Goal: Transaction & Acquisition: Purchase product/service

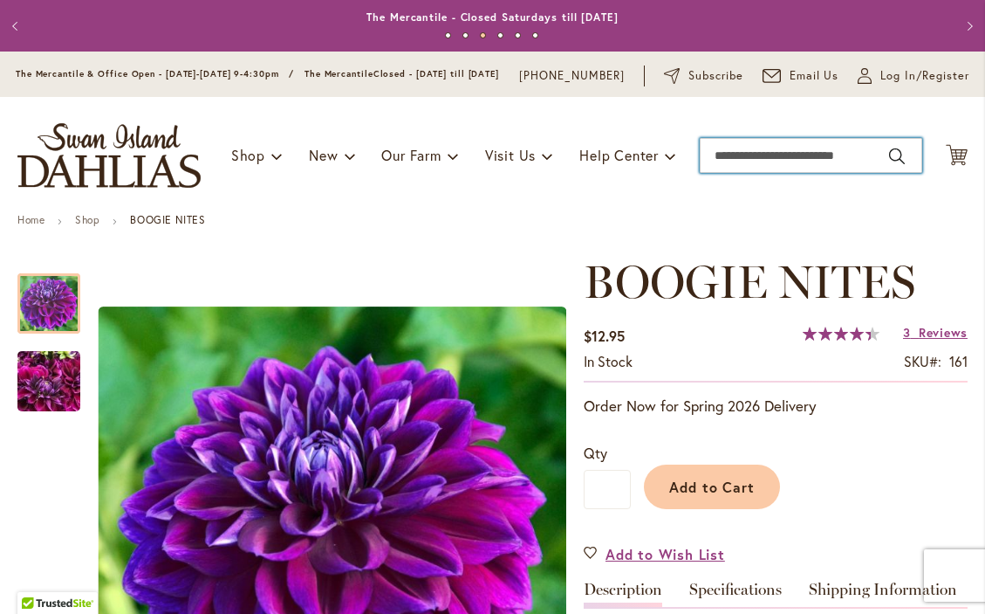
click at [759, 172] on input "Search" at bounding box center [811, 155] width 223 height 35
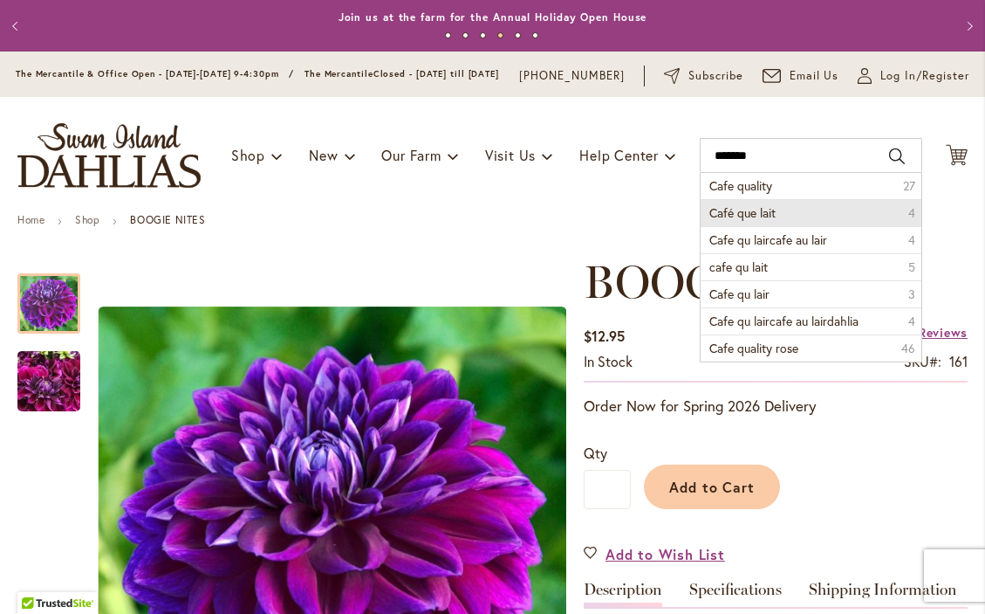
click at [756, 218] on span "Café que lait" at bounding box center [743, 212] width 66 height 17
type input "**********"
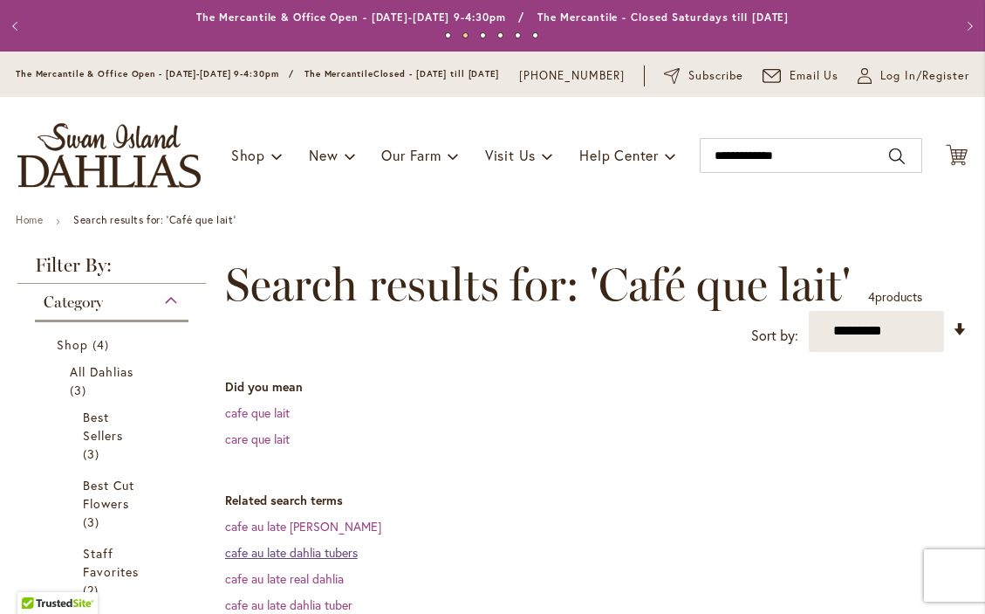
click at [336, 560] on link "cafe au late dahlia tubers" at bounding box center [291, 552] width 133 height 17
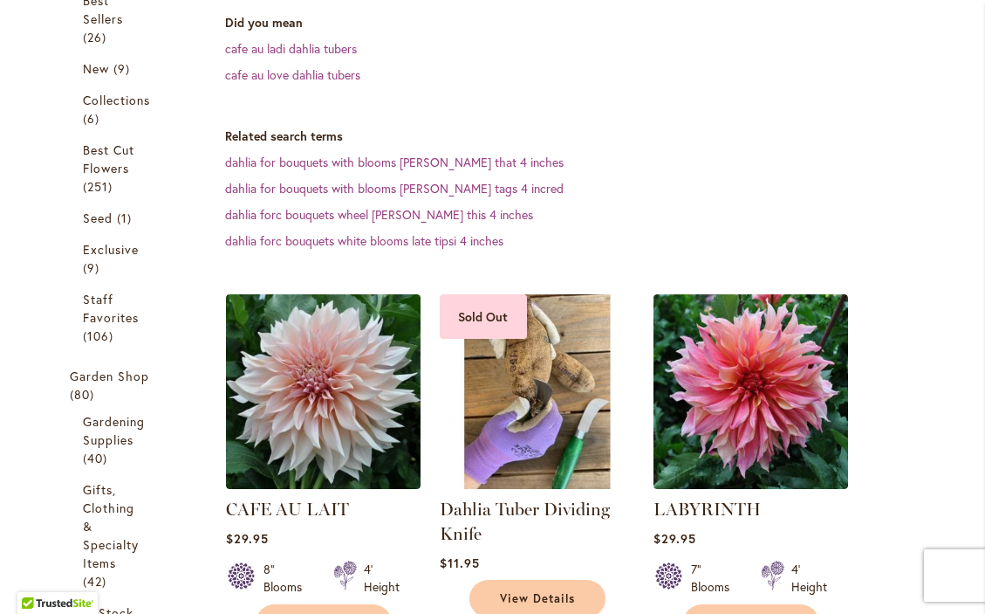
scroll to position [426, 0]
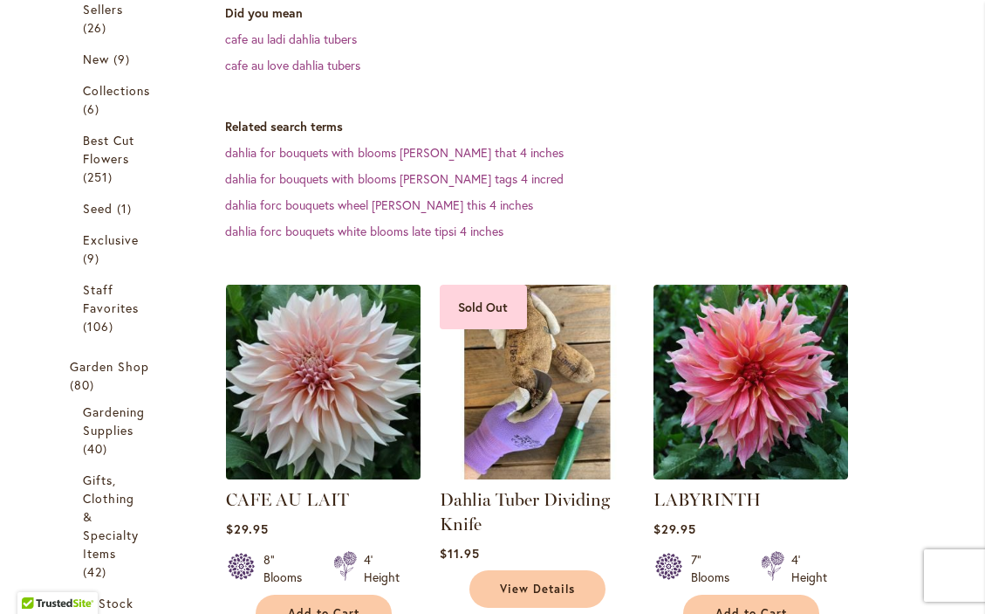
click at [312, 402] on img at bounding box center [323, 381] width 204 height 204
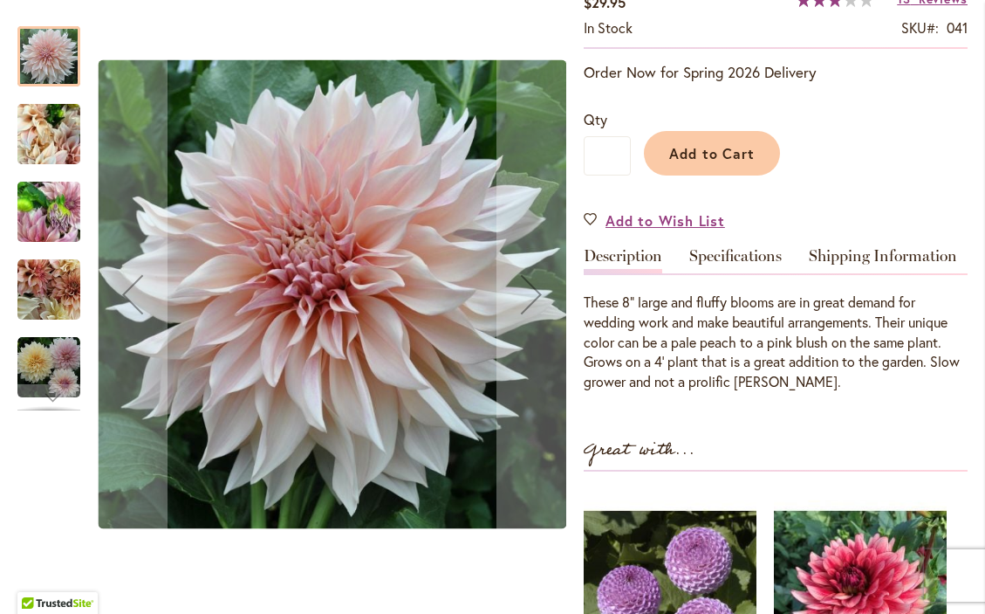
scroll to position [337, 0]
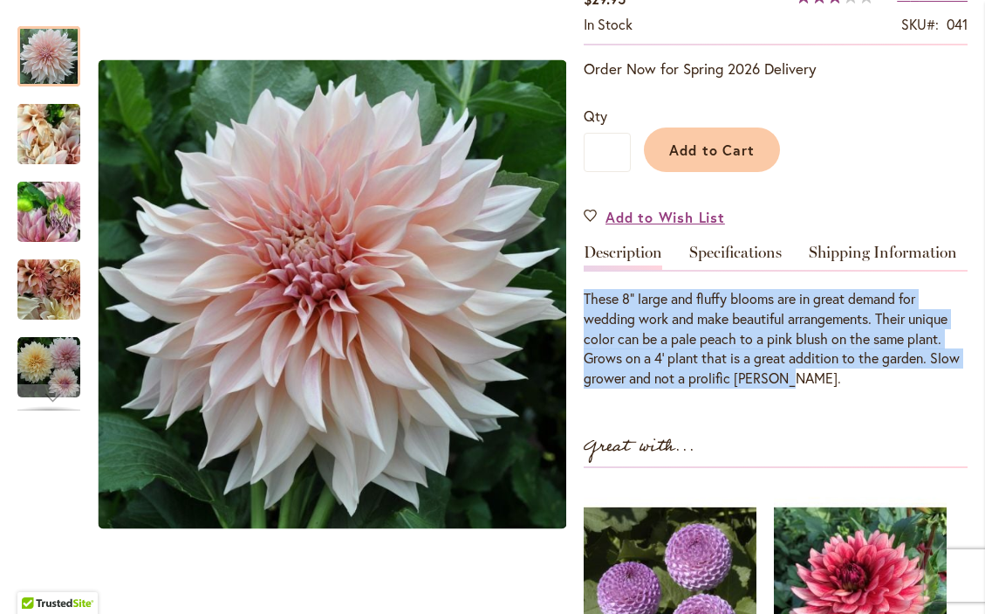
drag, startPoint x: 799, startPoint y: 388, endPoint x: 578, endPoint y: 312, distance: 233.5
copy div "These 8" large and fluffy blooms are in great demand for wedding work and make …"
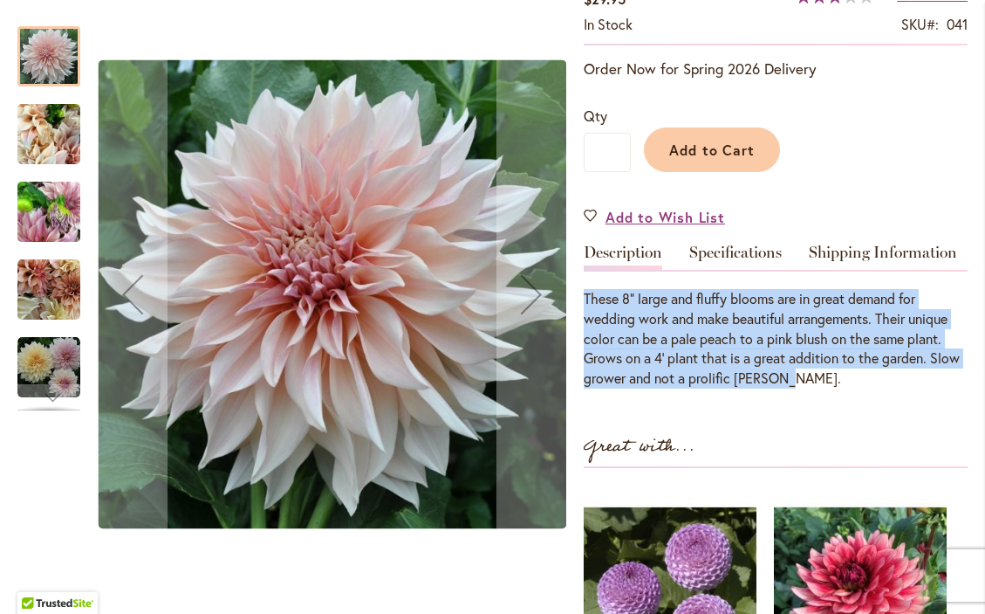
click at [62, 145] on img "Café Au Lait" at bounding box center [48, 135] width 63 height 84
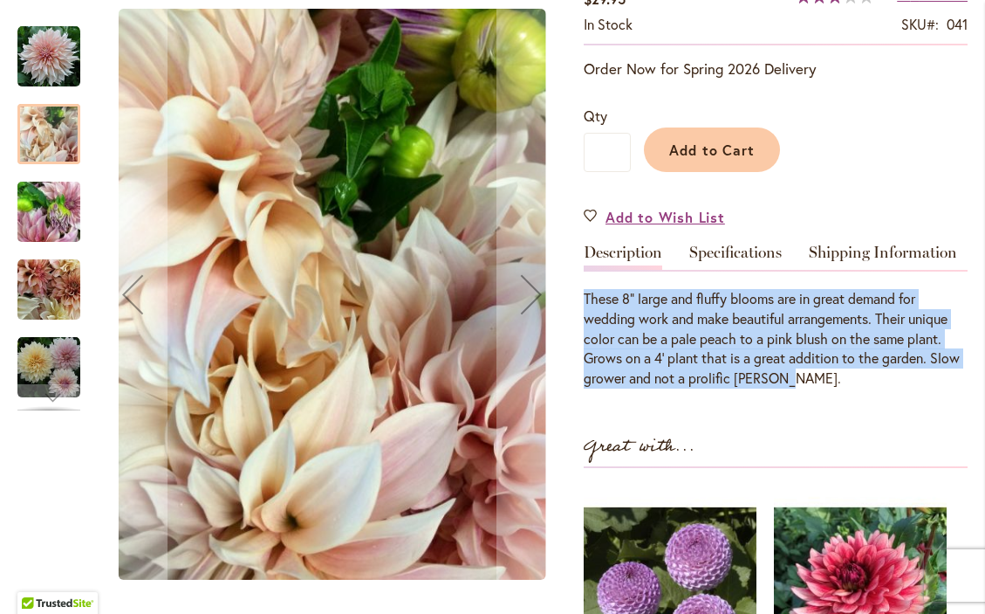
click at [67, 298] on img "Café Au Lait" at bounding box center [48, 289] width 63 height 63
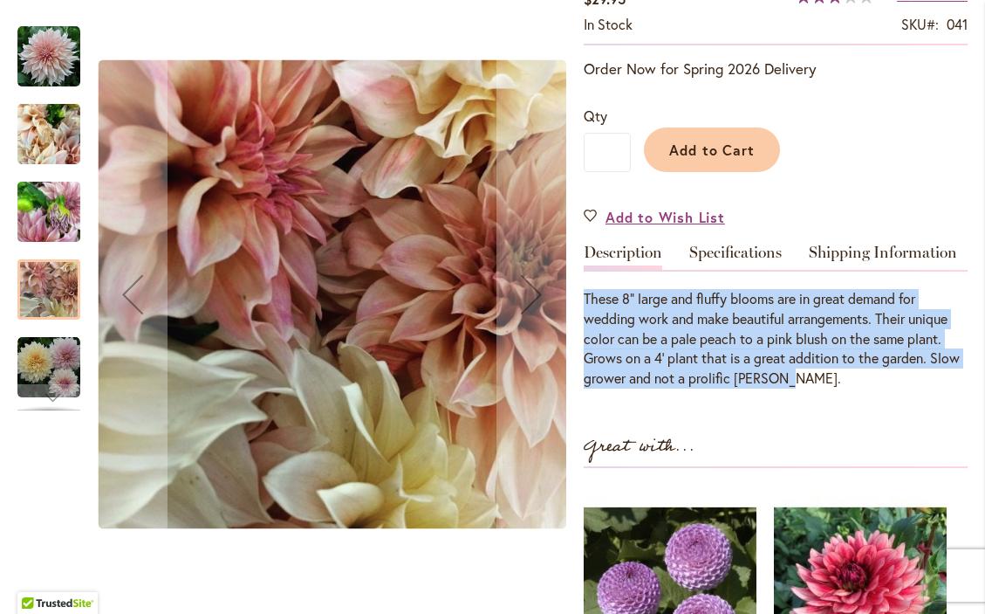
click at [61, 141] on img "Café Au Lait" at bounding box center [48, 135] width 63 height 84
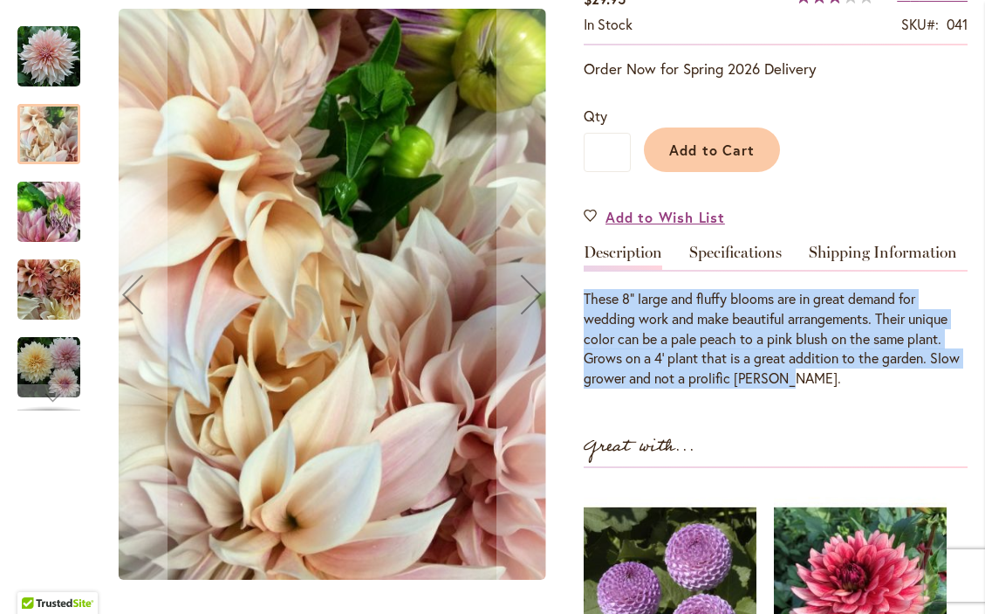
click at [62, 374] on img "Café Au Lait" at bounding box center [48, 367] width 63 height 63
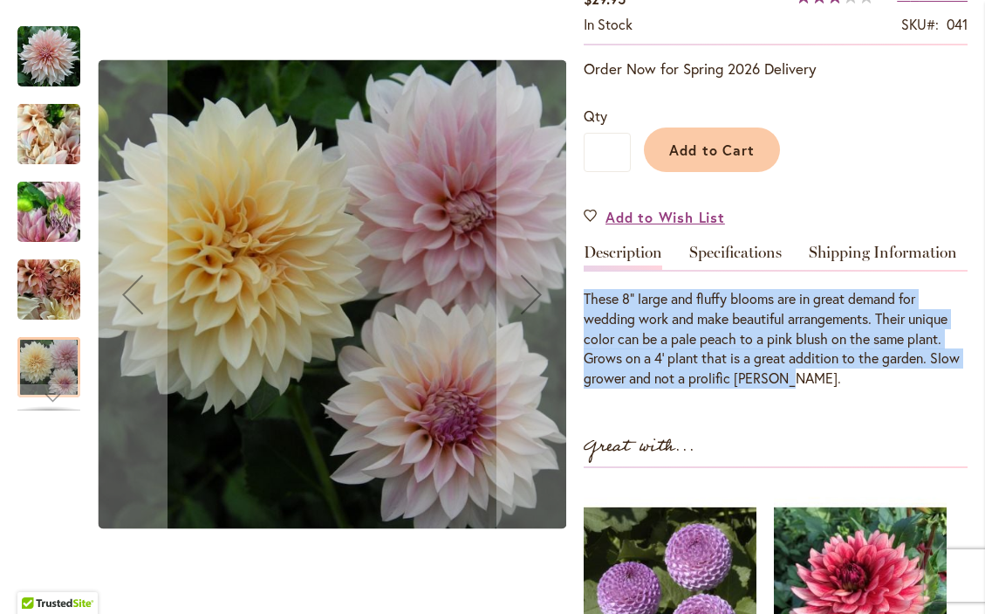
click at [57, 56] on img "Café Au Lait" at bounding box center [48, 56] width 63 height 63
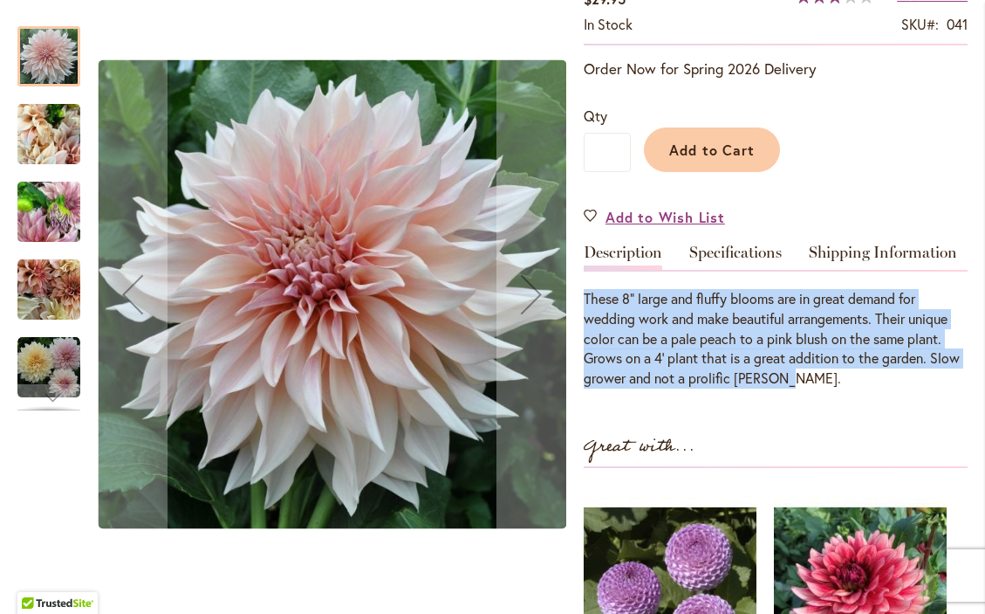
click at [67, 383] on img "Café Au Lait" at bounding box center [48, 367] width 63 height 63
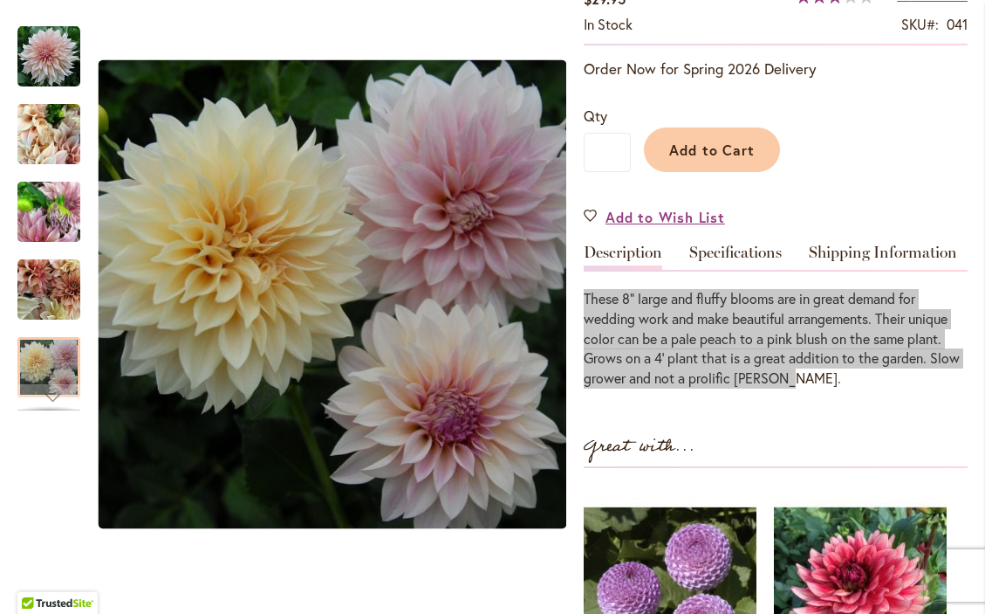
drag, startPoint x: 0, startPoint y: 331, endPoint x: 773, endPoint y: 345, distance: 773.5
click at [773, 345] on div "These 8" large and fluffy blooms are in great demand for wedding work and make …" at bounding box center [776, 339] width 384 height 100
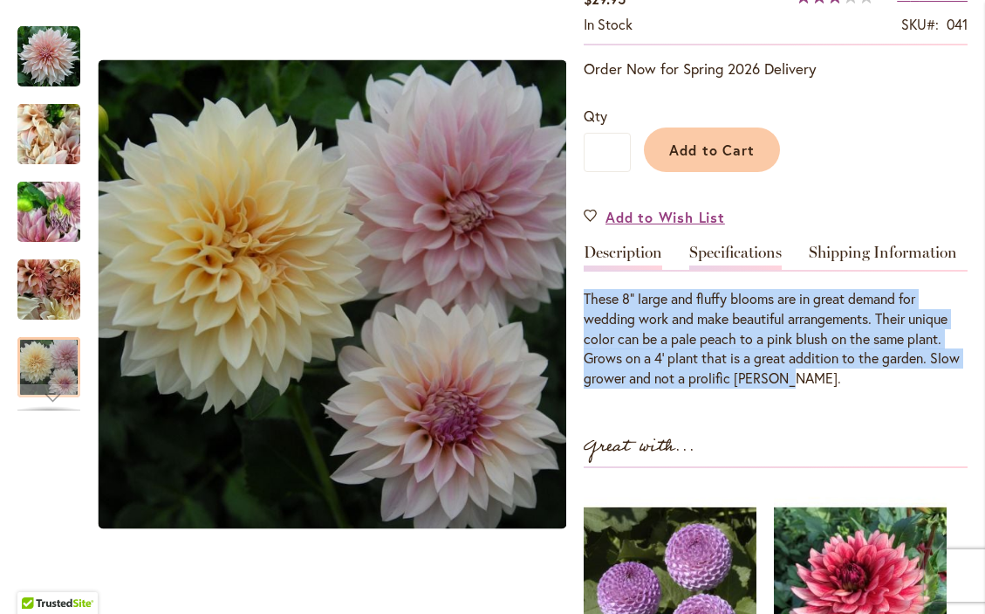
click at [758, 268] on link "Specifications" at bounding box center [736, 256] width 93 height 25
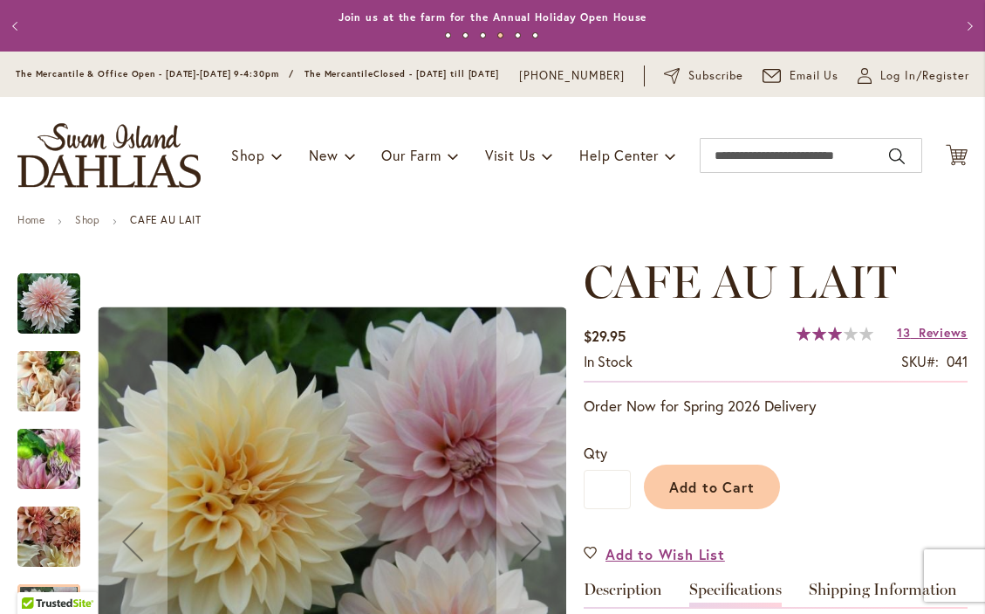
scroll to position [0, 0]
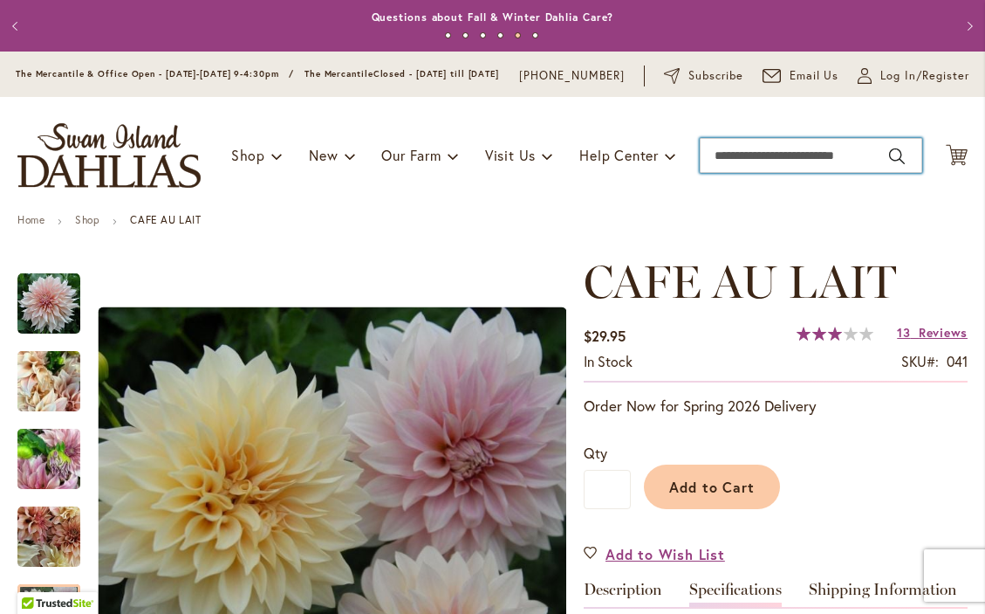
click at [738, 168] on input "Search" at bounding box center [811, 155] width 223 height 35
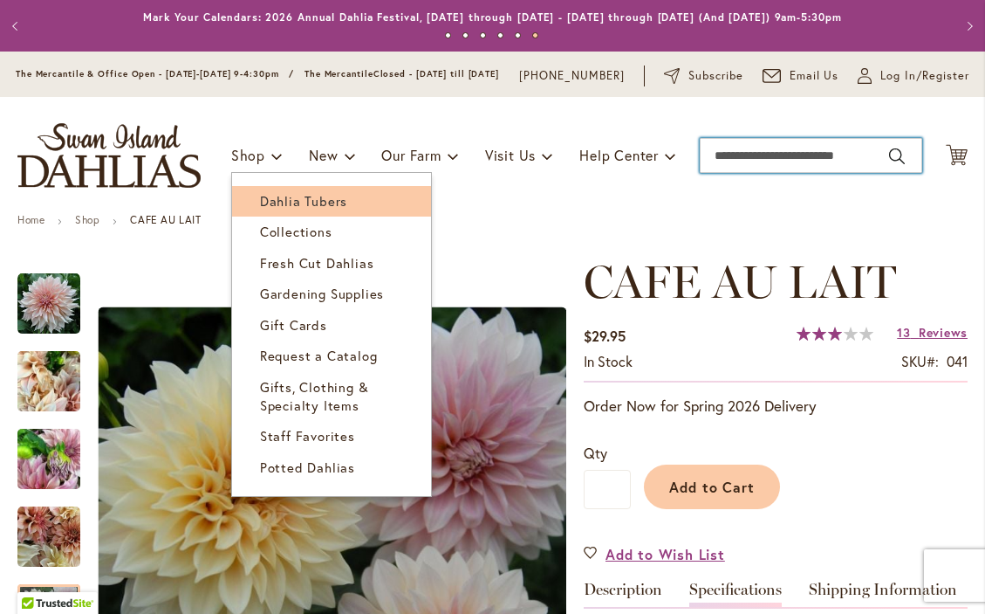
click at [278, 209] on span "Dahlia Tubers" at bounding box center [303, 200] width 87 height 17
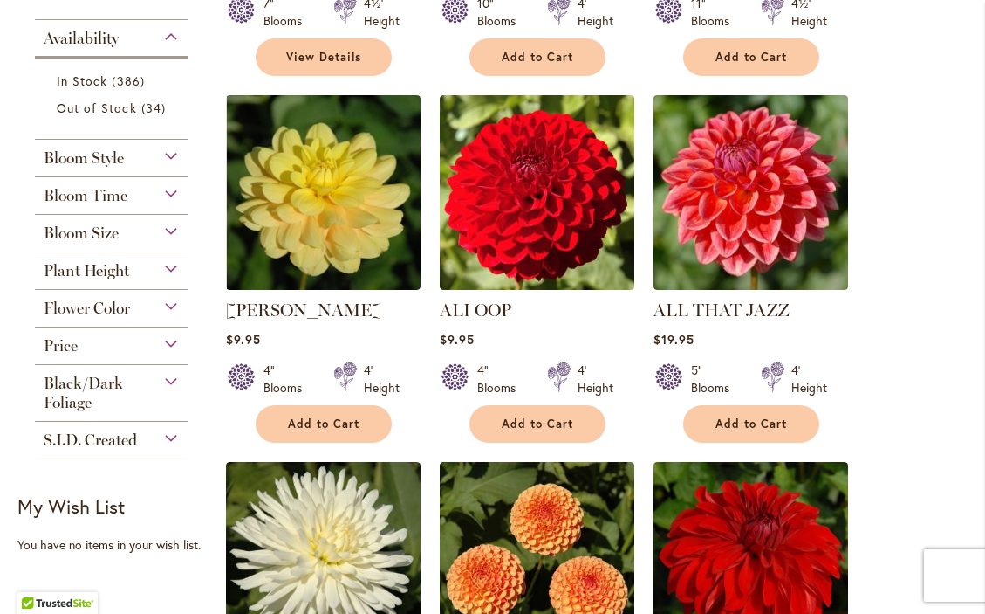
scroll to position [686, 0]
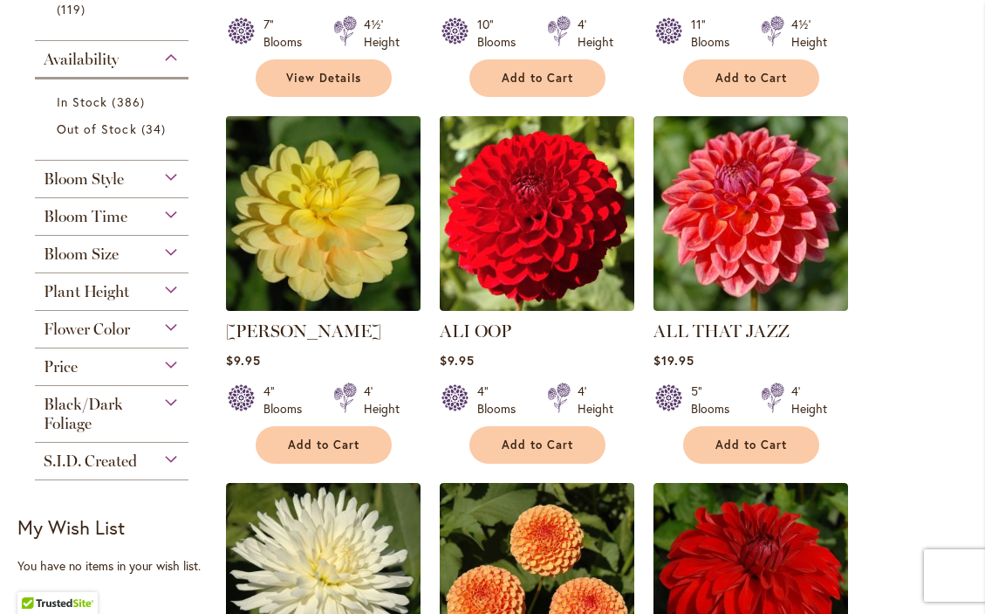
click at [409, 316] on img at bounding box center [323, 214] width 204 height 204
click at [351, 247] on img at bounding box center [323, 214] width 204 height 204
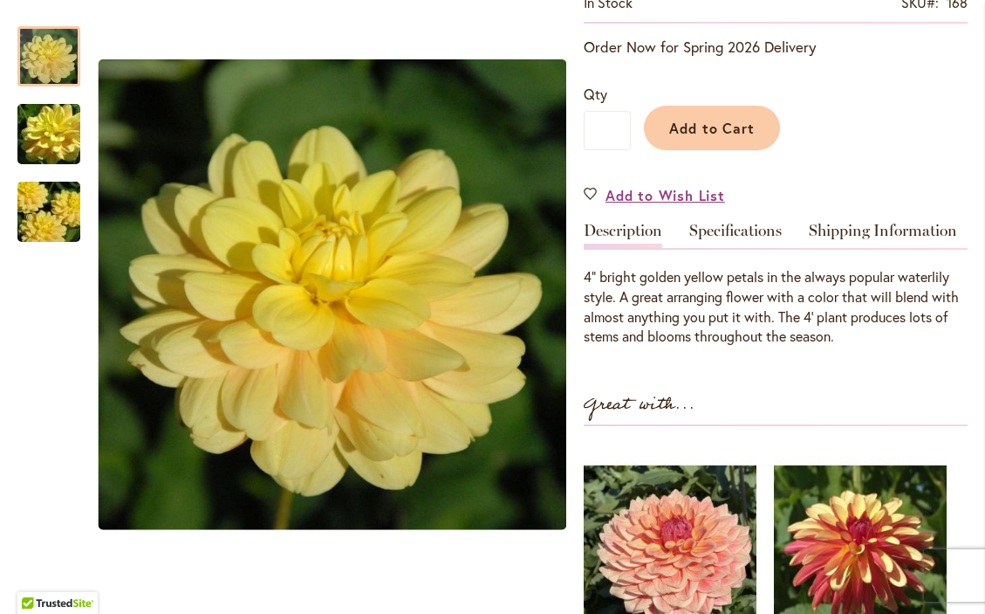
scroll to position [364, 0]
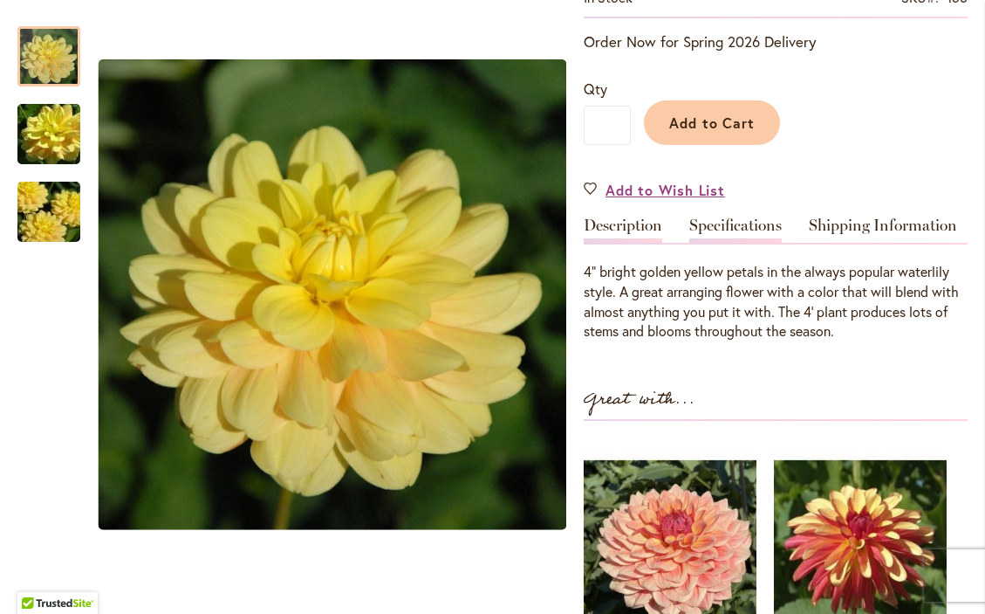
click at [746, 243] on link "Specifications" at bounding box center [736, 229] width 93 height 25
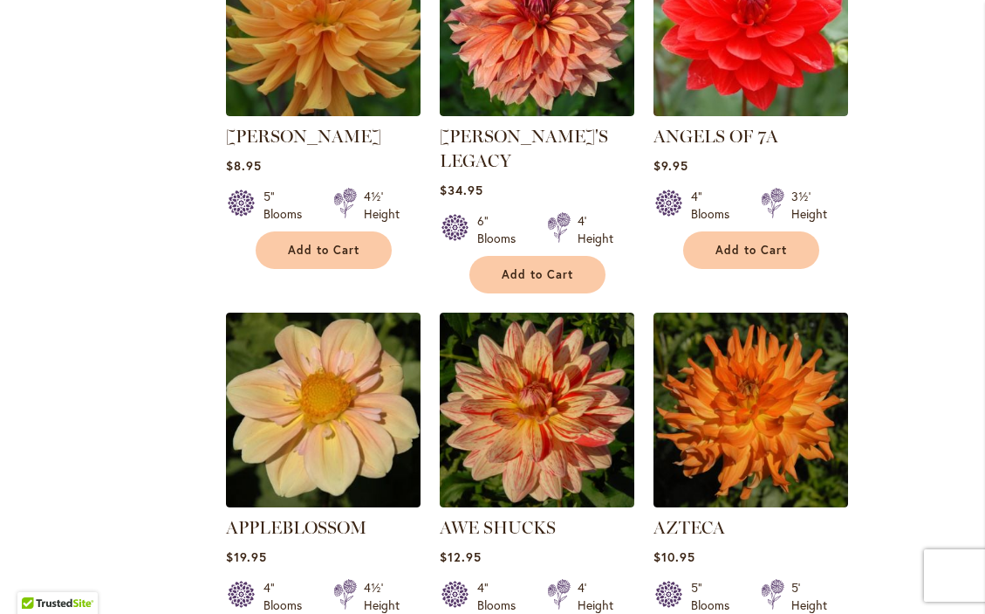
scroll to position [1619, 0]
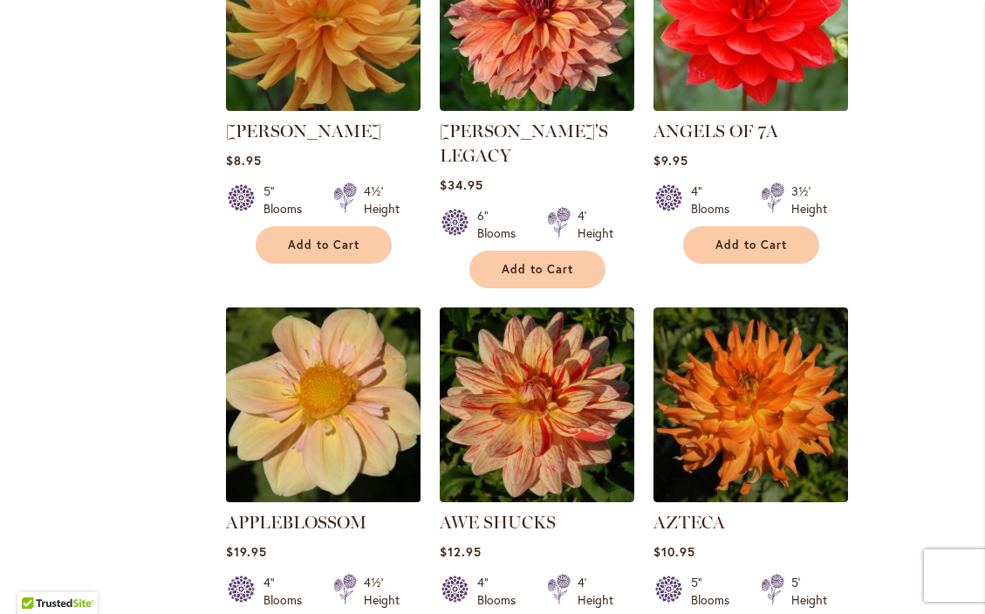
click at [330, 400] on img at bounding box center [323, 405] width 204 height 204
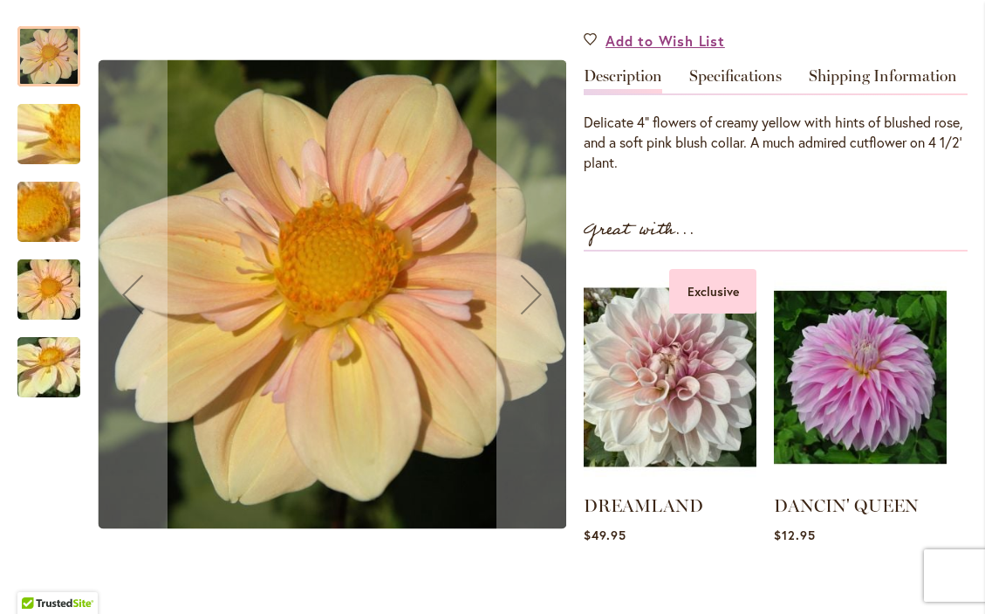
scroll to position [520, 0]
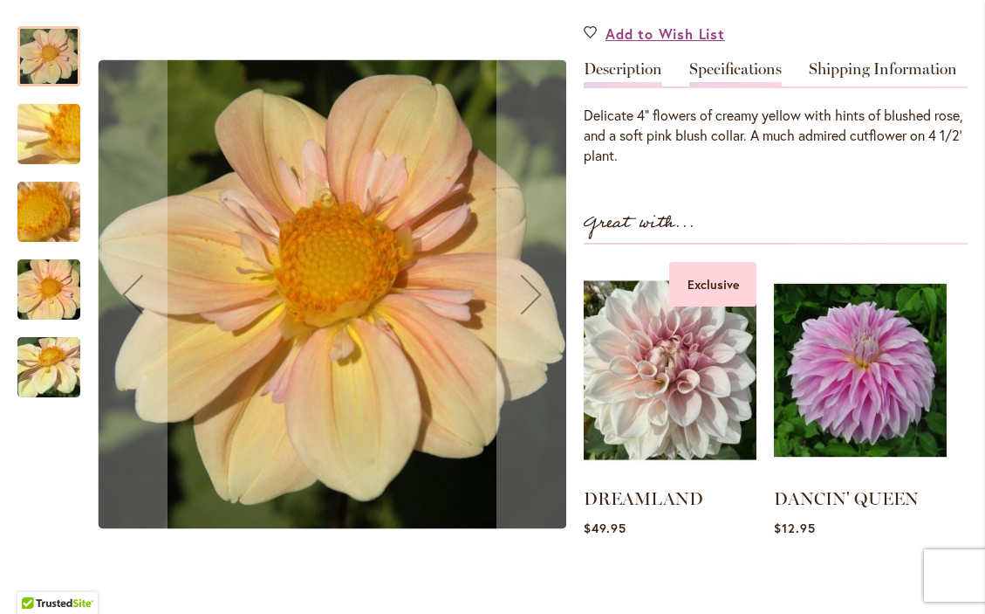
click at [764, 86] on link "Specifications" at bounding box center [736, 73] width 93 height 25
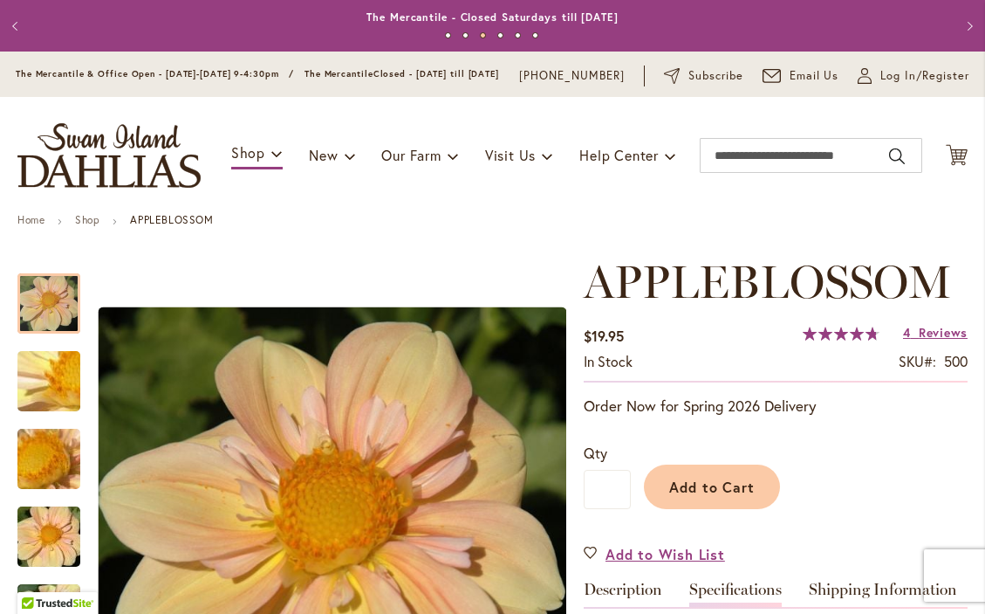
scroll to position [0, 0]
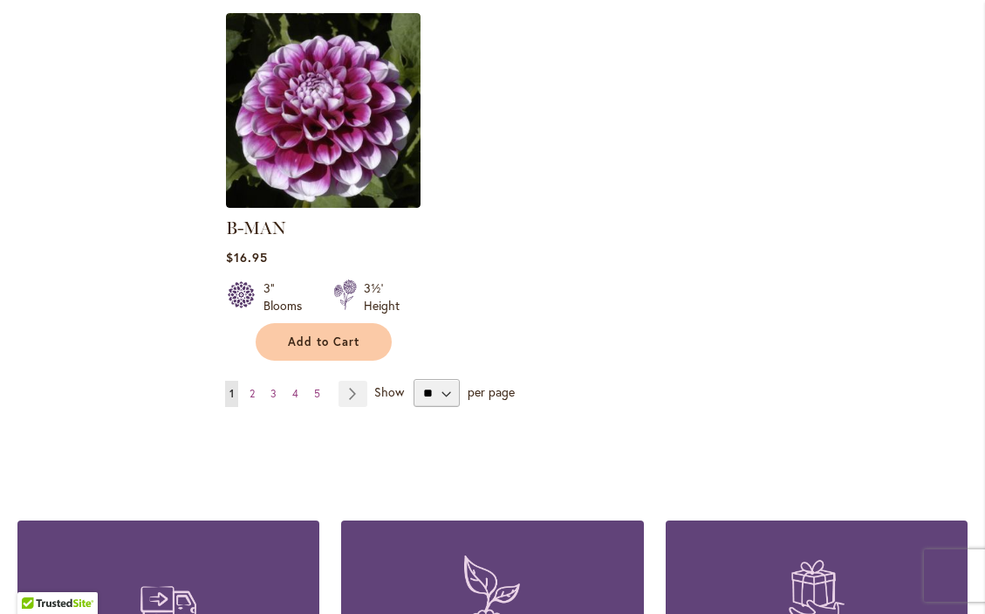
scroll to position [2276, 0]
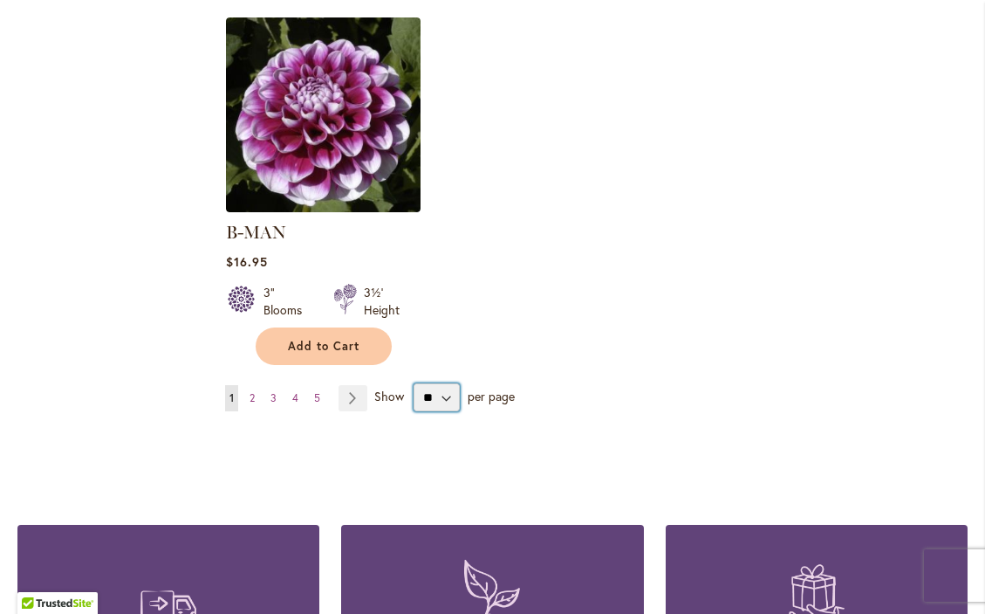
select select "**"
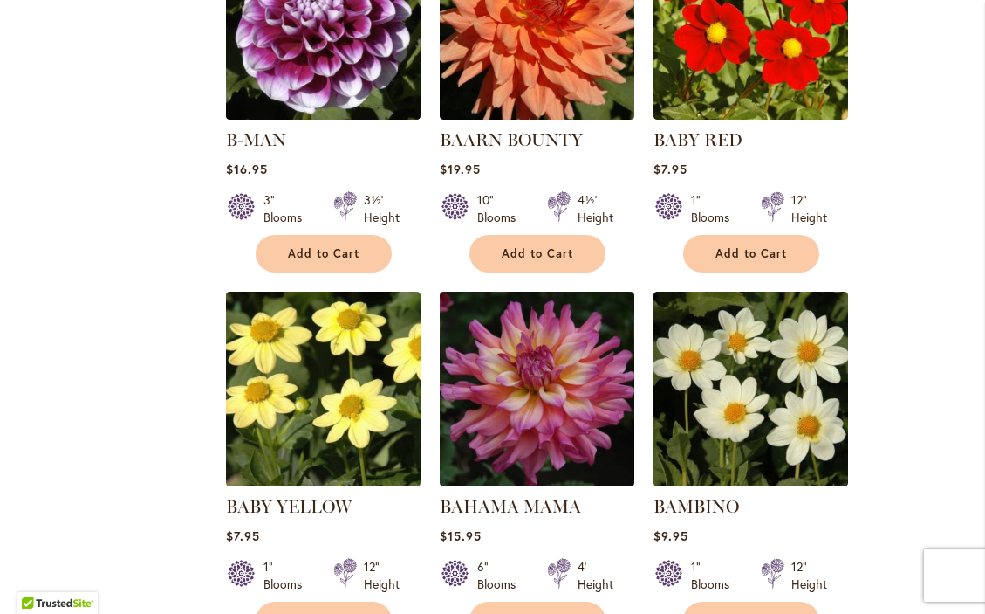
scroll to position [2370, 0]
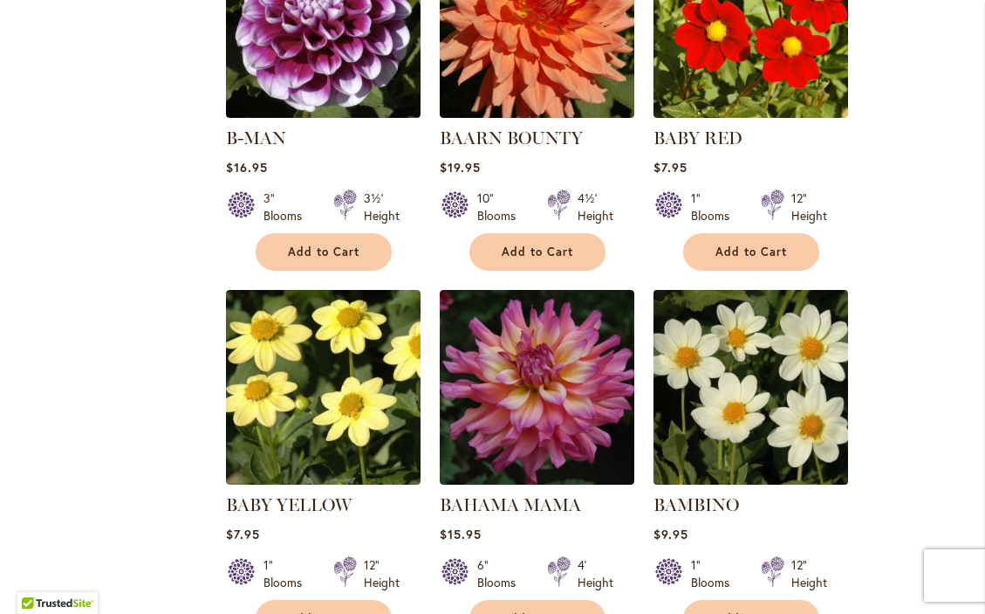
click at [765, 433] on img at bounding box center [751, 387] width 204 height 204
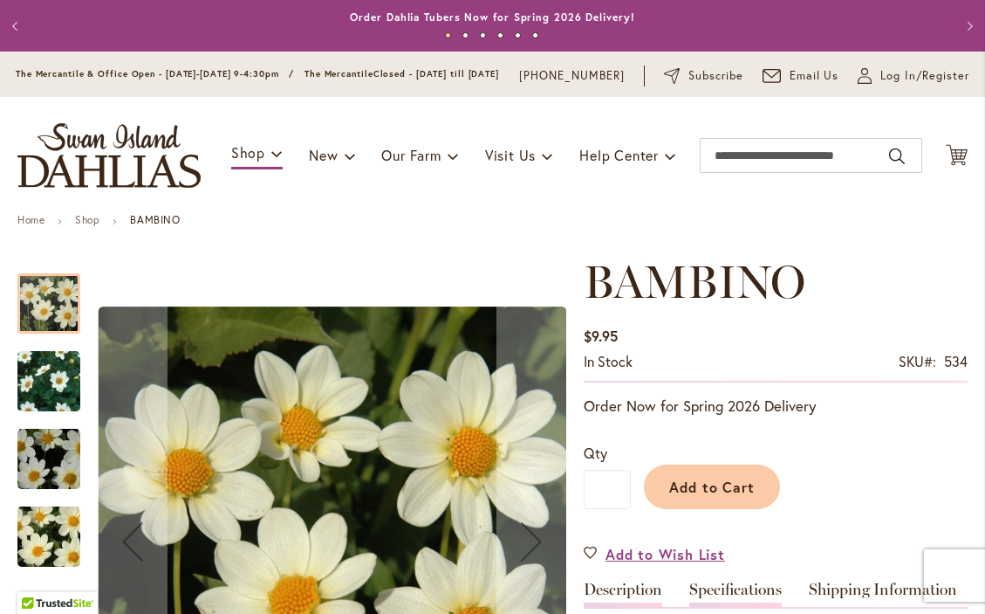
click at [743, 600] on link "Specifications" at bounding box center [736, 593] width 93 height 25
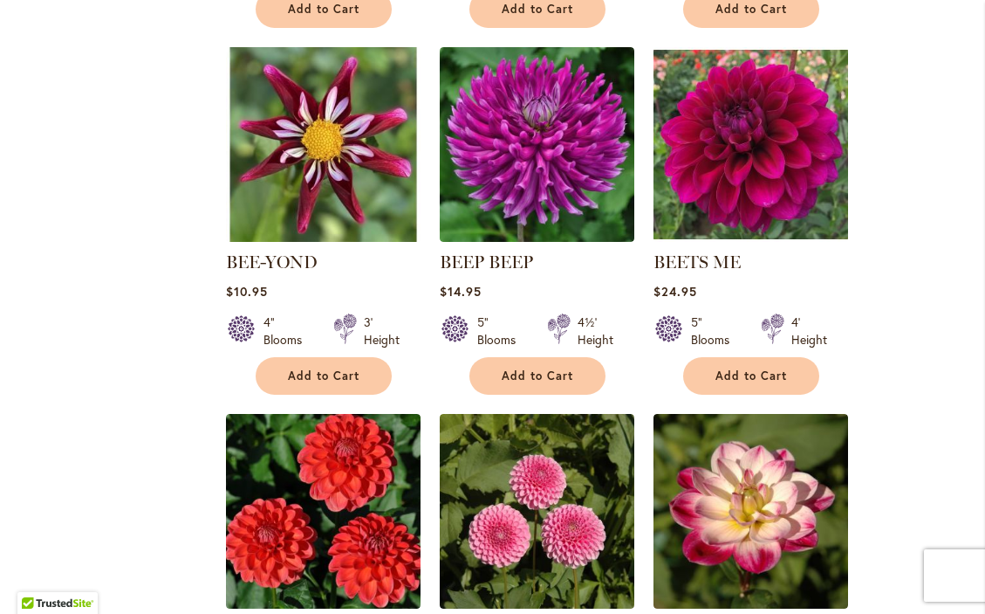
scroll to position [3710, 0]
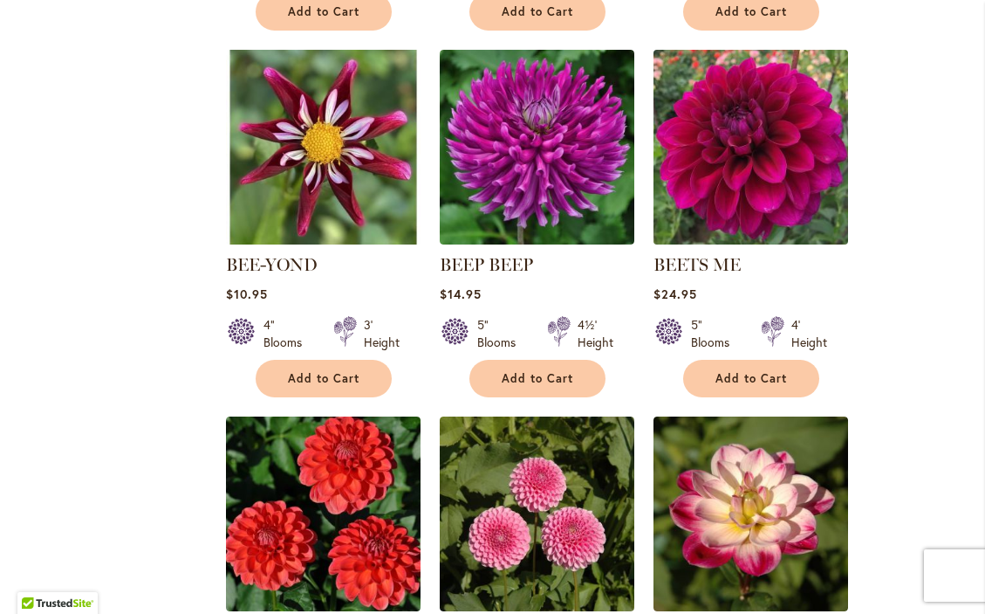
click at [788, 127] on img at bounding box center [751, 147] width 204 height 204
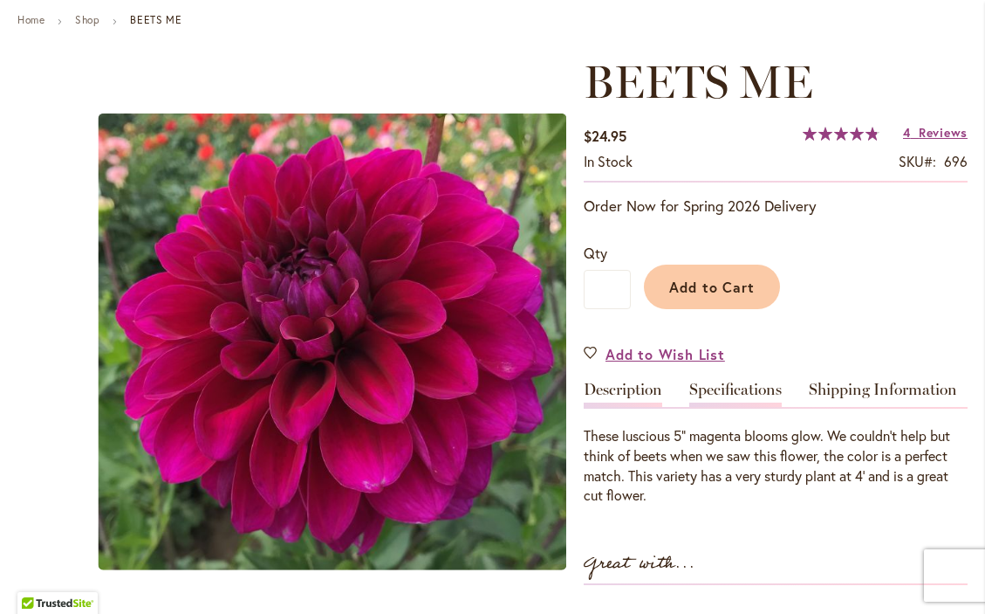
click at [753, 407] on link "Specifications" at bounding box center [736, 393] width 93 height 25
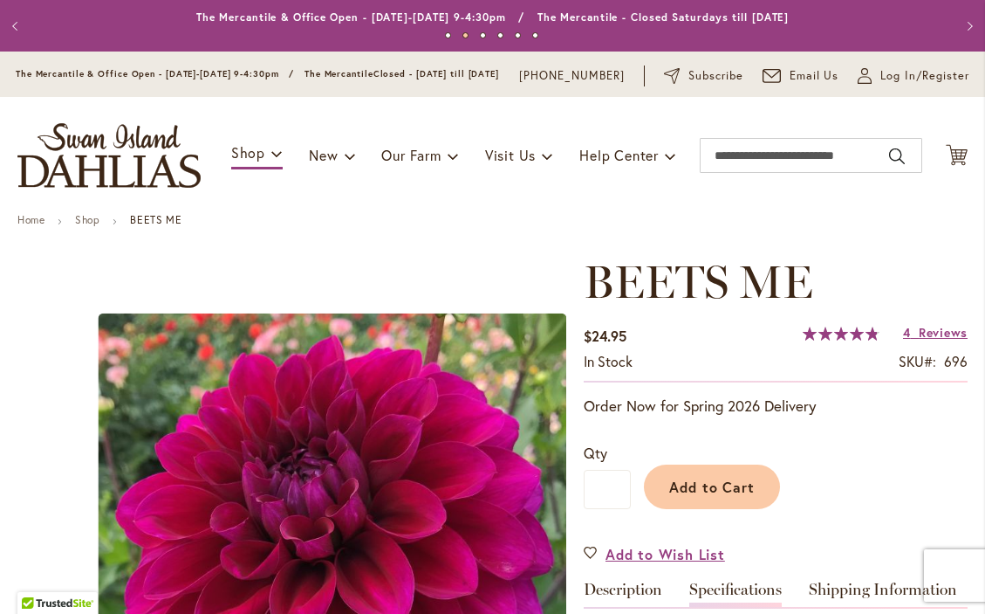
scroll to position [2, 0]
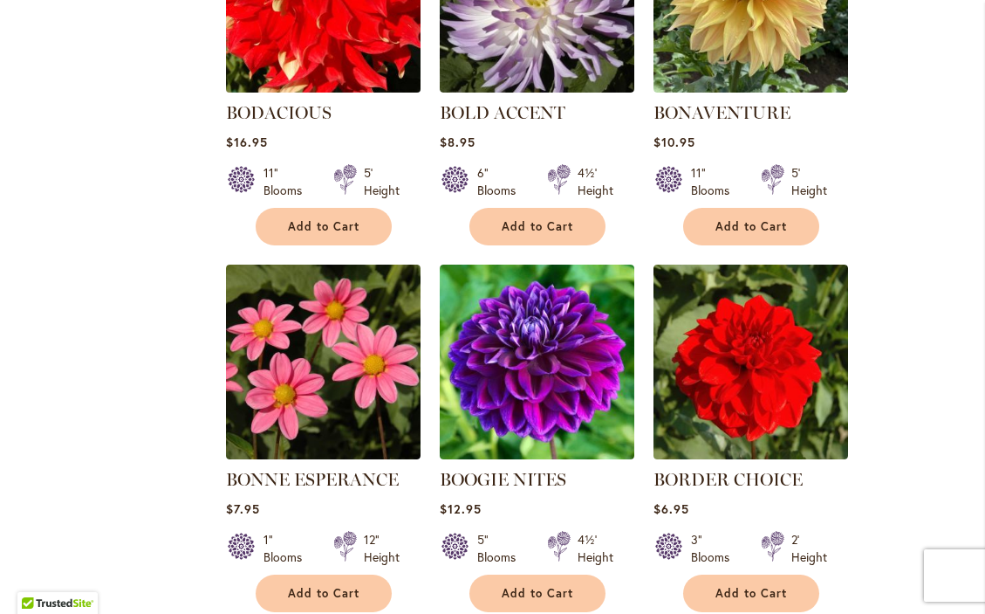
scroll to position [5720, 0]
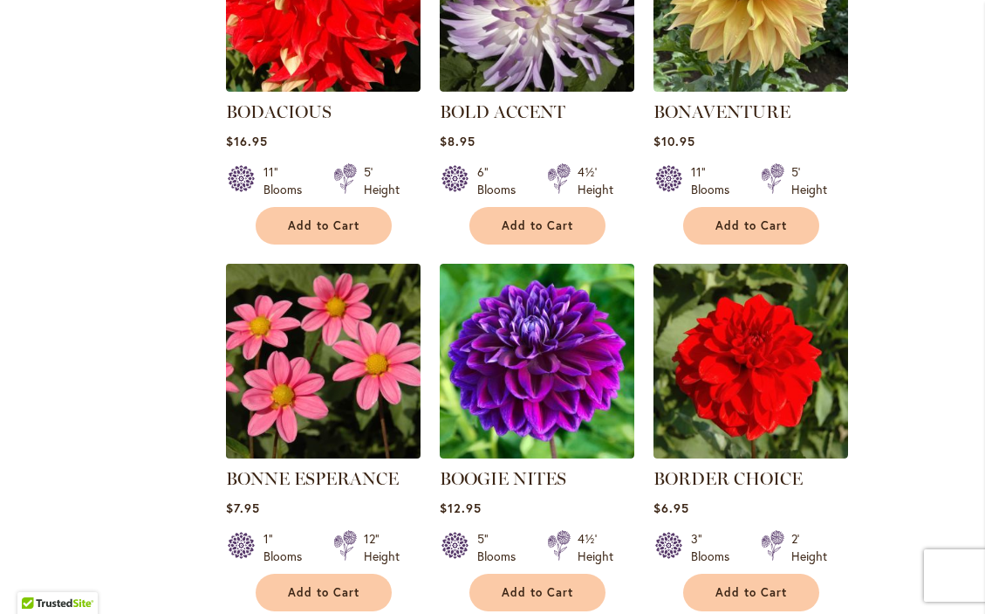
click at [340, 322] on img at bounding box center [323, 361] width 204 height 204
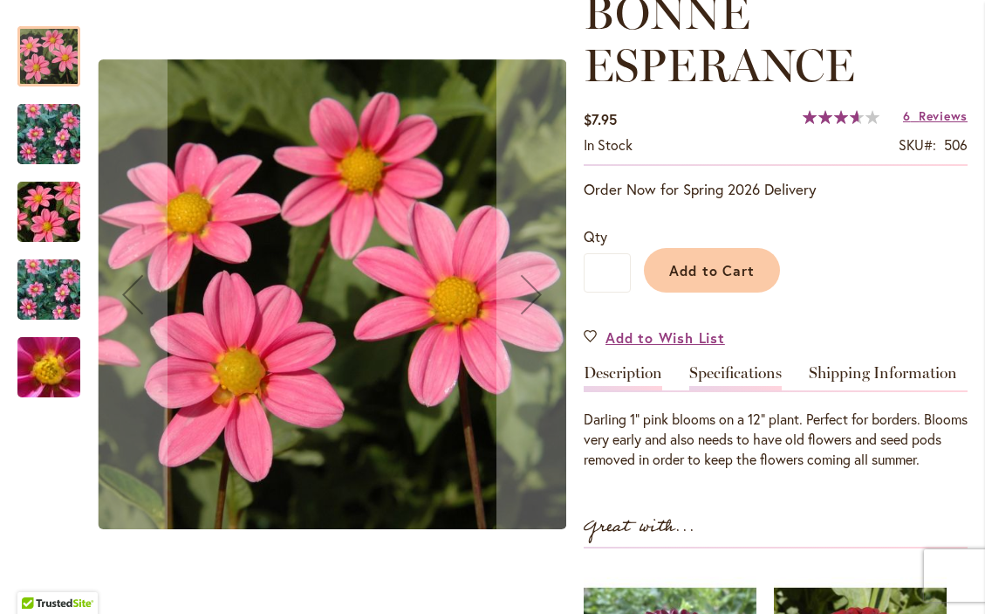
click at [747, 381] on link "Specifications" at bounding box center [736, 377] width 93 height 25
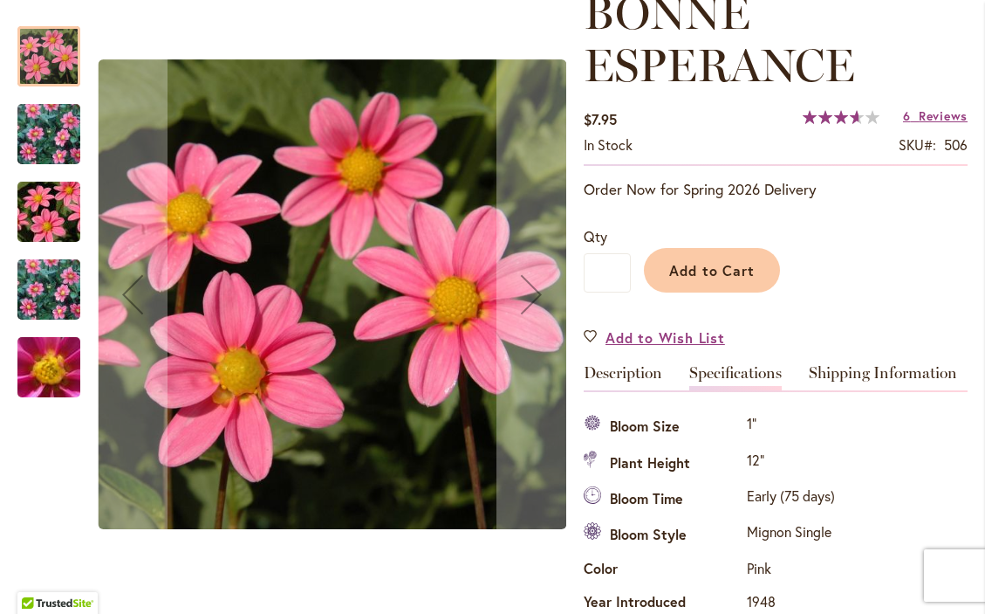
scroll to position [646, 0]
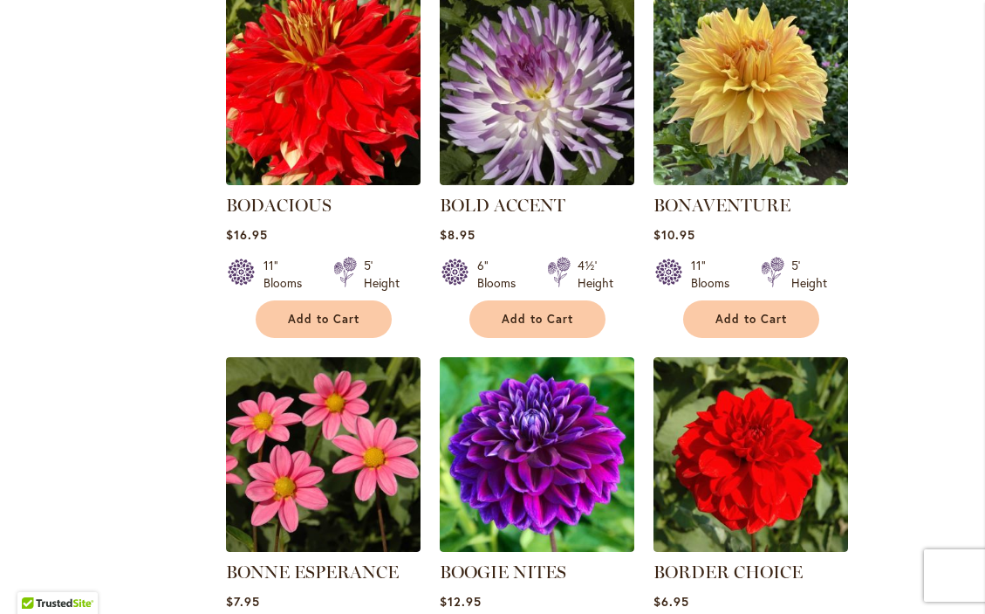
scroll to position [5628, 0]
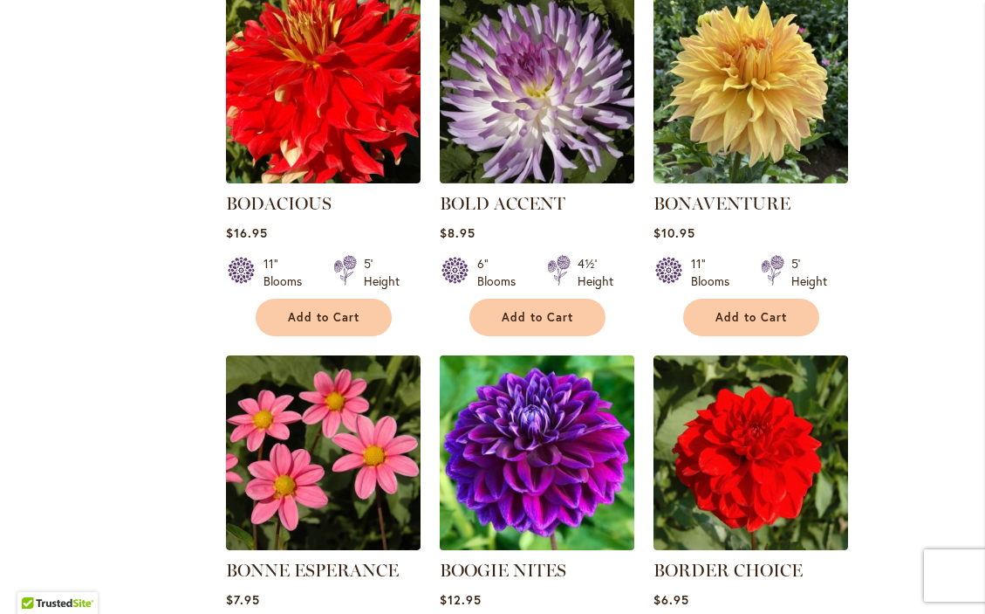
click at [527, 444] on img at bounding box center [537, 453] width 204 height 204
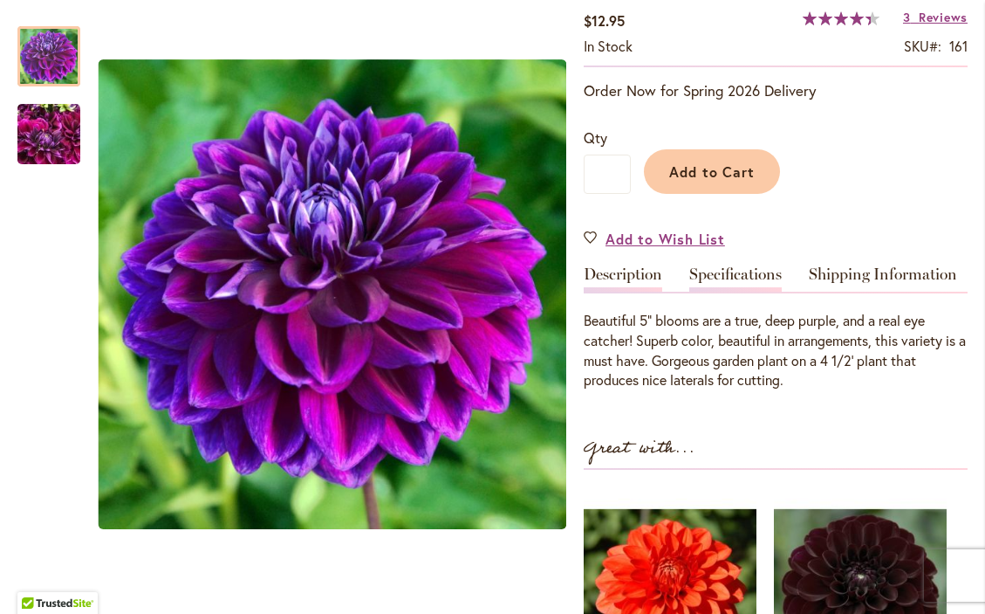
click at [733, 288] on link "Specifications" at bounding box center [736, 278] width 93 height 25
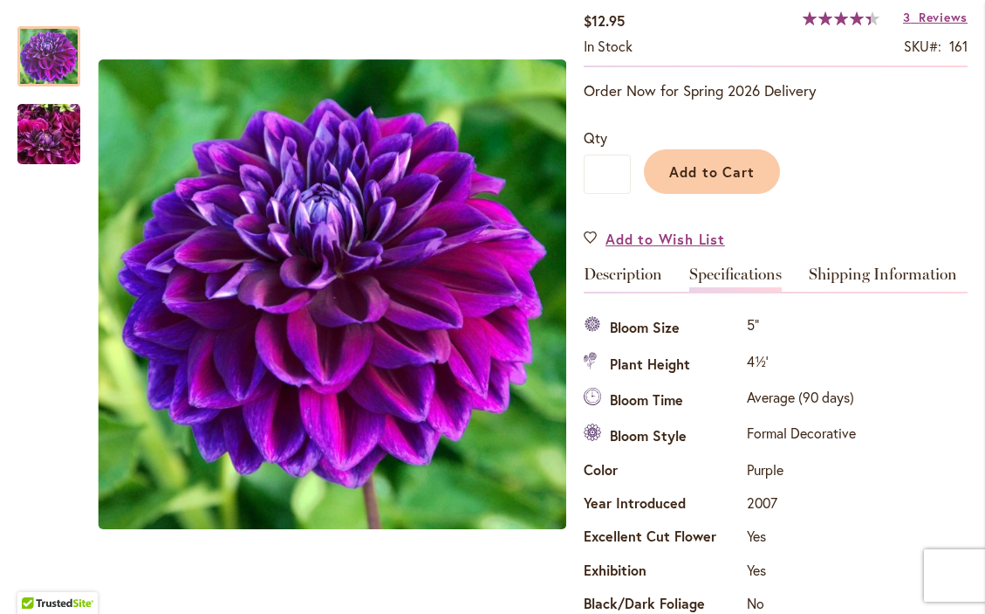
scroll to position [594, 0]
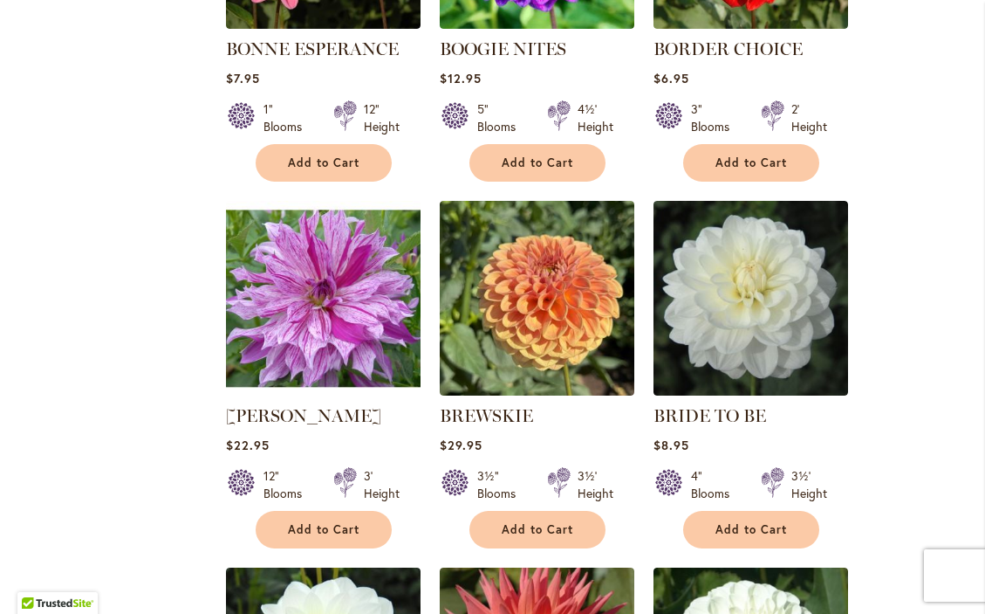
scroll to position [6150, 0]
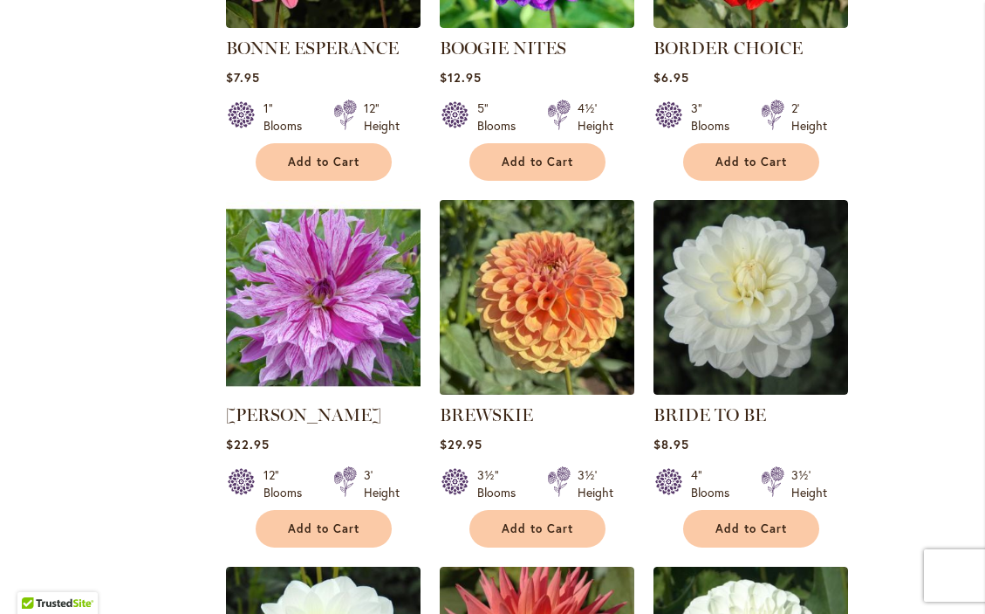
click at [566, 262] on img at bounding box center [537, 298] width 204 height 204
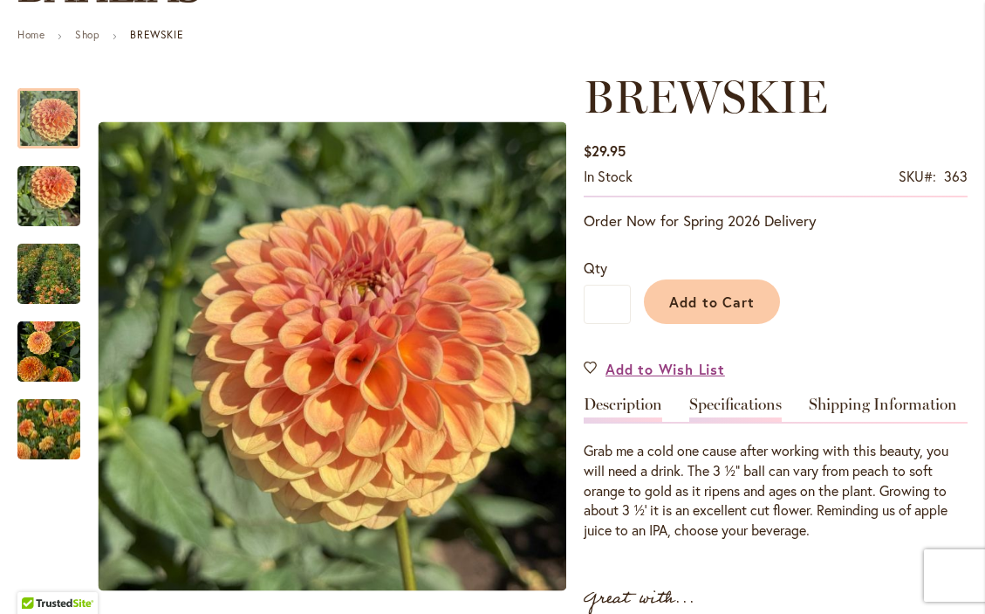
click at [720, 422] on link "Specifications" at bounding box center [736, 408] width 93 height 25
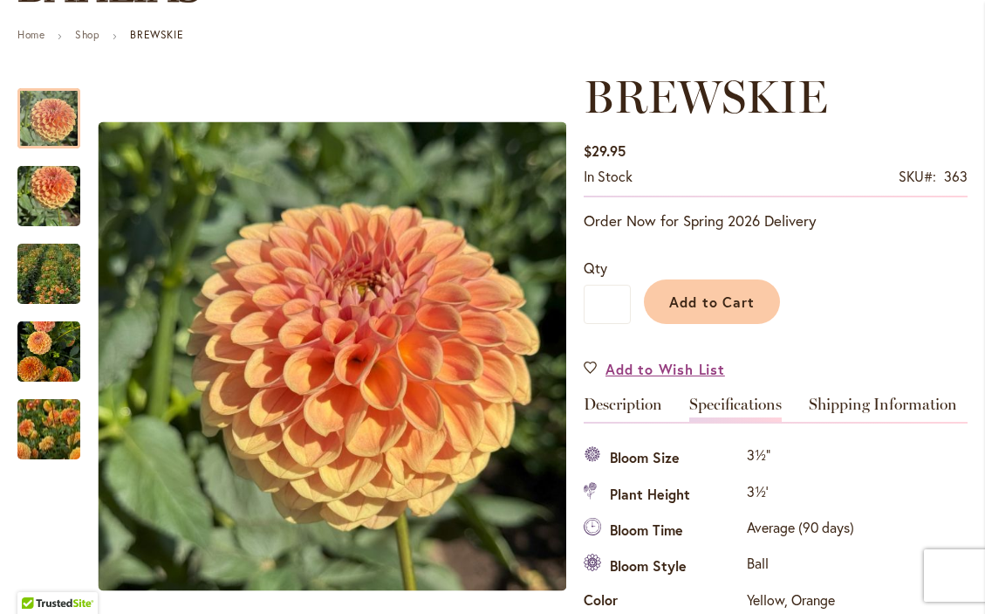
scroll to position [594, 0]
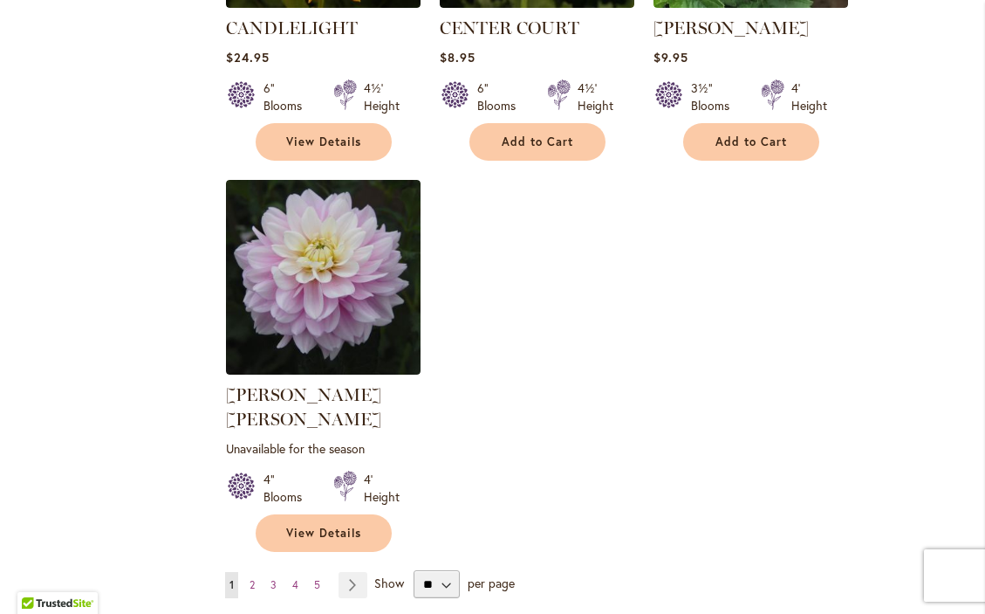
scroll to position [8027, 0]
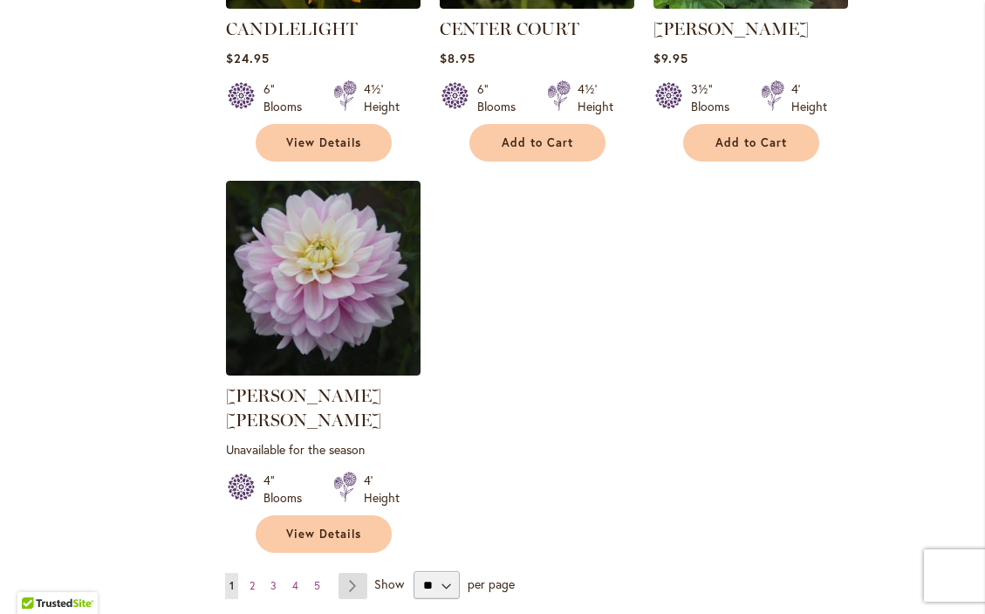
click at [354, 573] on link "Page Next" at bounding box center [353, 586] width 29 height 26
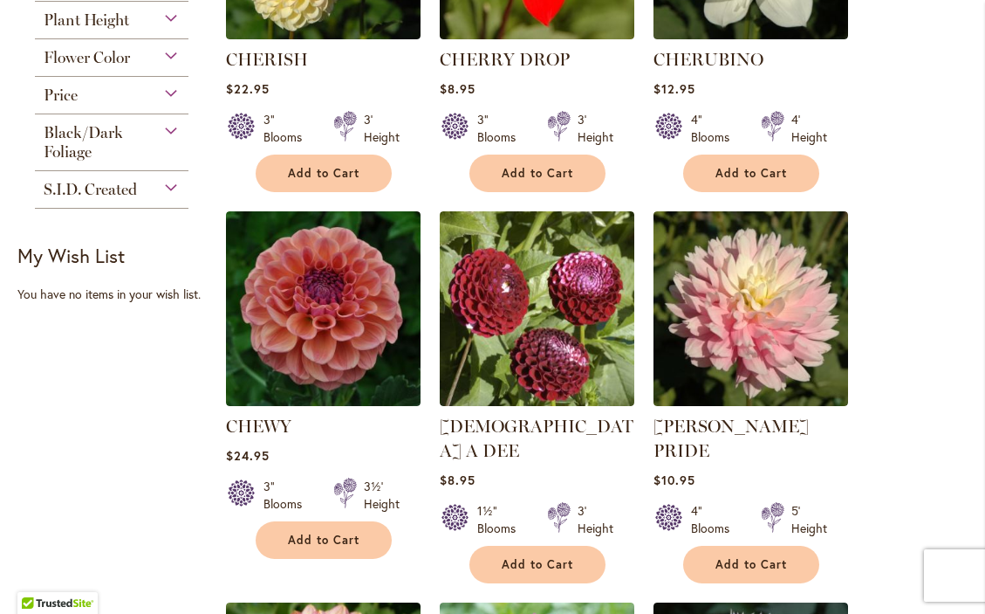
scroll to position [958, 0]
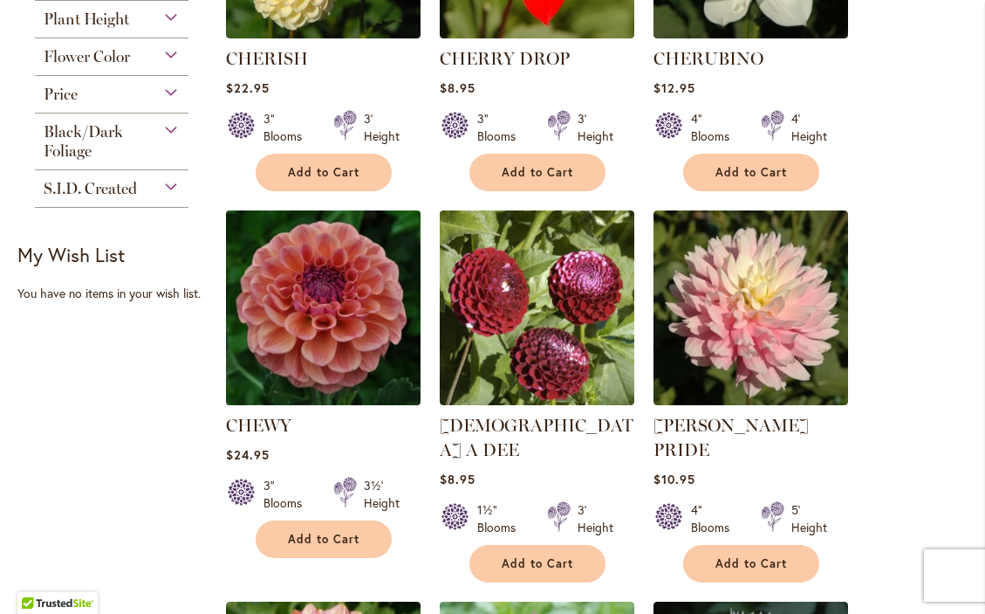
click at [365, 363] on img at bounding box center [323, 308] width 204 height 204
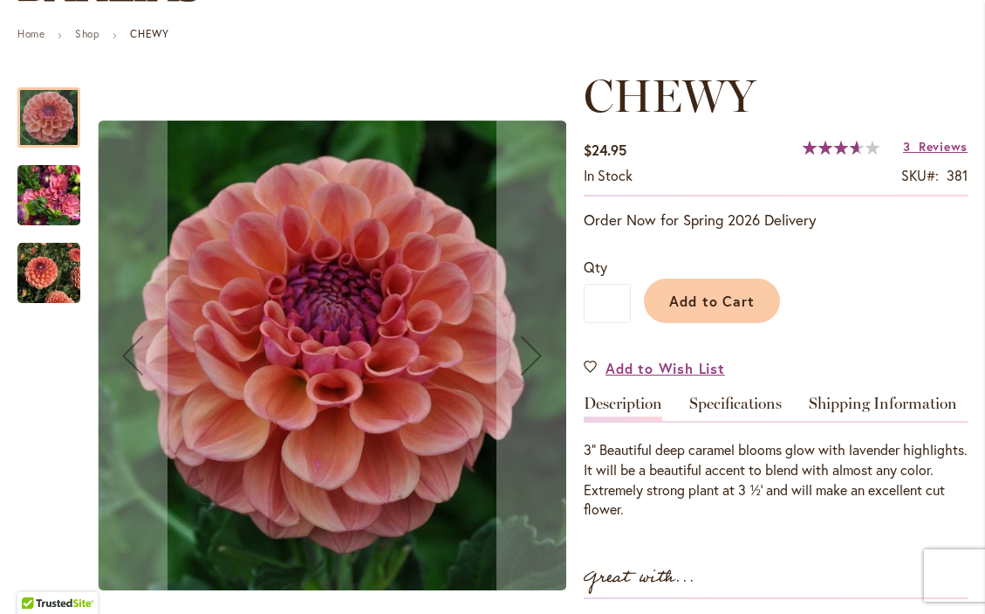
scroll to position [192, 0]
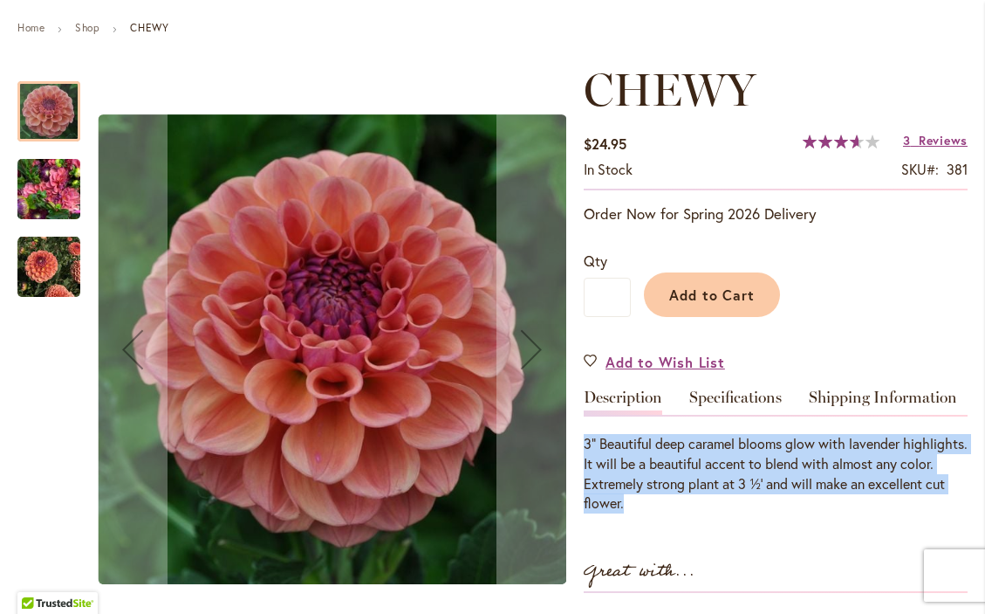
drag, startPoint x: 715, startPoint y: 515, endPoint x: 577, endPoint y: 443, distance: 155.4
copy div "3” Beautiful deep caramel blooms glow with lavender highlights. It will be a be…"
click at [62, 293] on img "CHEWY" at bounding box center [48, 267] width 63 height 63
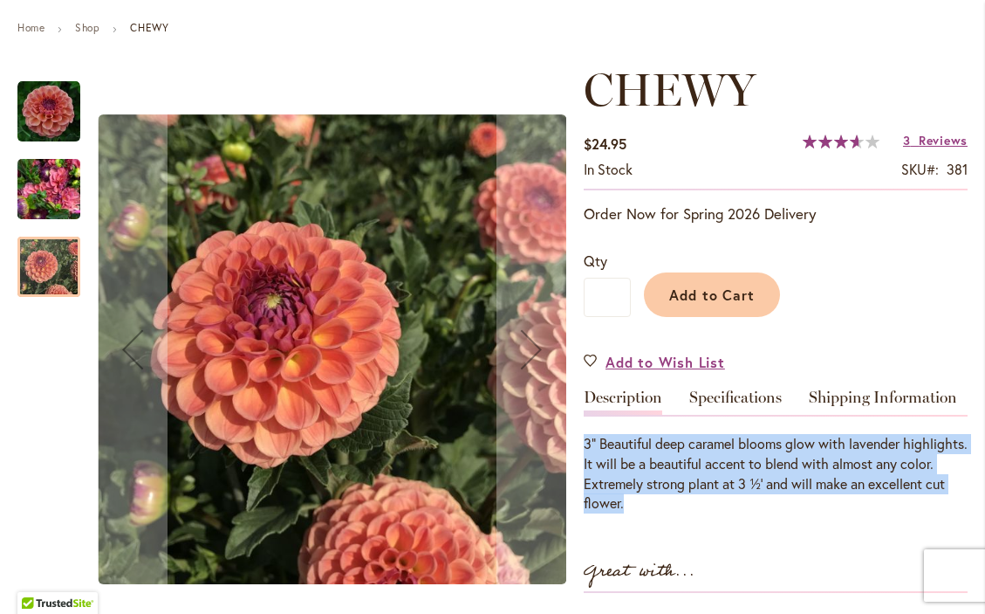
click at [57, 191] on img "CHEWY" at bounding box center [48, 190] width 63 height 84
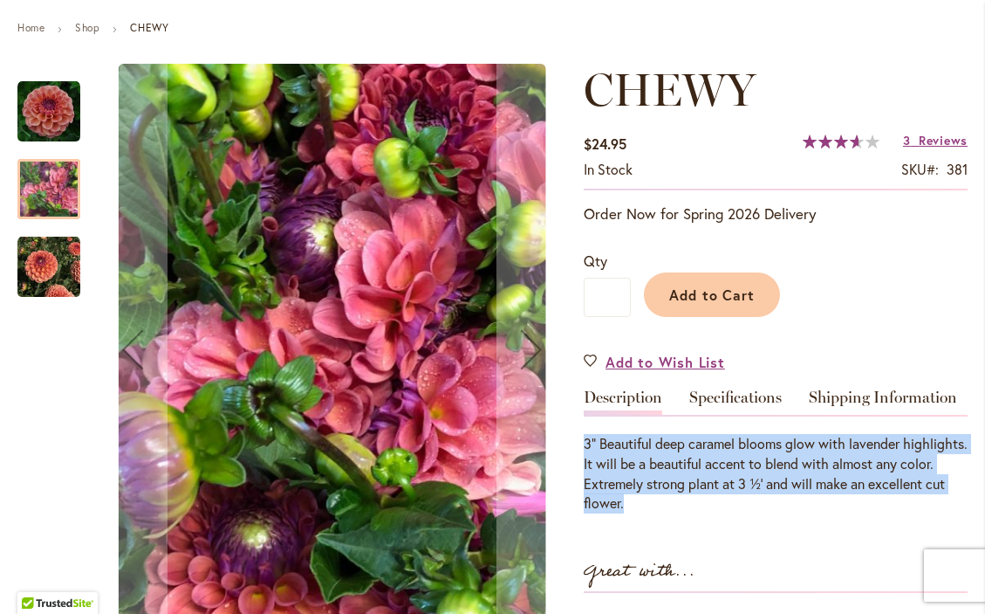
click at [59, 126] on img "CHEWY" at bounding box center [48, 111] width 63 height 63
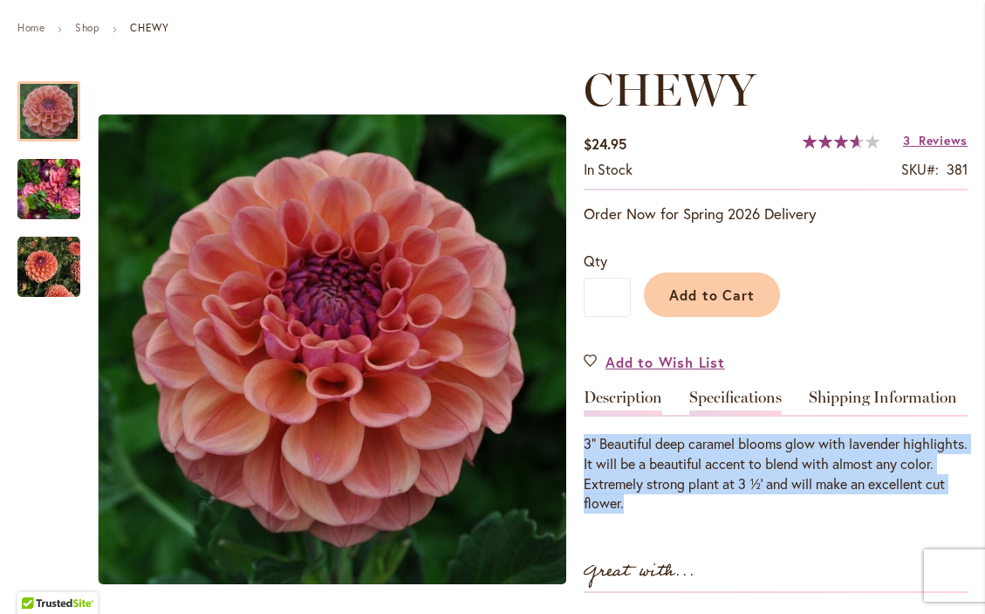
click at [745, 409] on link "Specifications" at bounding box center [736, 401] width 93 height 25
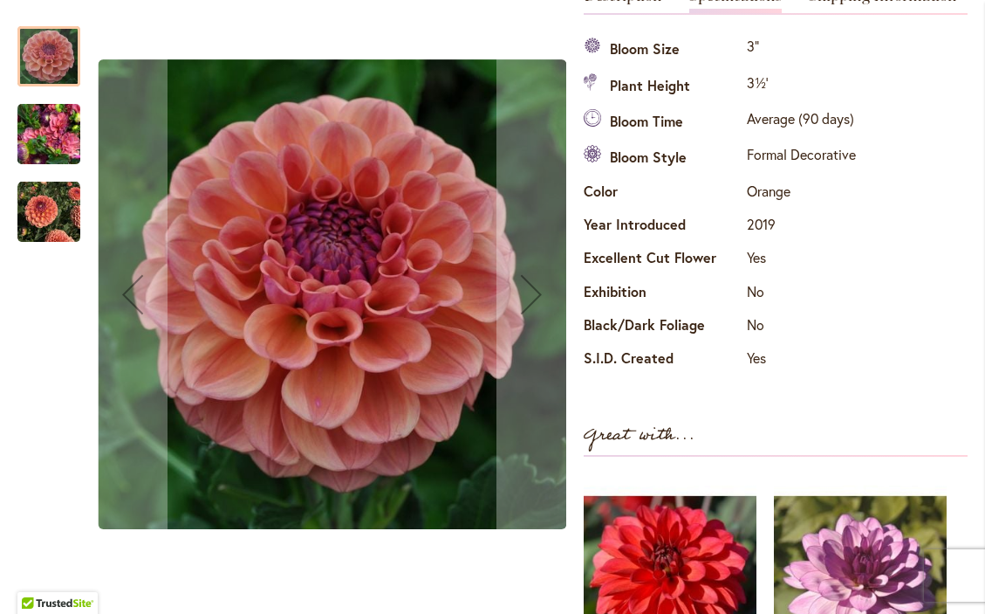
click at [51, 221] on img "CHEWY" at bounding box center [48, 212] width 63 height 63
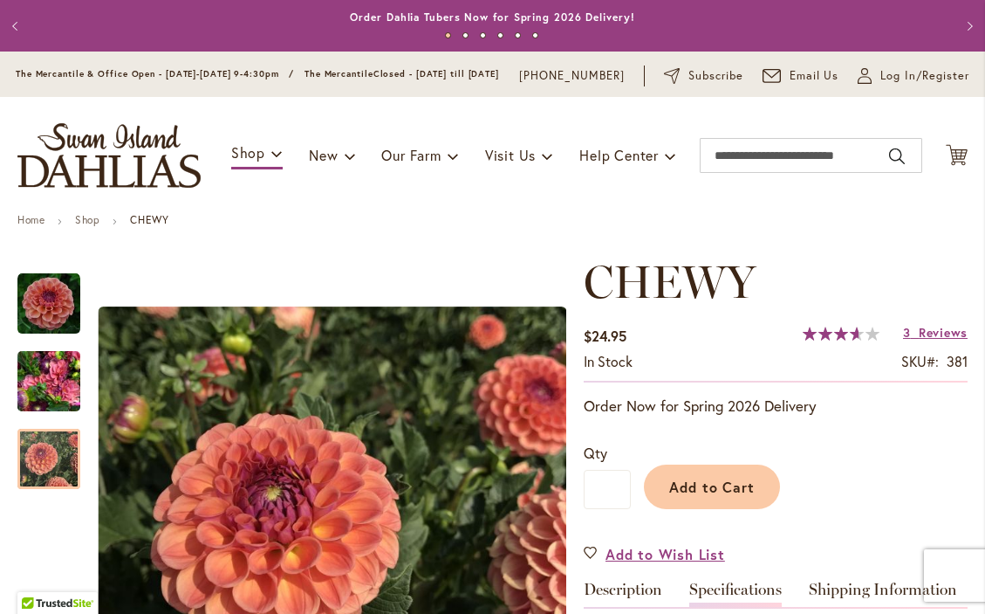
scroll to position [0, 0]
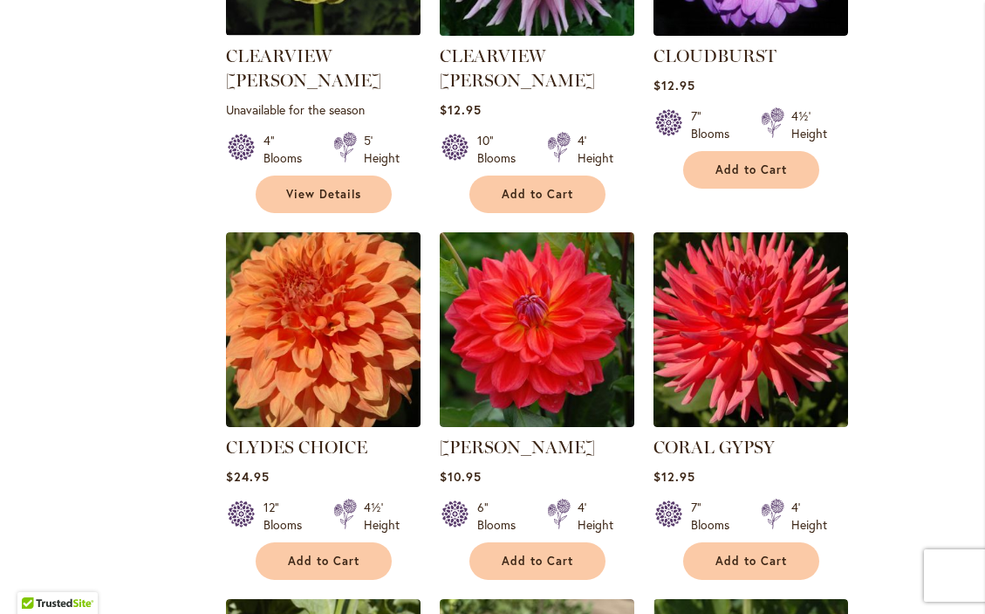
scroll to position [2088, 0]
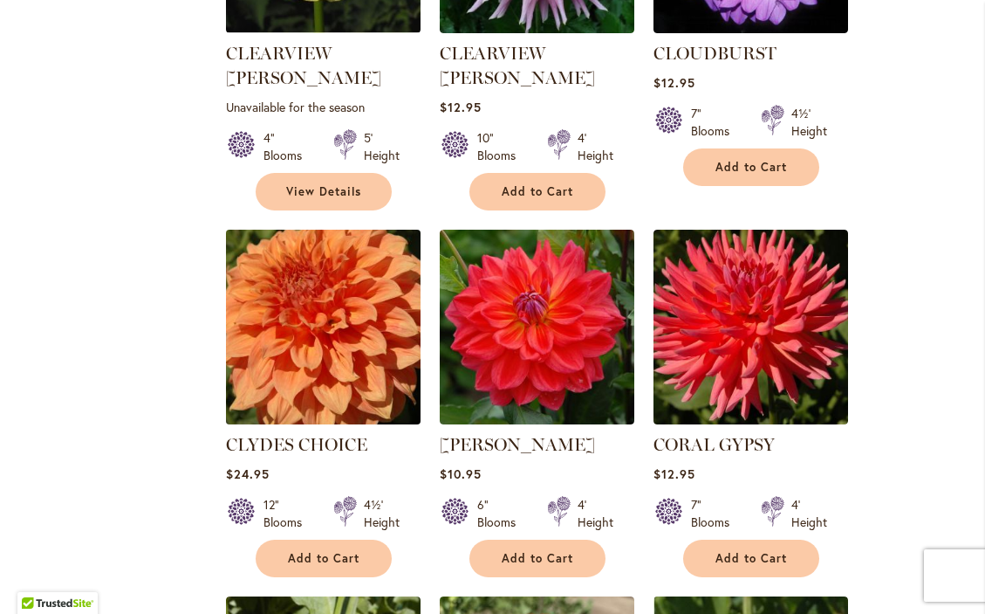
click at [345, 344] on img at bounding box center [323, 327] width 204 height 204
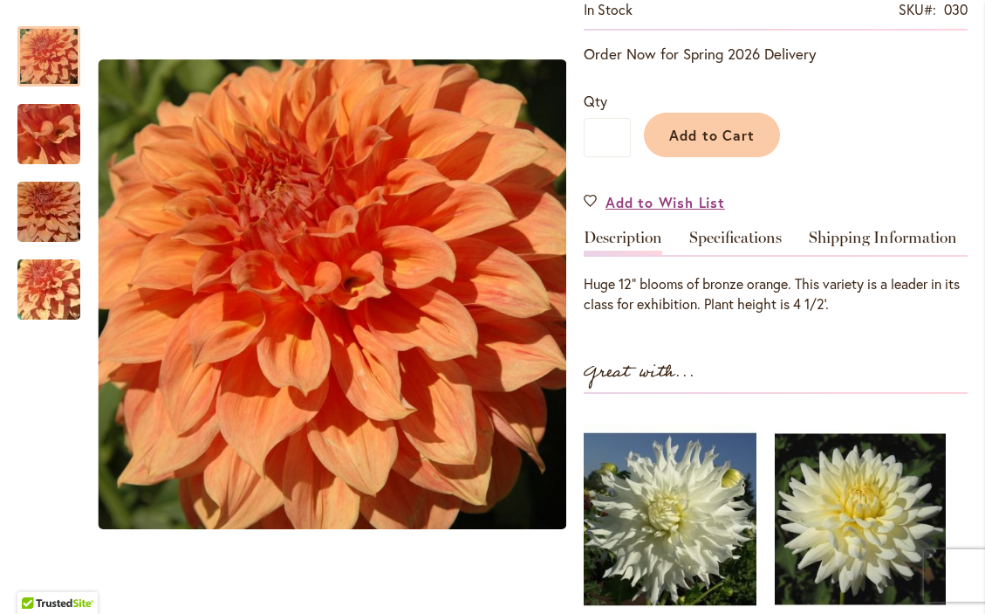
scroll to position [344, 0]
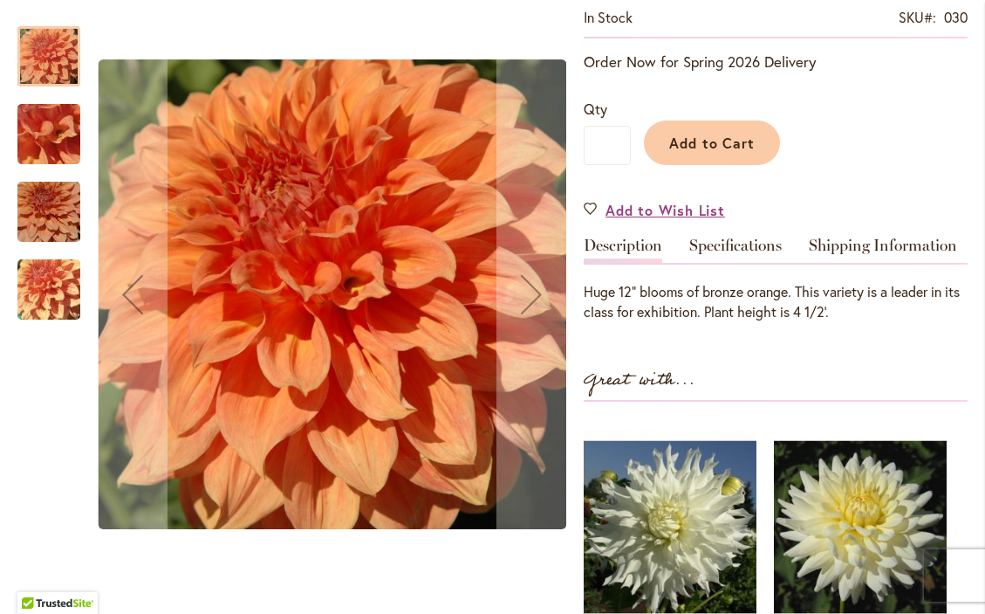
click at [61, 293] on img "Clyde's Choice" at bounding box center [49, 290] width 126 height 94
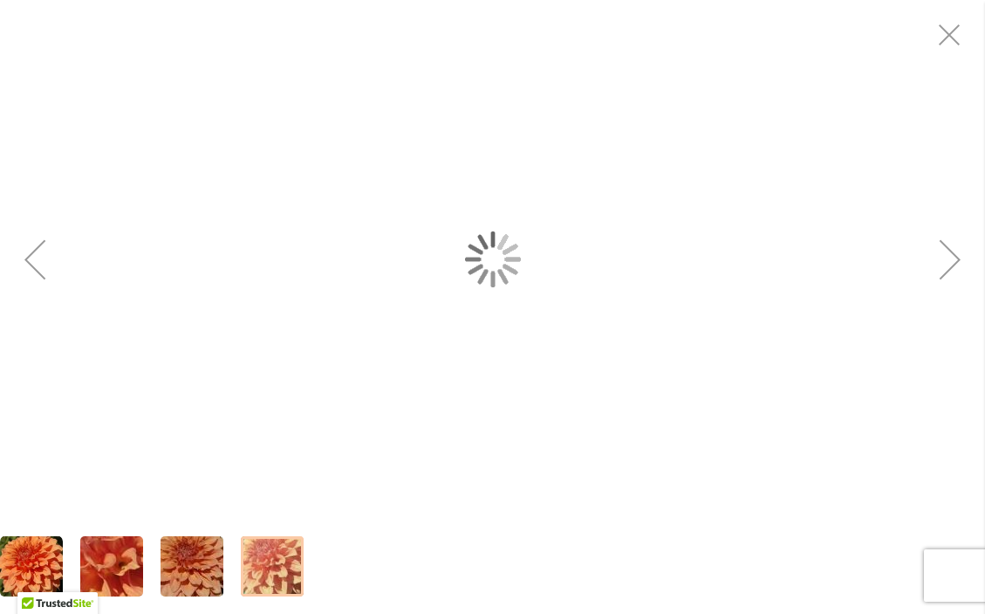
drag, startPoint x: 224, startPoint y: 161, endPoint x: 366, endPoint y: 173, distance: 141.9
click at [365, 172] on div "Clyde's Choice" at bounding box center [596, 259] width 985 height 518
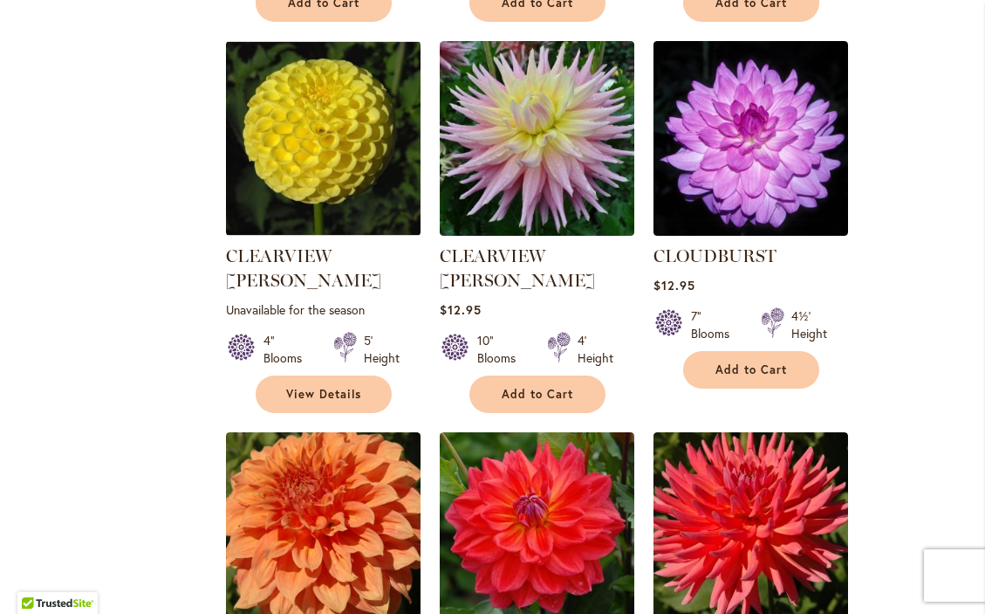
scroll to position [1910, 0]
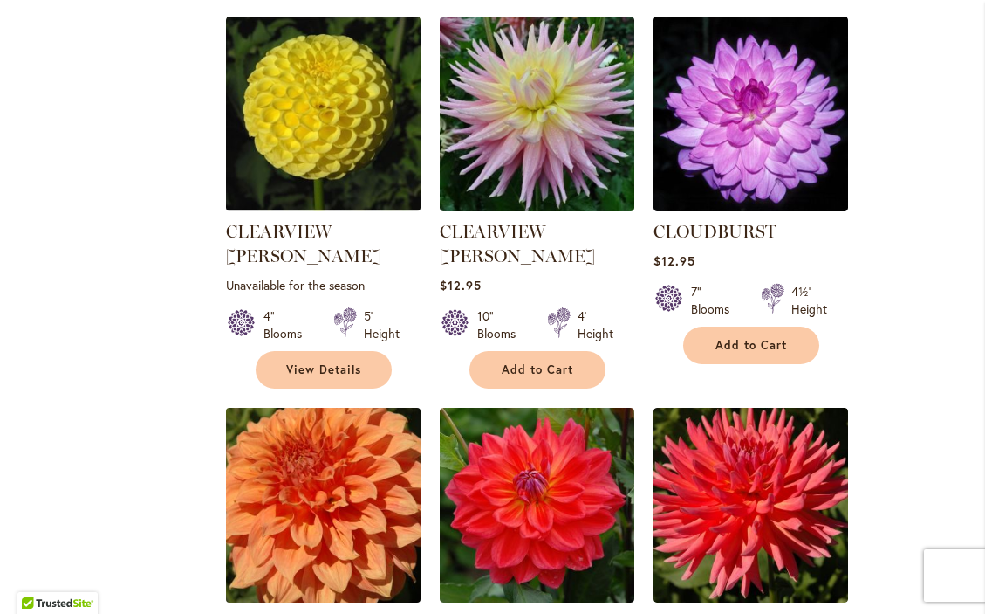
click at [314, 456] on img at bounding box center [323, 505] width 204 height 204
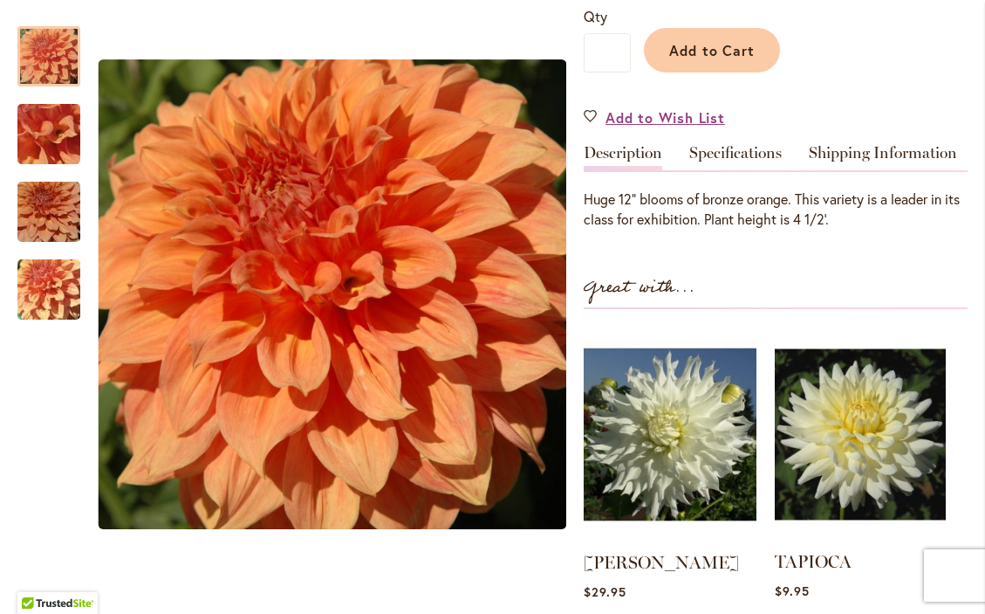
scroll to position [427, 0]
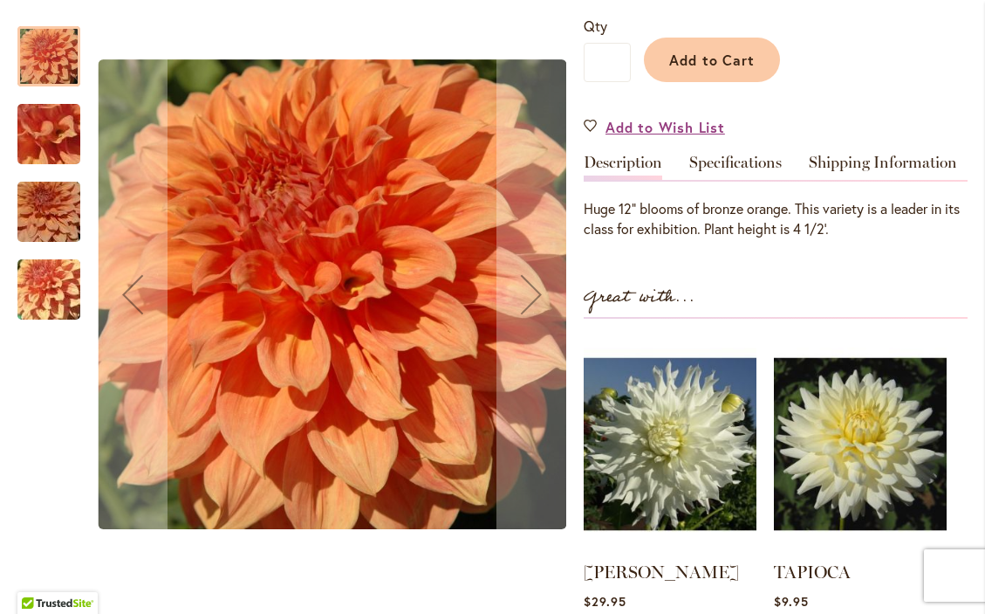
click at [51, 58] on div at bounding box center [48, 56] width 63 height 60
click at [37, 304] on img "Clyde's Choice" at bounding box center [49, 290] width 126 height 94
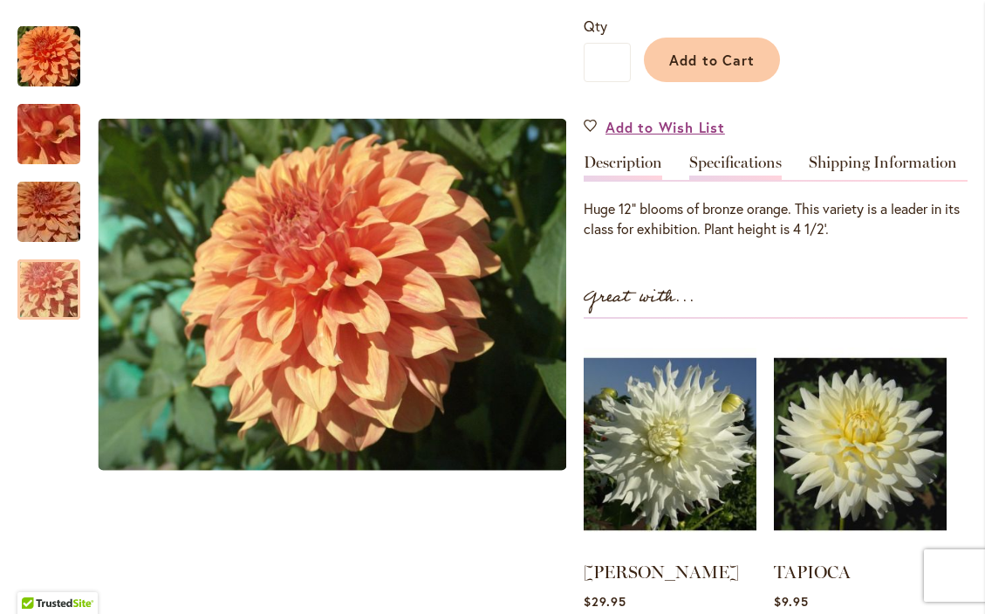
click at [759, 179] on link "Specifications" at bounding box center [736, 167] width 93 height 25
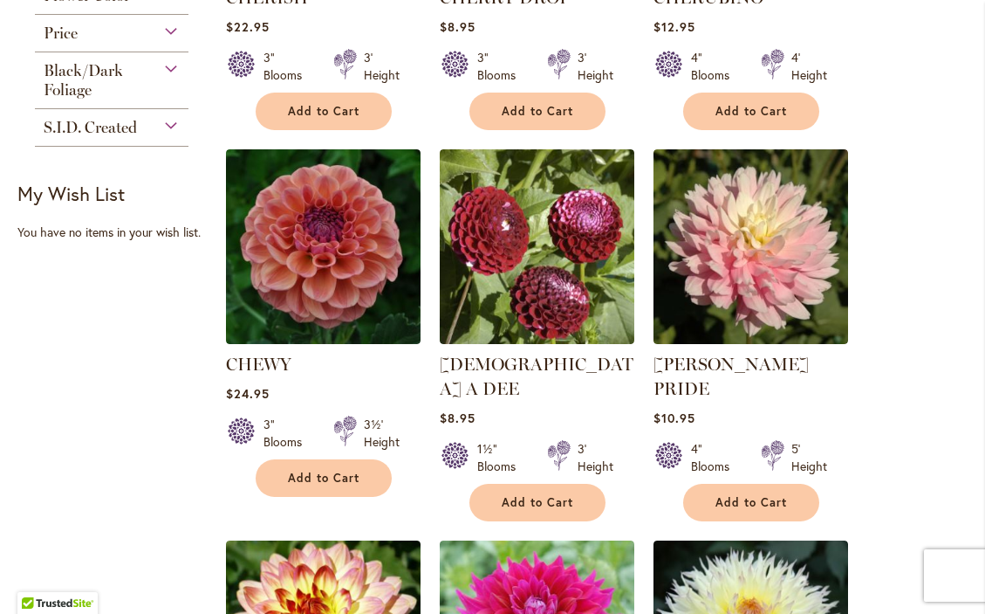
scroll to position [1022, 0]
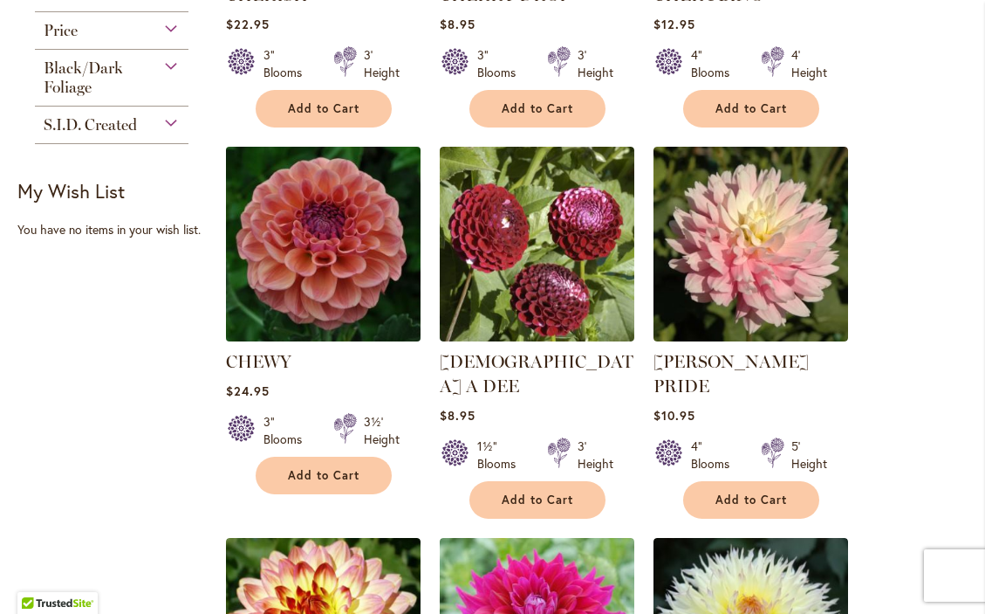
click at [342, 251] on img at bounding box center [323, 244] width 204 height 204
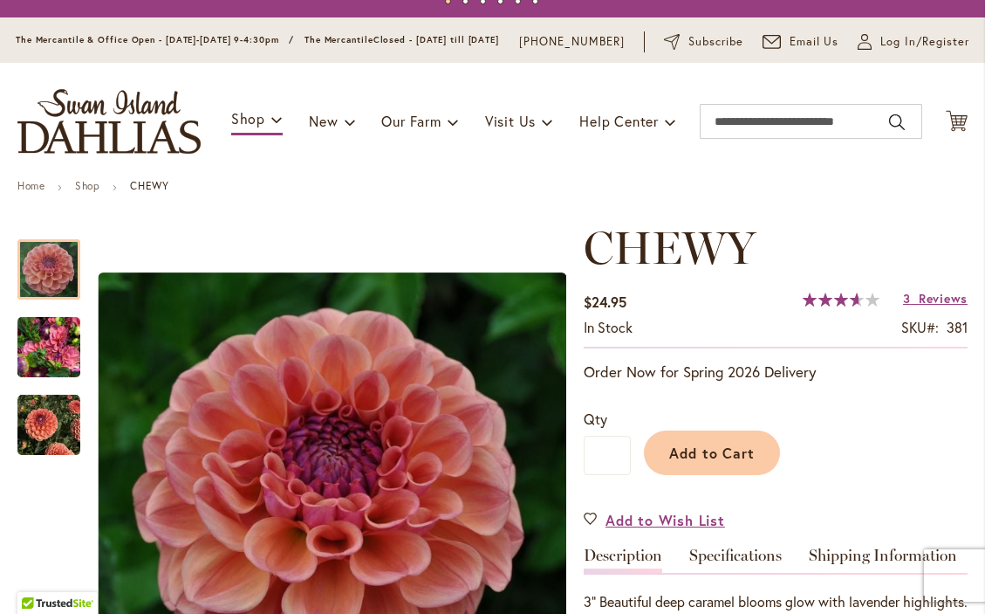
scroll to position [91, 0]
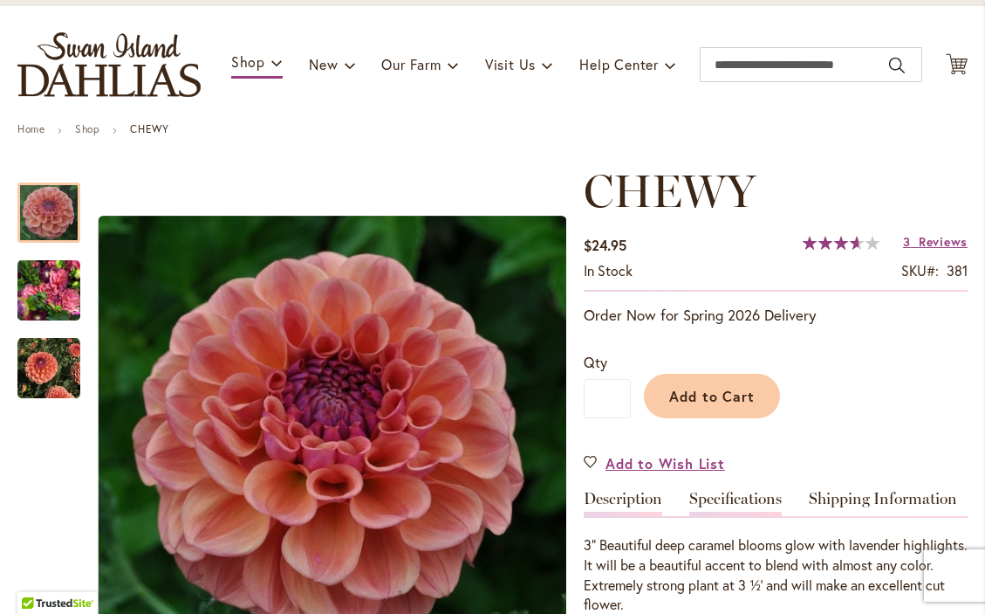
click at [722, 508] on link "Specifications" at bounding box center [736, 503] width 93 height 25
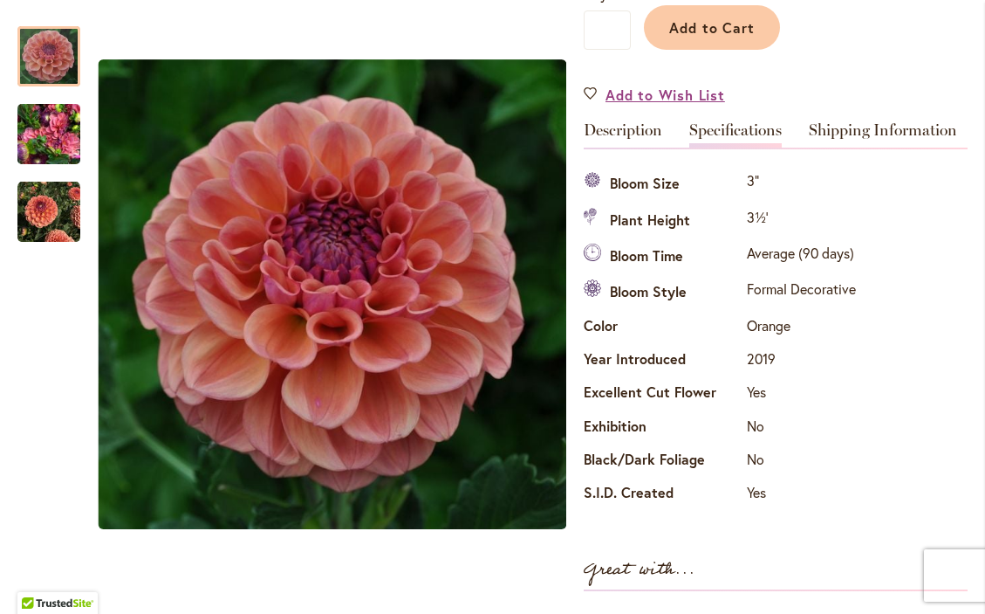
scroll to position [438, 0]
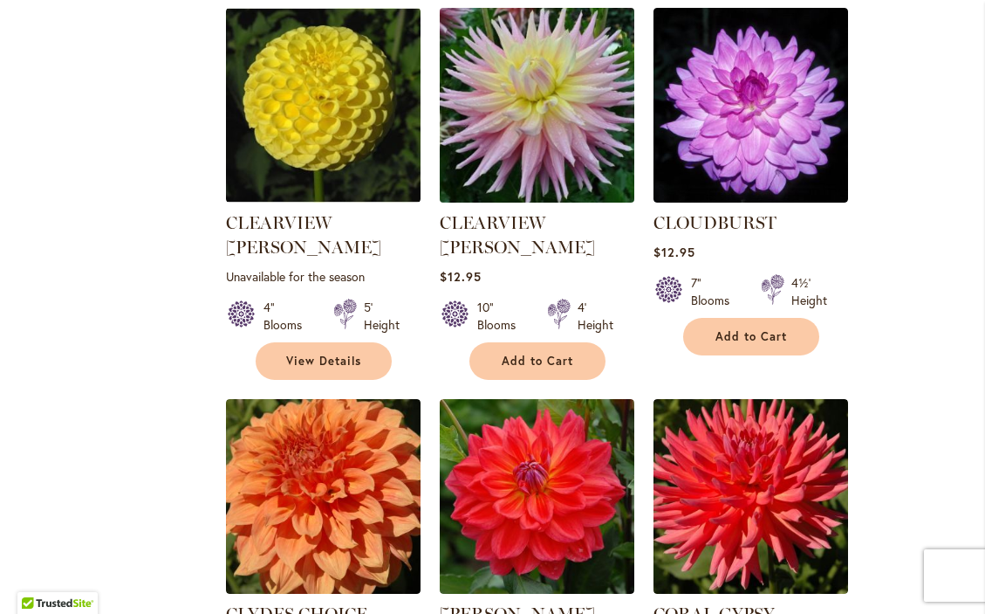
scroll to position [1960, 0]
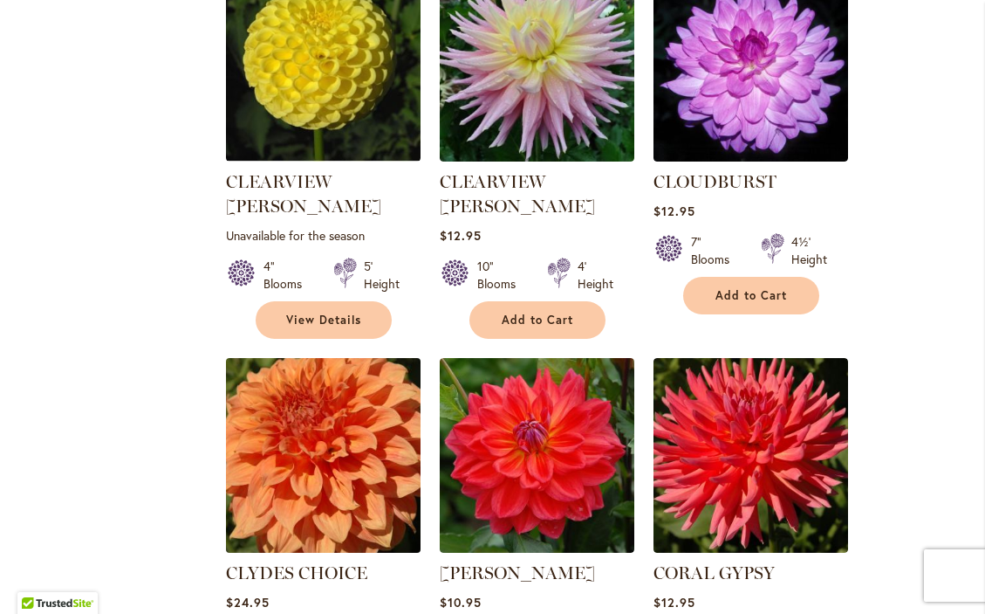
click at [396, 373] on img at bounding box center [323, 456] width 204 height 204
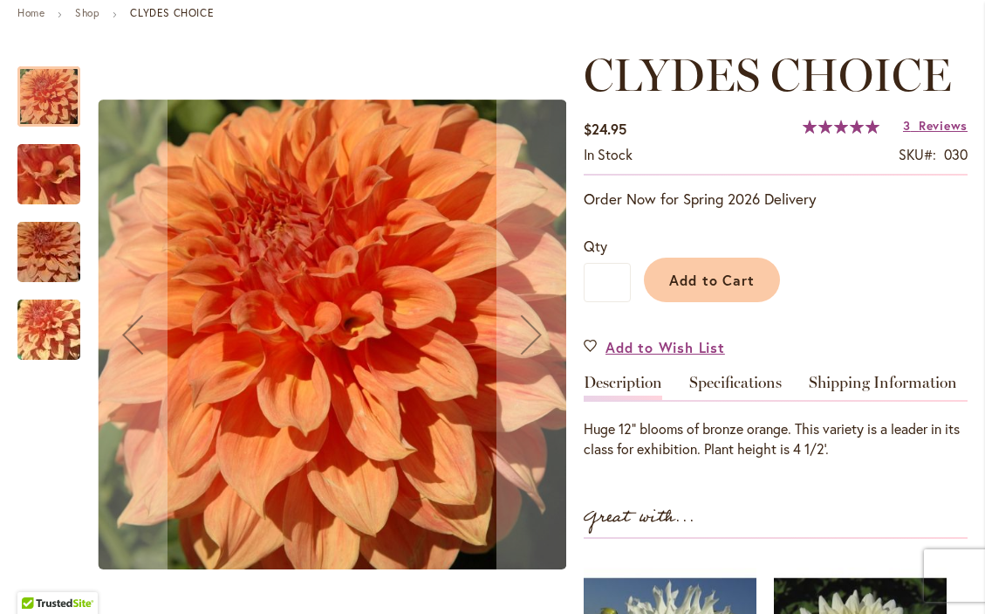
scroll to position [225, 0]
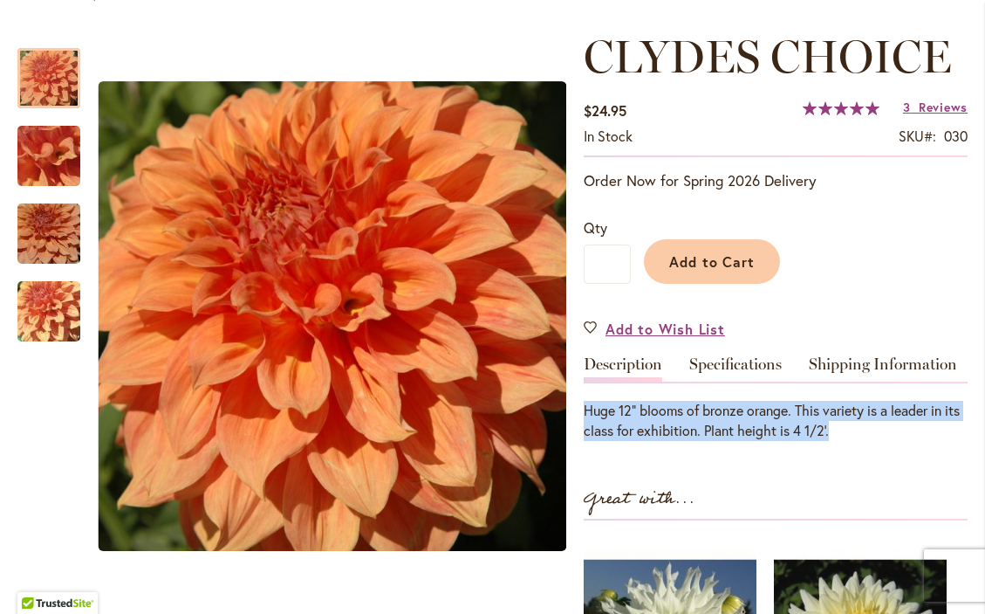
drag, startPoint x: 855, startPoint y: 440, endPoint x: 583, endPoint y: 421, distance: 273.0
copy div "Huge 12" blooms of bronze orange. This variety is a leader in its class for exh…"
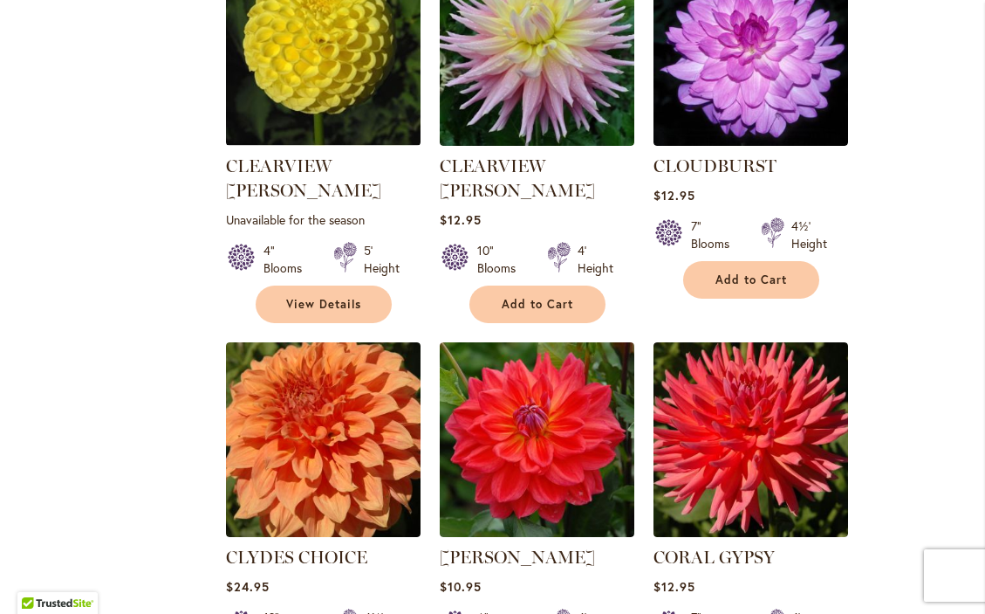
scroll to position [1982, 0]
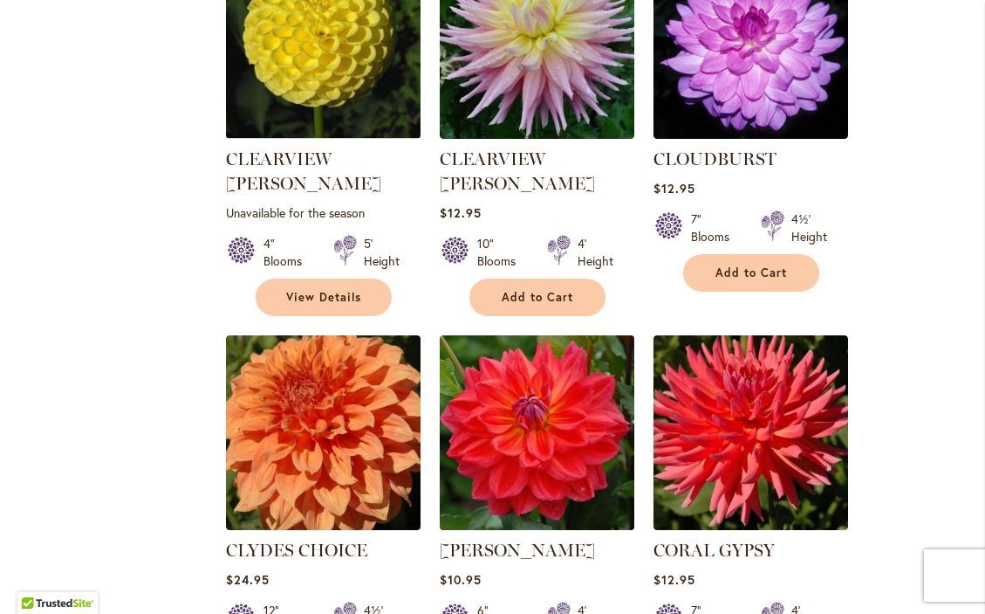
click at [634, 390] on img at bounding box center [537, 433] width 204 height 204
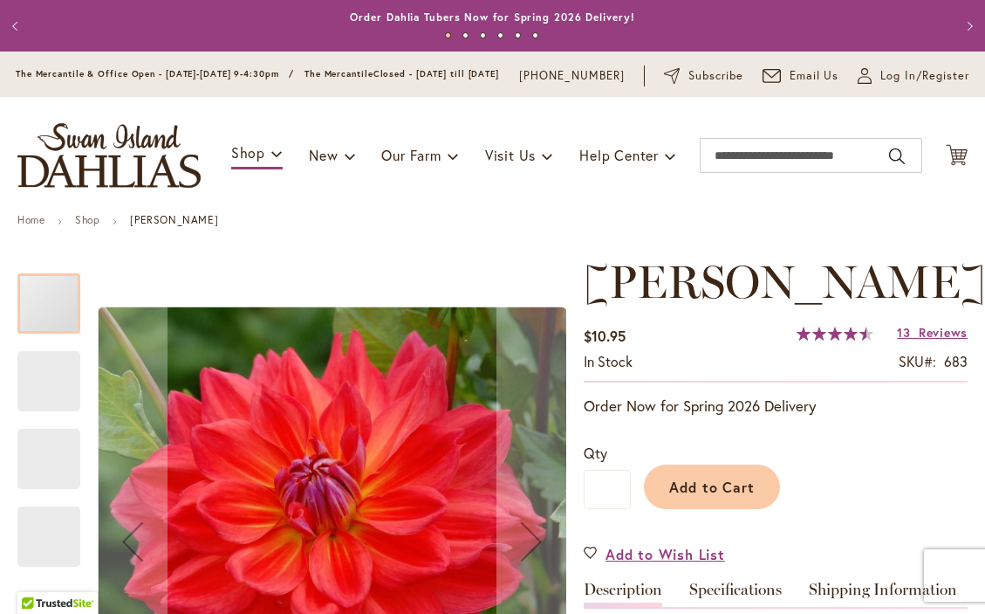
scroll to position [51, 0]
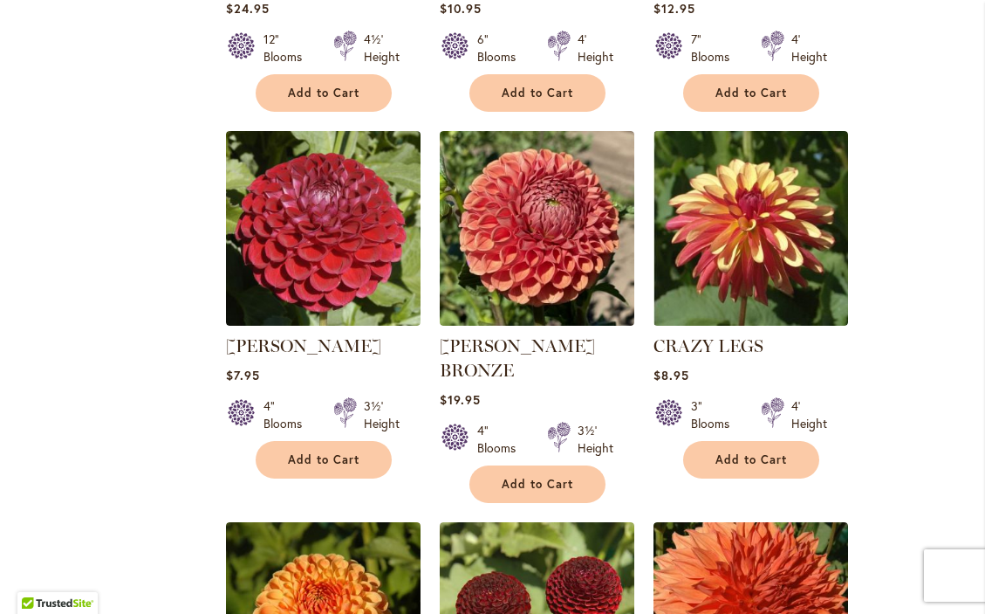
scroll to position [2556, 0]
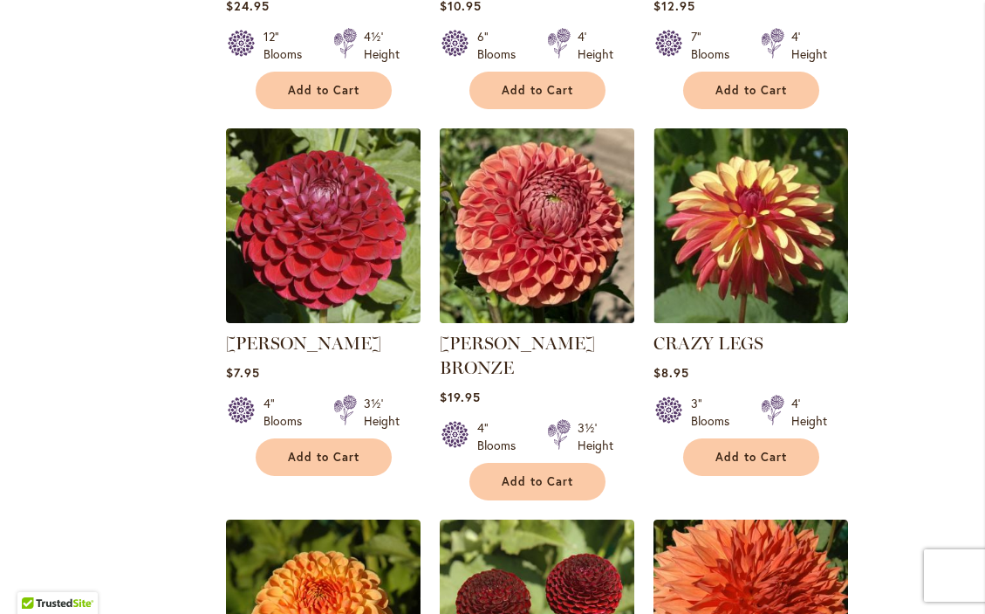
click at [560, 247] on img at bounding box center [537, 226] width 204 height 204
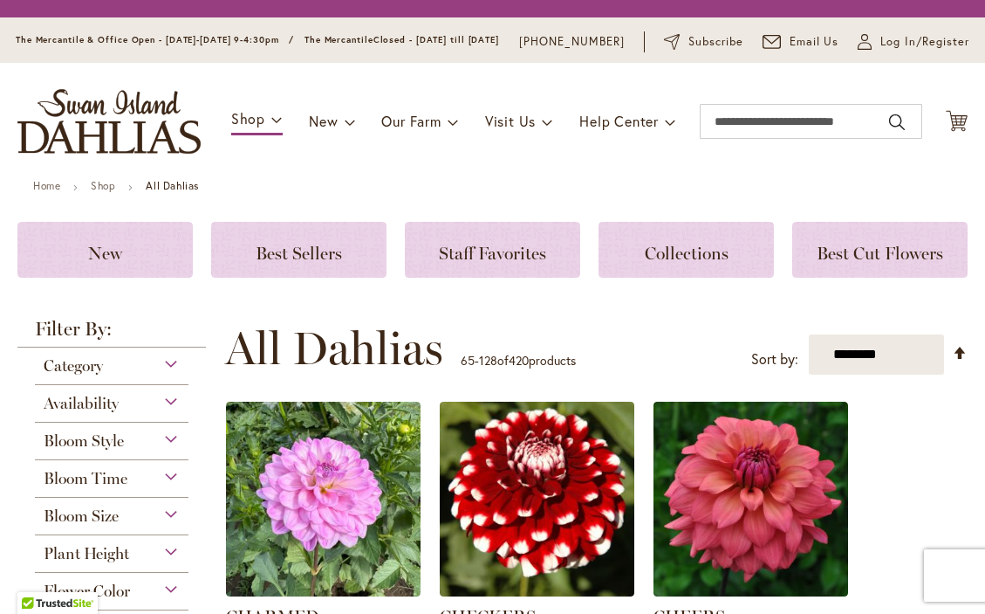
scroll to position [436, 0]
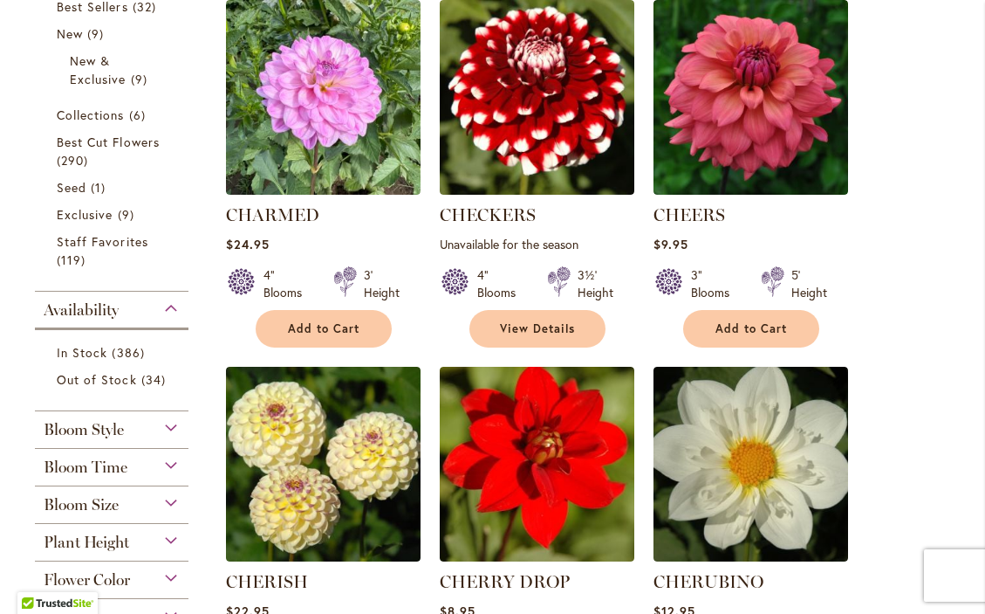
click at [451, 487] on img at bounding box center [537, 464] width 195 height 195
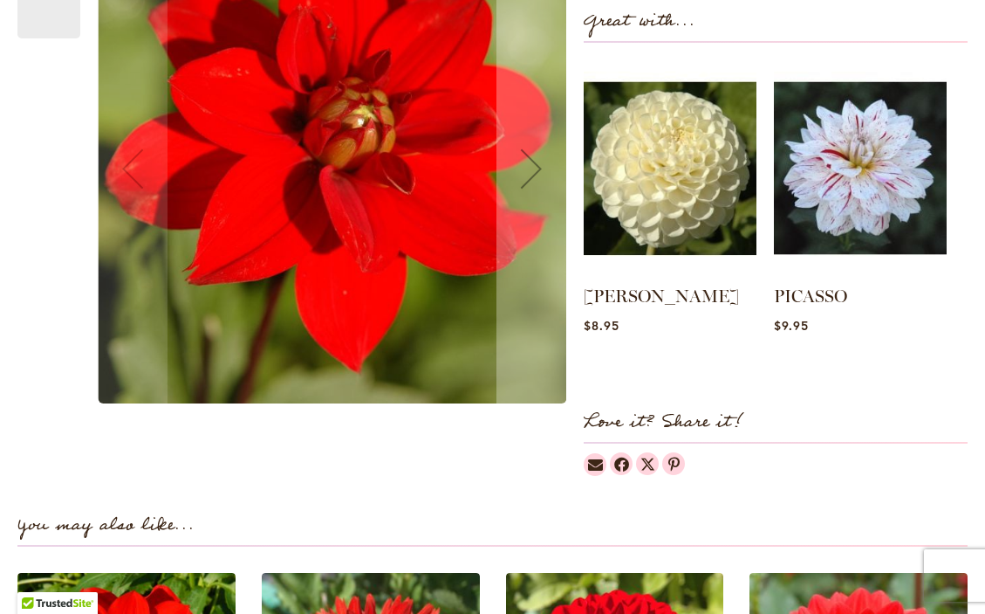
scroll to position [799, 0]
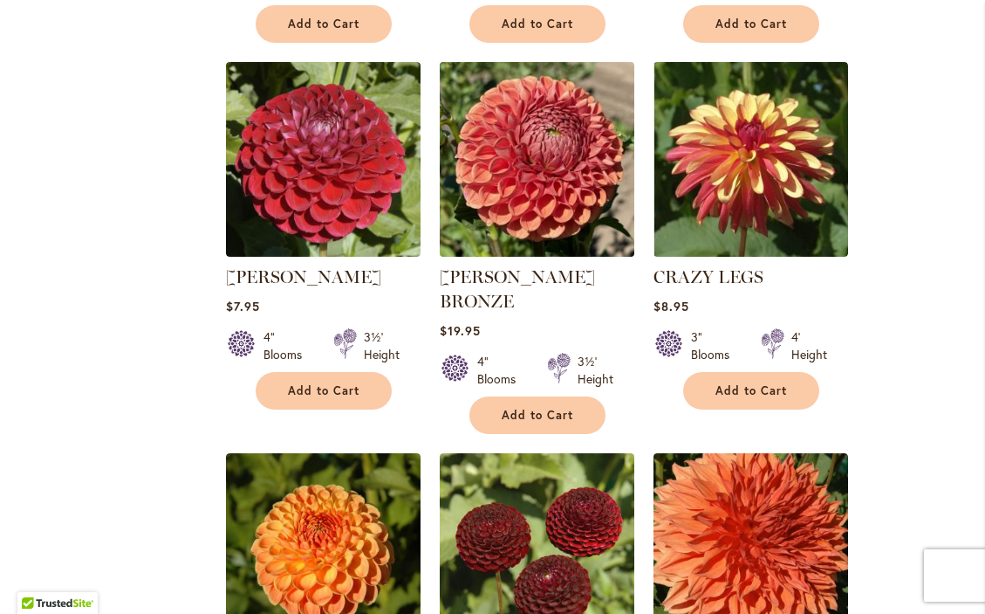
scroll to position [2627, 0]
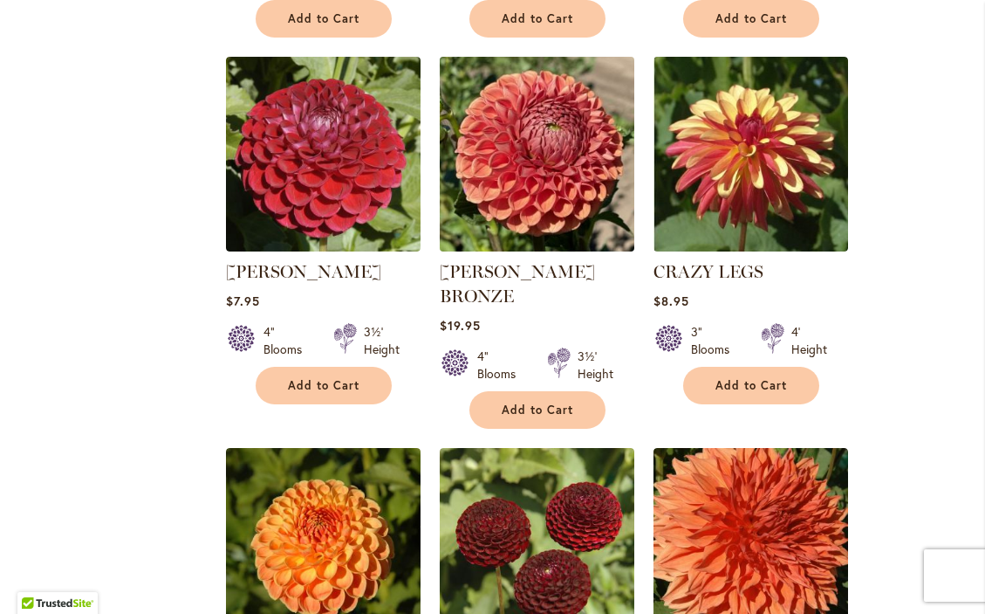
click at [563, 136] on img at bounding box center [537, 154] width 204 height 204
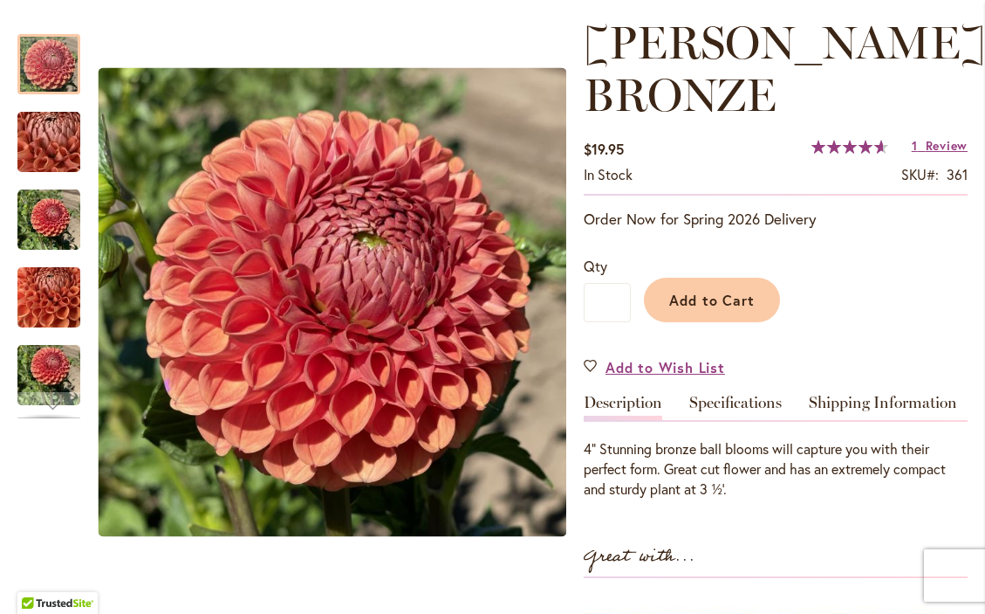
scroll to position [242, 0]
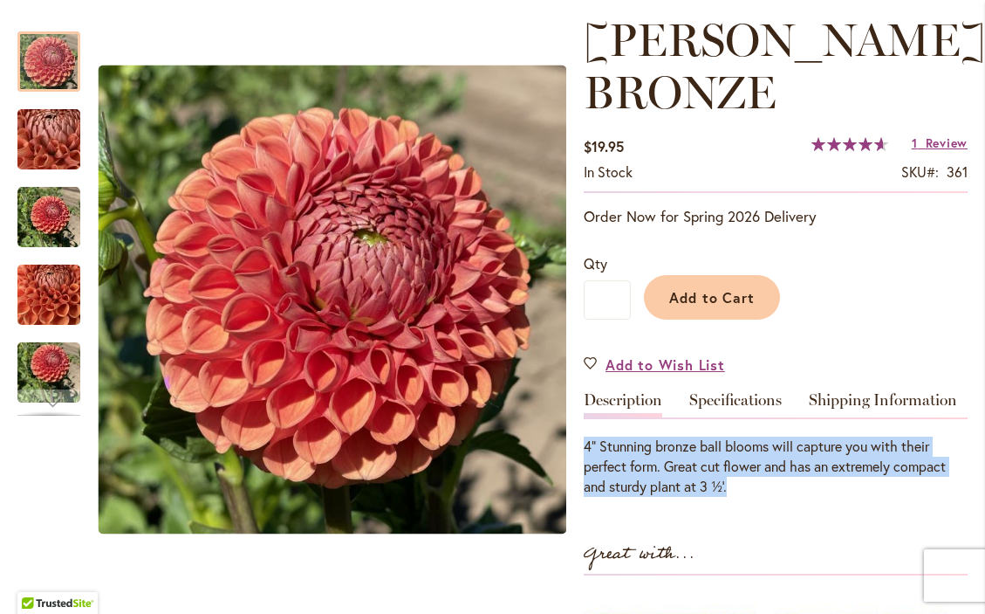
drag, startPoint x: 748, startPoint y: 498, endPoint x: 585, endPoint y: 450, distance: 170.4
click at [585, 450] on p "4” Stunning bronze ball blooms will capture you with their perfect form. Great …" at bounding box center [776, 466] width 384 height 60
copy p "4” Stunning bronze ball blooms will capture you with their perfect form. Great …"
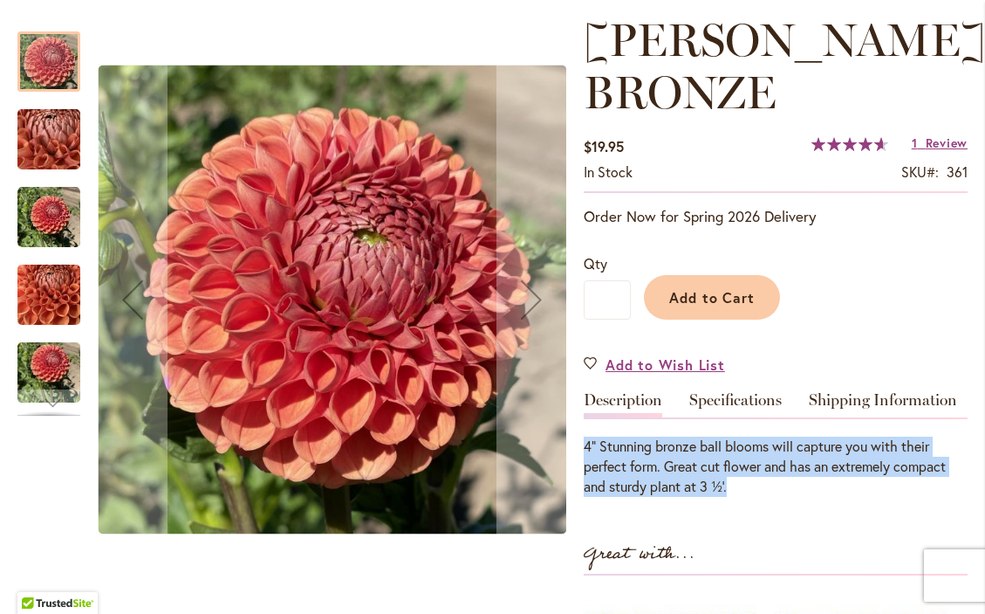
click at [68, 249] on img "CORNEL BRONZE" at bounding box center [48, 217] width 63 height 63
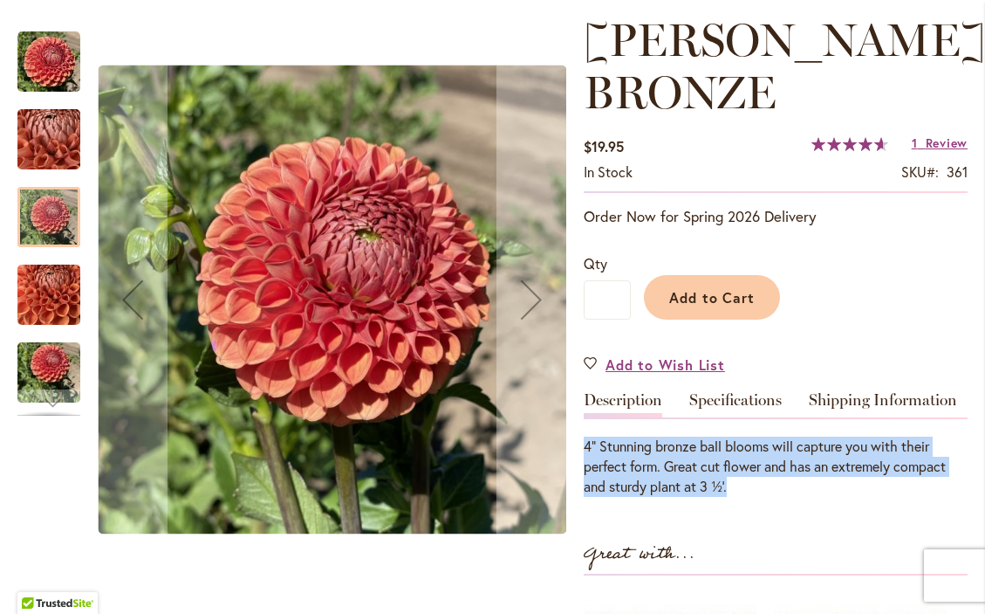
click at [51, 302] on img "CORNEL BRONZE" at bounding box center [48, 295] width 63 height 84
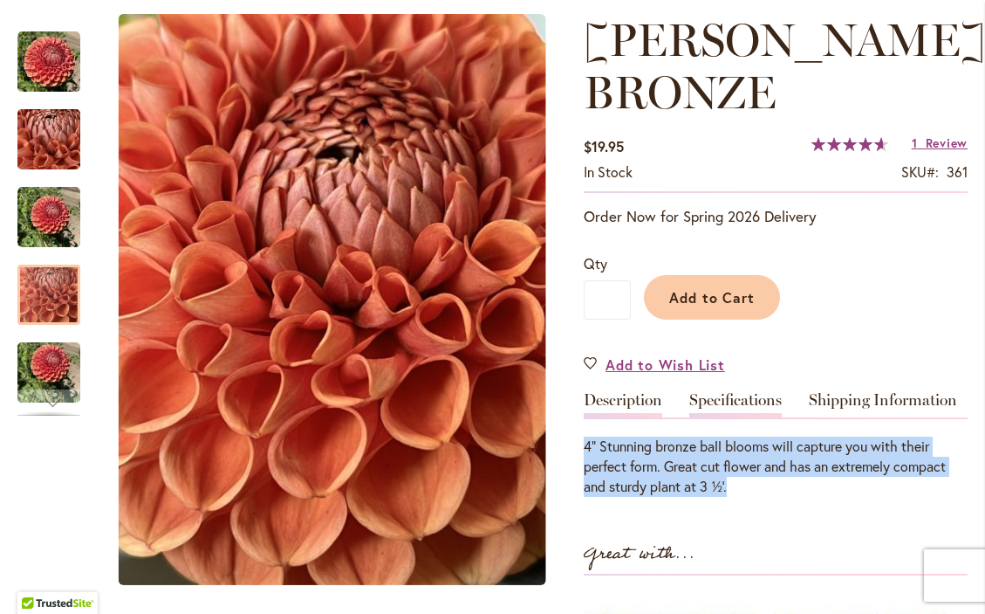
click at [768, 415] on link "Specifications" at bounding box center [736, 404] width 93 height 25
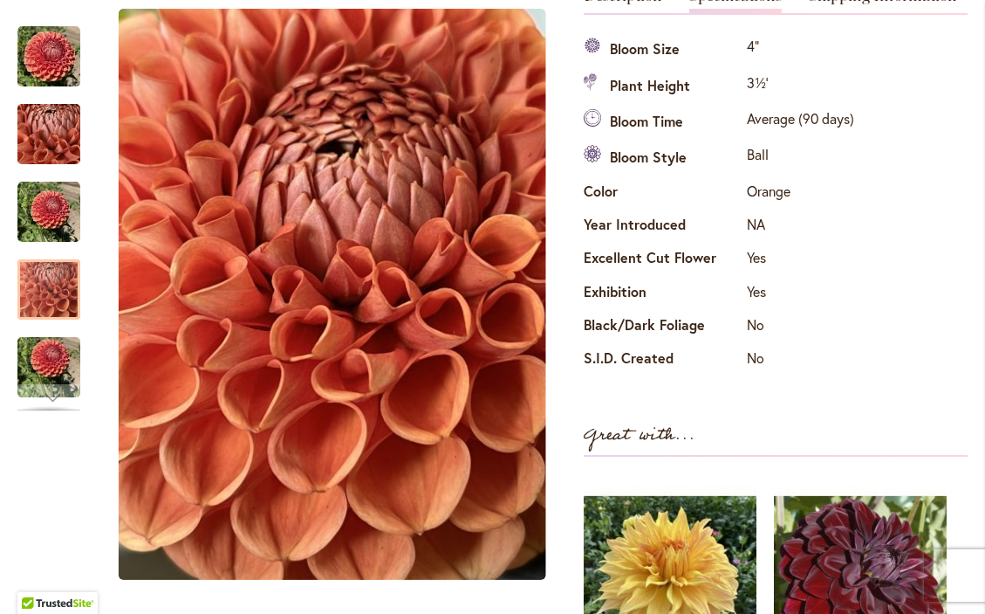
scroll to position [666, 0]
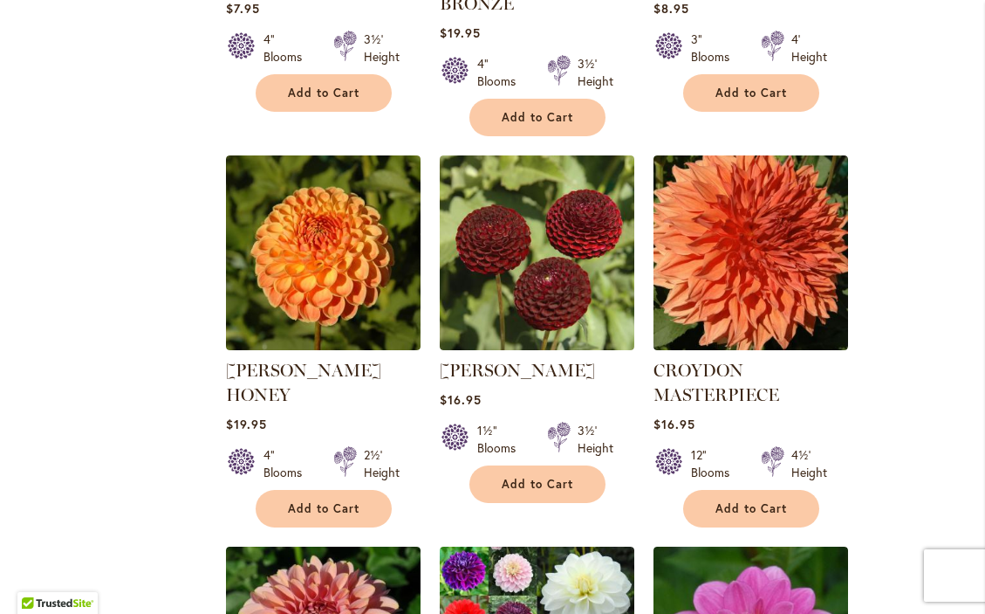
scroll to position [2921, 0]
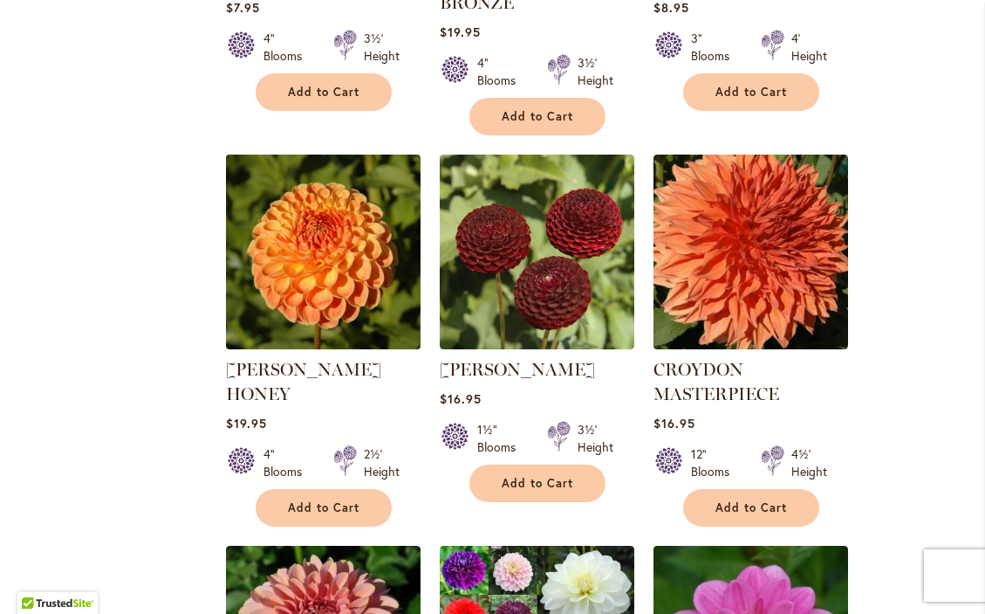
click at [306, 214] on img at bounding box center [323, 252] width 204 height 204
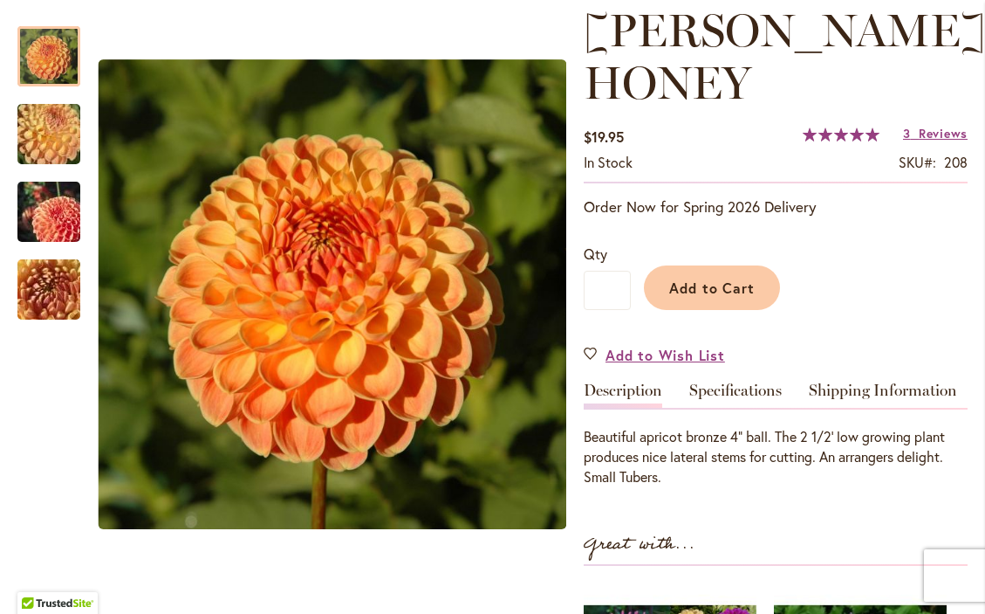
scroll to position [273, 0]
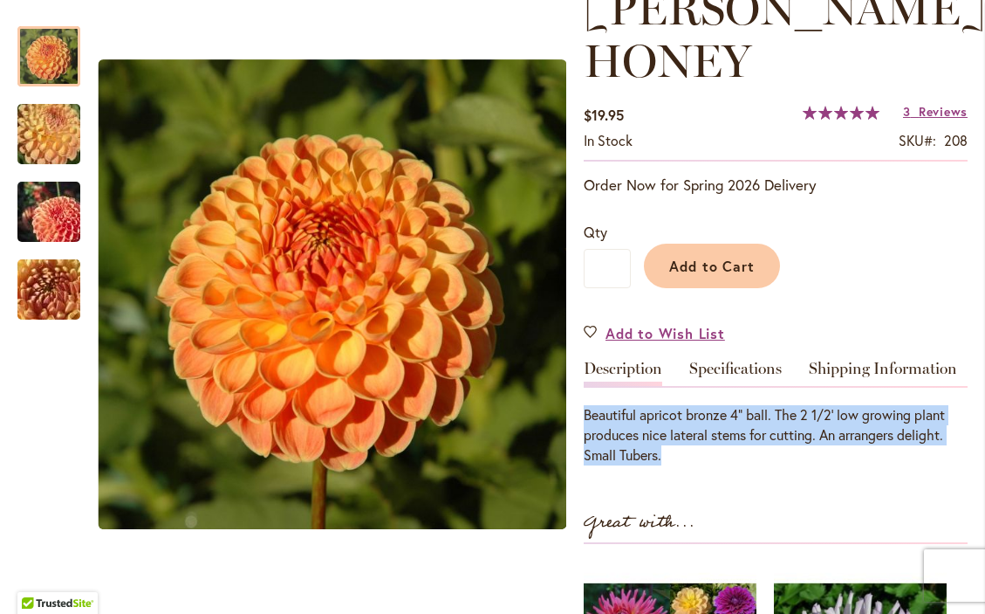
drag, startPoint x: 684, startPoint y: 466, endPoint x: 579, endPoint y: 426, distance: 113.0
copy div "Beautiful apricot bronze 4" ball. The 2 1/2' low growing plant produces nice la…"
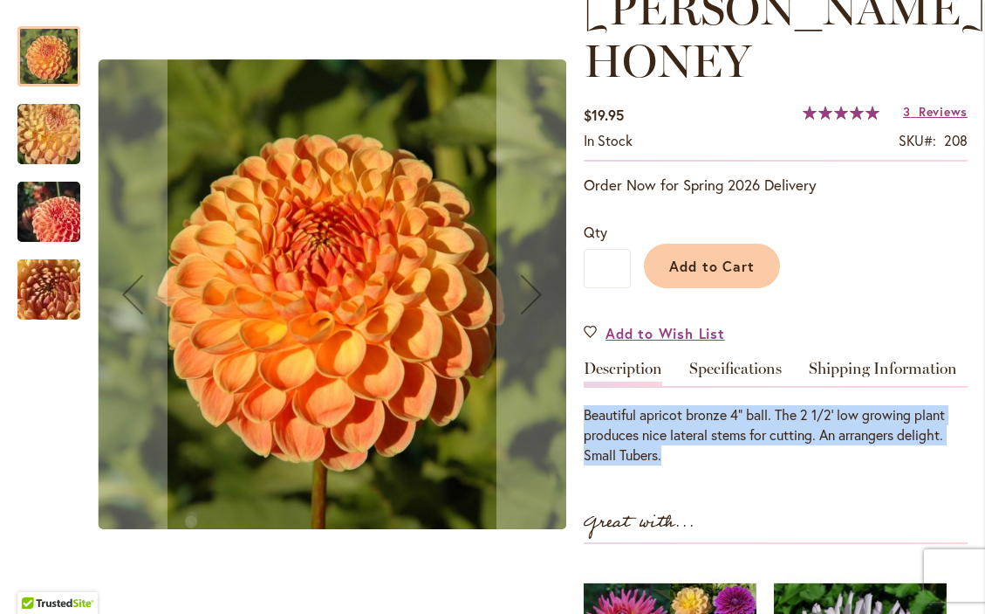
click at [71, 121] on img "CRICHTON HONEY" at bounding box center [49, 134] width 126 height 94
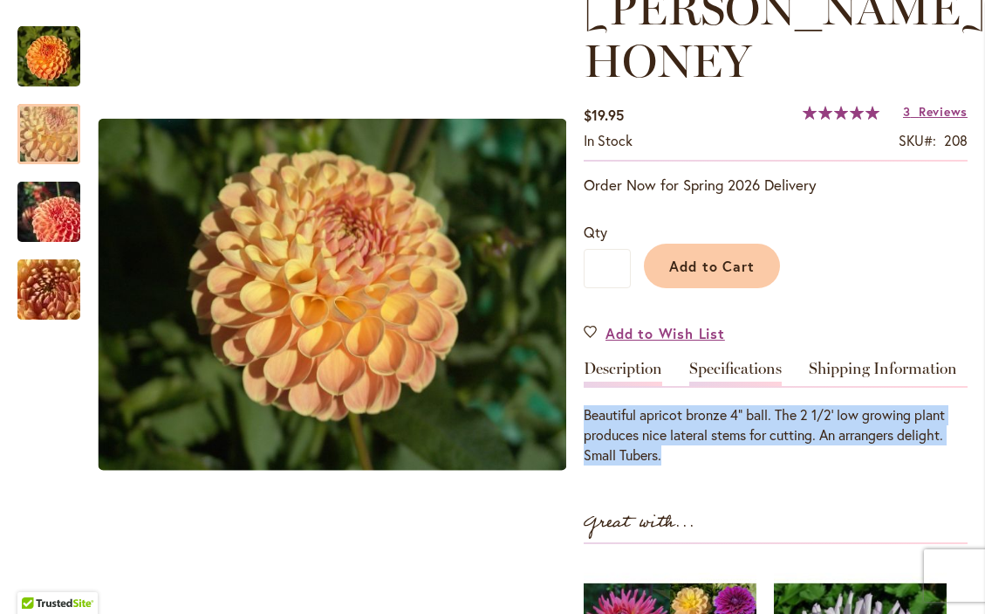
click at [741, 381] on link "Specifications" at bounding box center [736, 373] width 93 height 25
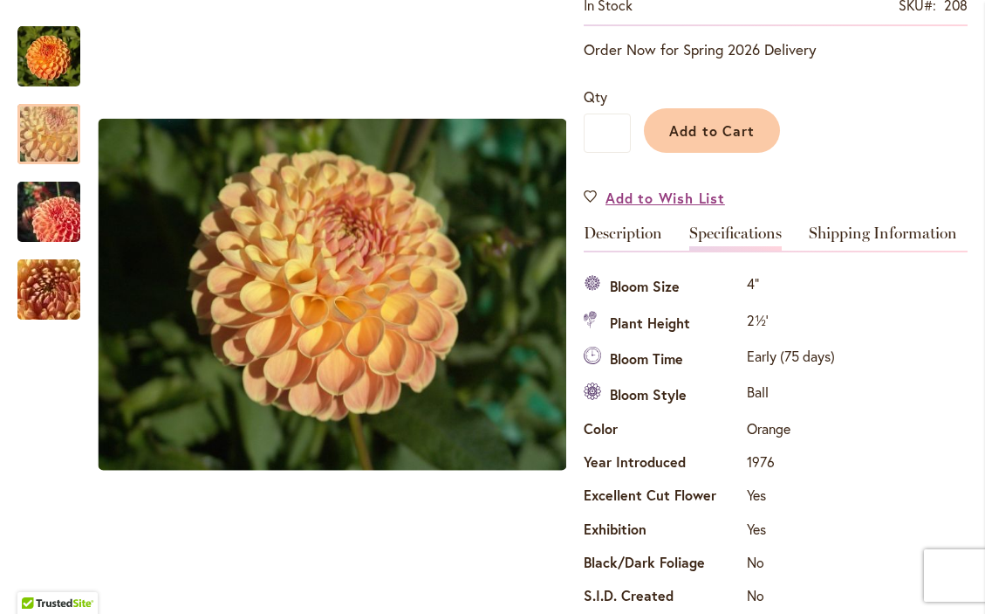
scroll to position [299, 0]
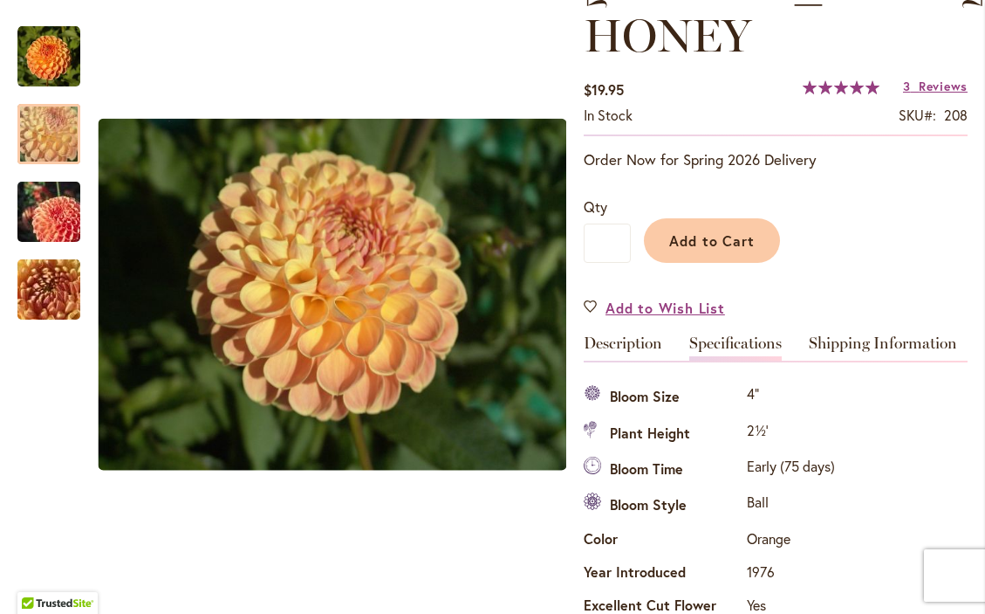
click at [723, 126] on div "In stock SKU 208" at bounding box center [776, 120] width 384 height 29
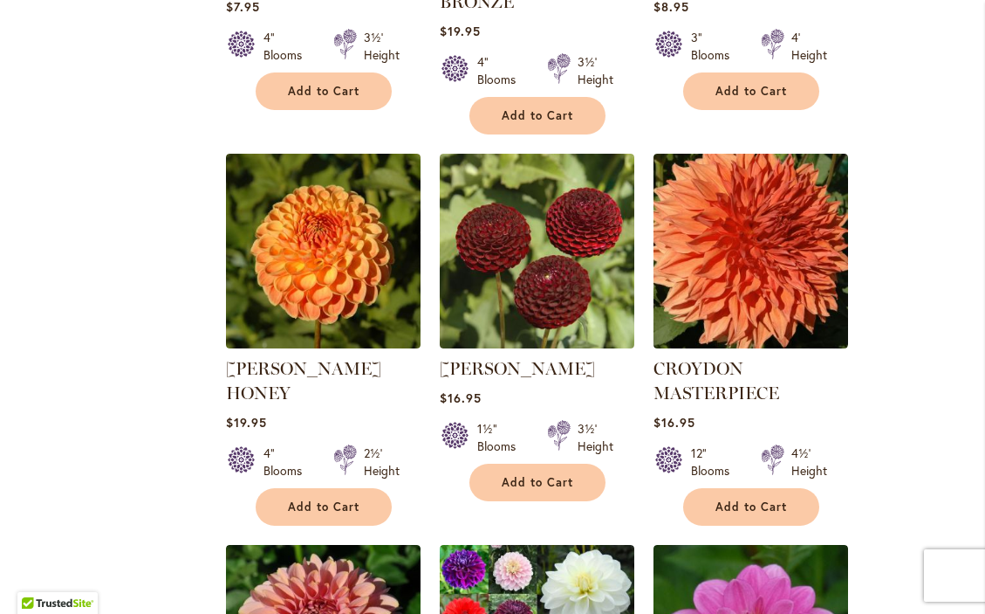
scroll to position [2922, 0]
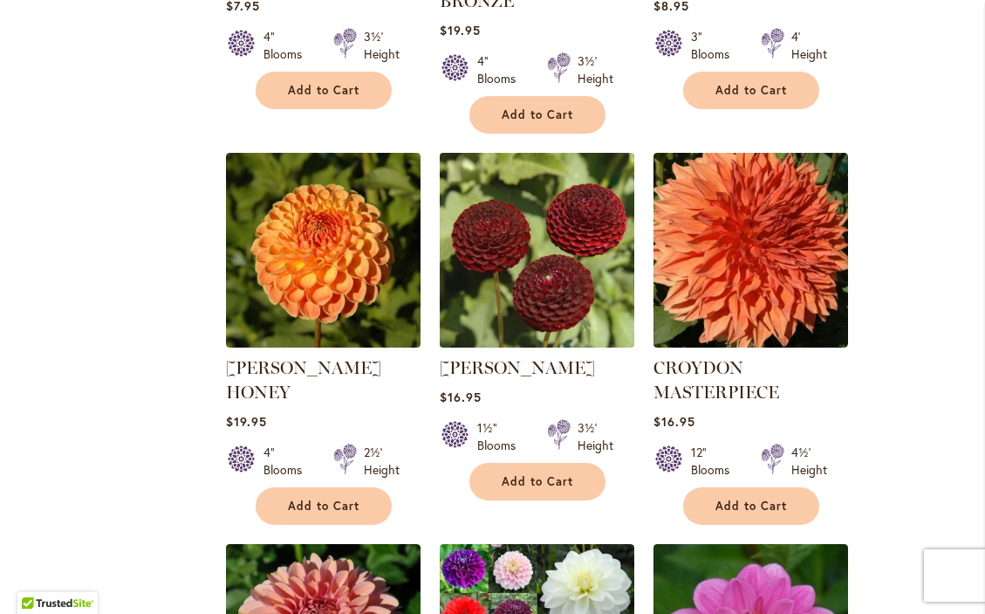
click at [528, 195] on img at bounding box center [537, 250] width 204 height 204
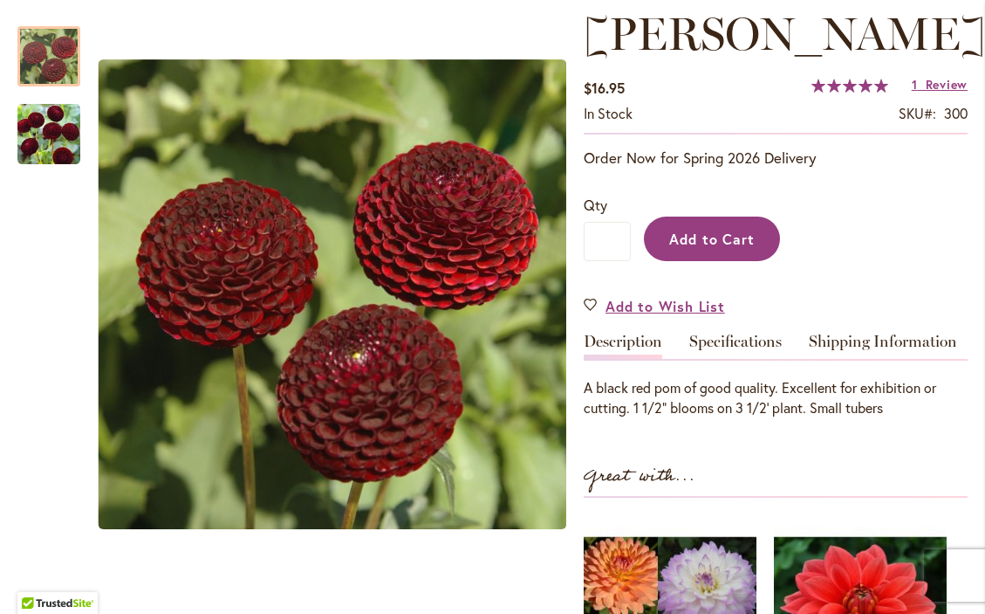
scroll to position [266, 0]
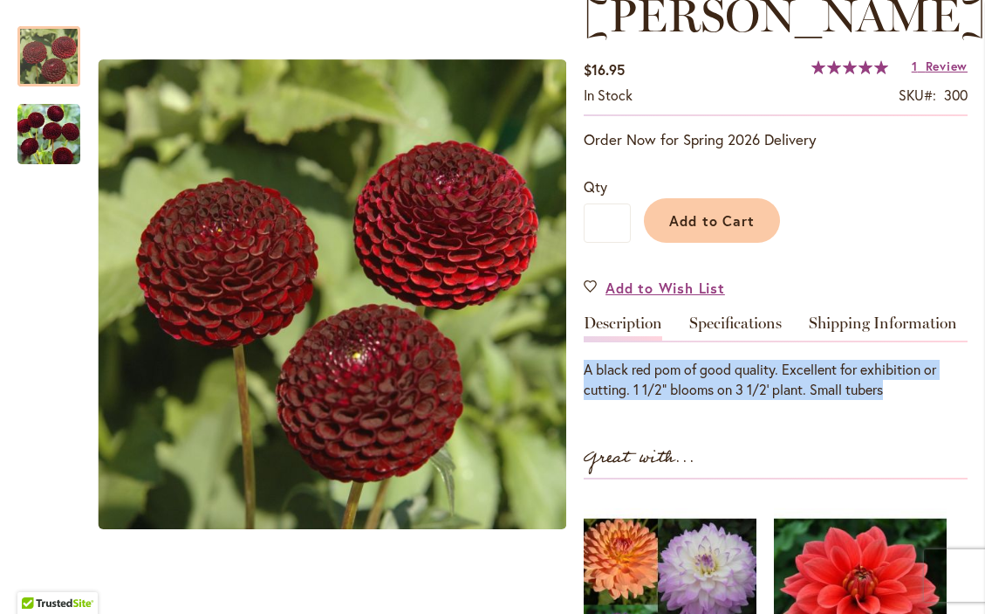
drag, startPoint x: 905, startPoint y: 455, endPoint x: 577, endPoint y: 435, distance: 328.8
copy div "A black red pom of good quality. Excellent for exhibition or cutting. 1 1/2" bl…"
click at [740, 340] on link "Specifications" at bounding box center [736, 327] width 93 height 25
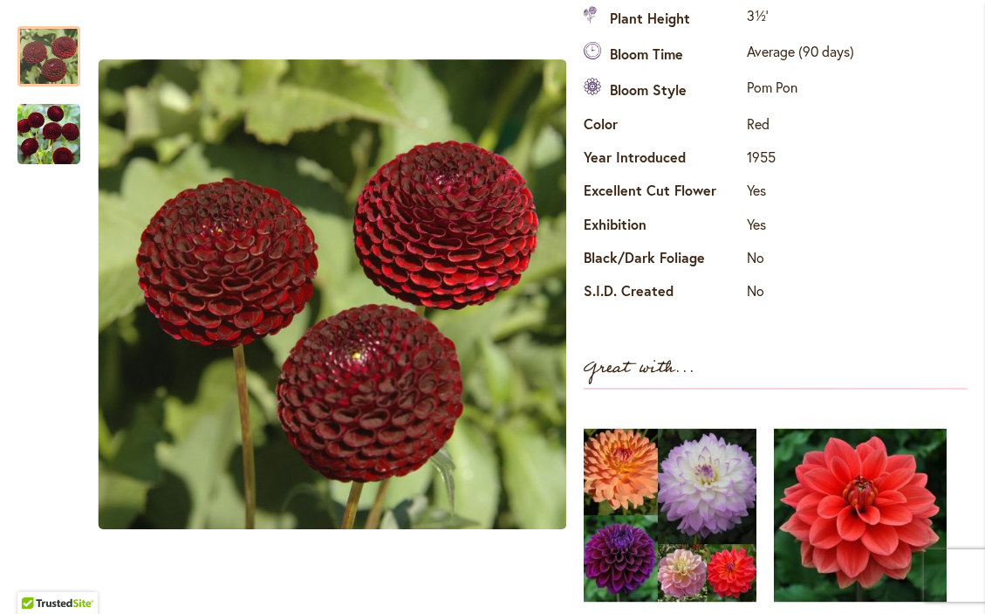
scroll to position [635, 0]
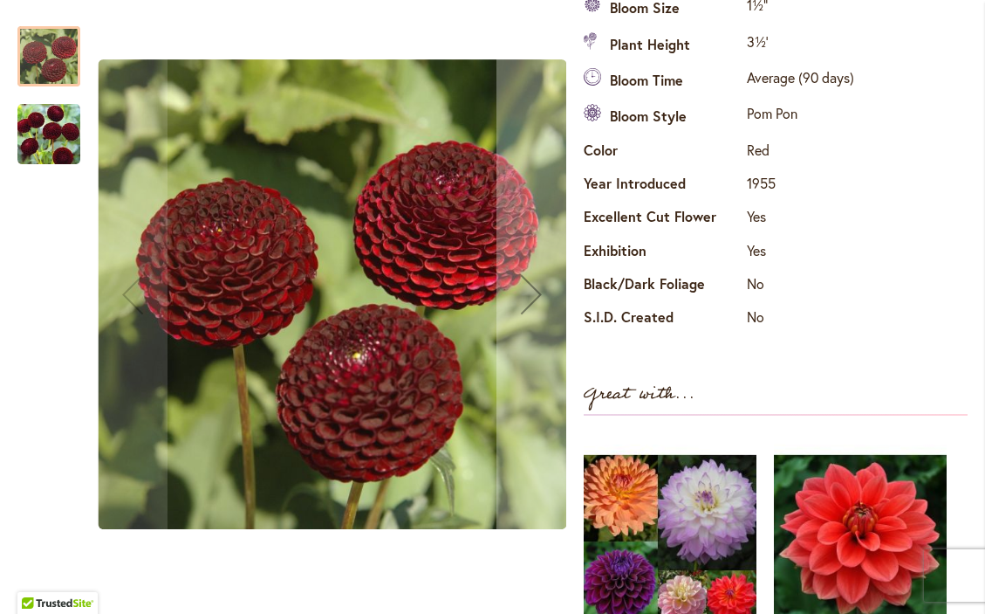
click at [20, 143] on img "CROSSFIELD EBONY" at bounding box center [48, 134] width 63 height 63
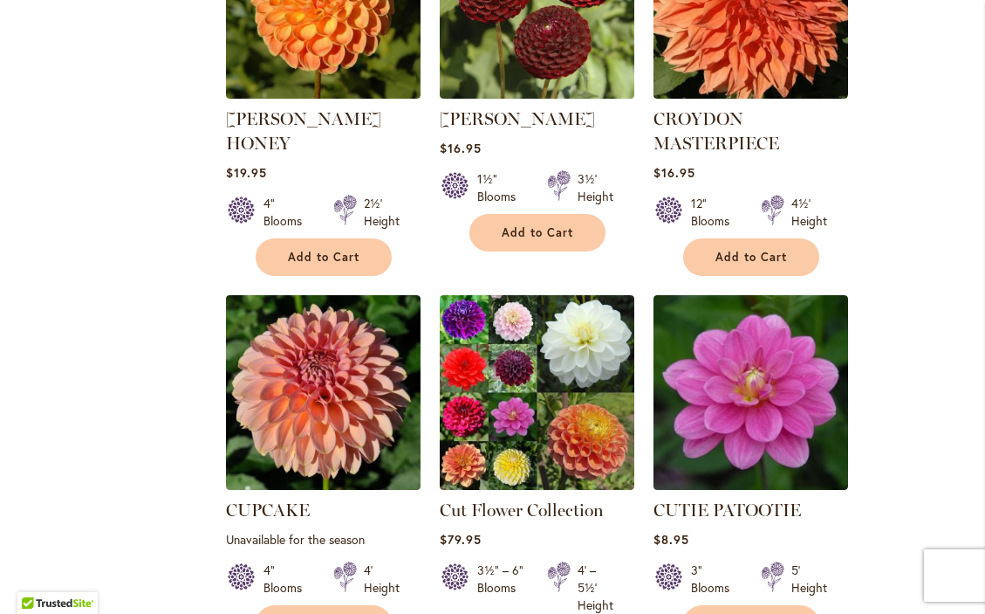
scroll to position [3172, 0]
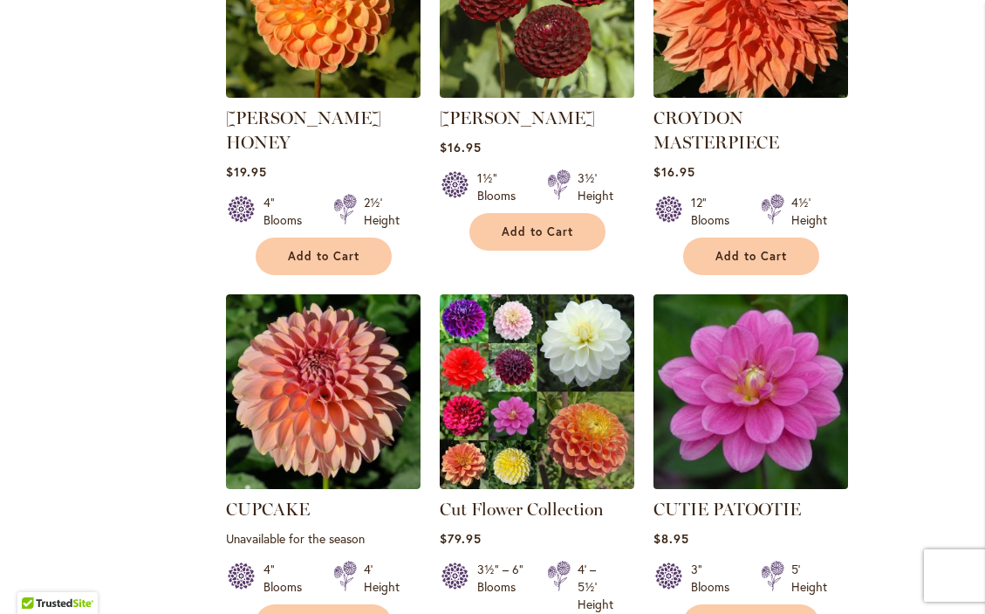
click at [780, 324] on img at bounding box center [751, 392] width 204 height 204
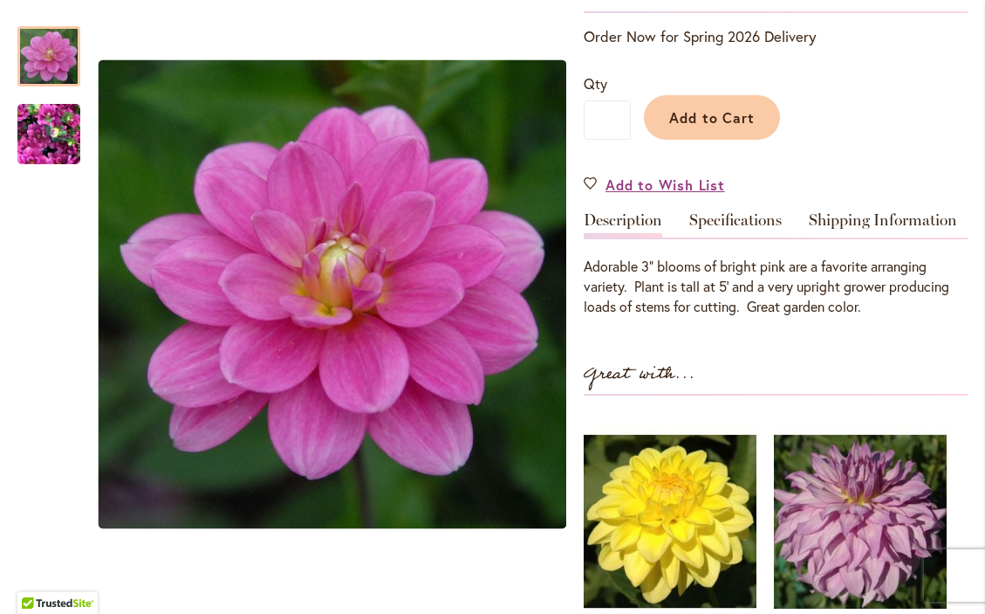
scroll to position [375, 0]
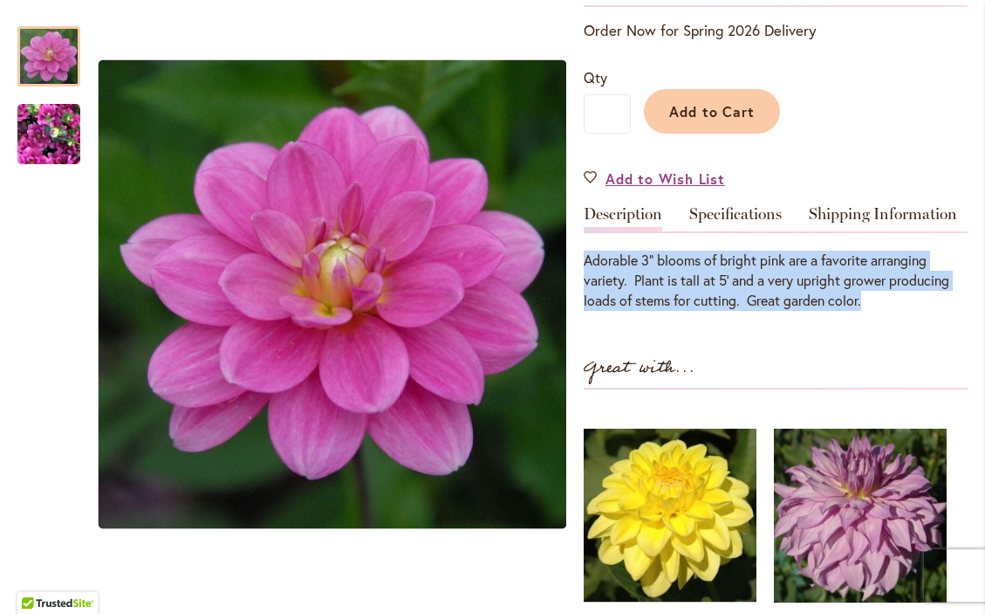
drag, startPoint x: 878, startPoint y: 363, endPoint x: 588, endPoint y: 328, distance: 291.9
click at [588, 311] on p "Adorable 3" blooms of bright pink are a favorite arranging variety. Plant is ta…" at bounding box center [776, 281] width 384 height 60
copy p "Adorable 3" blooms of bright pink are a favorite arranging variety. Plant is ta…"
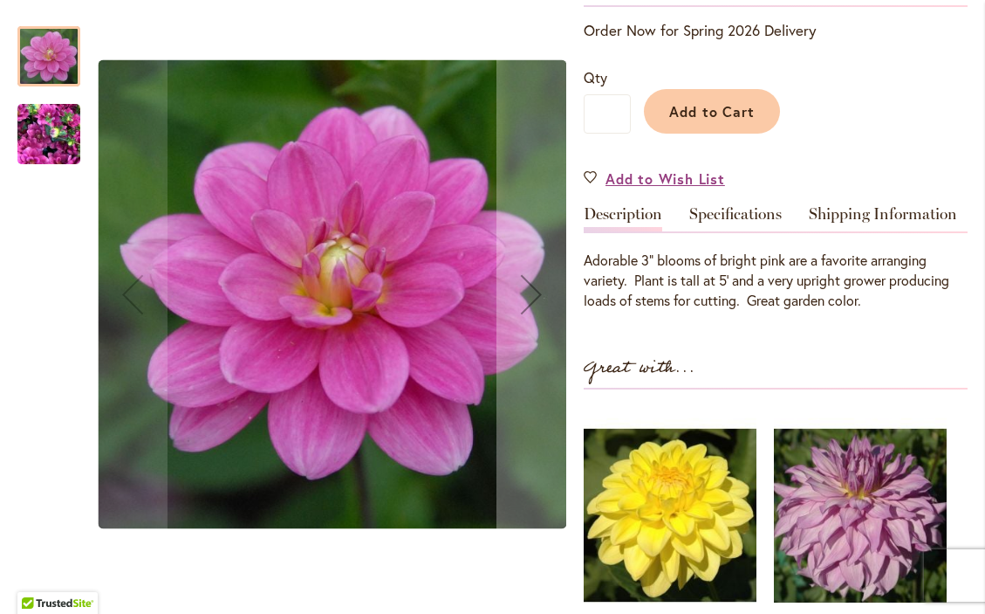
click at [58, 132] on img "CUTIE PATOOTIE" at bounding box center [48, 135] width 63 height 84
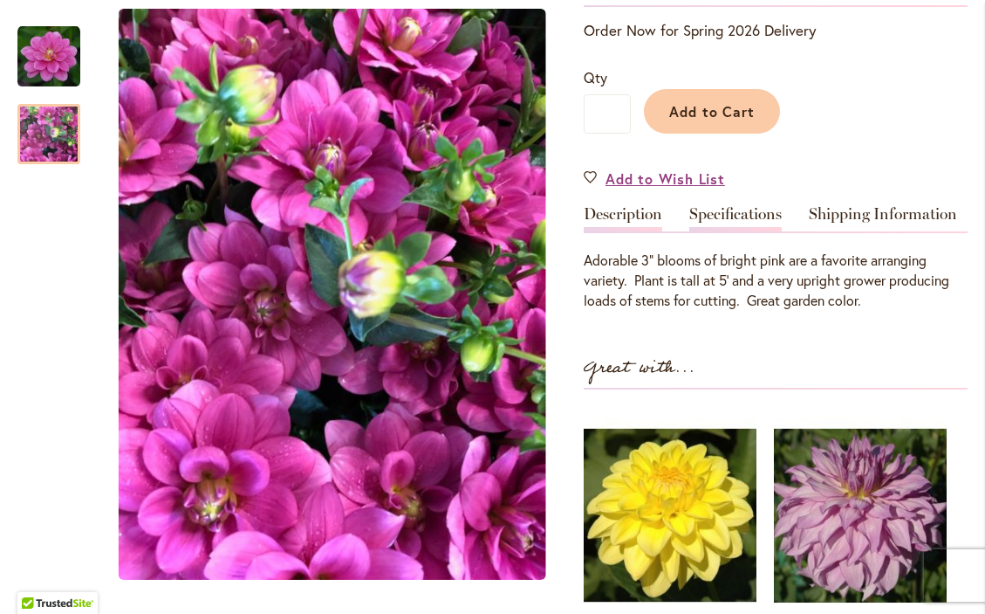
click at [733, 231] on link "Specifications" at bounding box center [736, 218] width 93 height 25
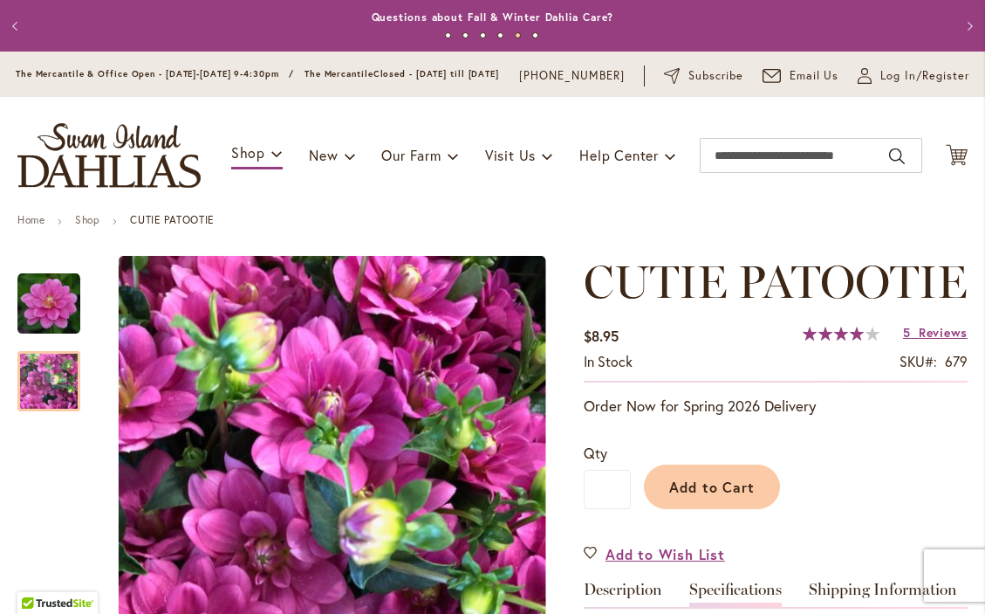
scroll to position [0, 0]
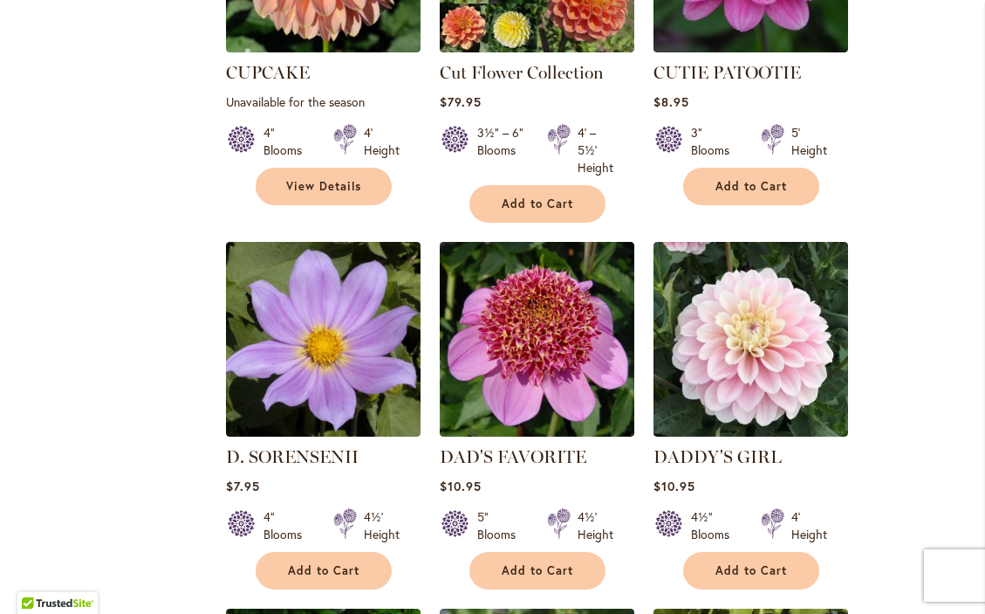
scroll to position [3609, 0]
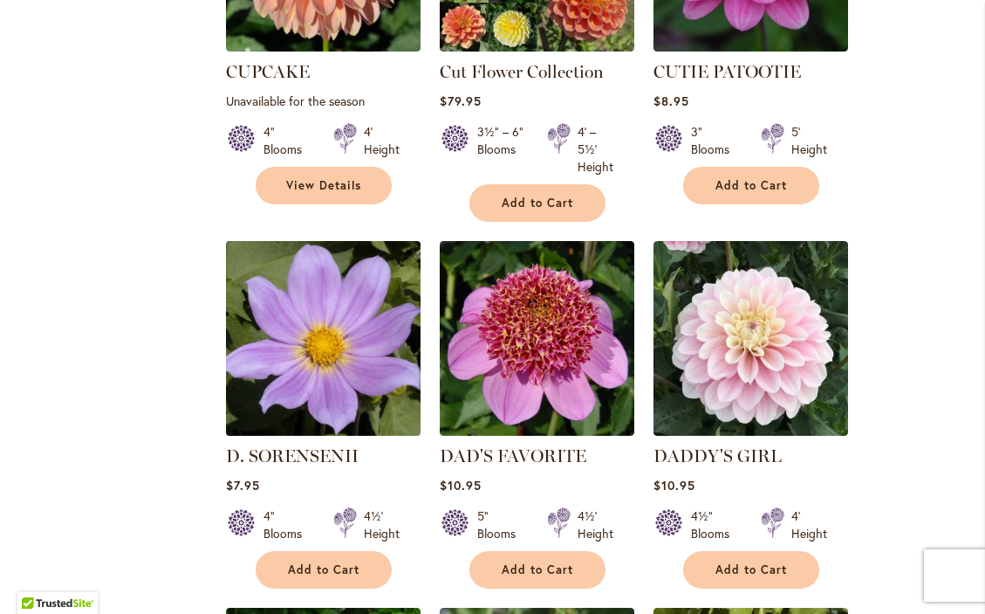
click at [363, 331] on img at bounding box center [323, 339] width 204 height 204
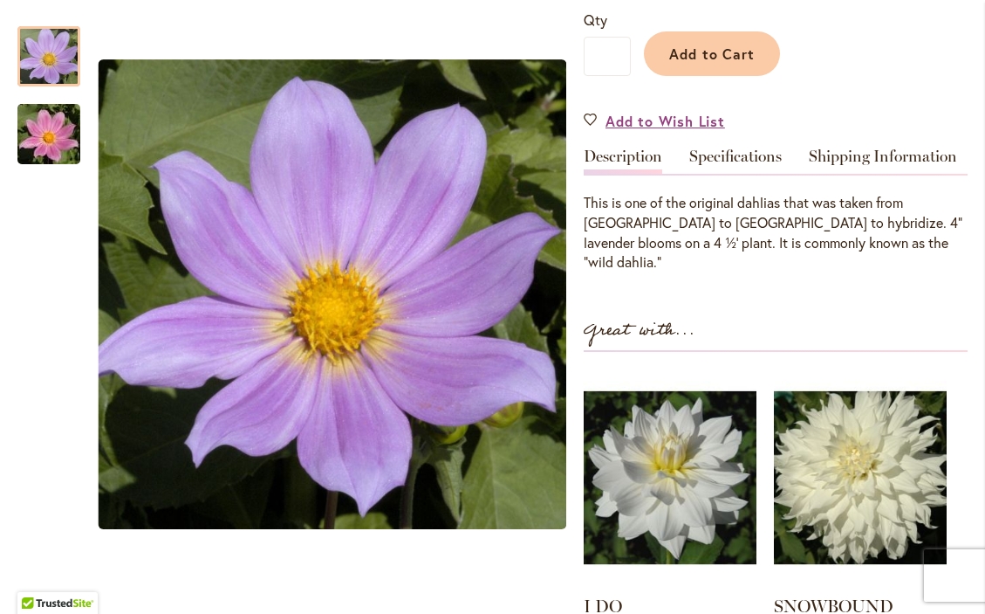
scroll to position [443, 0]
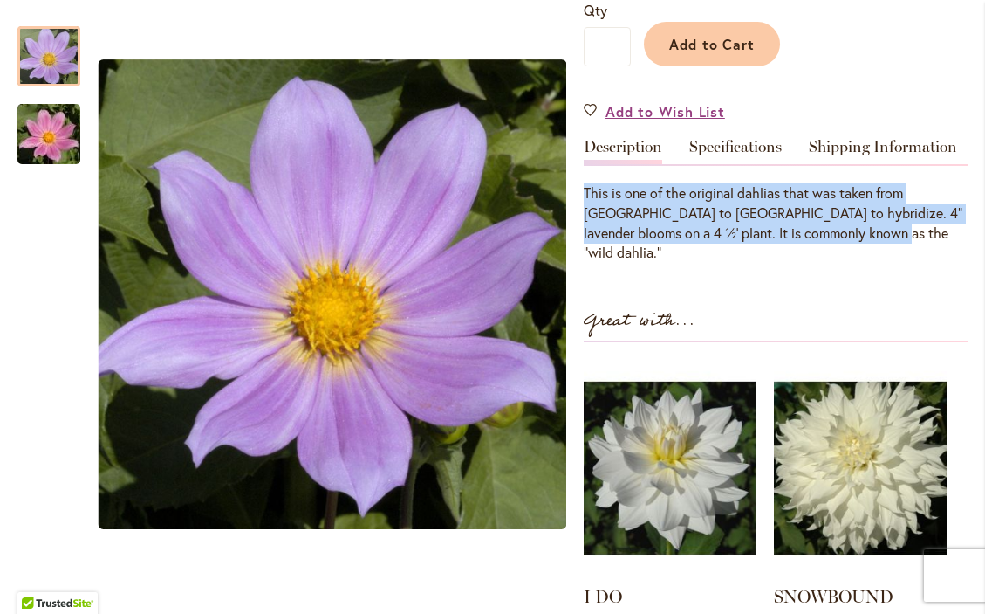
drag, startPoint x: 829, startPoint y: 249, endPoint x: 585, endPoint y: 208, distance: 247.8
click at [585, 208] on div "This is one of the original dahlias that was taken from Mexico to England to hy…" at bounding box center [776, 222] width 384 height 79
copy div "This is one of the original dahlias that was taken from Mexico to England to hy…"
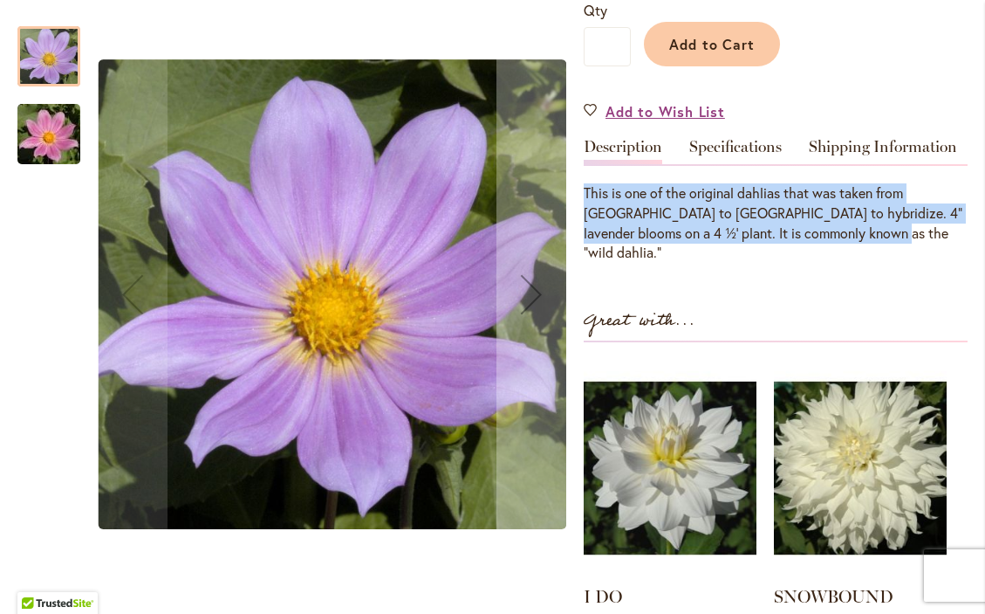
click at [55, 113] on img "D. SORENSENII" at bounding box center [49, 135] width 126 height 84
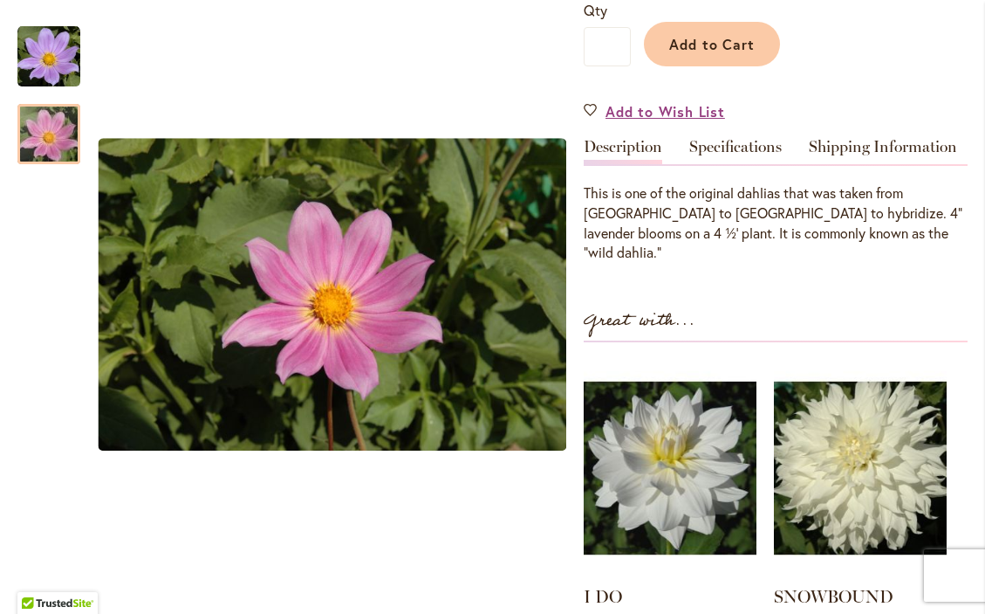
click at [829, 265] on div "D. SORENSENII $7.95 In stock SKU 595 Rating: 67 % of 100 2 Reviews Add Your Rev…" at bounding box center [776, 294] width 384 height 963
click at [772, 158] on link "Specifications" at bounding box center [736, 151] width 93 height 25
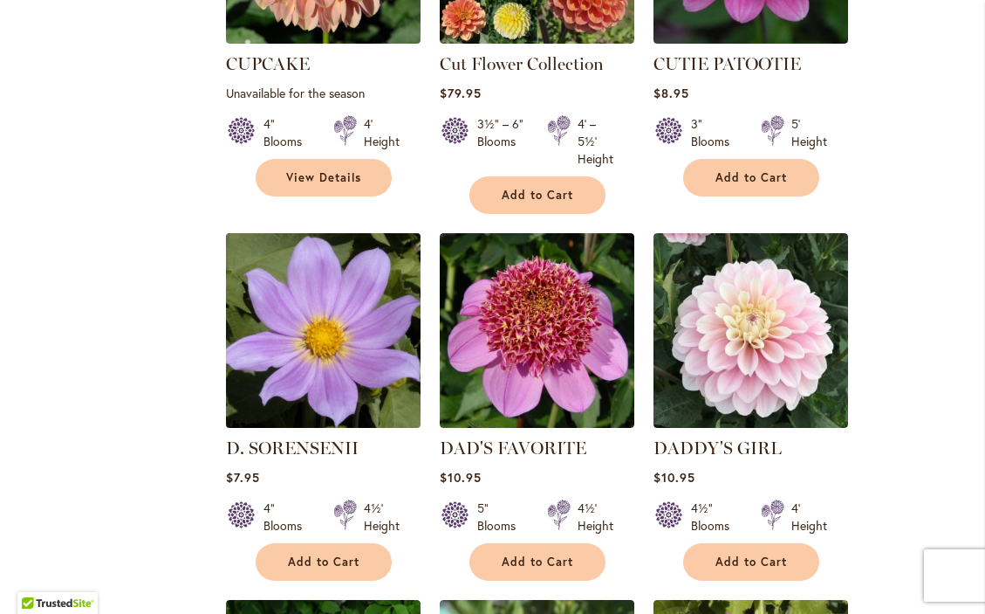
scroll to position [3637, 0]
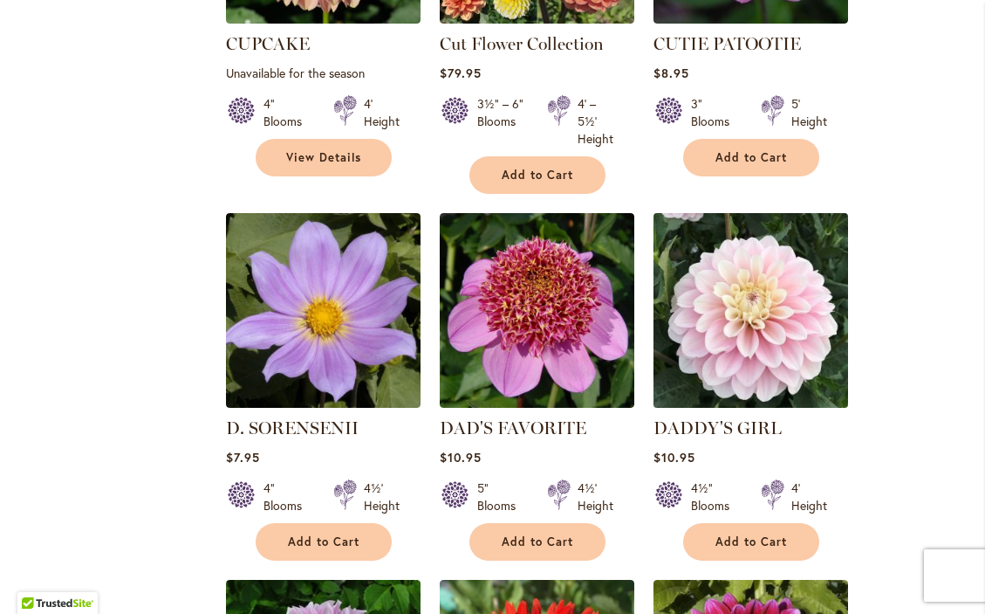
click at [745, 244] on img at bounding box center [751, 311] width 204 height 204
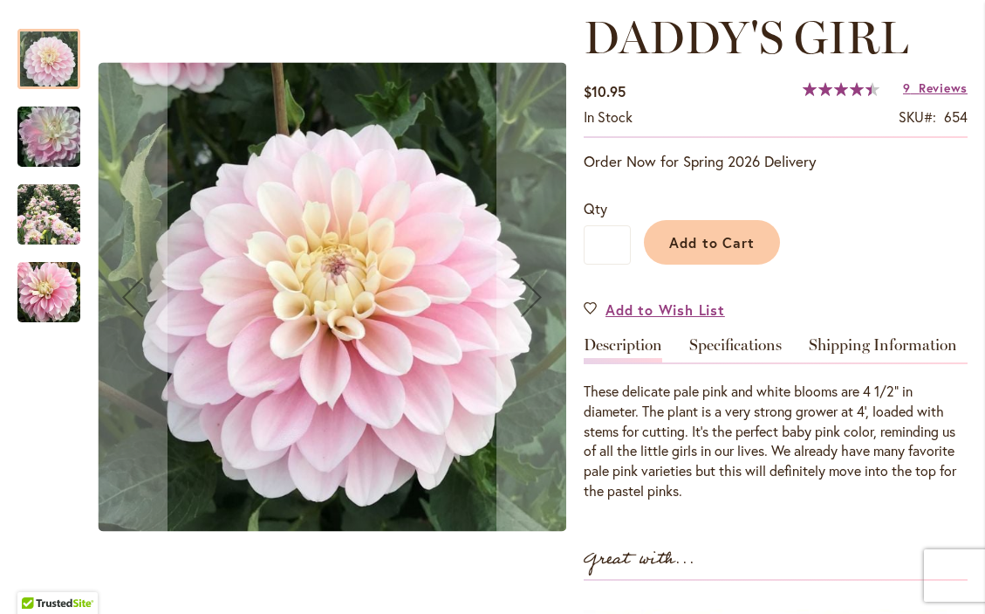
scroll to position [270, 0]
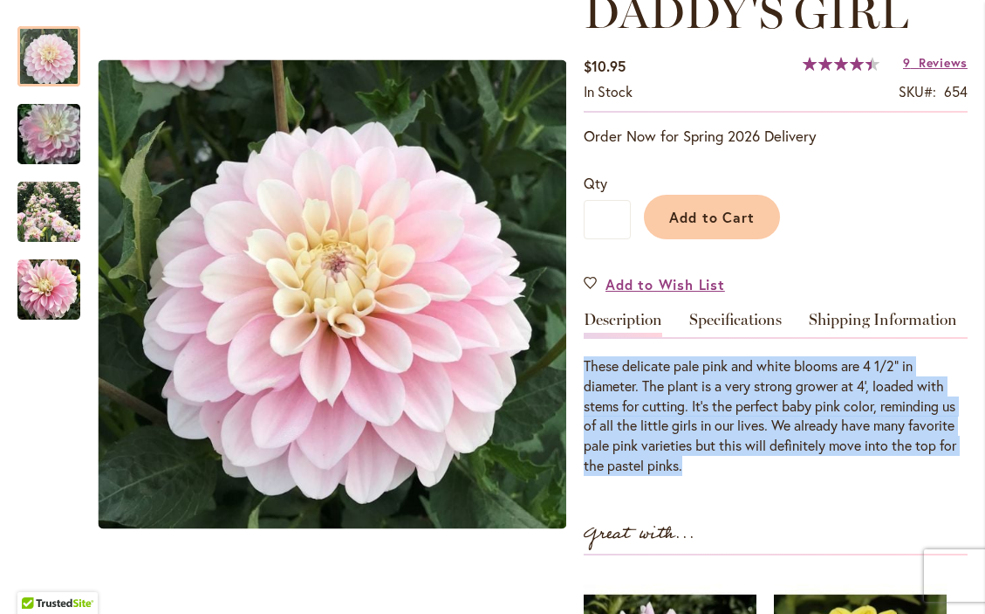
drag, startPoint x: 700, startPoint y: 473, endPoint x: 585, endPoint y: 381, distance: 147.8
click at [585, 381] on div "These delicate pale pink and white blooms are 4 1/2” in diameter. The plant is …" at bounding box center [776, 416] width 384 height 120
copy div "These delicate pale pink and white blooms are 4 1/2” in diameter. The plant is …"
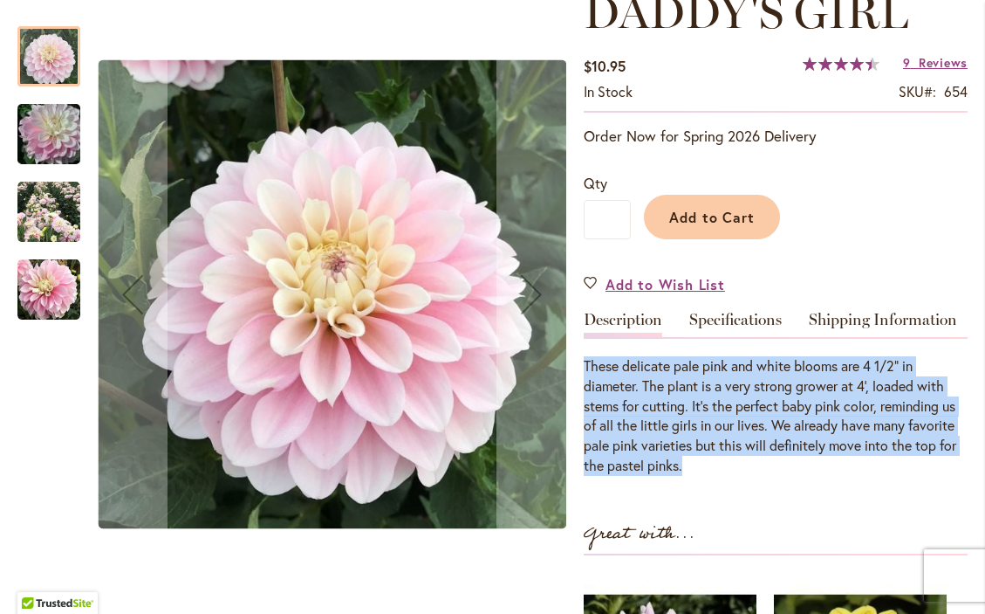
click at [68, 226] on img "DADDY'S GIRL" at bounding box center [48, 212] width 63 height 63
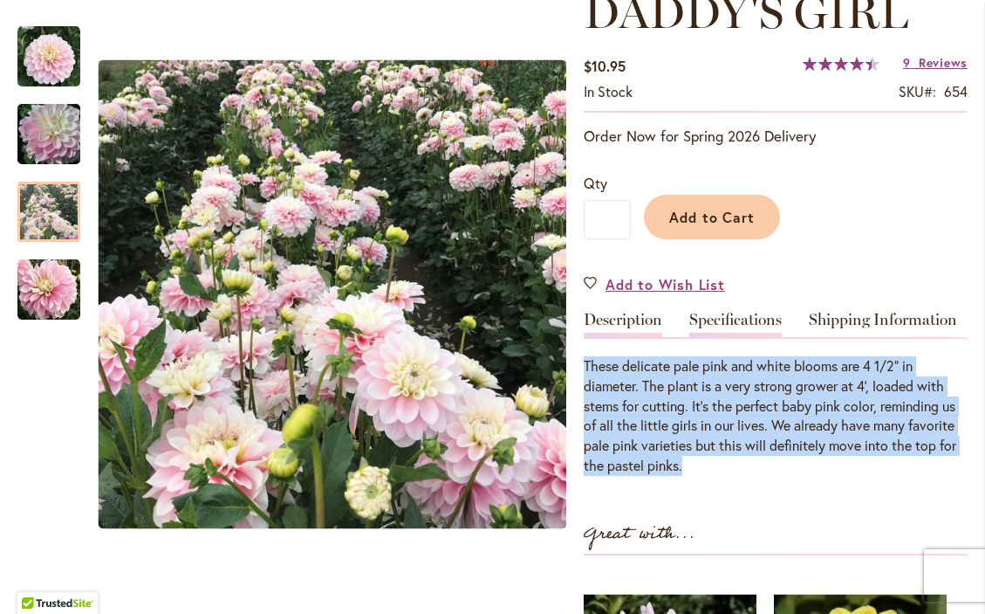
click at [775, 337] on link "Specifications" at bounding box center [736, 324] width 93 height 25
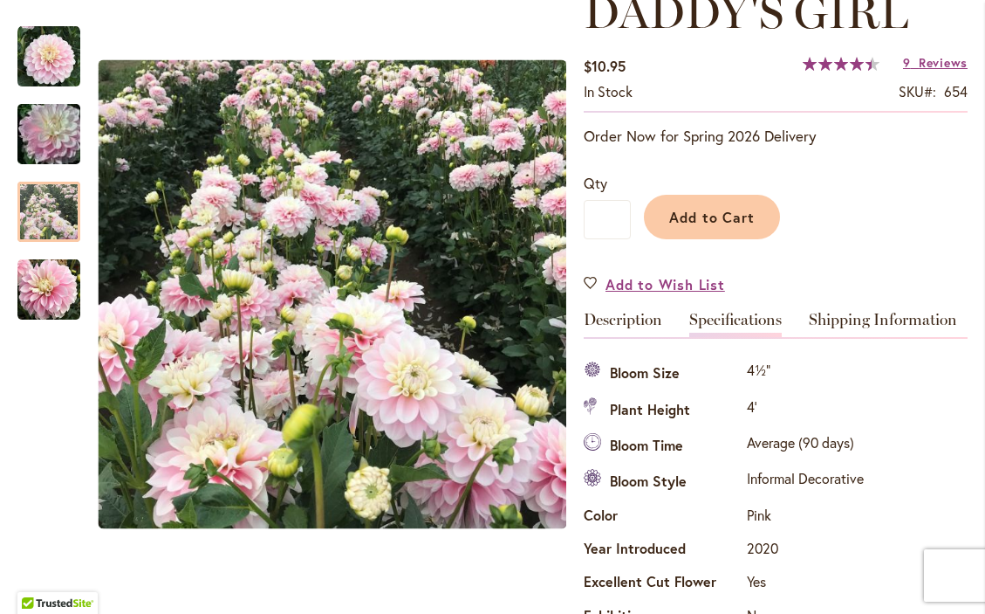
scroll to position [594, 0]
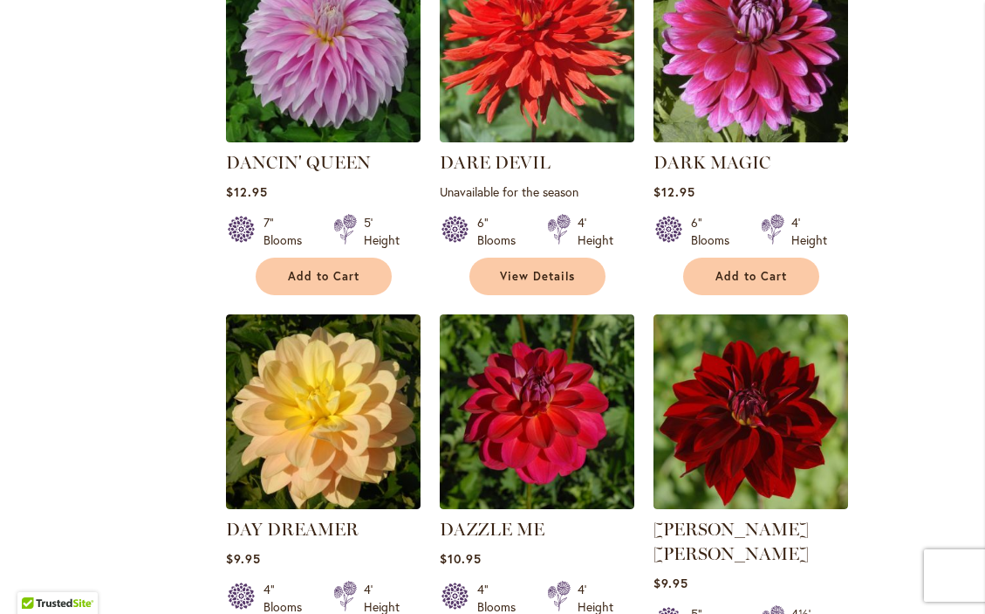
scroll to position [4268, 0]
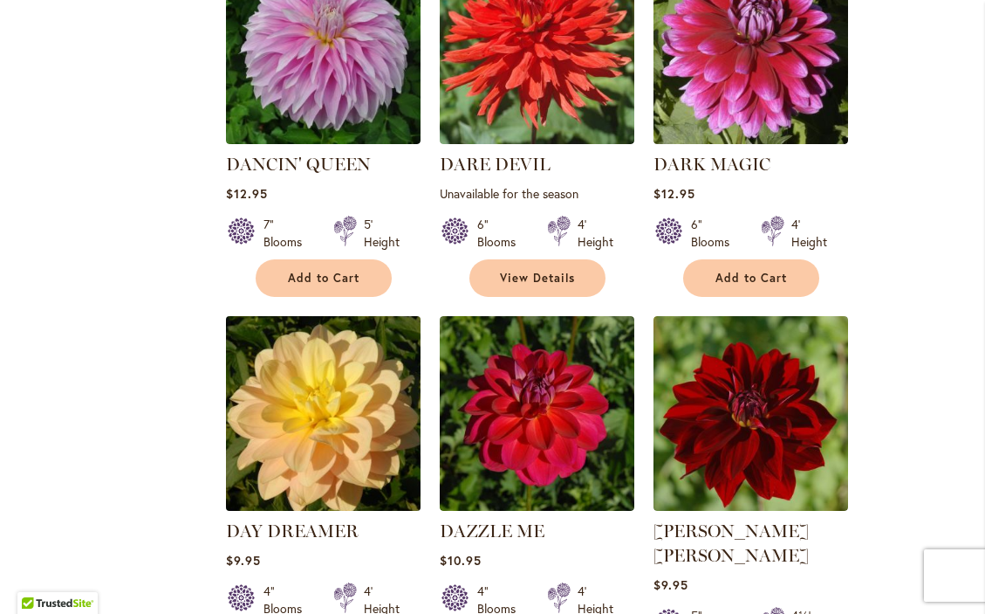
click at [340, 395] on img at bounding box center [323, 414] width 204 height 204
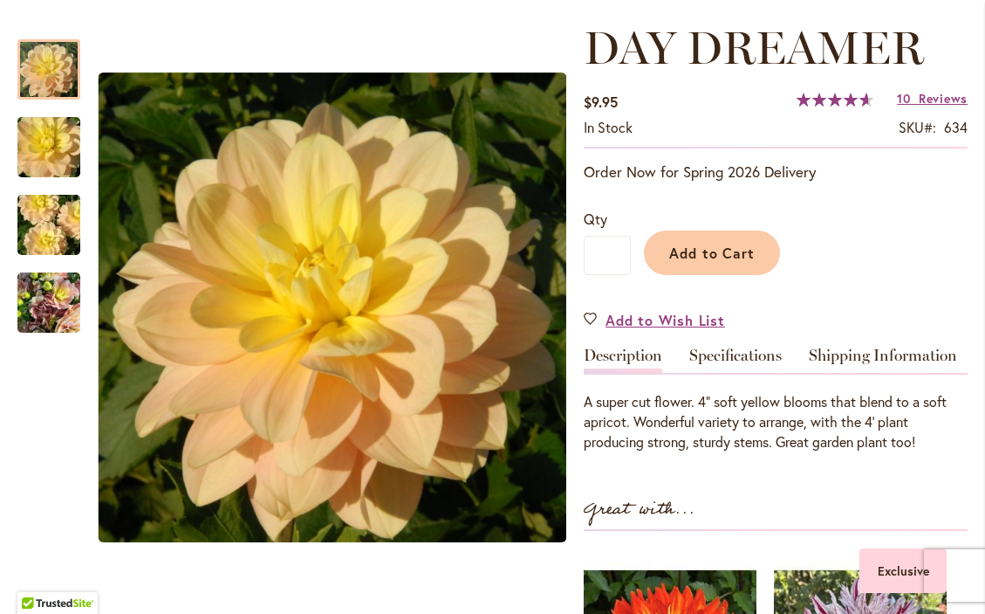
scroll to position [241, 0]
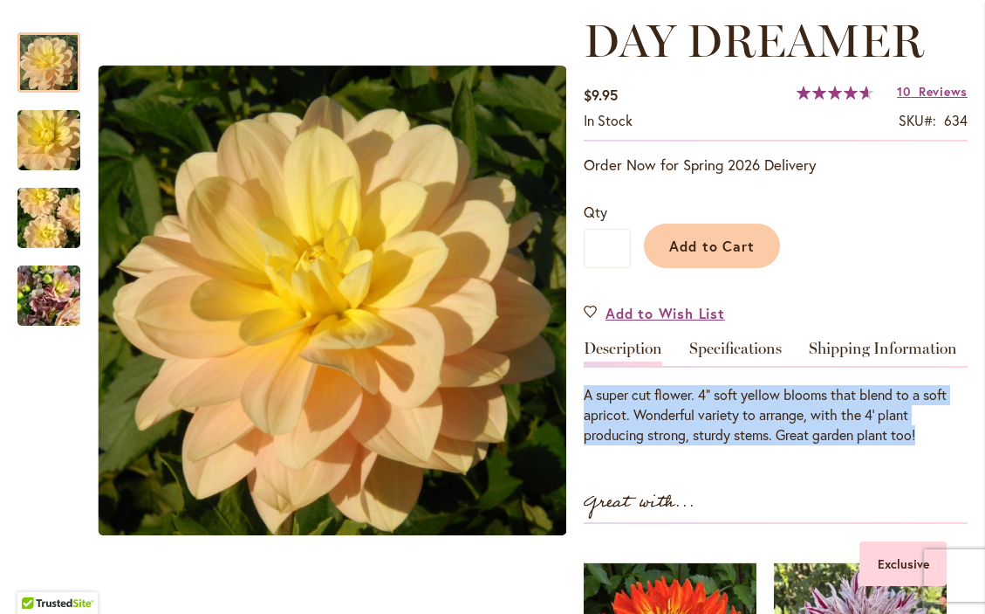
drag, startPoint x: 928, startPoint y: 443, endPoint x: 581, endPoint y: 406, distance: 348.6
copy div "A super cut flower. 4" soft yellow blooms that blend to a soft apricot. Wonderf…"
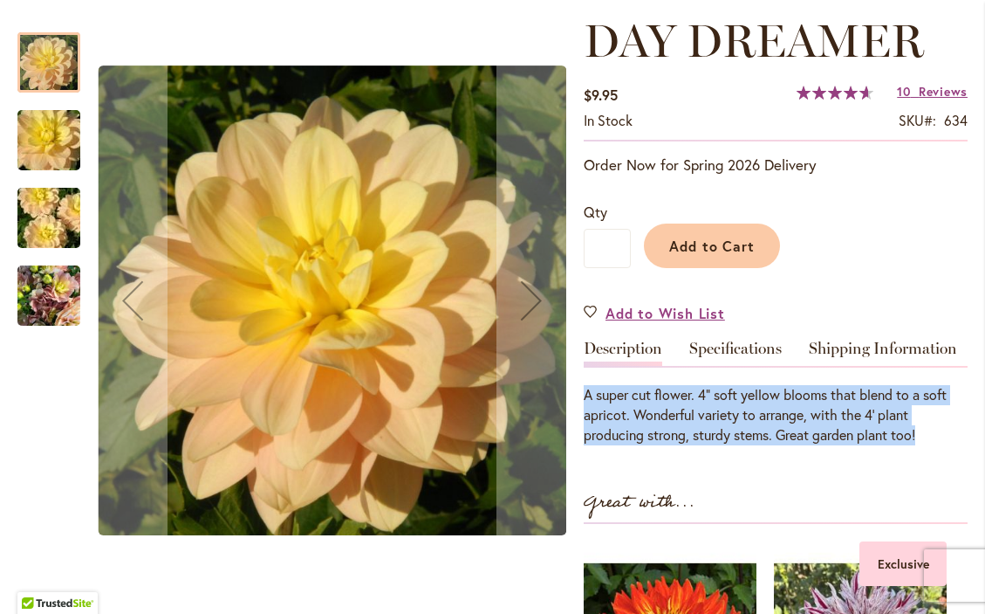
click at [58, 319] on img "DAY DREAMER" at bounding box center [48, 296] width 63 height 84
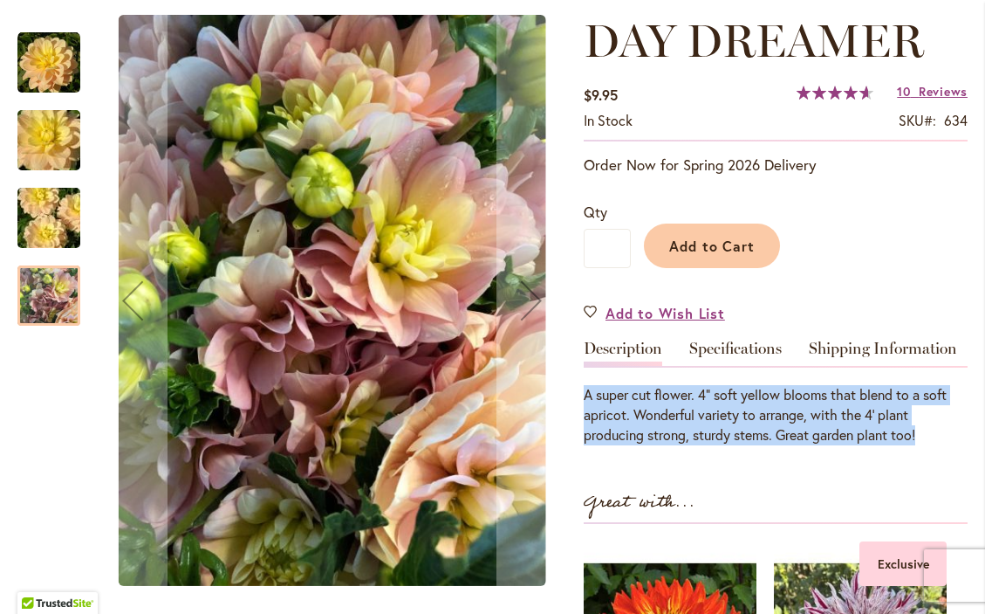
click at [48, 237] on img "DAY DREAMER" at bounding box center [49, 218] width 126 height 84
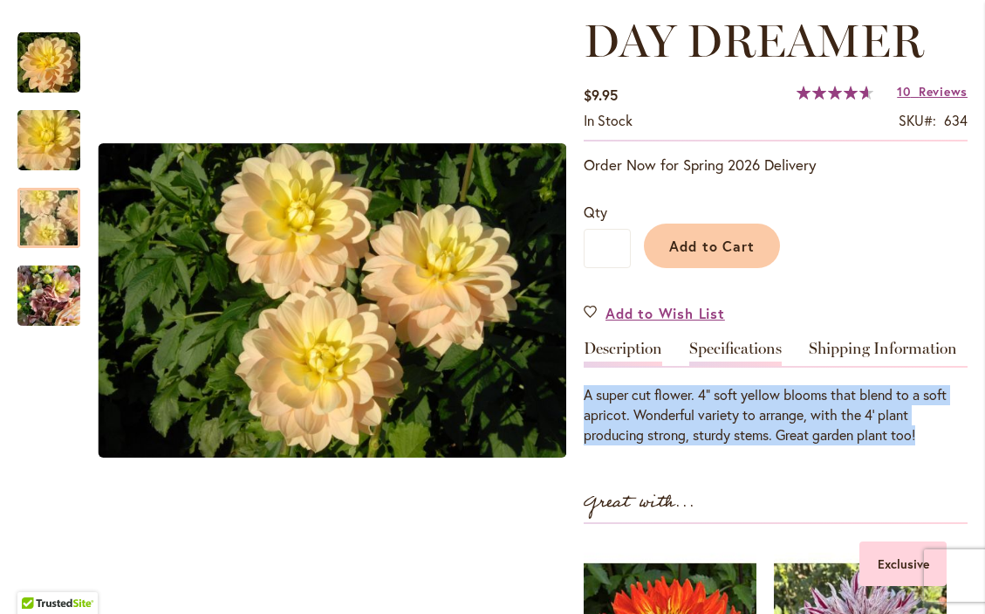
click at [762, 358] on link "Specifications" at bounding box center [736, 352] width 93 height 25
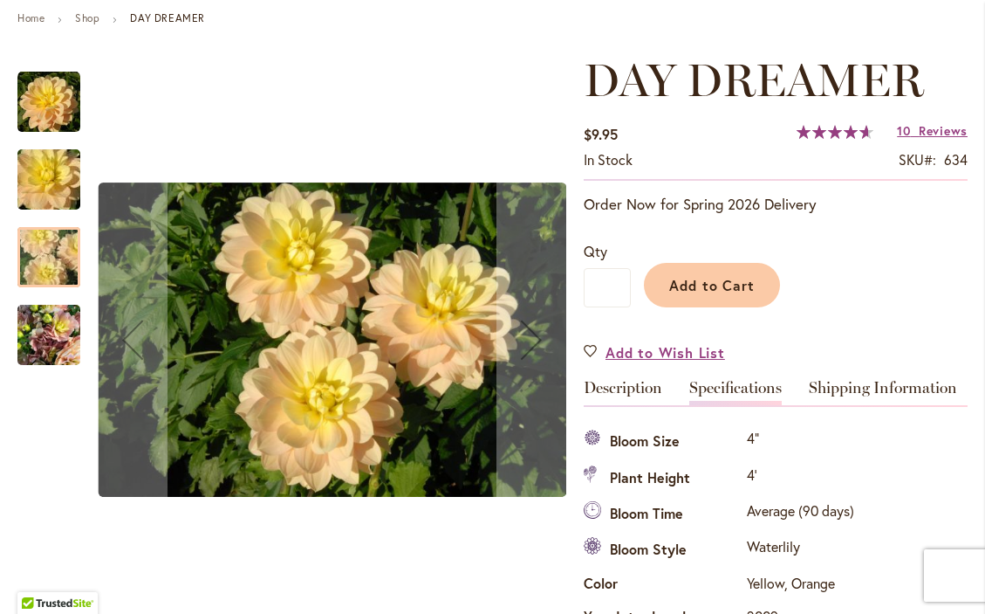
scroll to position [195, 0]
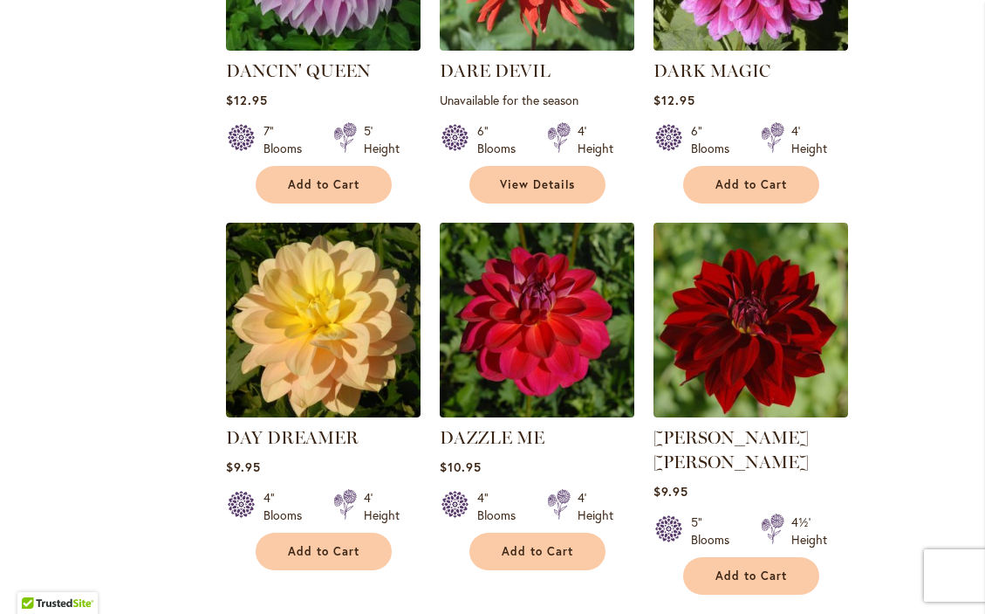
scroll to position [4362, 0]
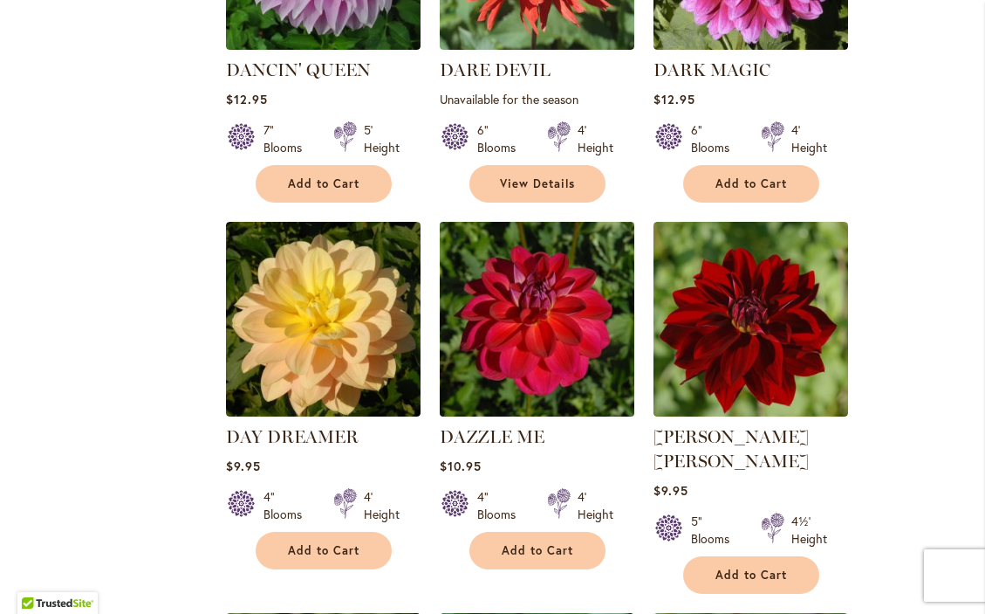
click at [570, 275] on img at bounding box center [537, 319] width 204 height 204
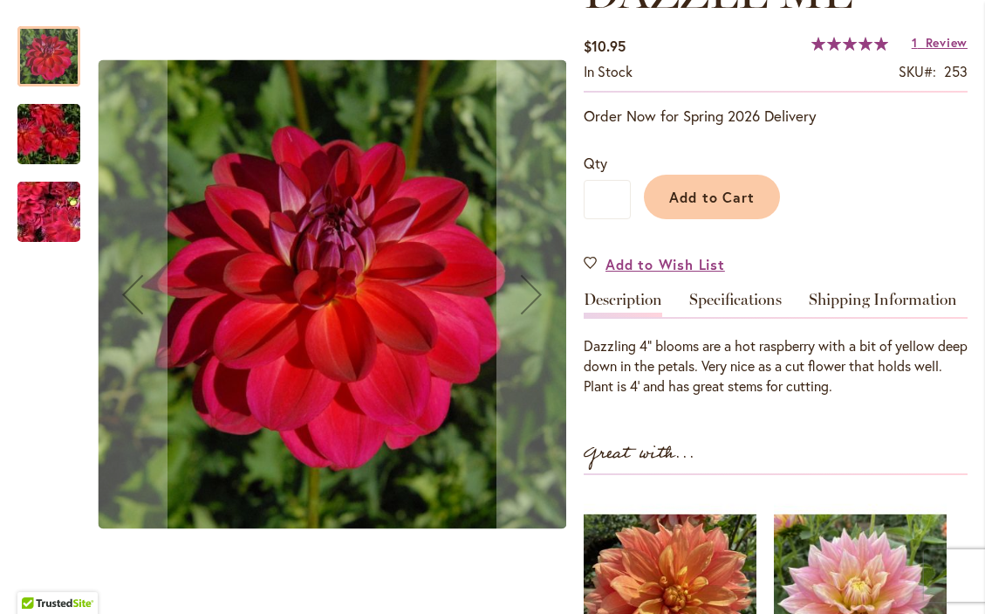
scroll to position [291, 0]
click at [847, 420] on div "DAZZLE ME $10.95 In stock SKU 253 Rating: 100 % of 100 1 Review Add Your Review…" at bounding box center [776, 436] width 384 height 943
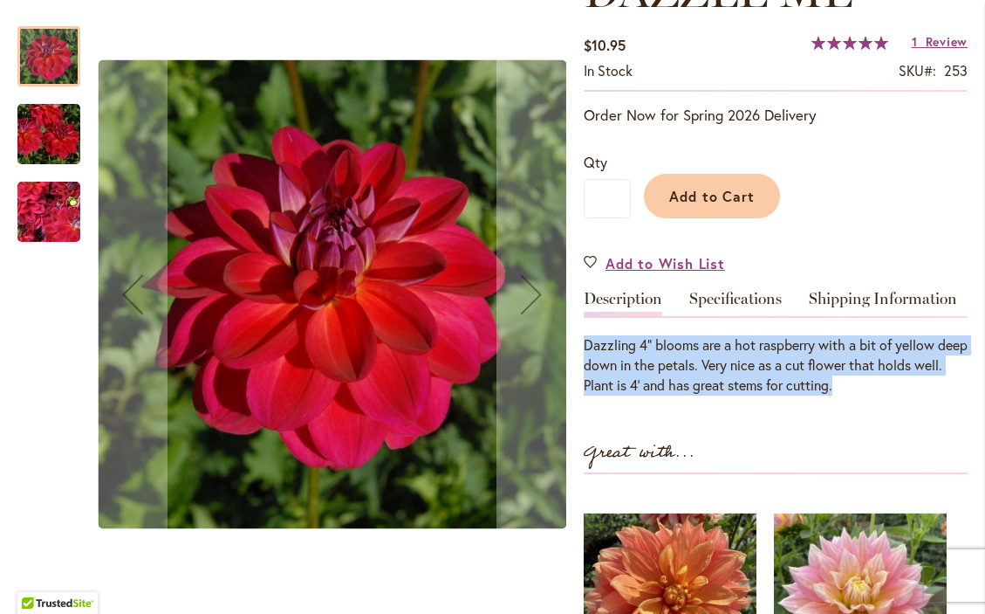
drag, startPoint x: 888, startPoint y: 396, endPoint x: 583, endPoint y: 354, distance: 307.6
copy div "Dazzling 4” blooms are a hot raspberry with a bit of yellow deep down in the pe…"
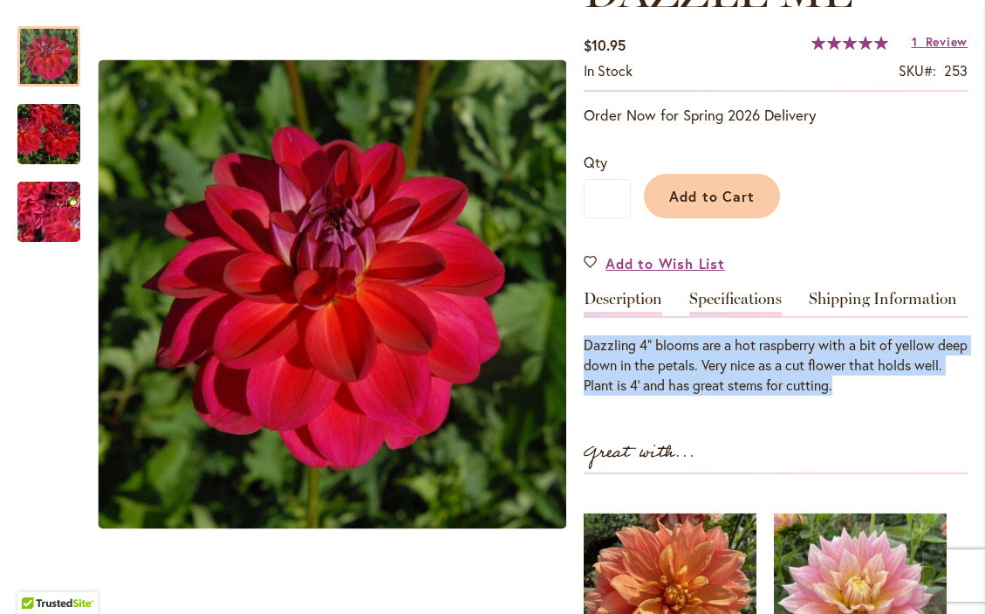
click at [764, 312] on link "Specifications" at bounding box center [736, 303] width 93 height 25
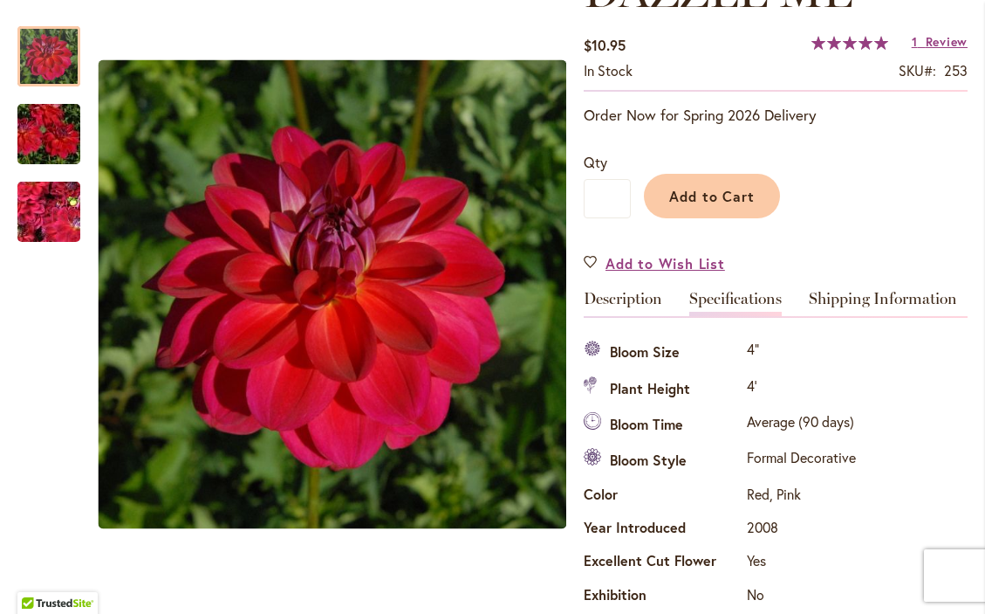
scroll to position [594, 0]
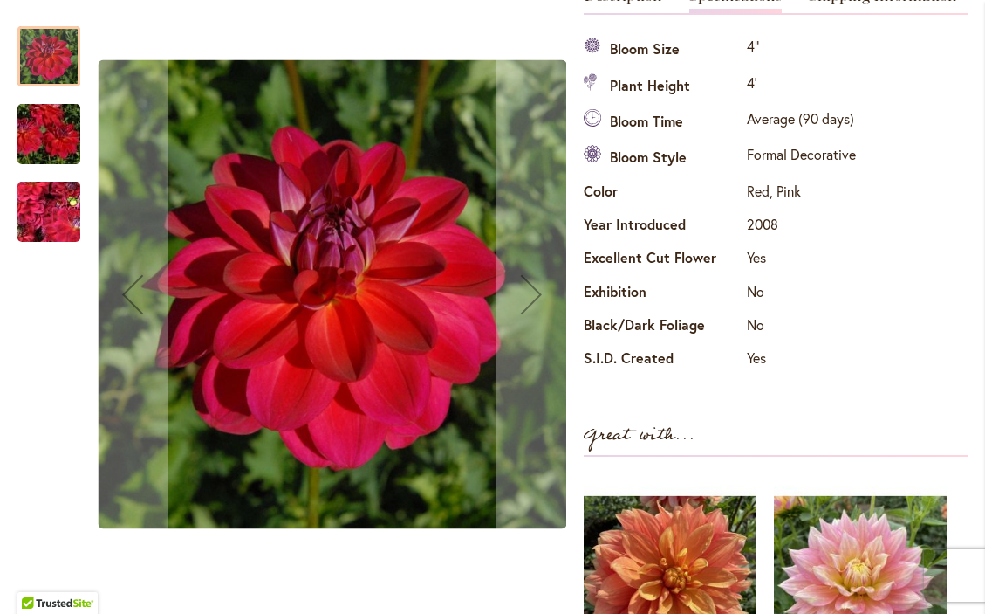
click at [39, 220] on img "DAZZLE ME" at bounding box center [49, 212] width 126 height 94
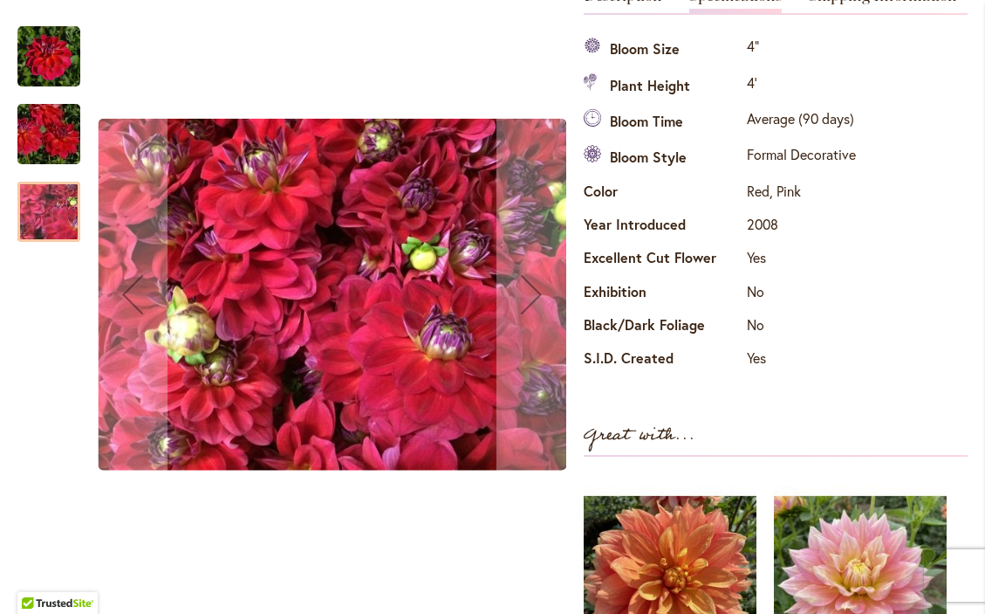
click at [58, 127] on img "DAZZLE ME" at bounding box center [49, 135] width 126 height 84
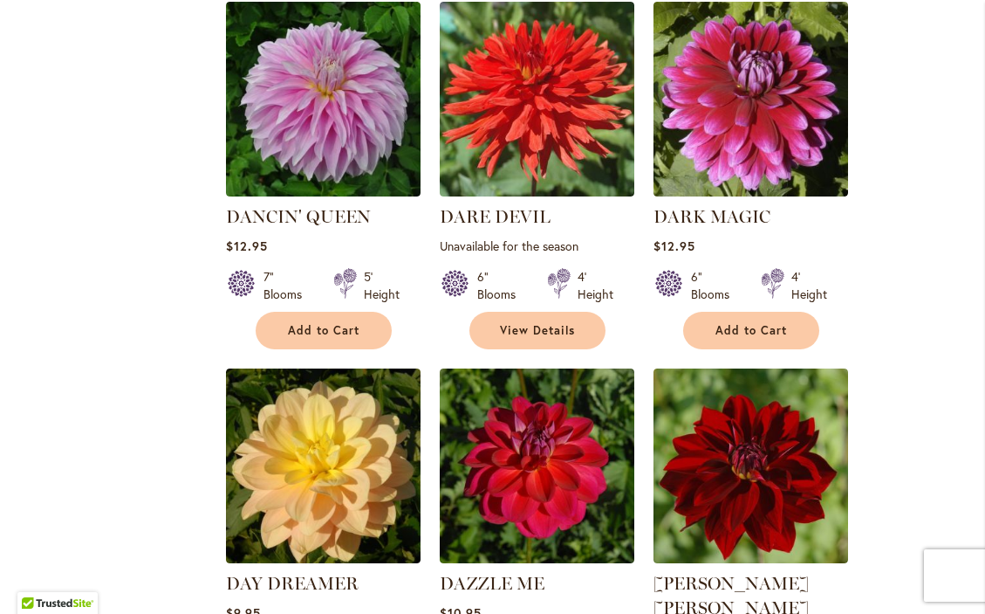
scroll to position [4216, 0]
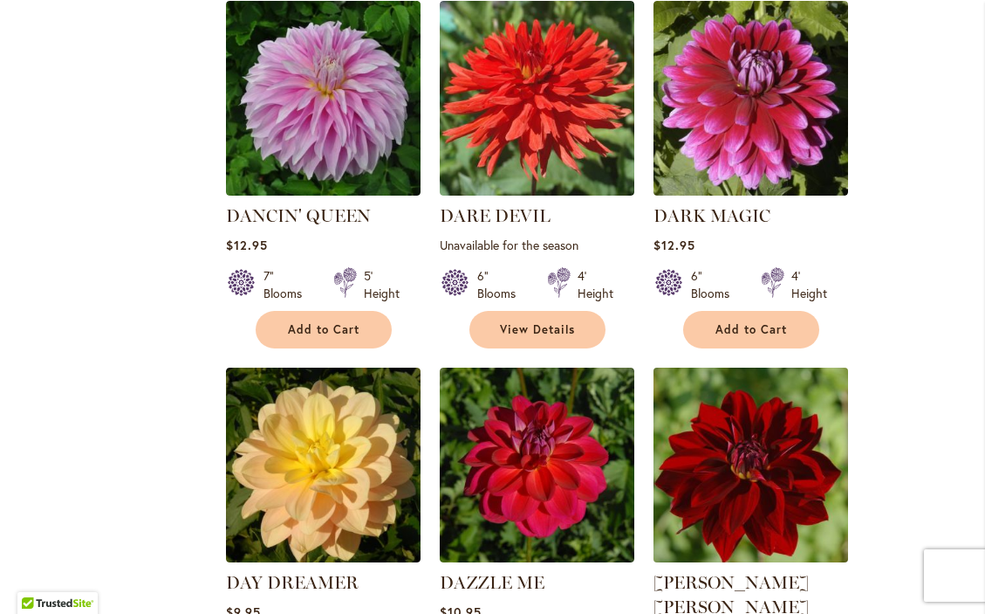
click at [745, 409] on img at bounding box center [751, 465] width 204 height 204
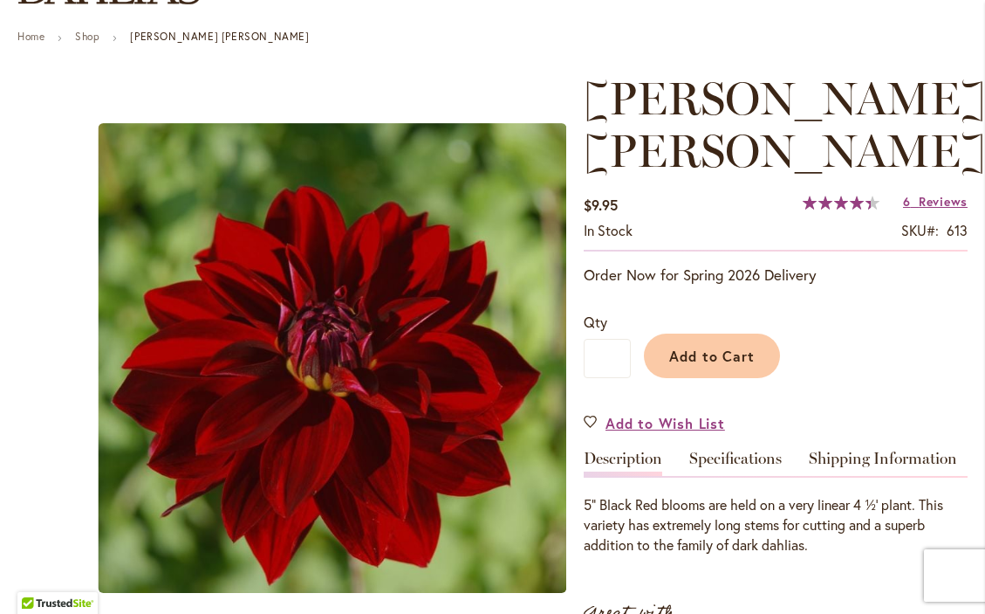
scroll to position [208, 0]
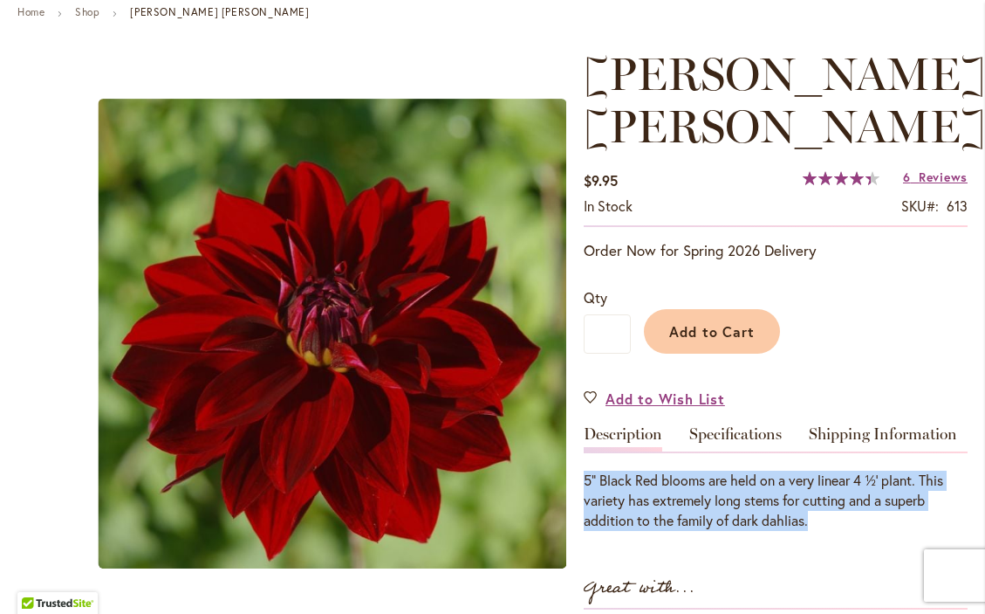
drag, startPoint x: 836, startPoint y: 478, endPoint x: 593, endPoint y: 429, distance: 248.4
click at [593, 451] on div "5” Black Red blooms are held on a very linear 4 ½’ plant. This variety has extr…" at bounding box center [776, 490] width 384 height 79
copy div "5” Black Red blooms are held on a very linear 4 ½’ plant. This variety has extr…"
click at [745, 426] on link "Specifications" at bounding box center [736, 438] width 93 height 25
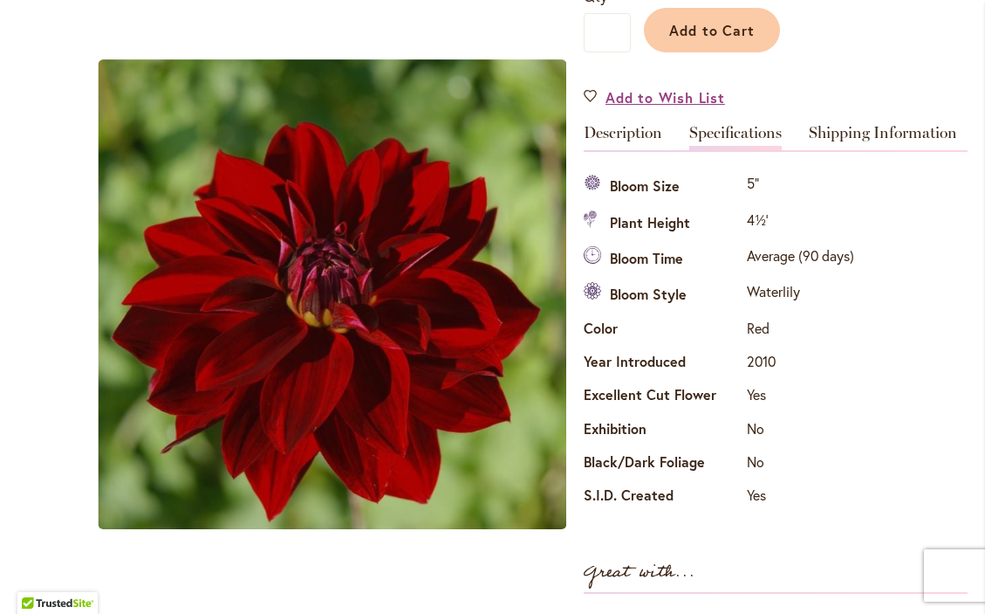
scroll to position [517, 0]
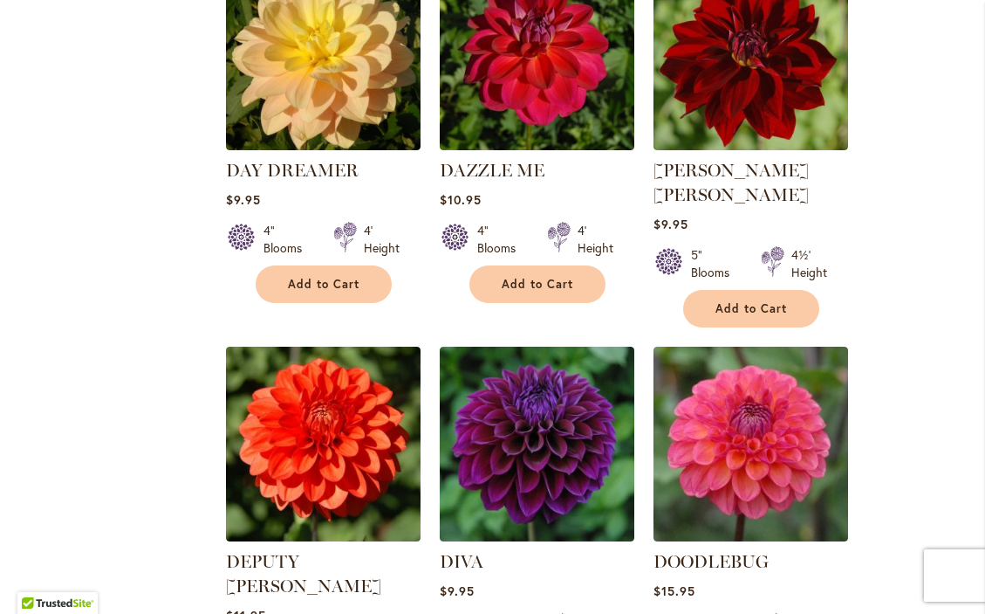
scroll to position [4589, 0]
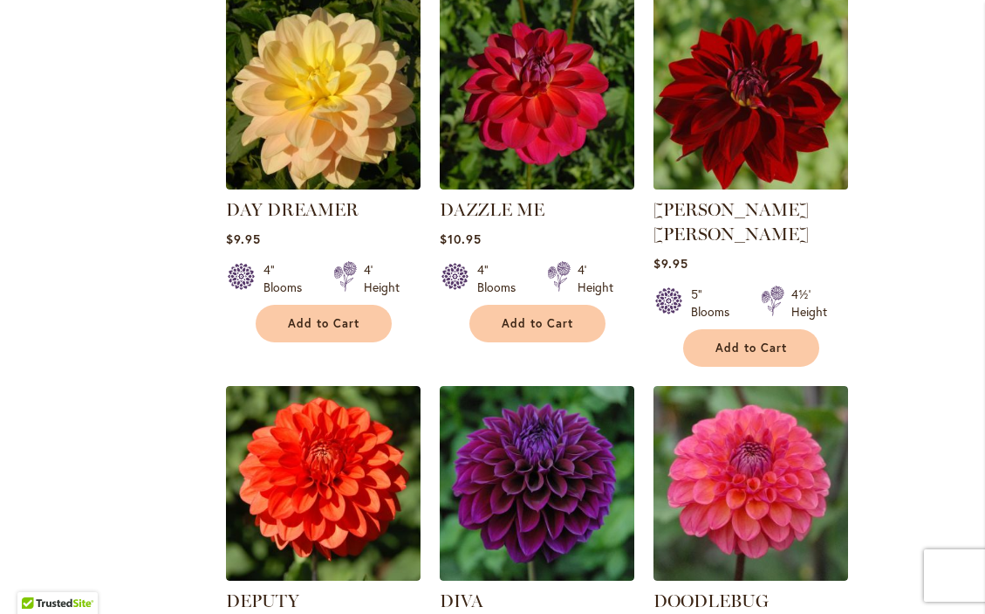
click at [742, 96] on img at bounding box center [751, 92] width 204 height 204
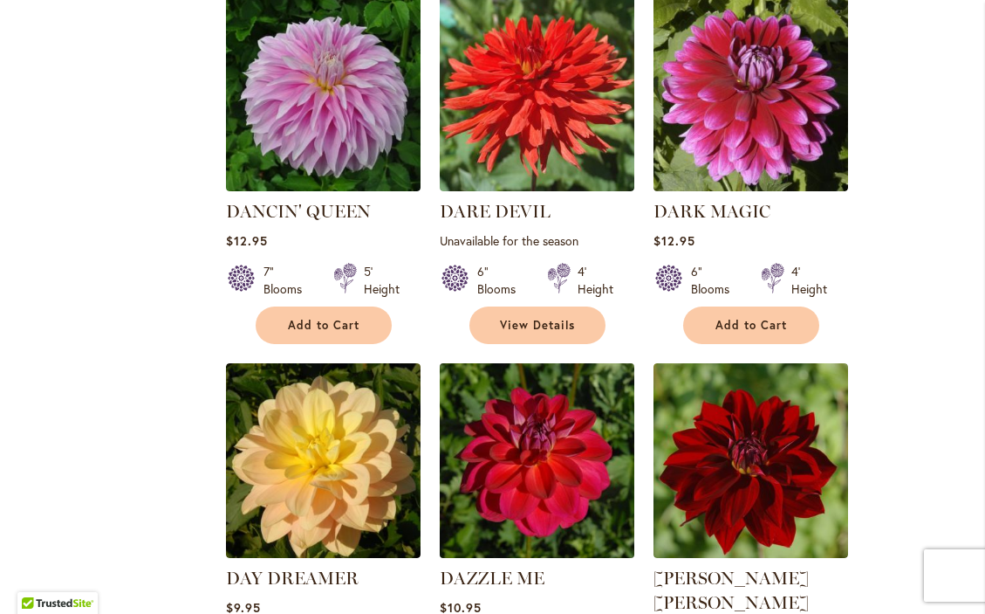
scroll to position [4219, 0]
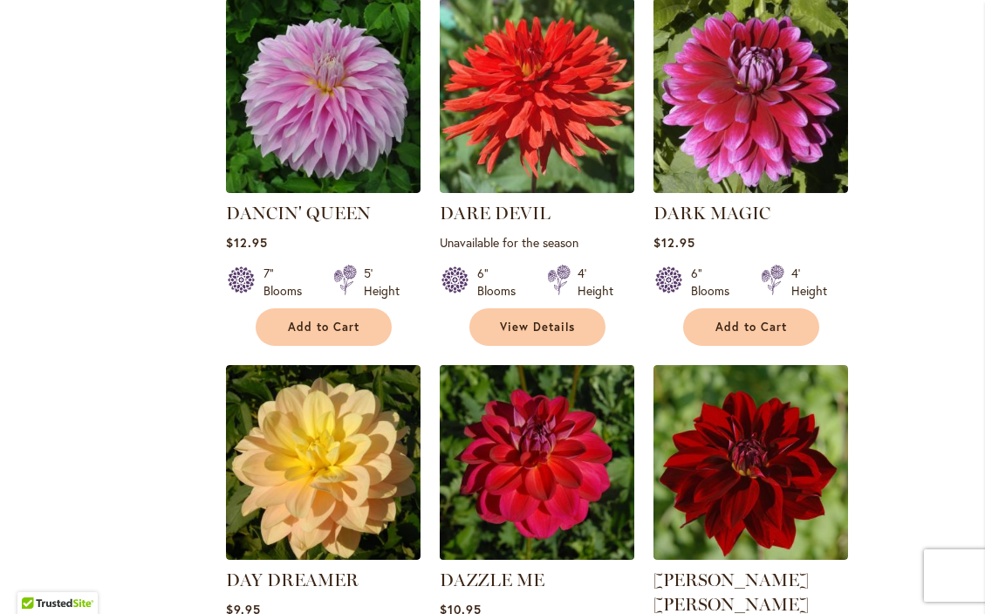
click at [579, 423] on img at bounding box center [537, 463] width 204 height 204
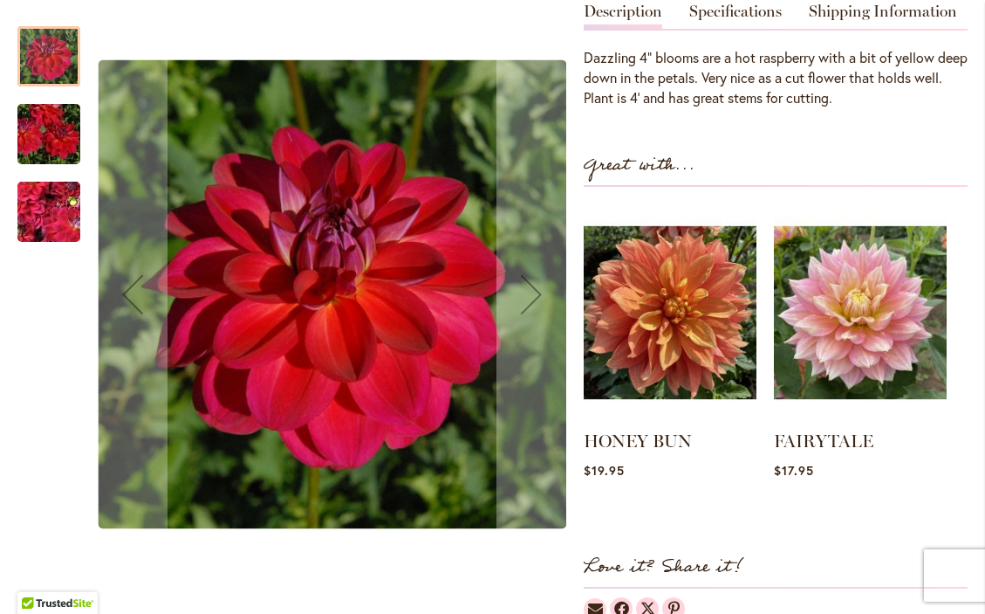
scroll to position [580, 0]
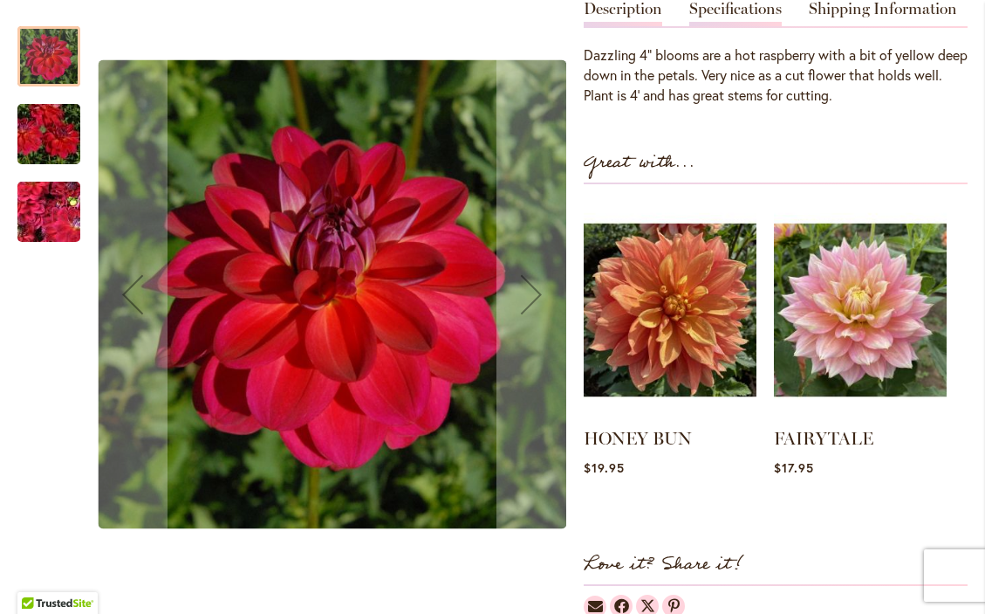
click at [765, 24] on link "Specifications" at bounding box center [736, 13] width 93 height 25
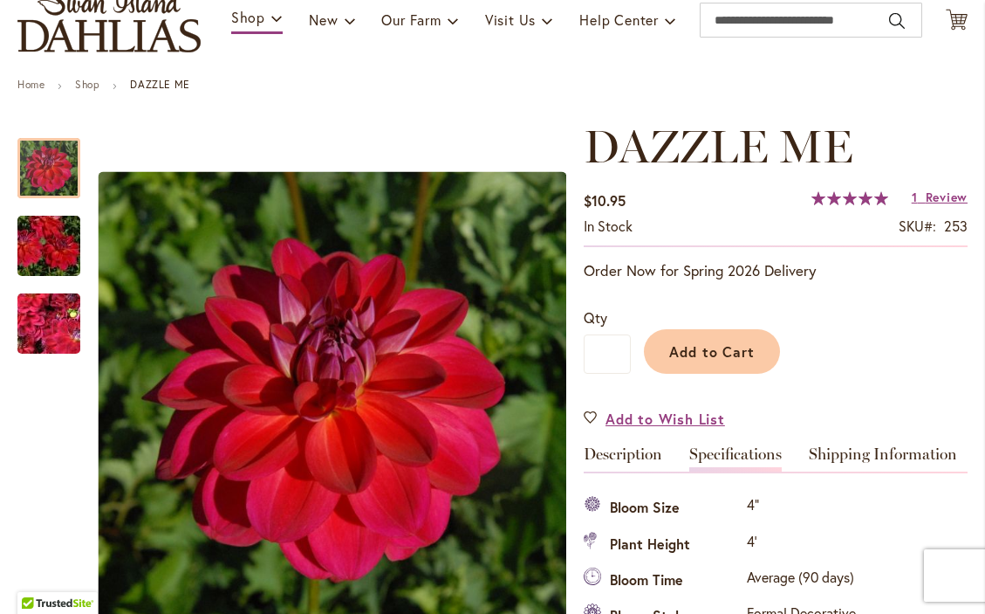
scroll to position [107, 0]
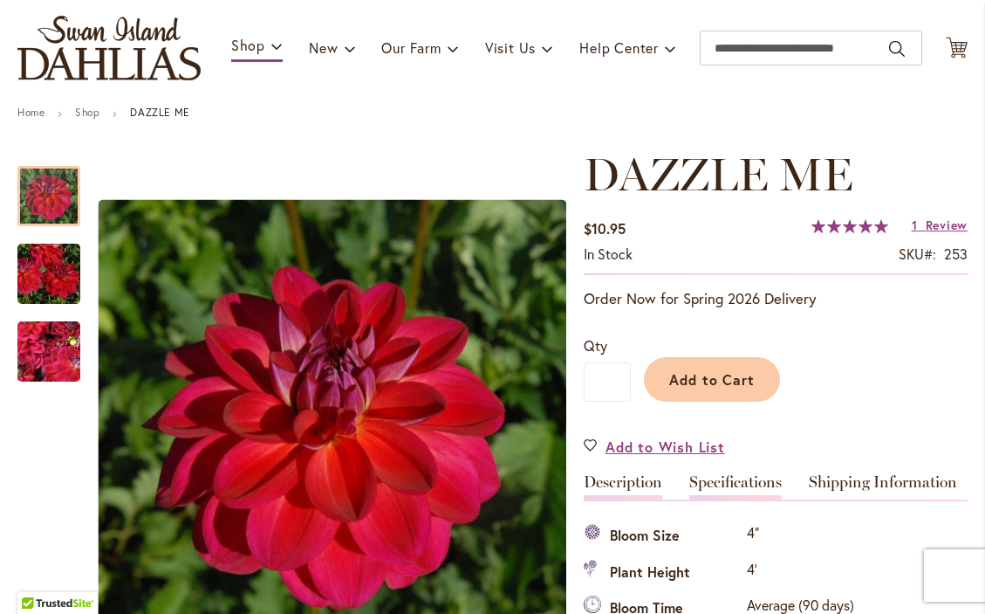
click at [631, 499] on link "Description" at bounding box center [623, 486] width 79 height 25
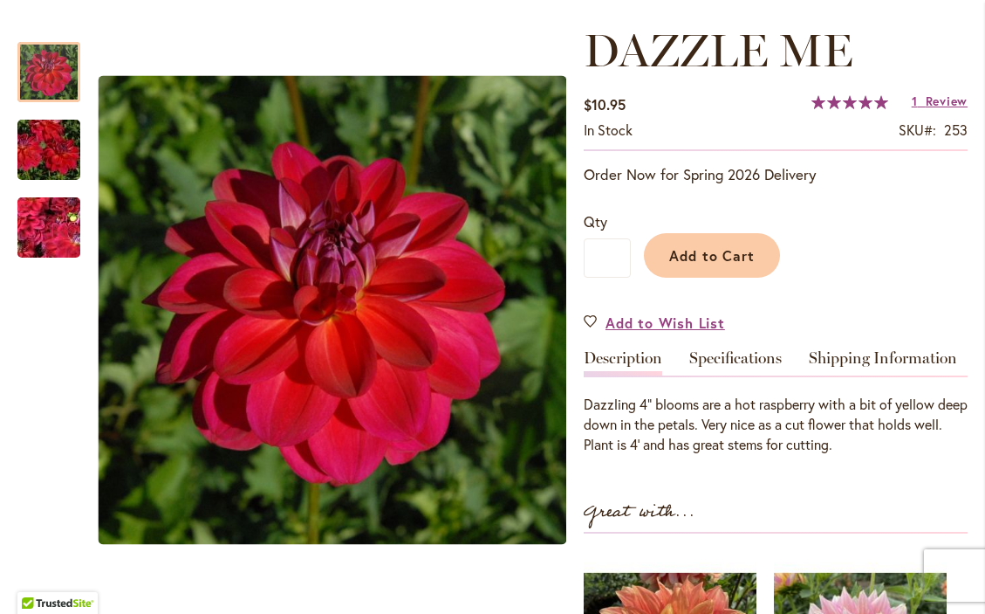
scroll to position [285, 0]
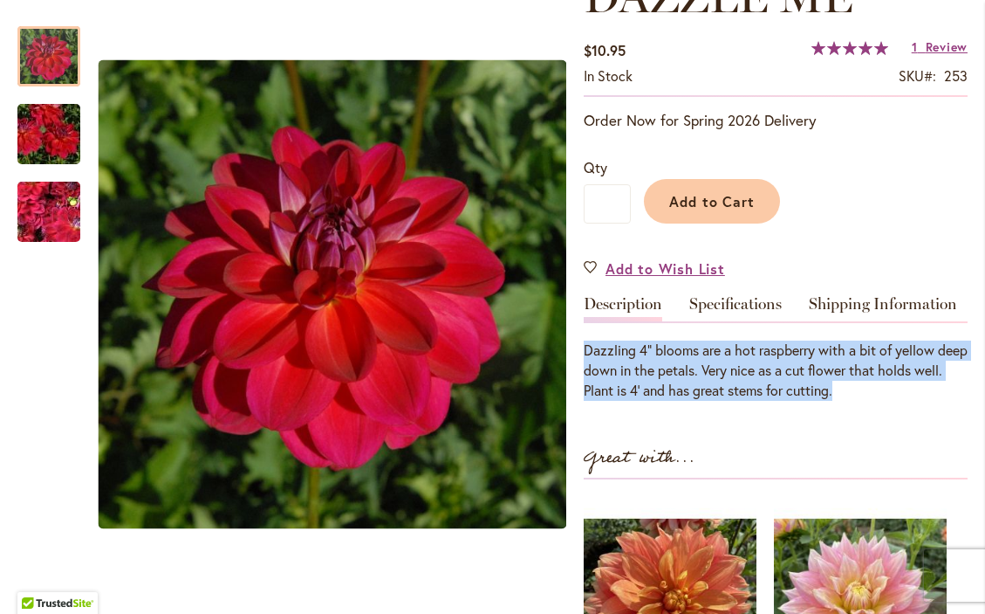
drag, startPoint x: 883, startPoint y: 401, endPoint x: 580, endPoint y: 354, distance: 306.4
copy div "Dazzling 4” blooms are a hot raspberry with a bit of yellow deep down in the pe…"
click at [749, 314] on link "Specifications" at bounding box center [736, 308] width 93 height 25
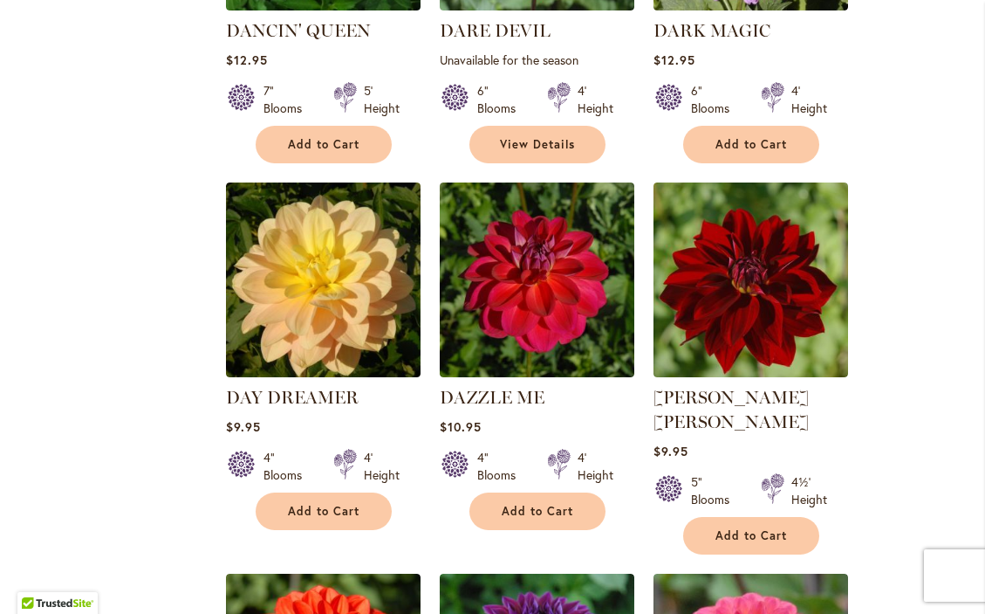
scroll to position [4618, 0]
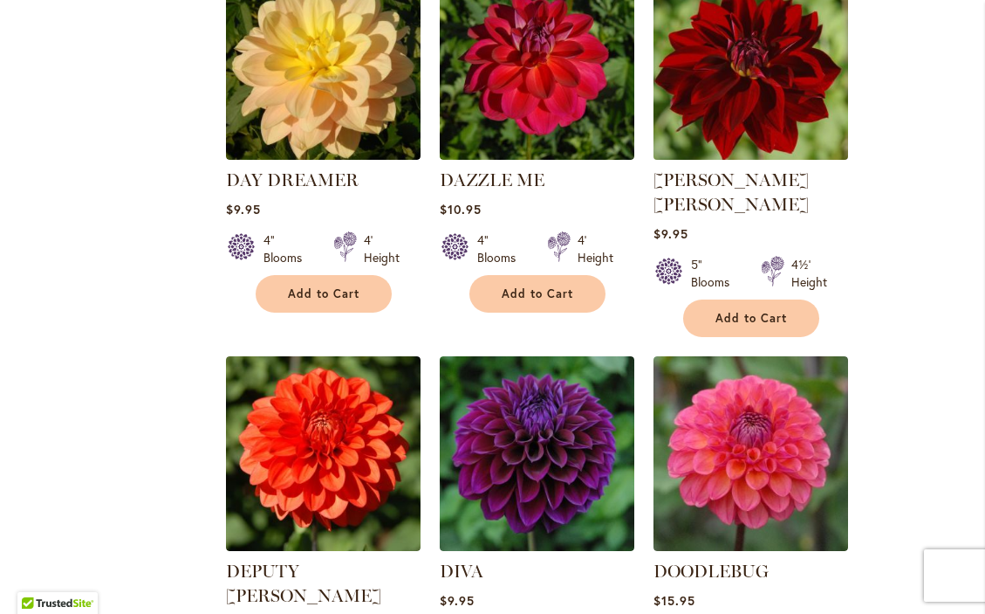
click at [751, 71] on img at bounding box center [751, 63] width 204 height 204
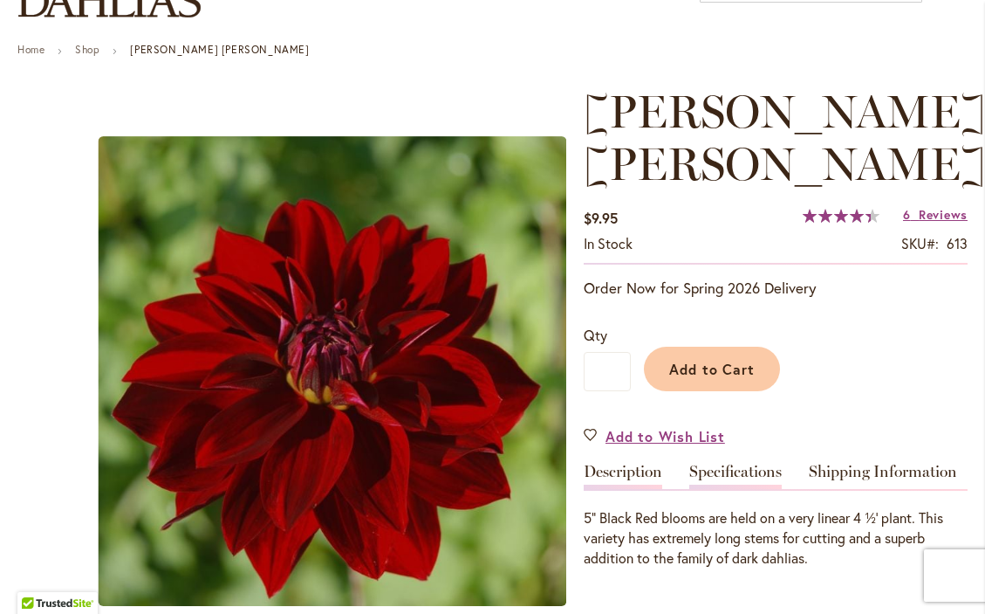
click at [735, 464] on link "Specifications" at bounding box center [736, 476] width 93 height 25
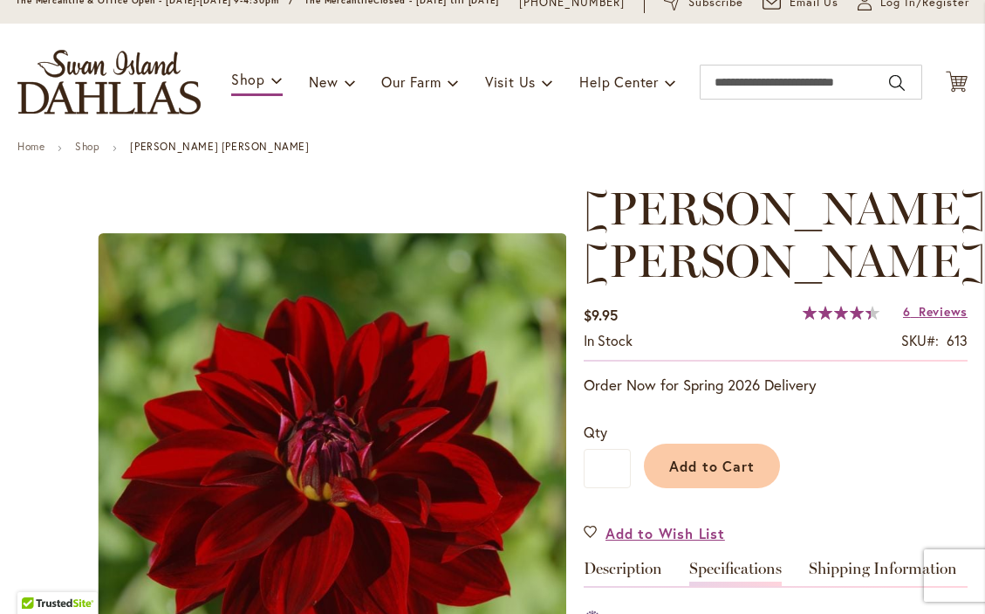
scroll to position [67, 0]
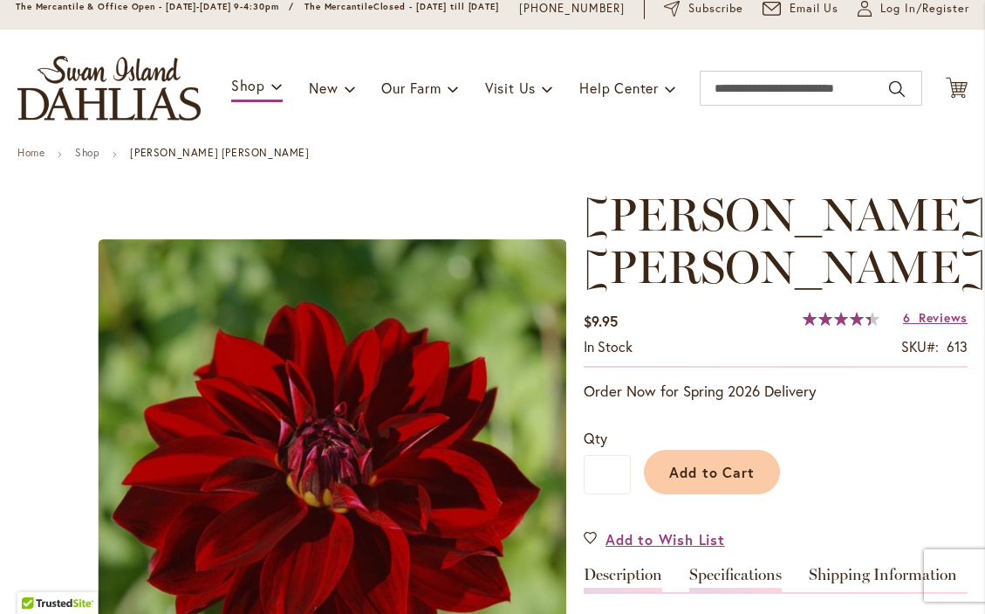
click at [620, 567] on link "Description" at bounding box center [623, 579] width 79 height 25
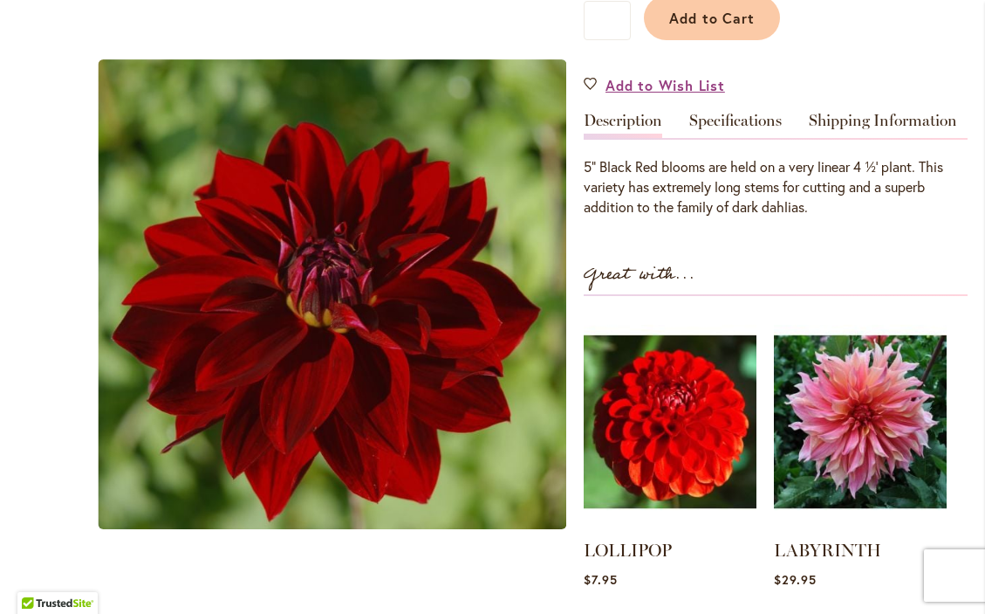
scroll to position [536, 0]
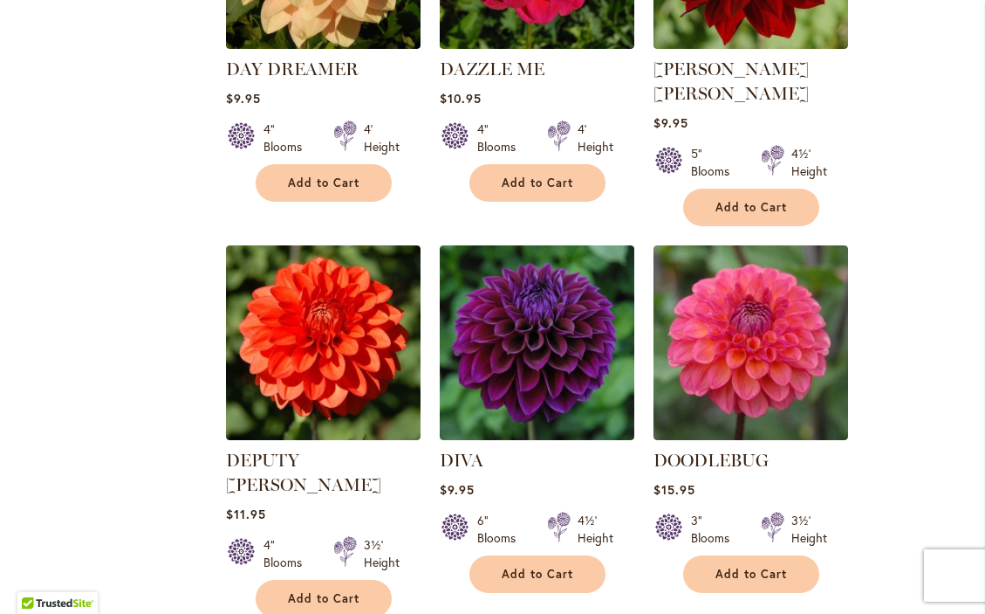
scroll to position [4730, 0]
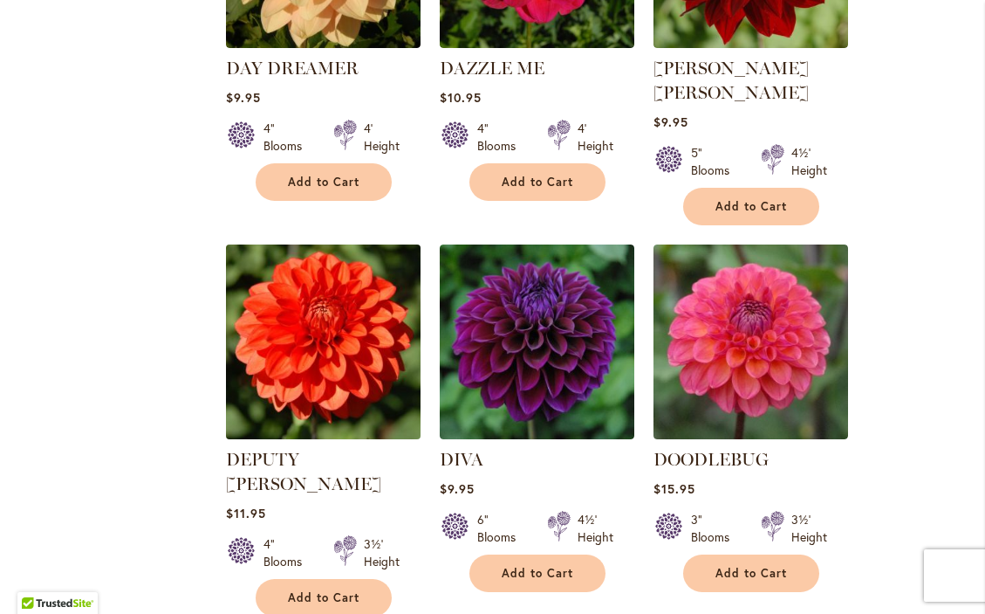
click at [306, 290] on img at bounding box center [323, 342] width 204 height 204
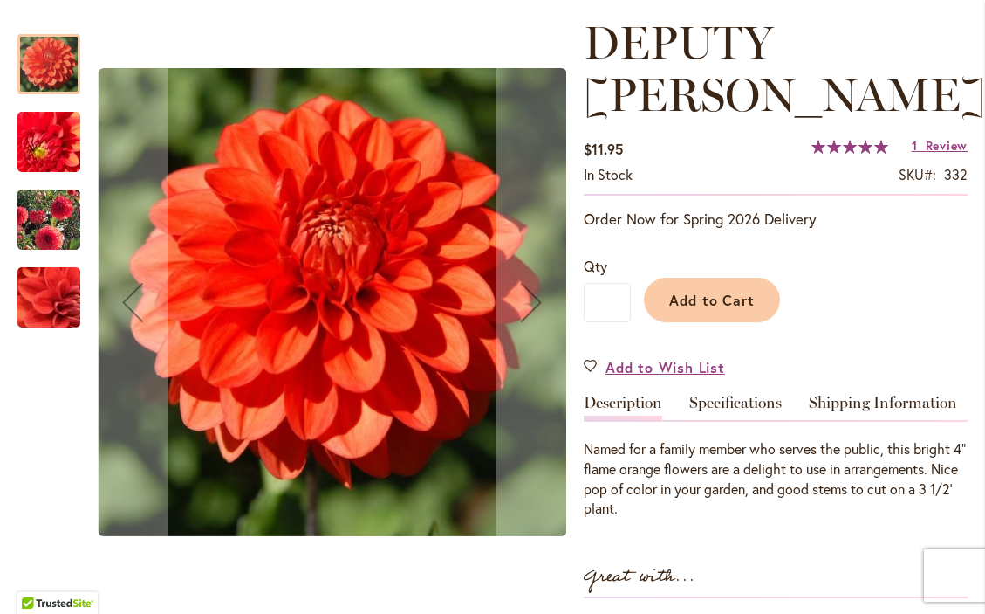
scroll to position [240, 0]
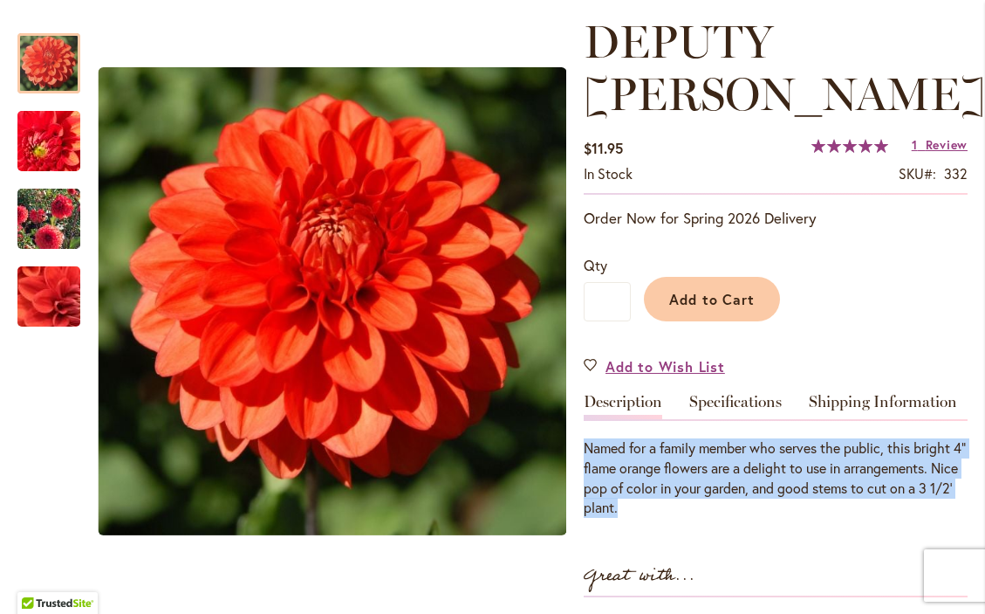
drag, startPoint x: 653, startPoint y: 465, endPoint x: 582, endPoint y: 412, distance: 88.5
copy div "Named for a family member who serves the public, this bright 4" flame orange fl…"
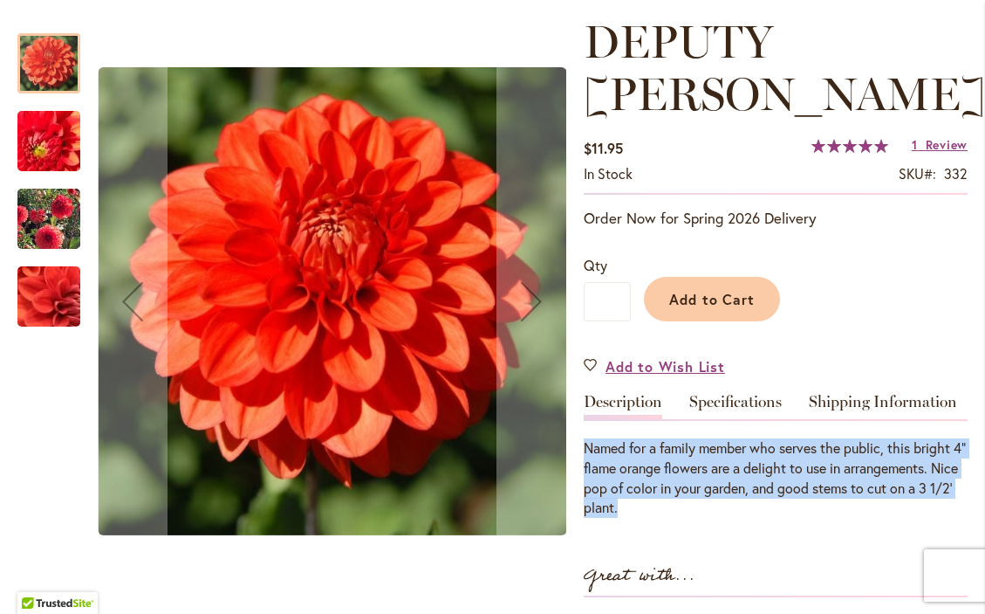
click at [71, 263] on div "DEPUTY BOB" at bounding box center [48, 288] width 63 height 78
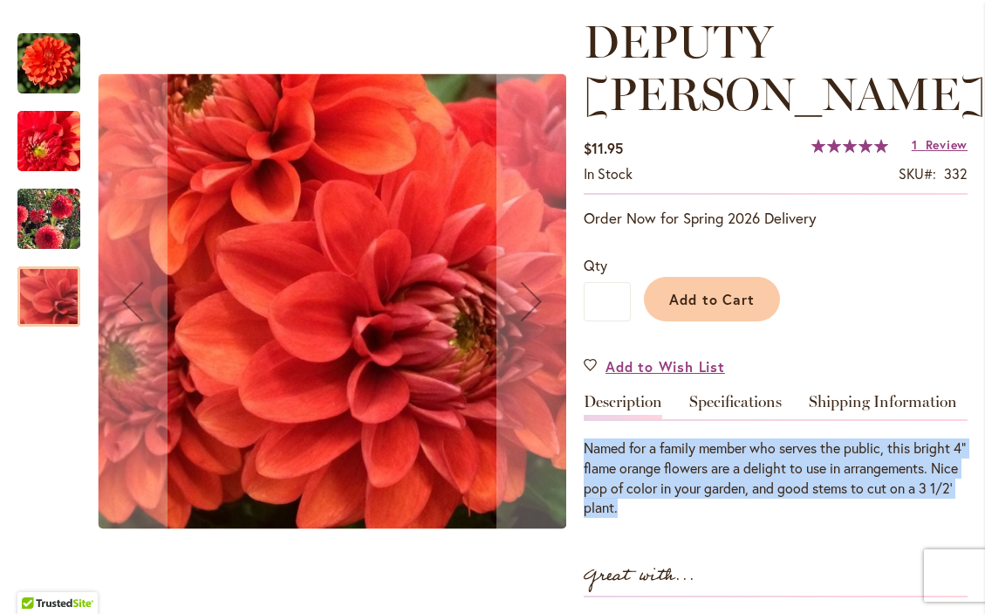
click at [48, 95] on img "DEPUTY BOB" at bounding box center [48, 63] width 63 height 63
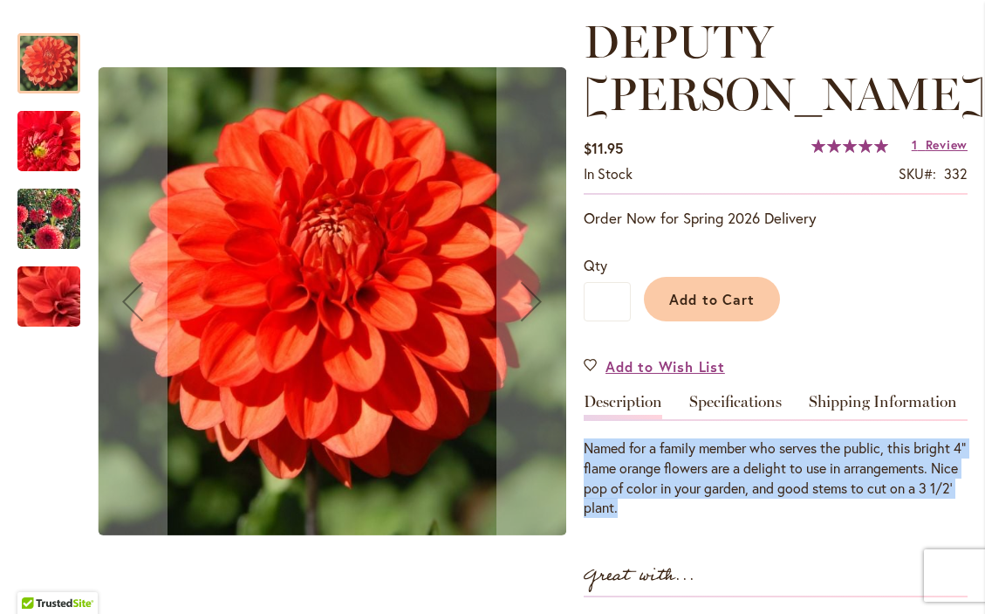
click at [53, 202] on img "DEPUTY BOB" at bounding box center [49, 219] width 126 height 100
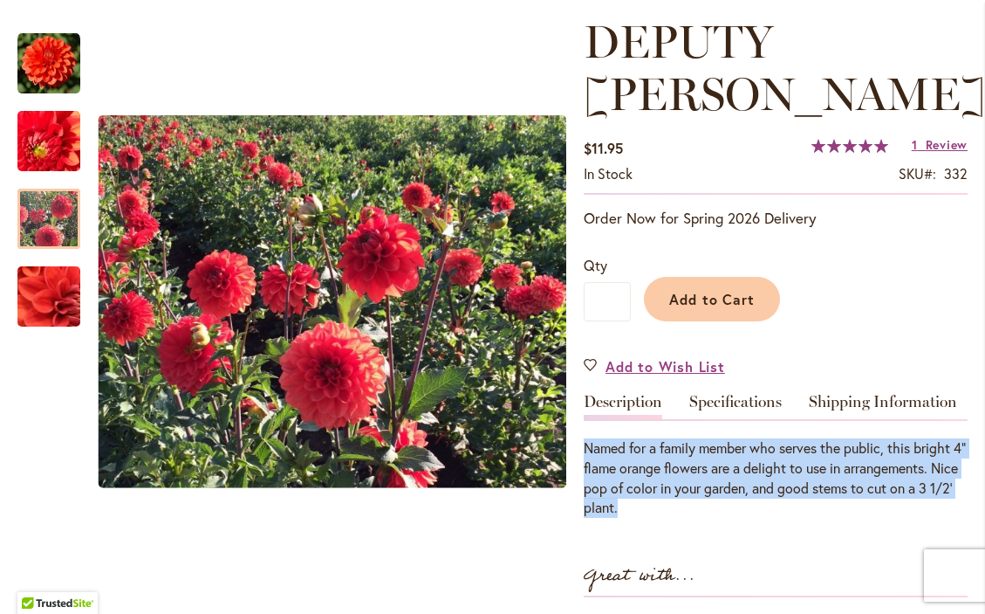
click at [705, 438] on div "Named for a family member who serves the public, this bright 4" flame orange fl…" at bounding box center [776, 477] width 384 height 79
click at [751, 394] on link "Specifications" at bounding box center [736, 406] width 93 height 25
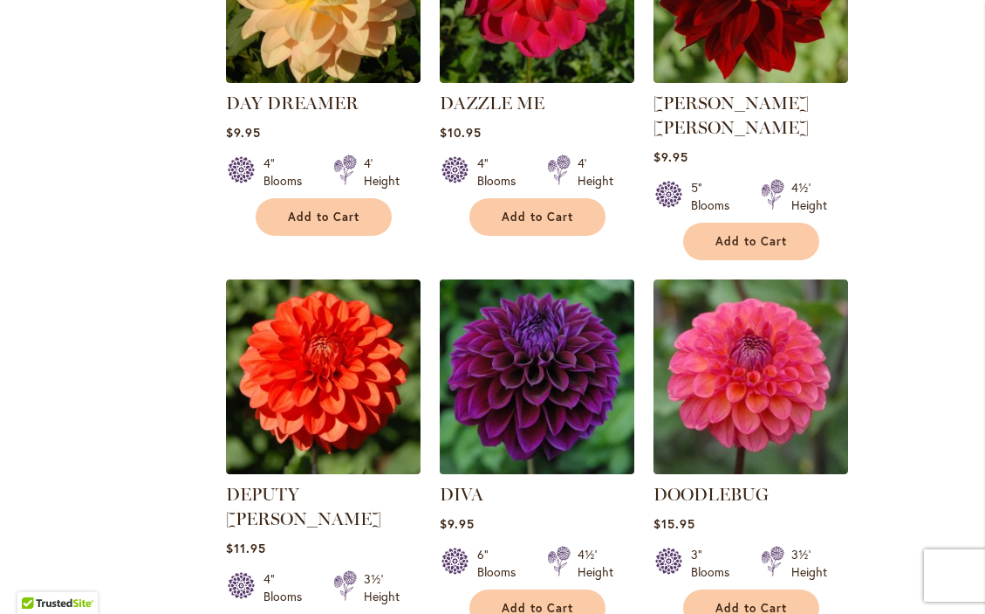
scroll to position [4702, 0]
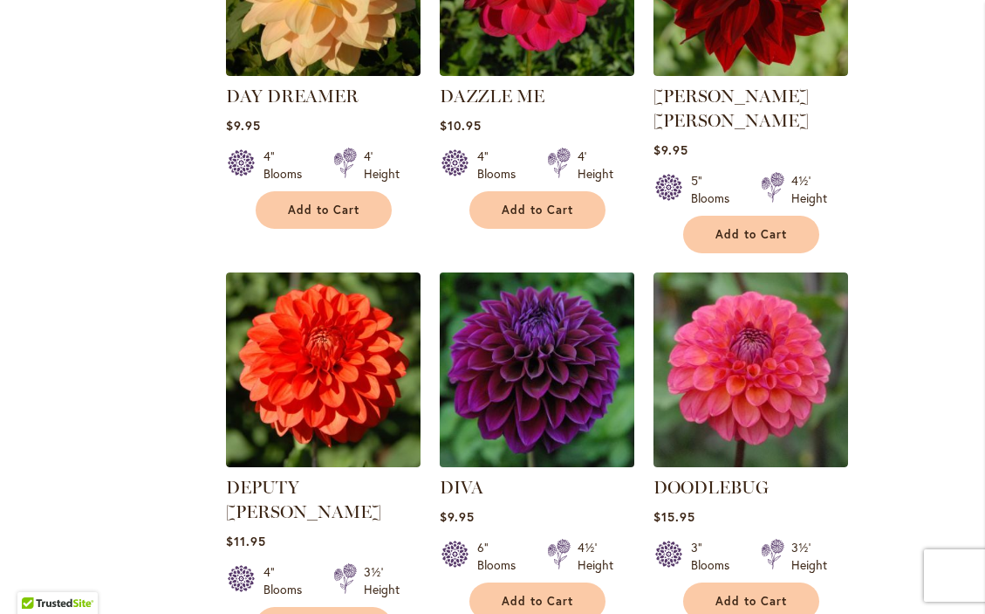
click at [539, 270] on img at bounding box center [537, 370] width 204 height 204
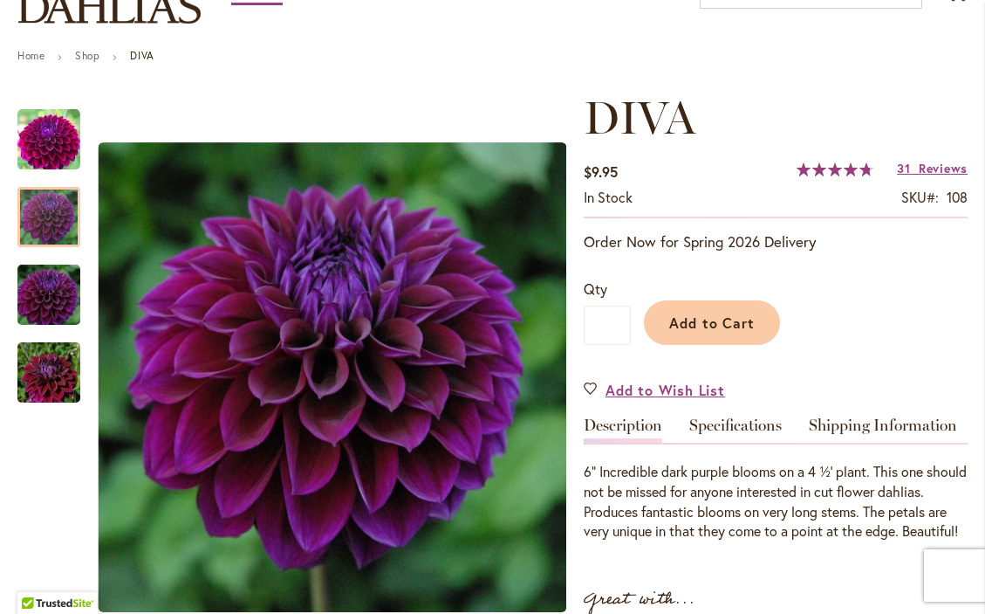
scroll to position [167, 0]
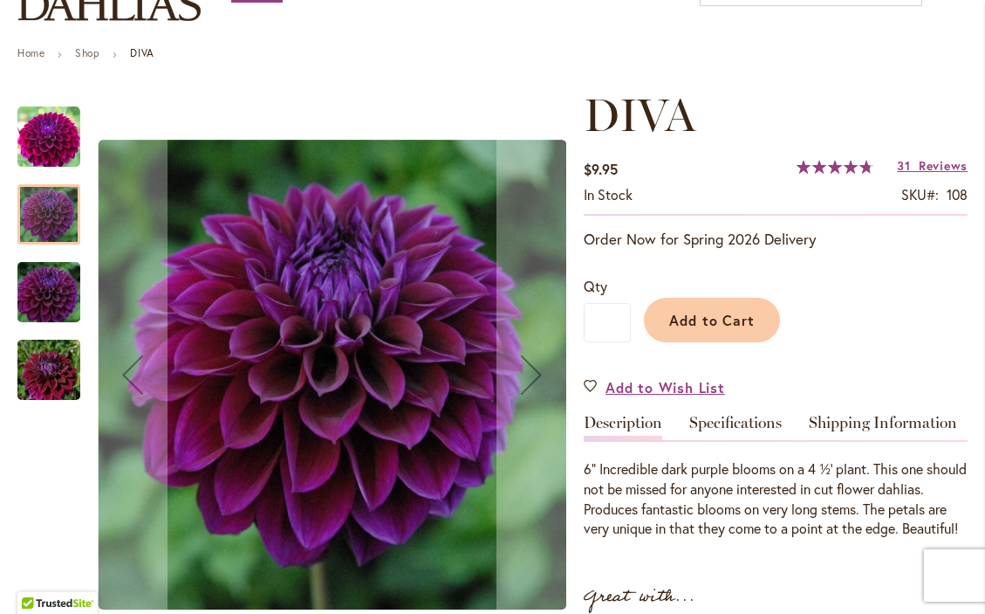
click at [66, 221] on div at bounding box center [48, 214] width 63 height 60
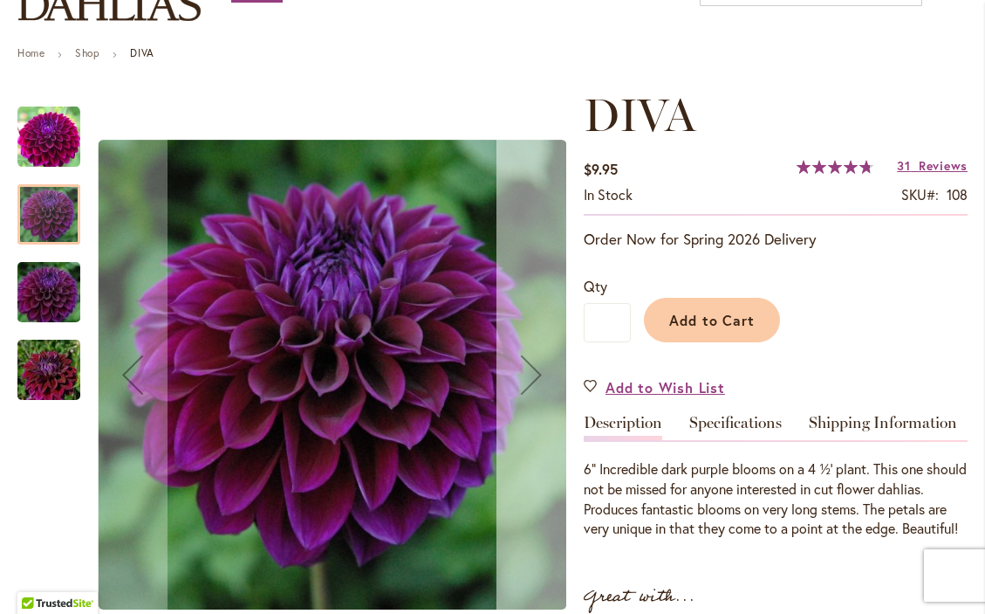
click at [532, 381] on div "Next" at bounding box center [532, 375] width 70 height 70
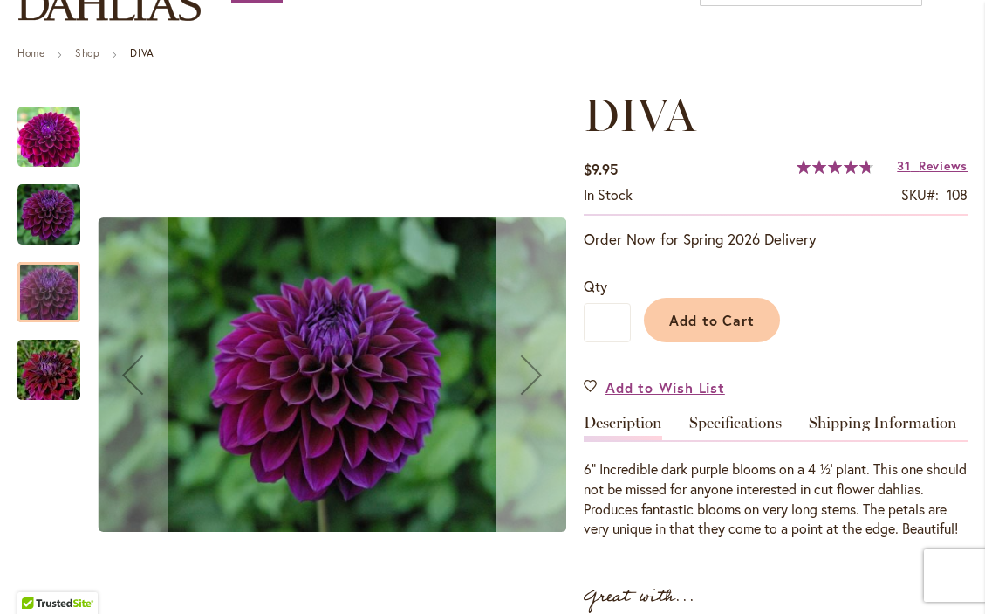
click at [532, 381] on div "Next" at bounding box center [532, 375] width 70 height 70
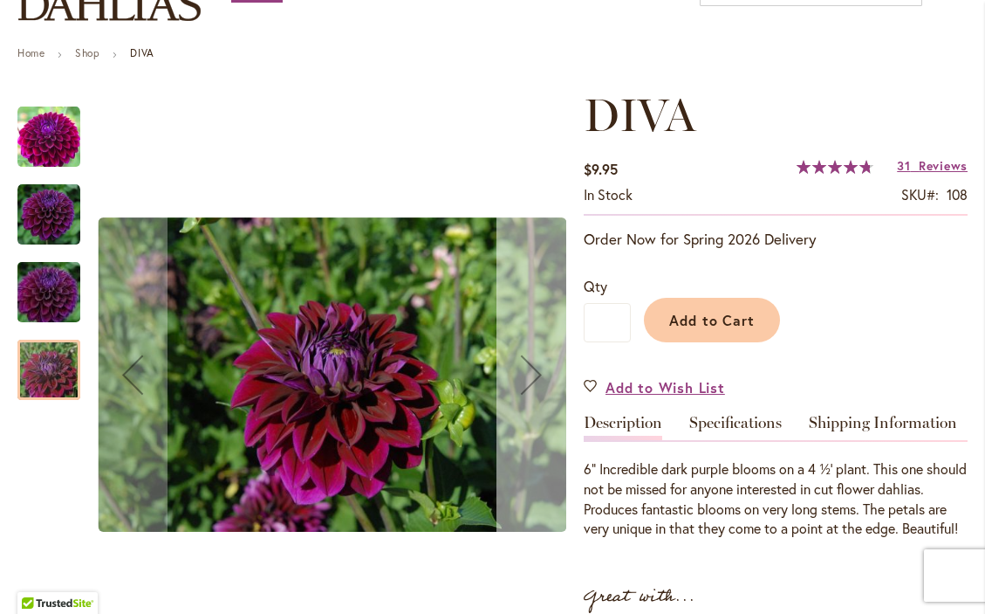
click at [532, 382] on div "Next" at bounding box center [532, 375] width 70 height 70
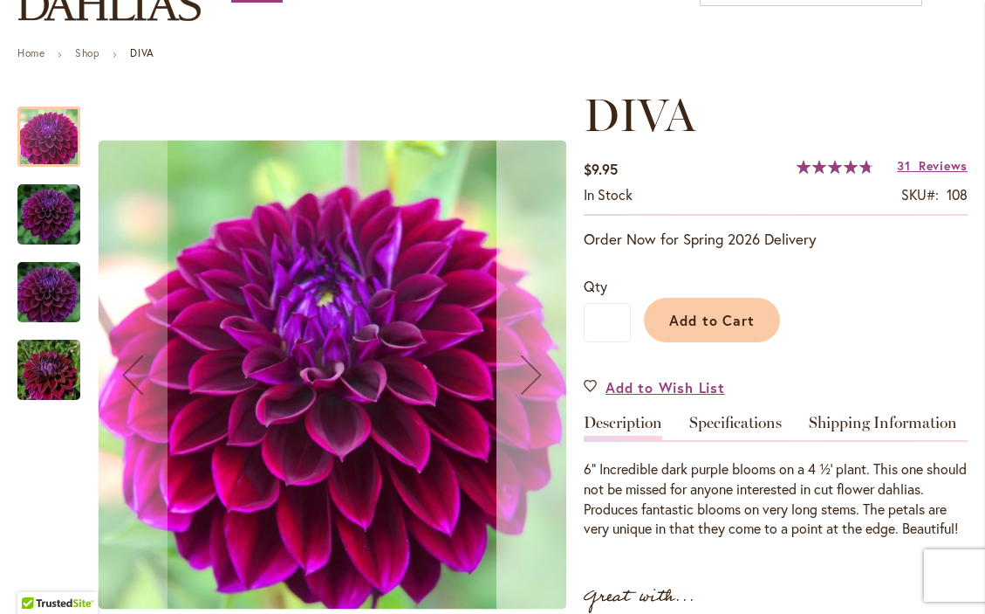
click at [532, 382] on div "Next" at bounding box center [532, 375] width 70 height 70
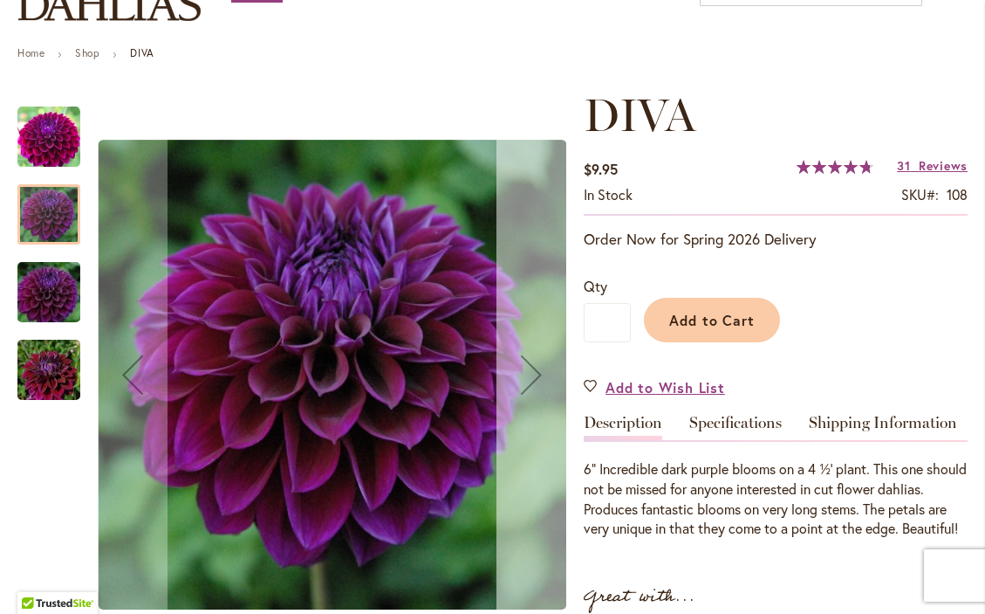
click at [532, 382] on div "Next" at bounding box center [532, 375] width 70 height 70
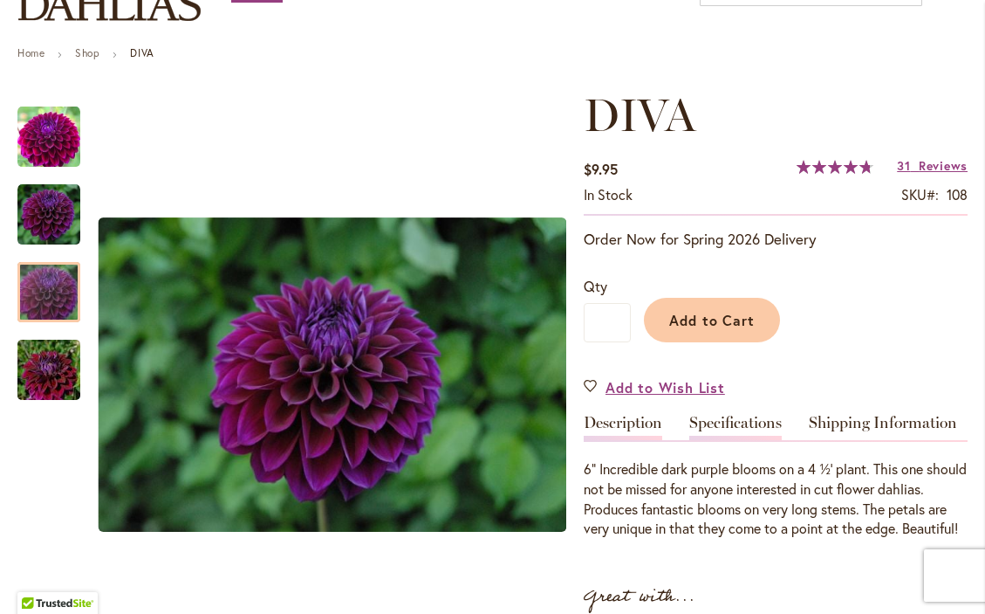
click at [754, 434] on link "Specifications" at bounding box center [736, 427] width 93 height 25
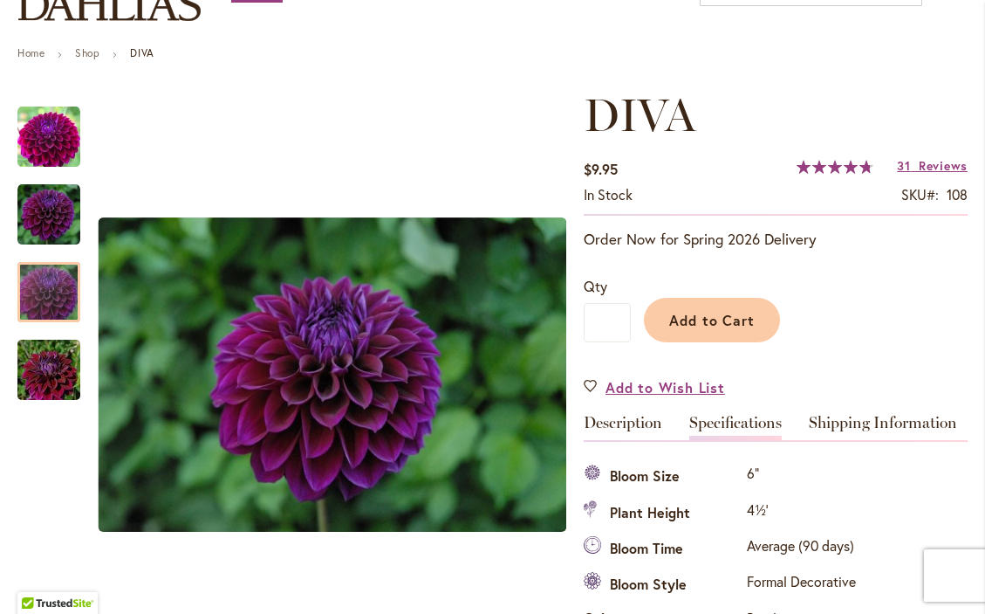
scroll to position [594, 0]
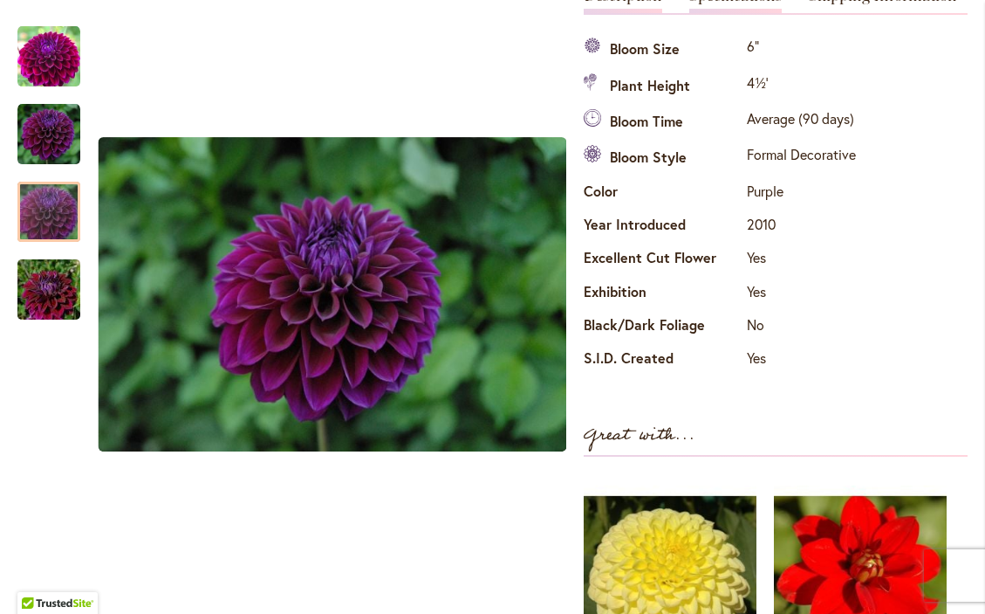
click at [639, 1] on link "Description" at bounding box center [623, 0] width 79 height 25
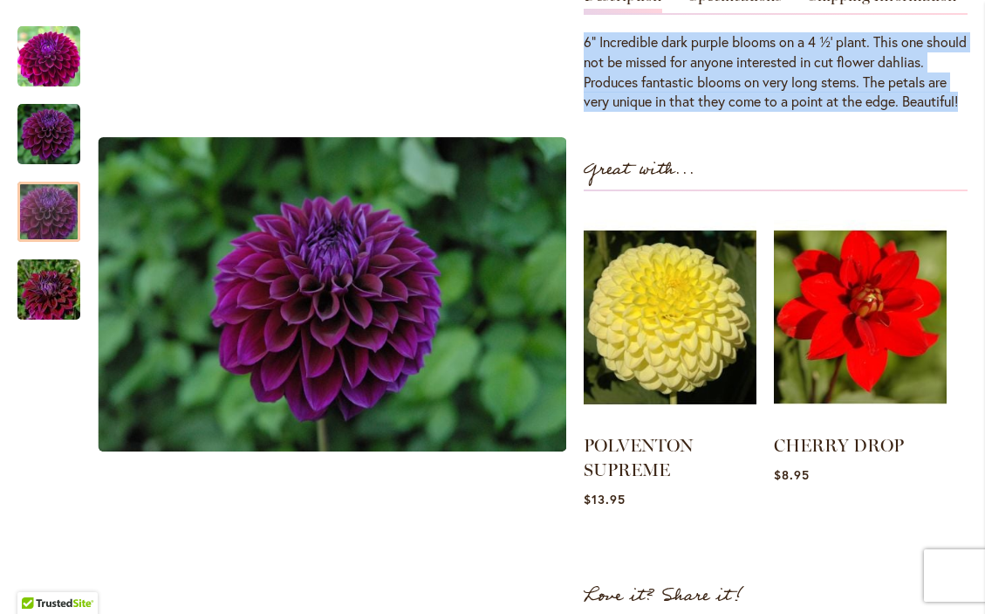
drag, startPoint x: 690, startPoint y: 127, endPoint x: 580, endPoint y: 58, distance: 130.3
copy div "6” Incredible dark purple blooms on a 4 ½’ plant. This one should not be missed…"
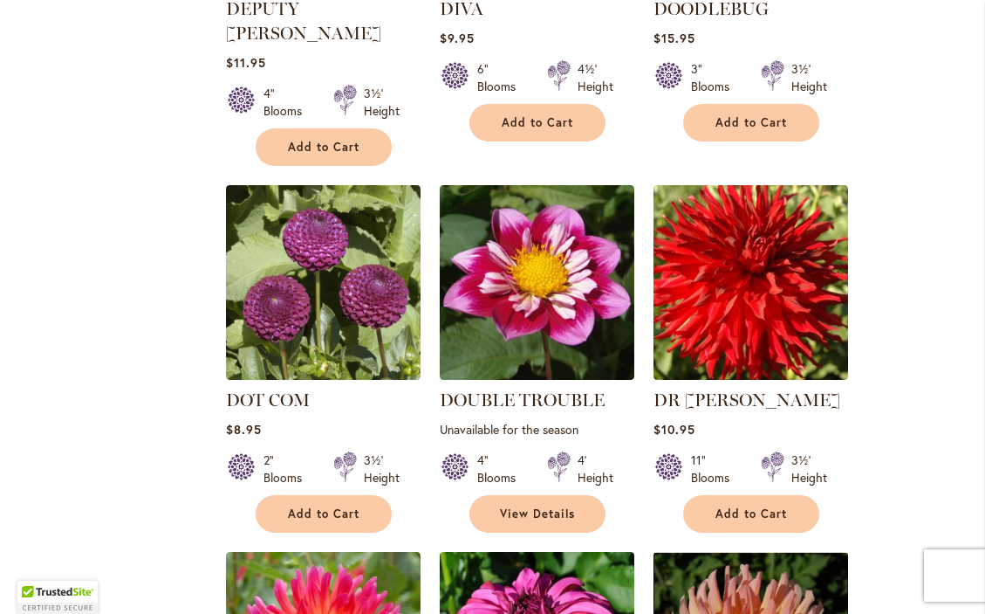
scroll to position [5187, 0]
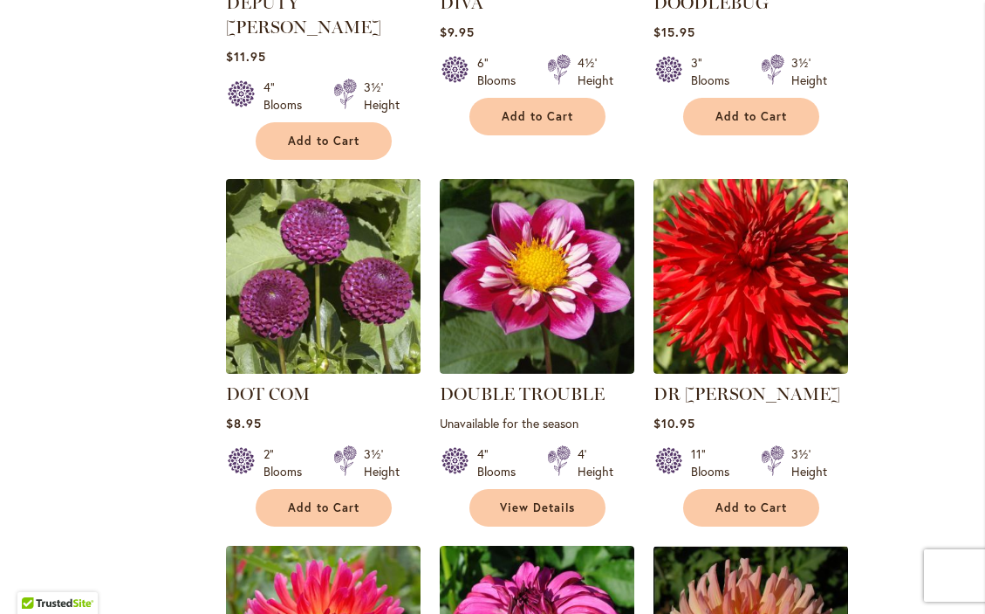
click at [333, 189] on img at bounding box center [323, 277] width 204 height 204
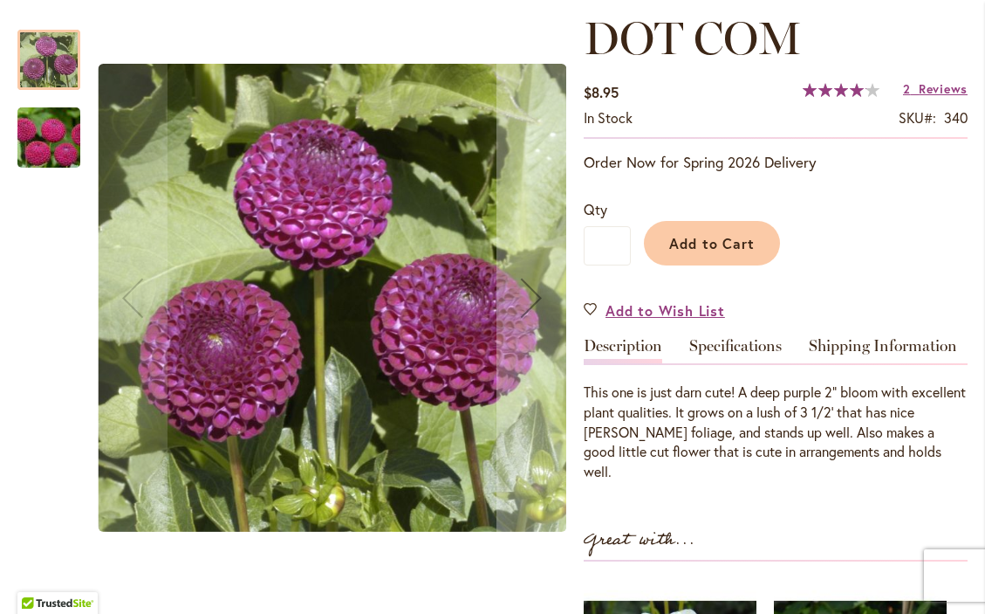
scroll to position [291, 0]
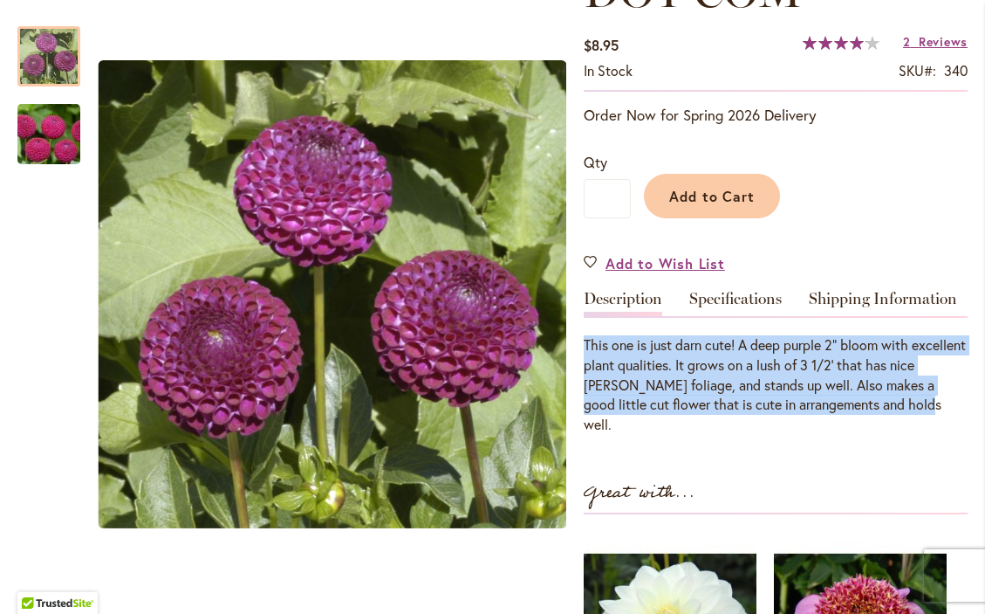
drag, startPoint x: 951, startPoint y: 409, endPoint x: 621, endPoint y: 347, distance: 335.0
click at [621, 347] on div "This one is just darn cute! A deep purple 2" bloom with excellent plant qualiti…" at bounding box center [776, 375] width 384 height 119
copy div "This one is just darn cute! A deep purple 2" bloom with excellent plant qualiti…"
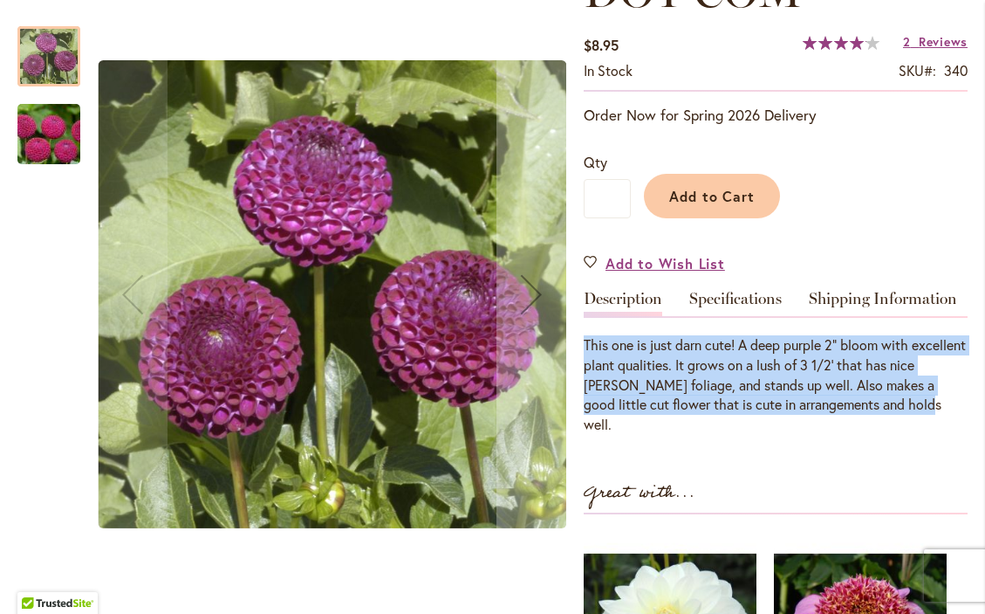
click at [55, 136] on img "DOT COM" at bounding box center [49, 135] width 126 height 84
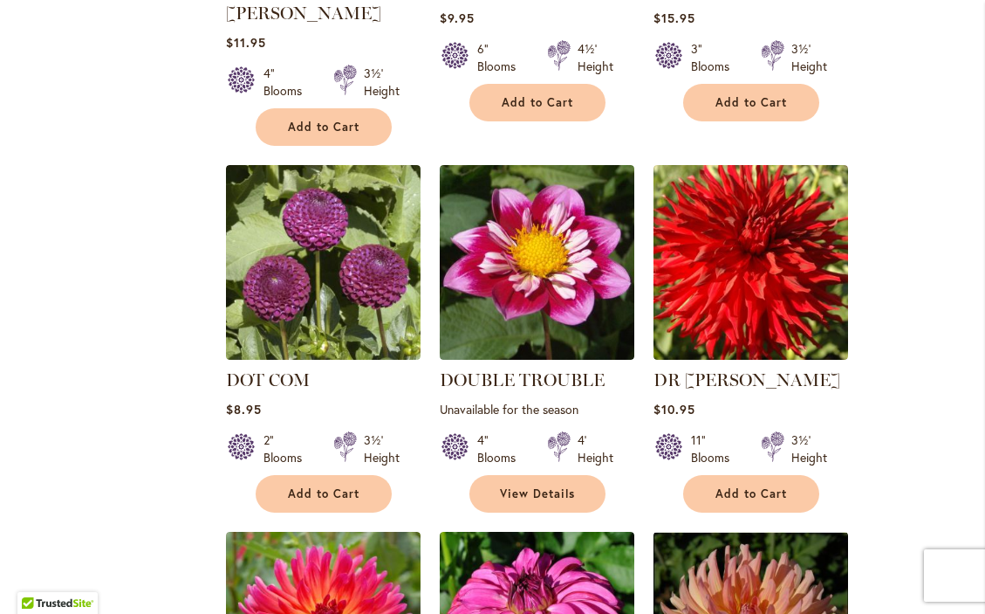
scroll to position [5190, 0]
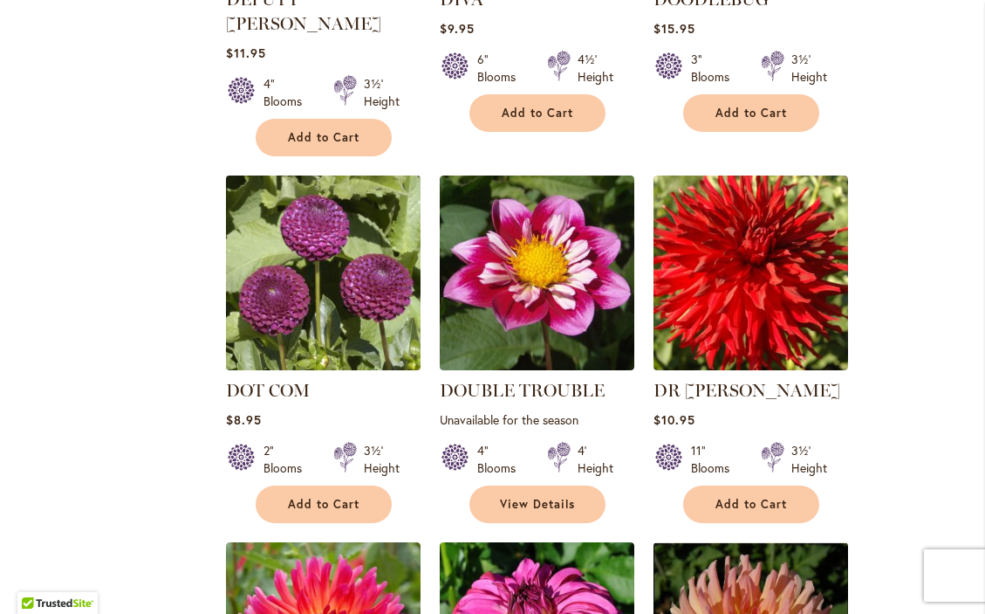
click at [347, 203] on img at bounding box center [323, 273] width 204 height 204
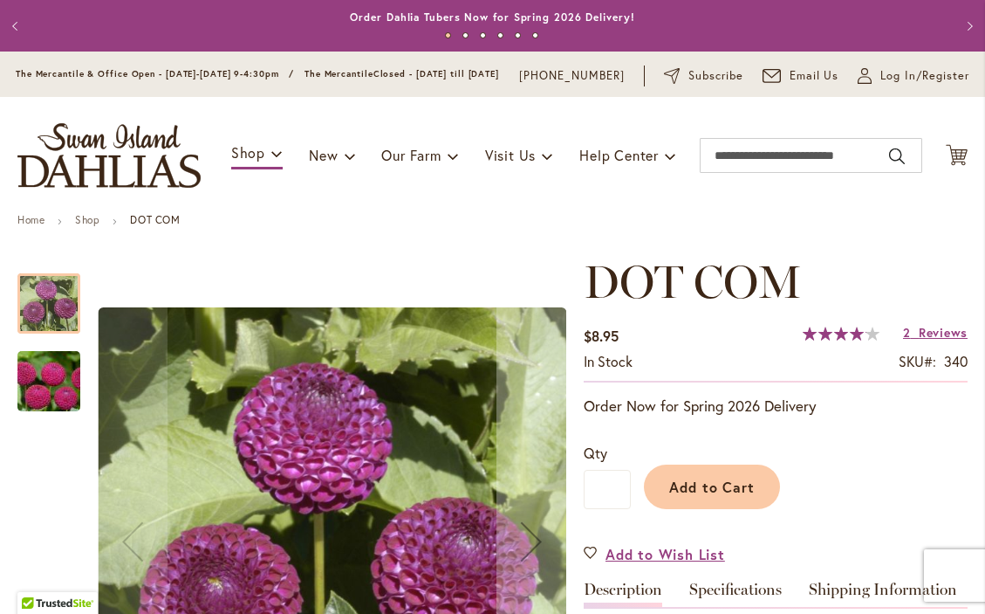
click at [49, 393] on img "DOT COM" at bounding box center [49, 382] width 126 height 84
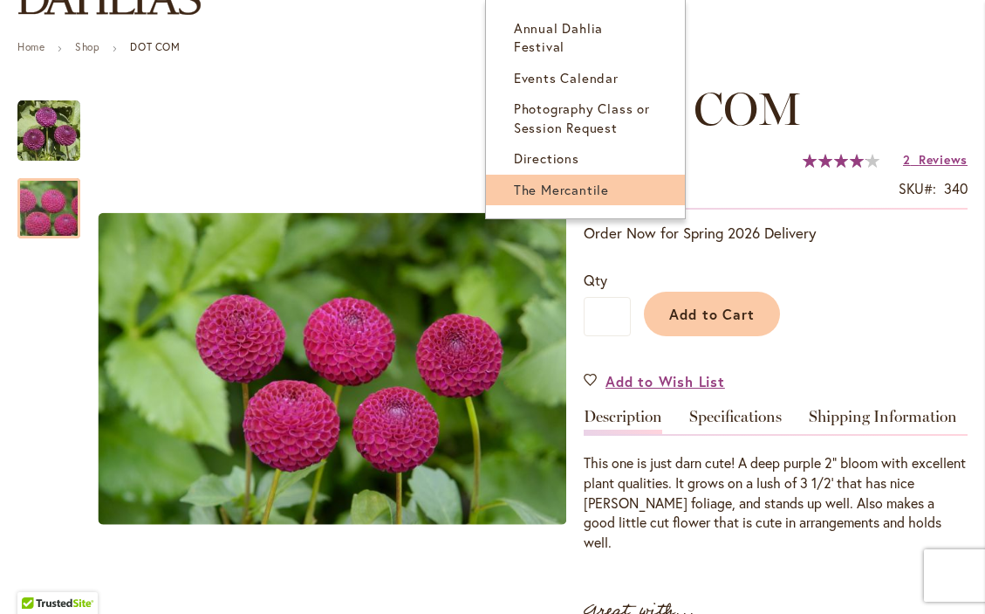
scroll to position [175, 0]
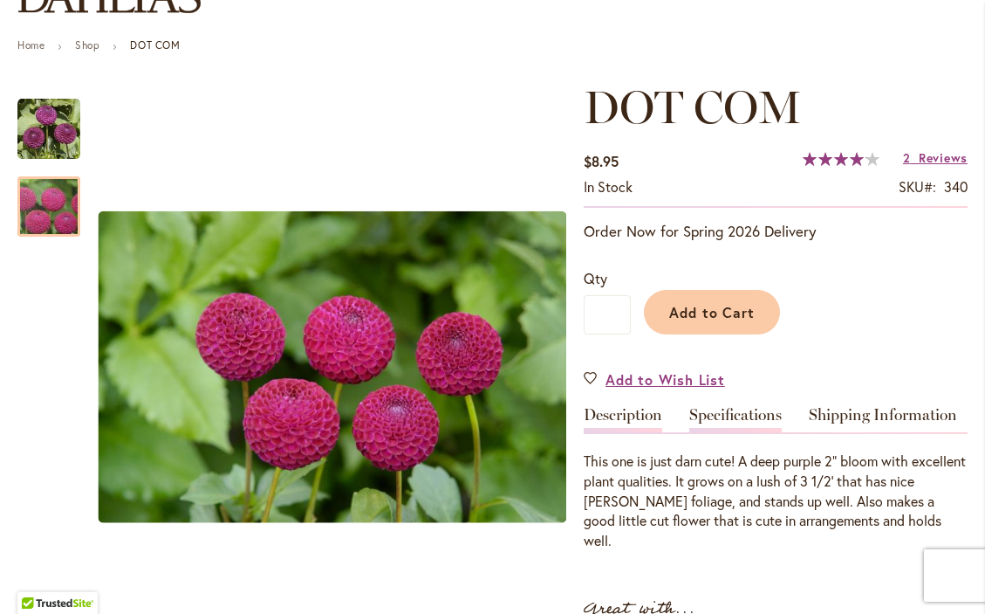
click at [732, 422] on link "Specifications" at bounding box center [736, 419] width 93 height 25
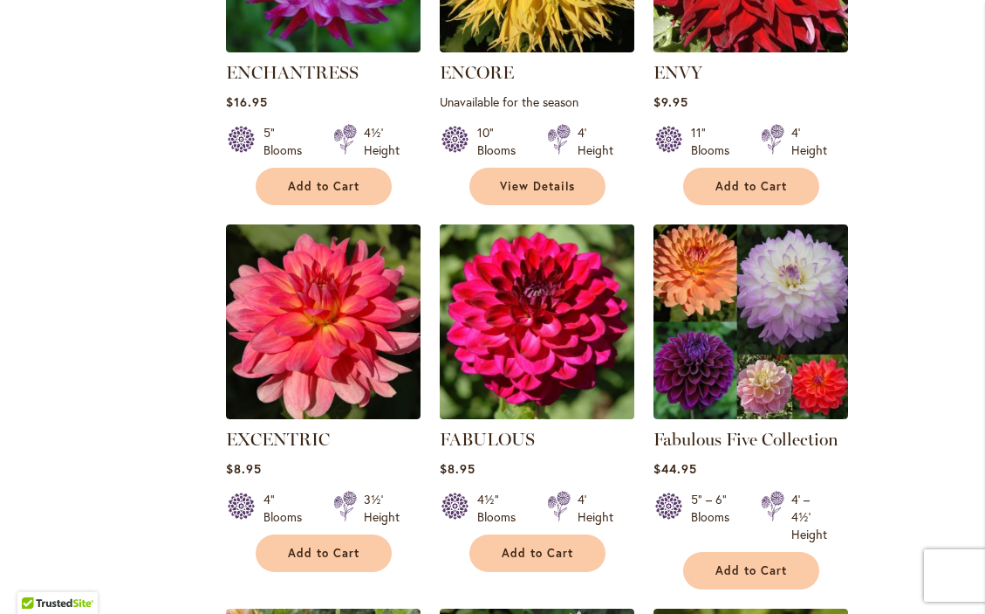
scroll to position [6979, 0]
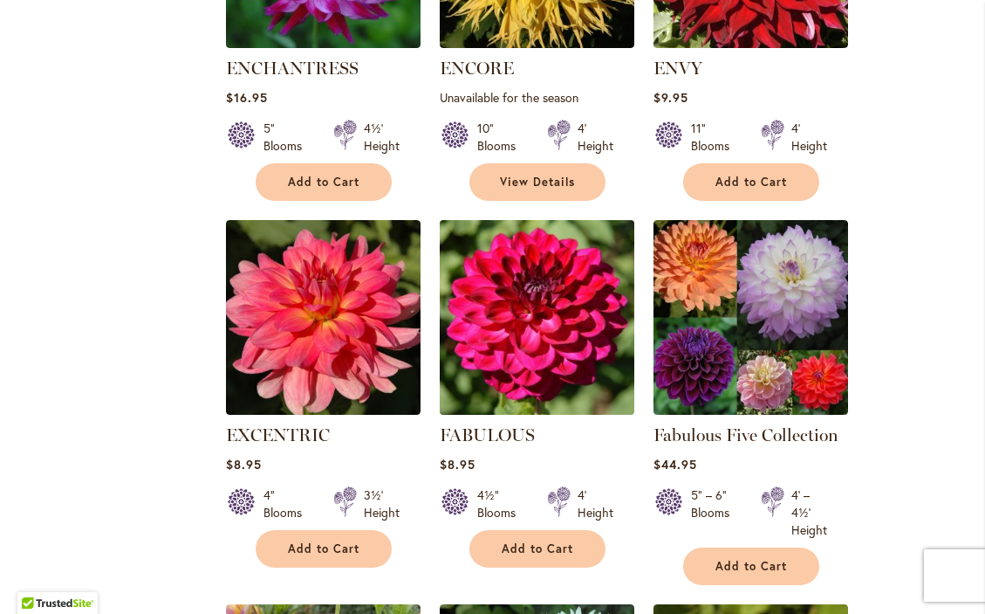
click at [520, 252] on img at bounding box center [537, 318] width 204 height 204
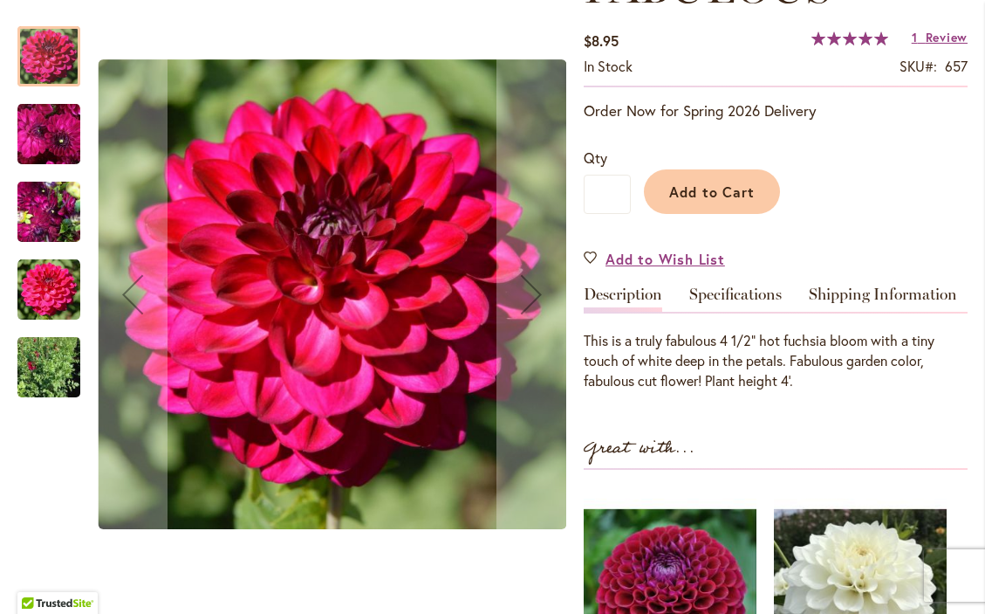
scroll to position [310, 0]
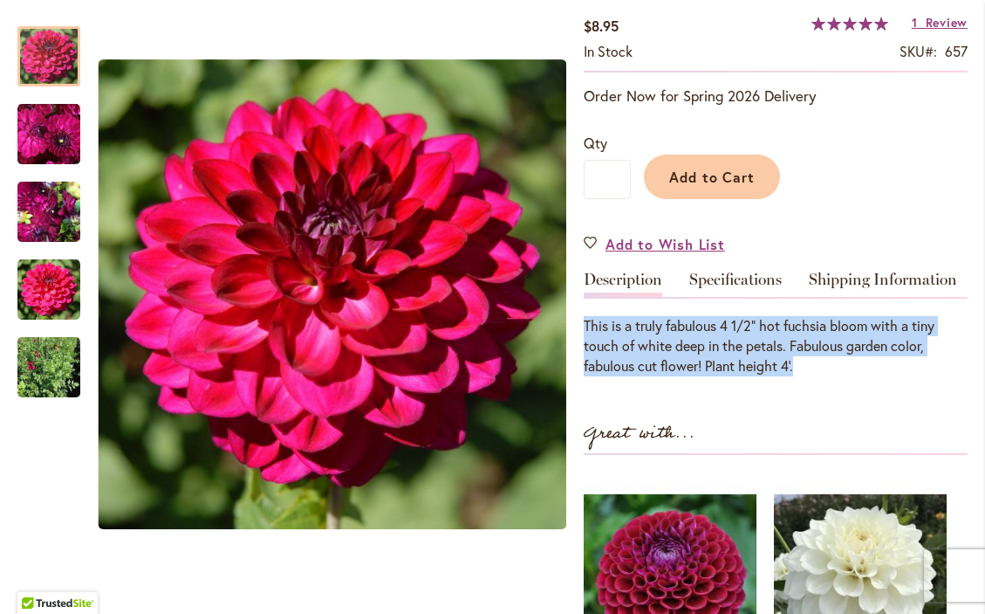
drag, startPoint x: 808, startPoint y: 367, endPoint x: 584, endPoint y: 335, distance: 226.6
copy div "This is a truly fabulous 4 1/2" hot fuchsia bloom with a tiny touch of white de…"
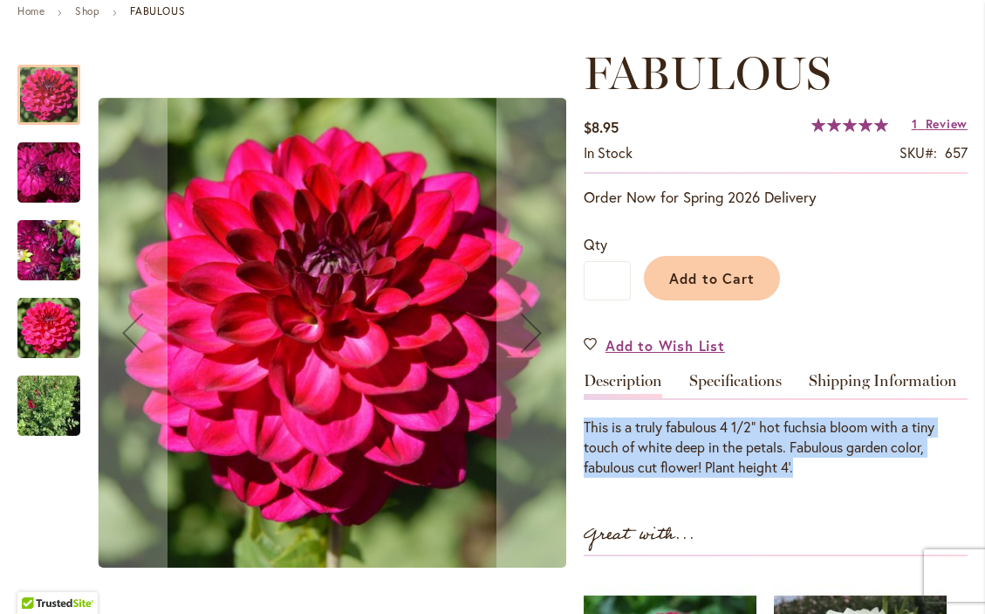
scroll to position [209, 0]
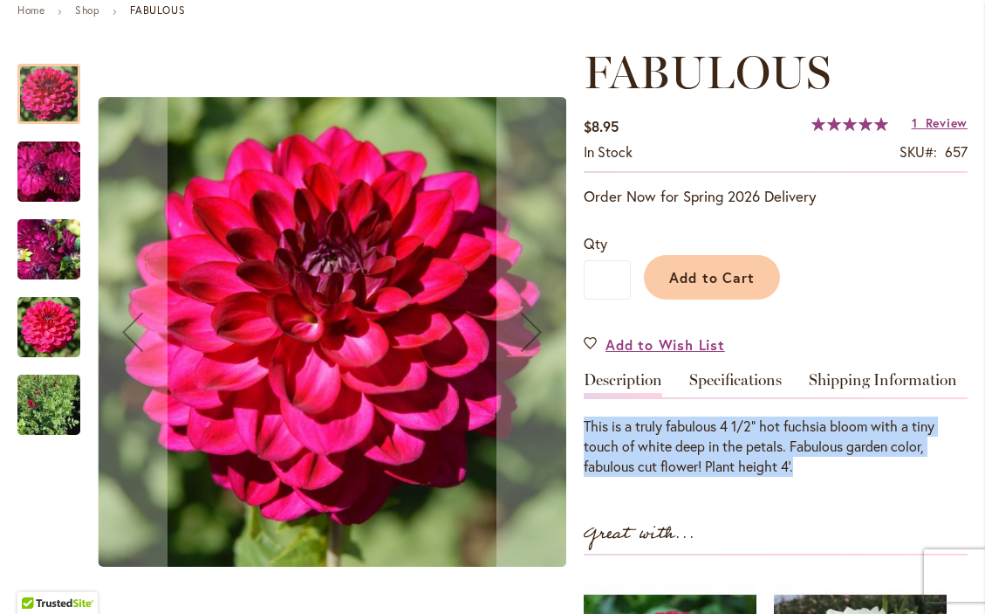
click at [46, 188] on img "FABULOUS" at bounding box center [48, 171] width 63 height 65
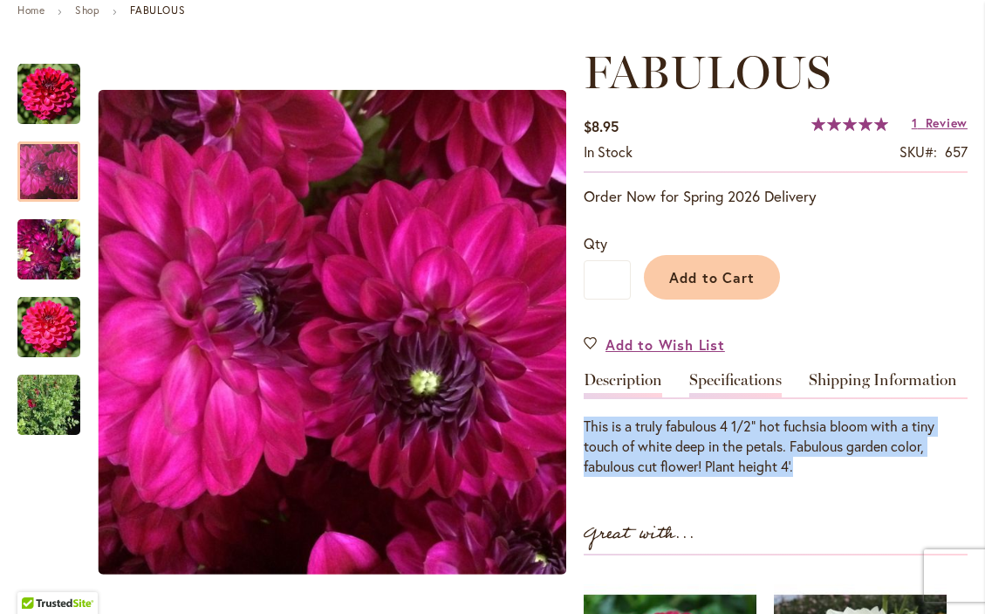
click at [736, 393] on link "Specifications" at bounding box center [736, 384] width 93 height 25
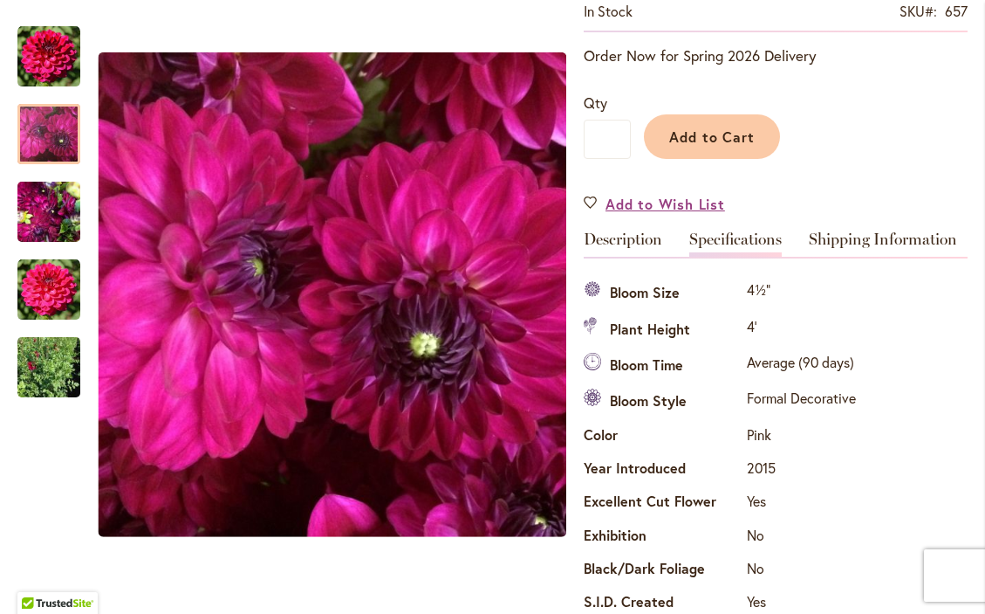
scroll to position [349, 0]
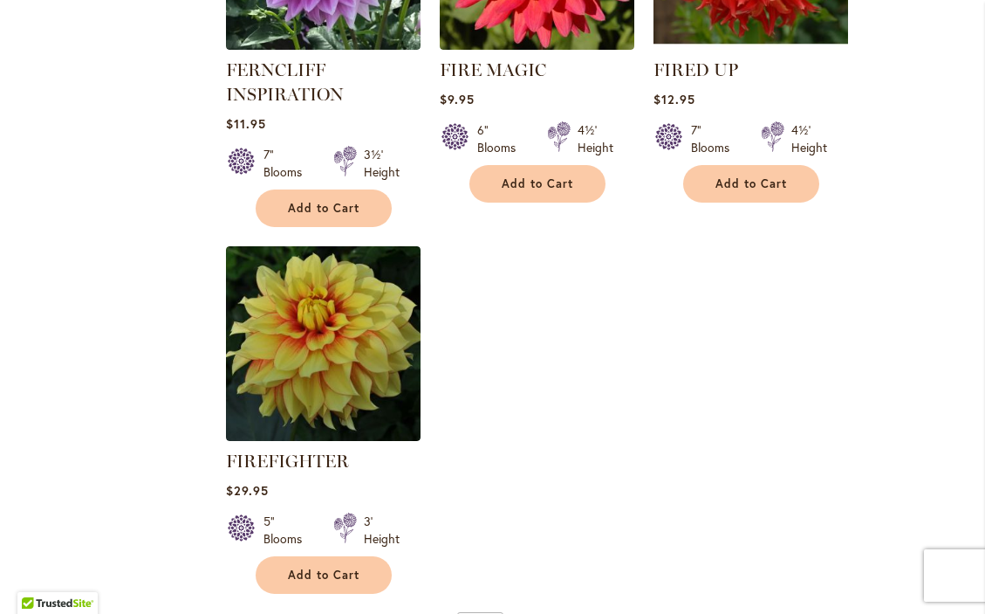
scroll to position [8158, 0]
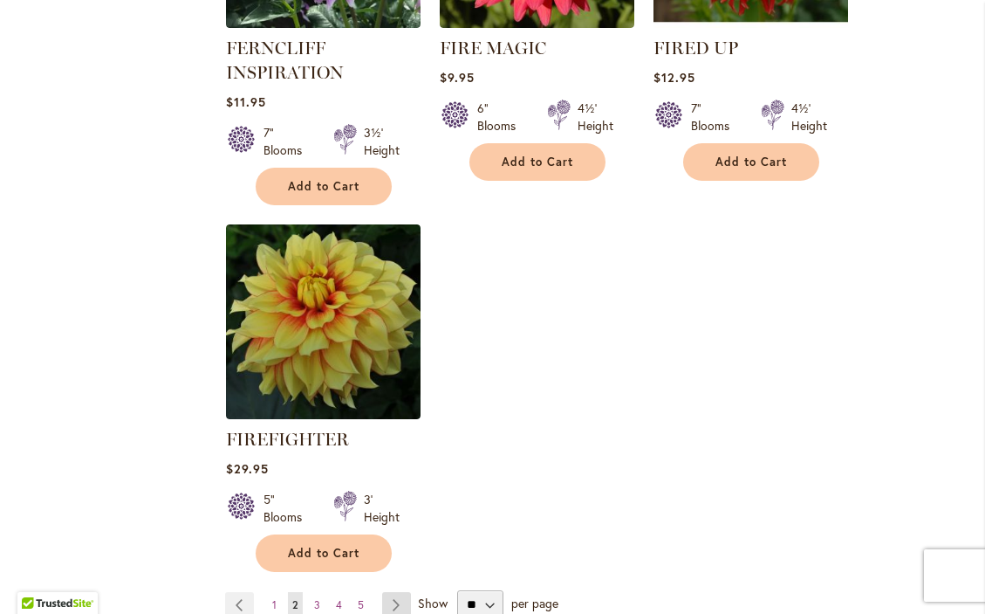
click at [398, 592] on link "Page Next" at bounding box center [396, 605] width 29 height 26
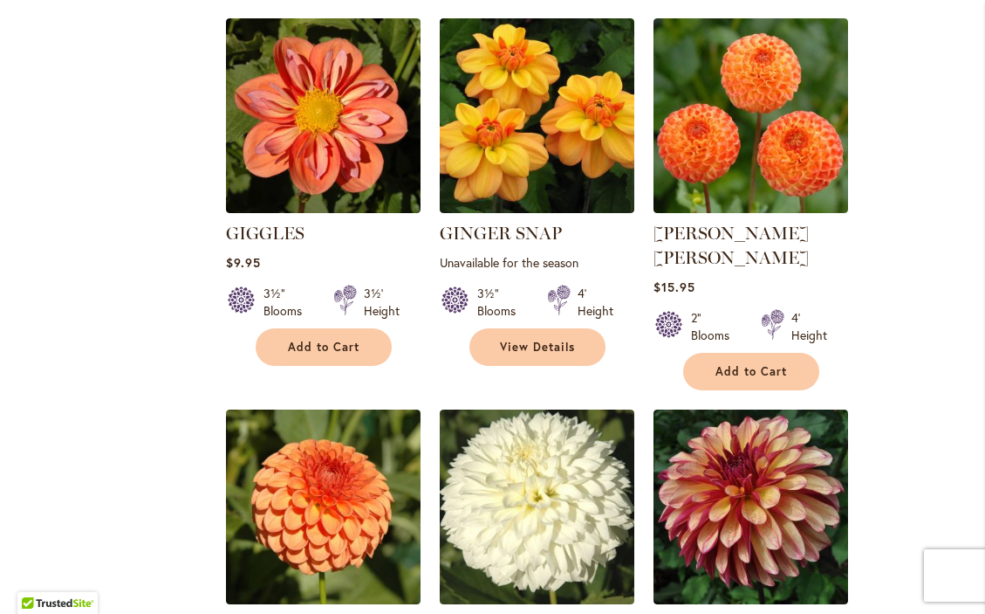
scroll to position [2745, 0]
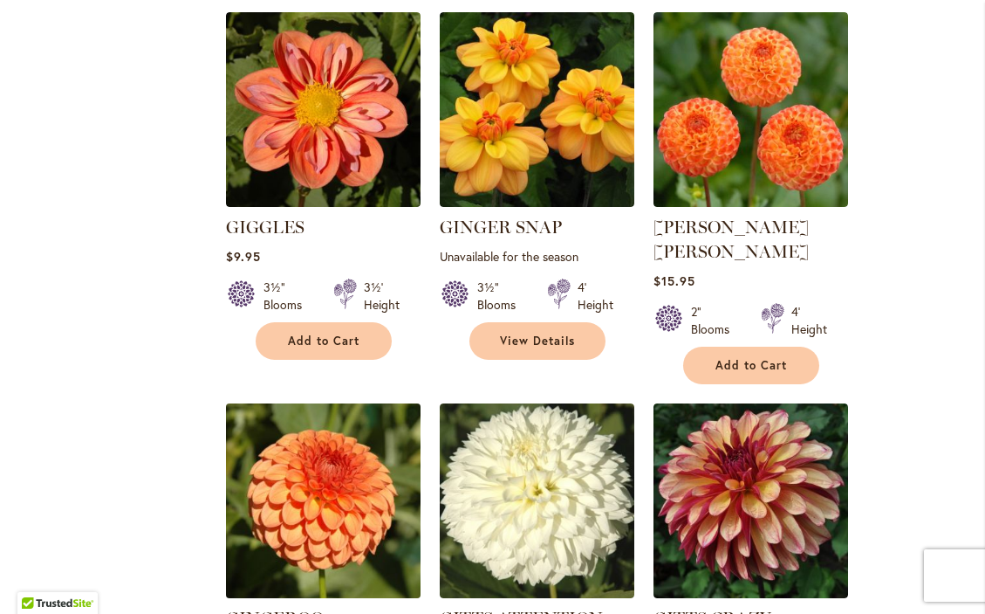
click at [340, 438] on img at bounding box center [323, 501] width 204 height 204
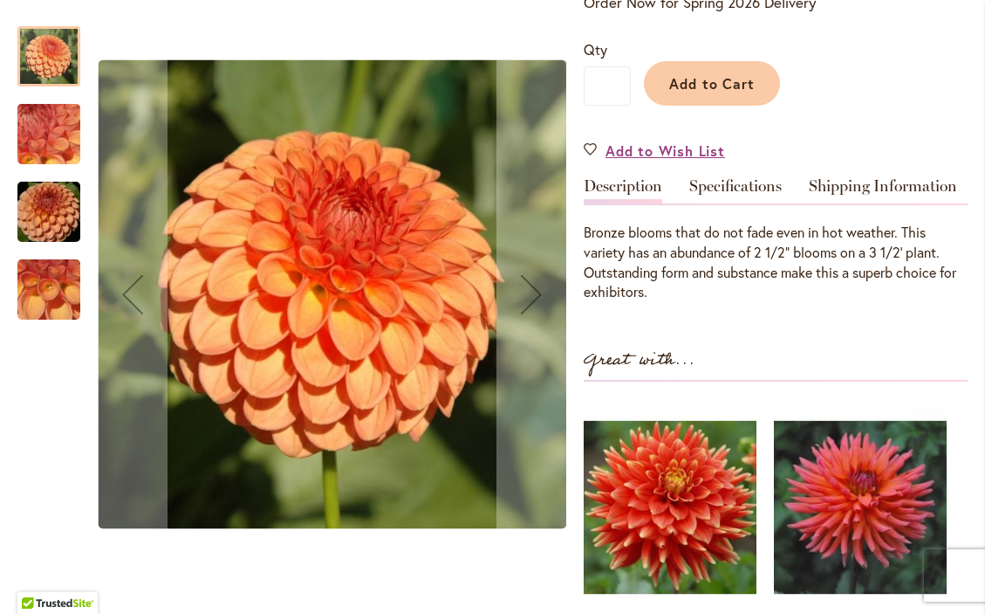
scroll to position [397, 0]
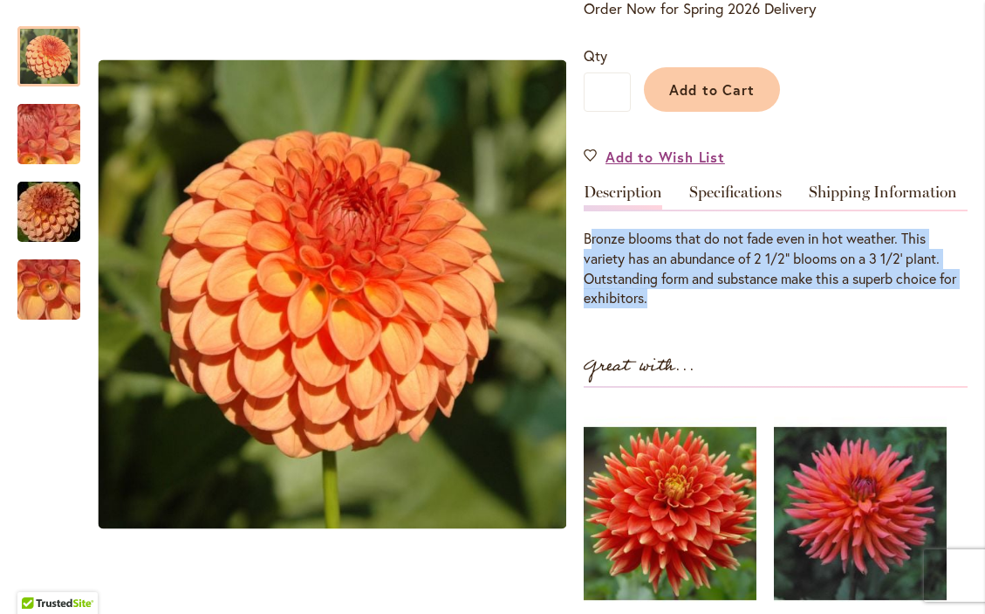
drag, startPoint x: 672, startPoint y: 308, endPoint x: 588, endPoint y: 251, distance: 101.2
click at [588, 251] on div "Bronze blooms that do not fade even in hot weather. This variety has an abundan…" at bounding box center [776, 268] width 384 height 79
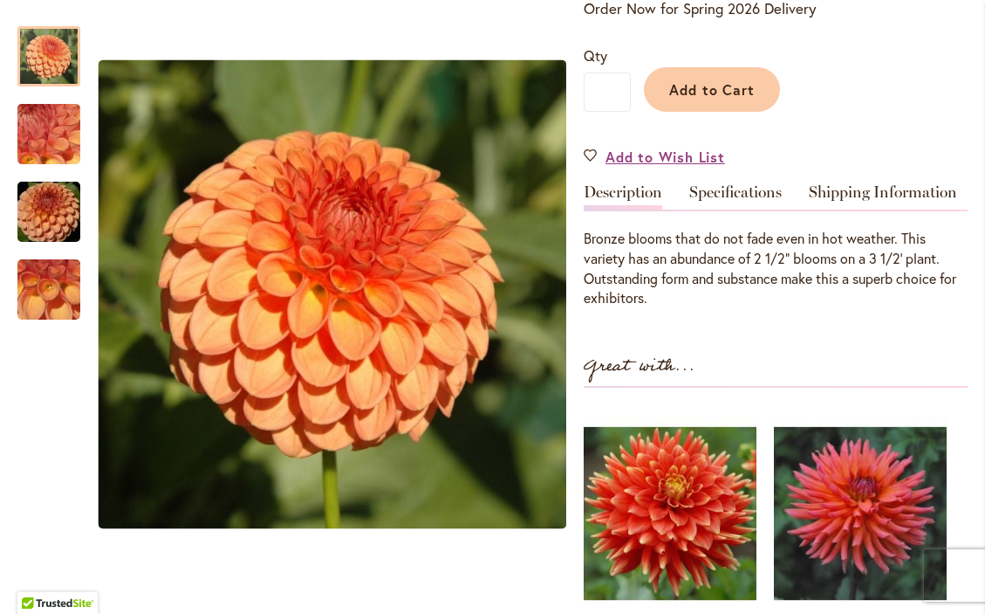
click at [702, 318] on div "GINGEROO $12.95 In stock SKU 299 Be the first to review this product Order Now …" at bounding box center [776, 340] width 384 height 963
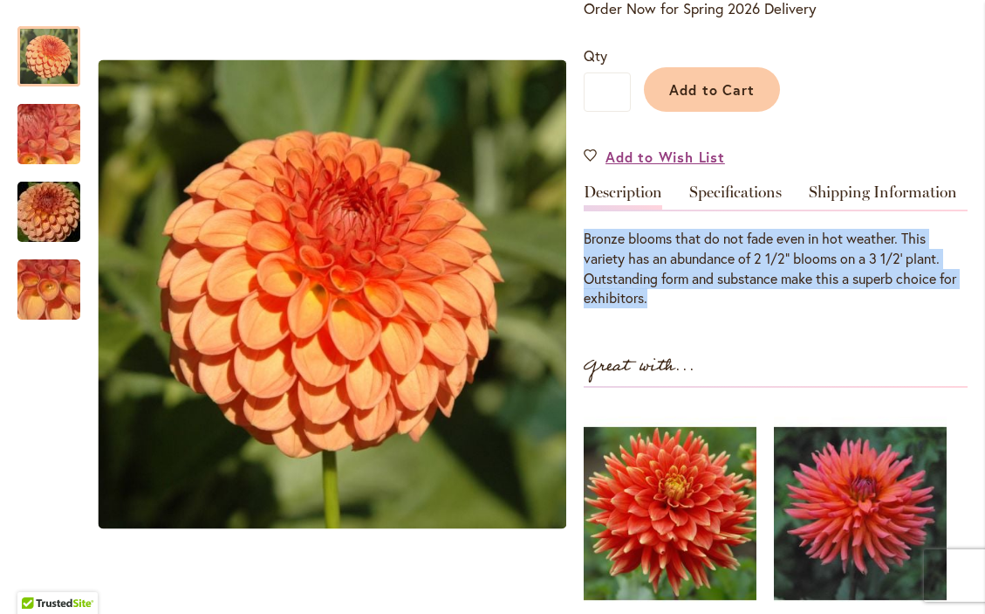
drag, startPoint x: 652, startPoint y: 307, endPoint x: 580, endPoint y: 251, distance: 92.0
copy div "Bronze blooms that do not fade even in hot weather. This variety has an abundan…"
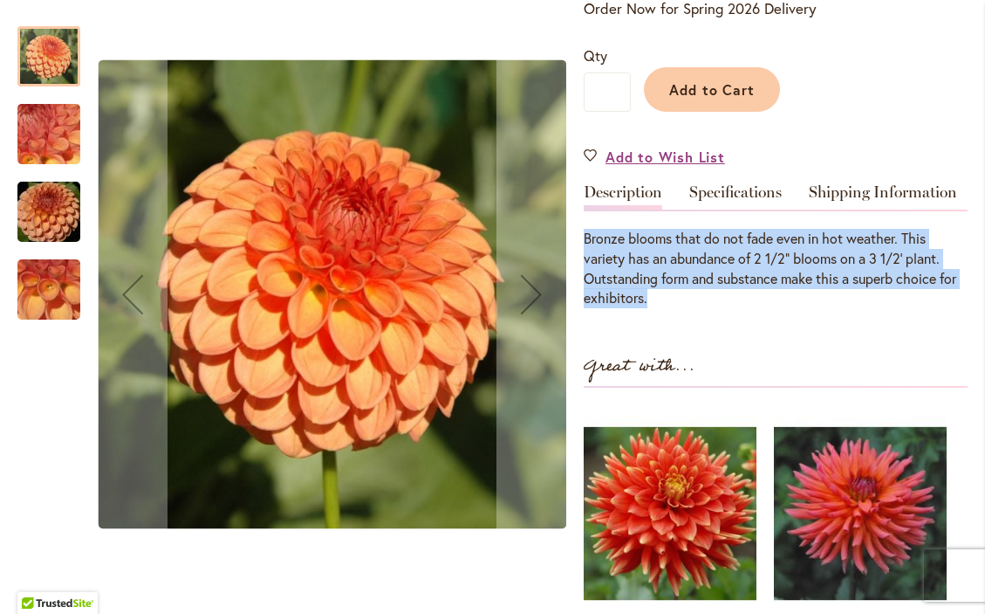
click at [53, 292] on img "GINGEROO" at bounding box center [49, 290] width 126 height 94
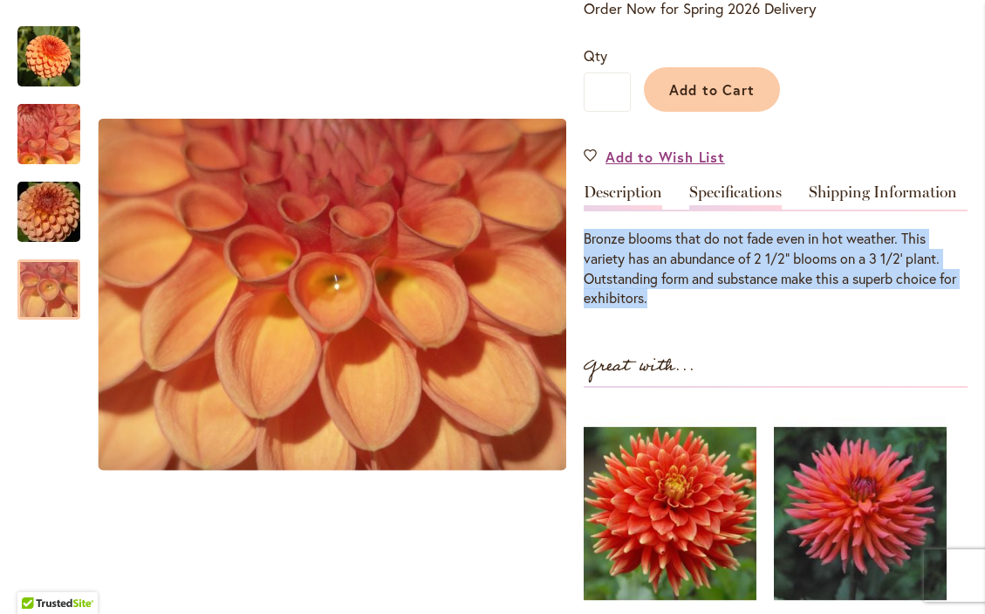
click at [762, 203] on link "Specifications" at bounding box center [736, 196] width 93 height 25
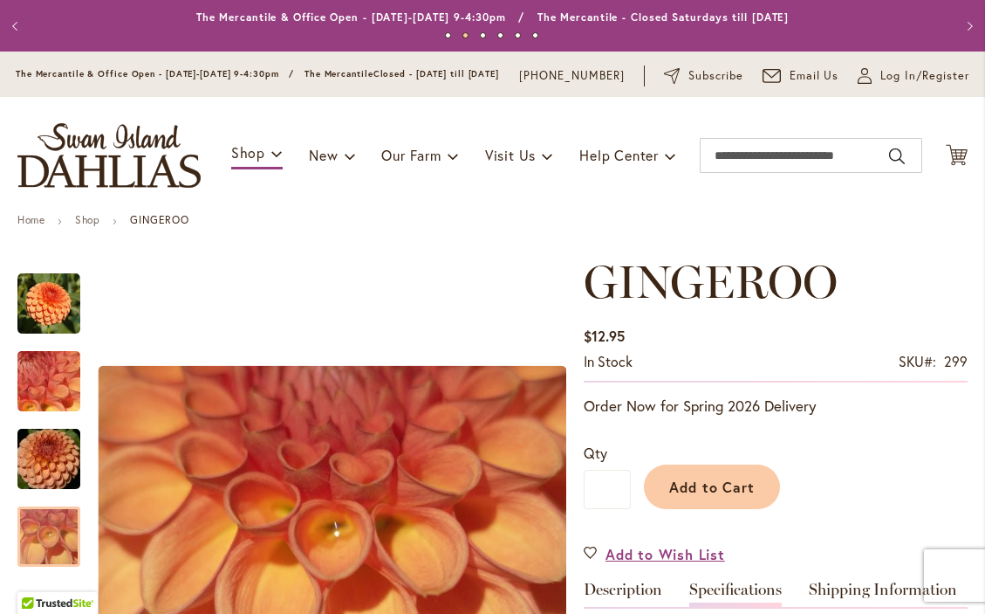
scroll to position [0, 0]
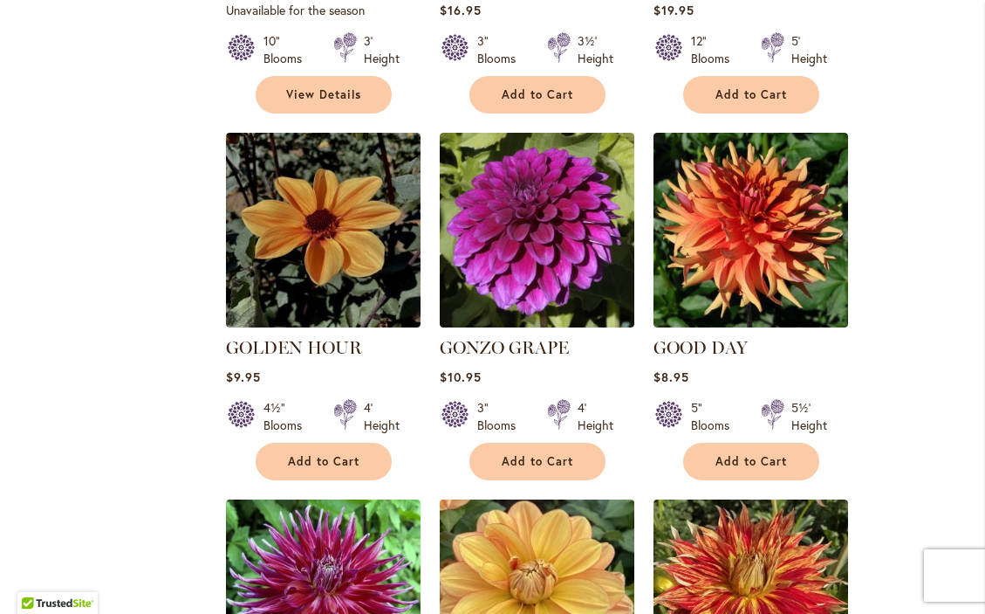
scroll to position [3741, 0]
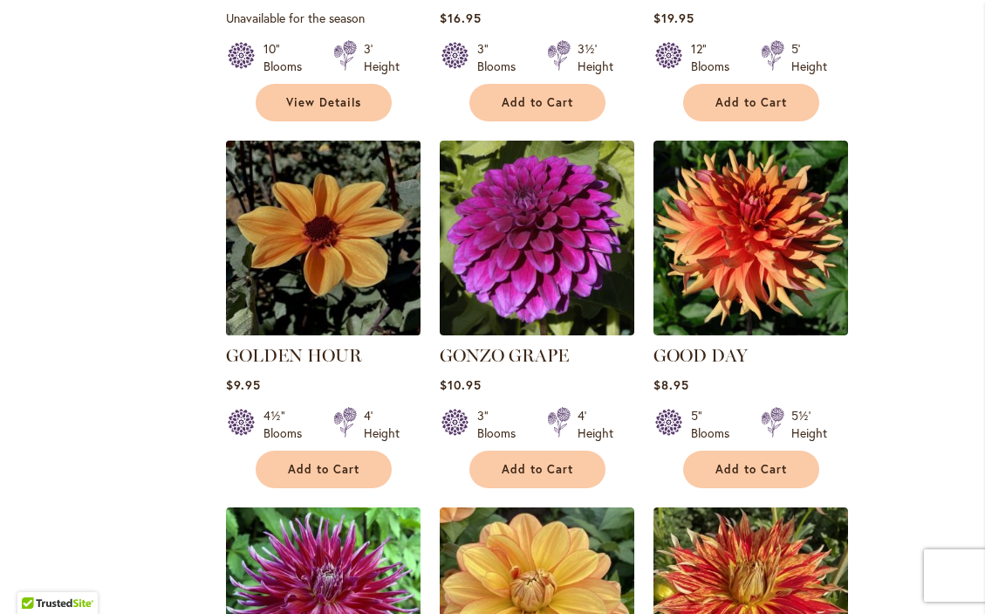
click at [317, 136] on img at bounding box center [323, 238] width 204 height 204
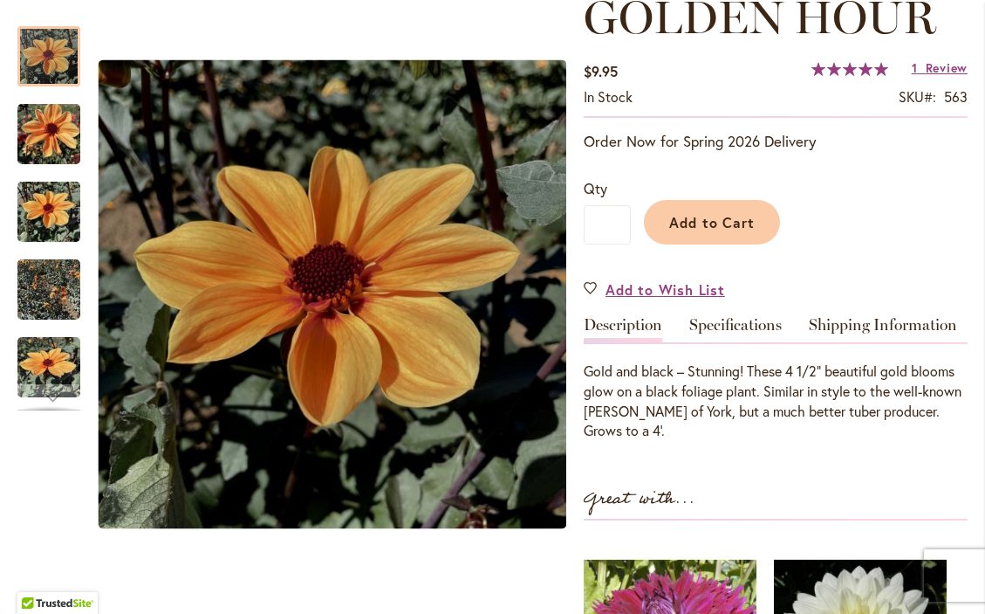
scroll to position [267, 0]
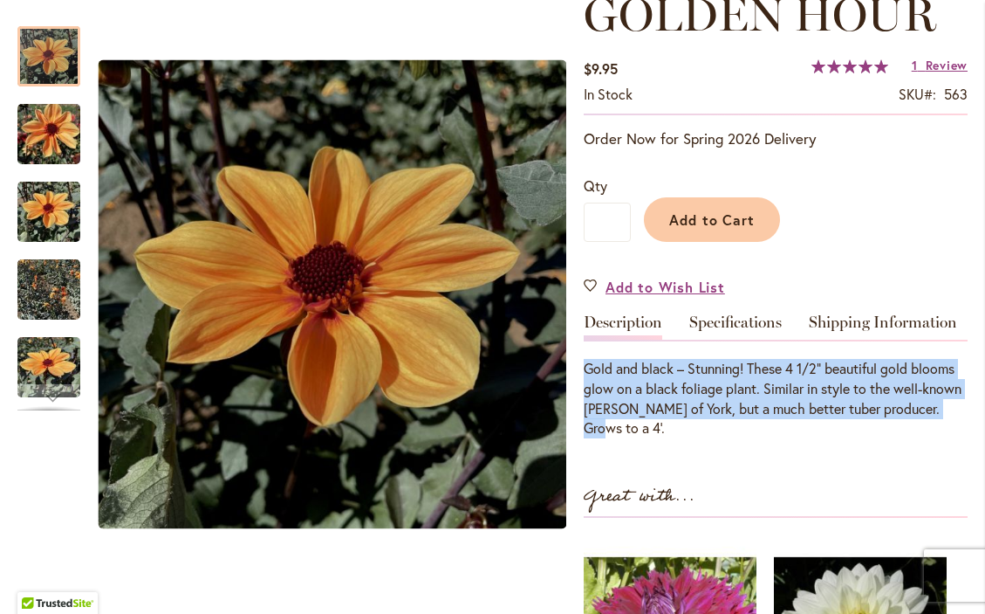
drag, startPoint x: 965, startPoint y: 417, endPoint x: 584, endPoint y: 380, distance: 383.3
click at [584, 380] on p "Gold and black – Stunning! These 4 1/2” beautiful gold blooms glow on a black f…" at bounding box center [776, 398] width 384 height 79
copy p "Gold and black – Stunning! These 4 1/2” beautiful gold blooms glow on a black f…"
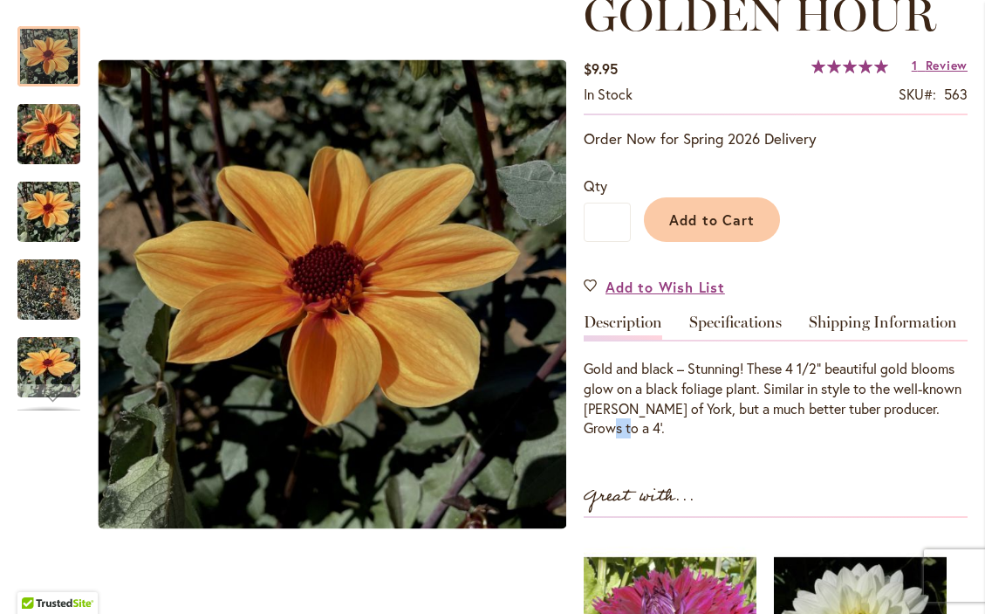
drag, startPoint x: 604, startPoint y: 435, endPoint x: 576, endPoint y: 434, distance: 27.9
copy p "4’."
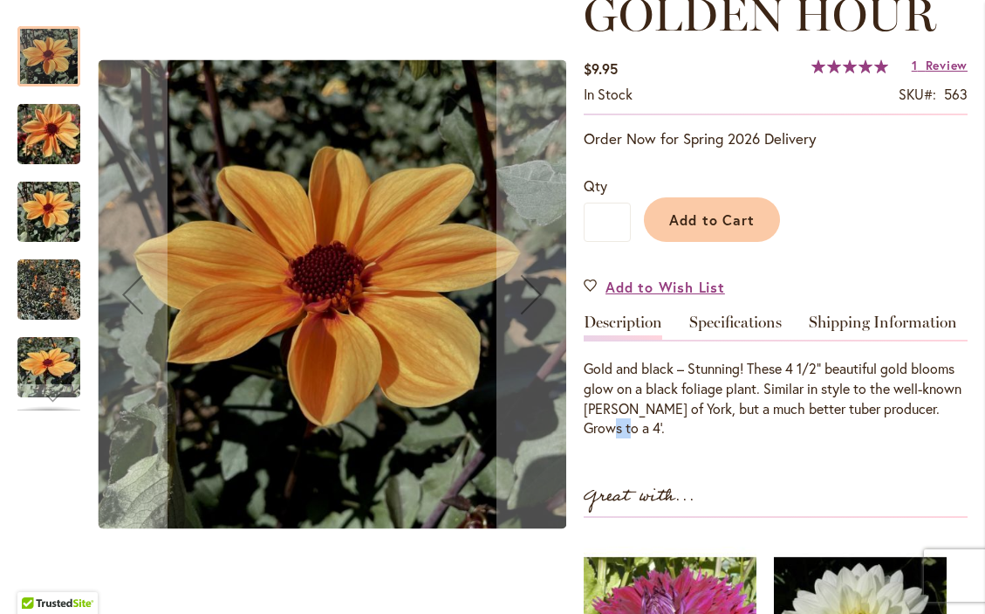
click at [48, 141] on img "Golden Hour" at bounding box center [48, 135] width 63 height 84
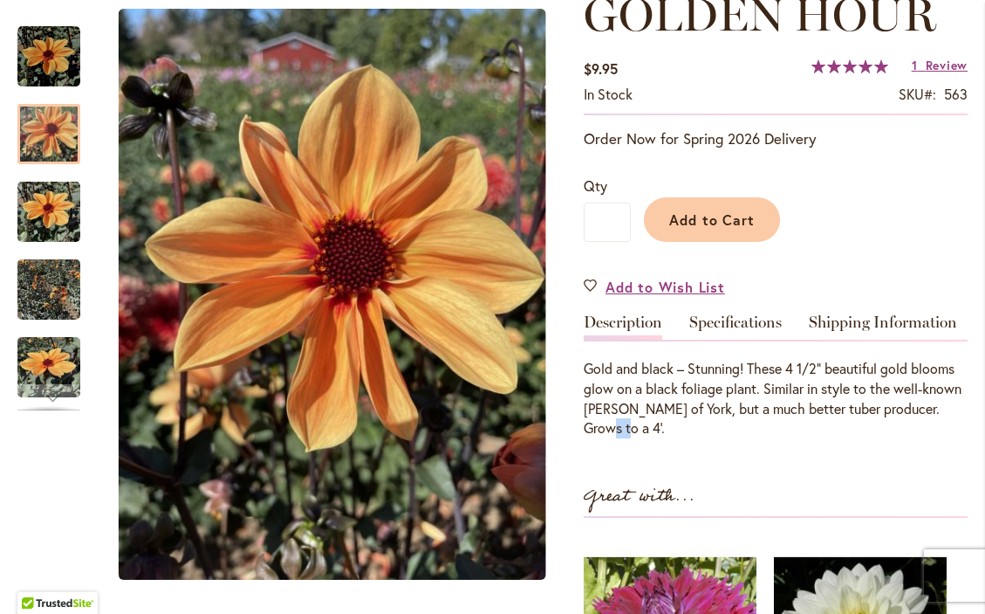
click at [737, 357] on div "Gold and black – Stunning! These 4 1/2” beautiful gold blooms glow on a black f…" at bounding box center [776, 389] width 384 height 99
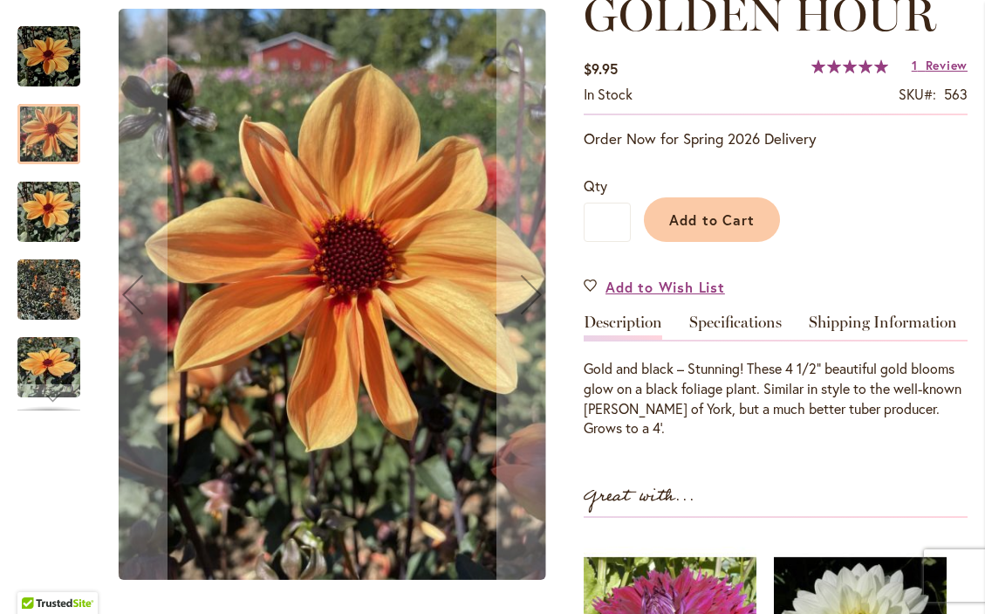
click at [66, 322] on div "Golden Hour" at bounding box center [57, 358] width 80 height 78
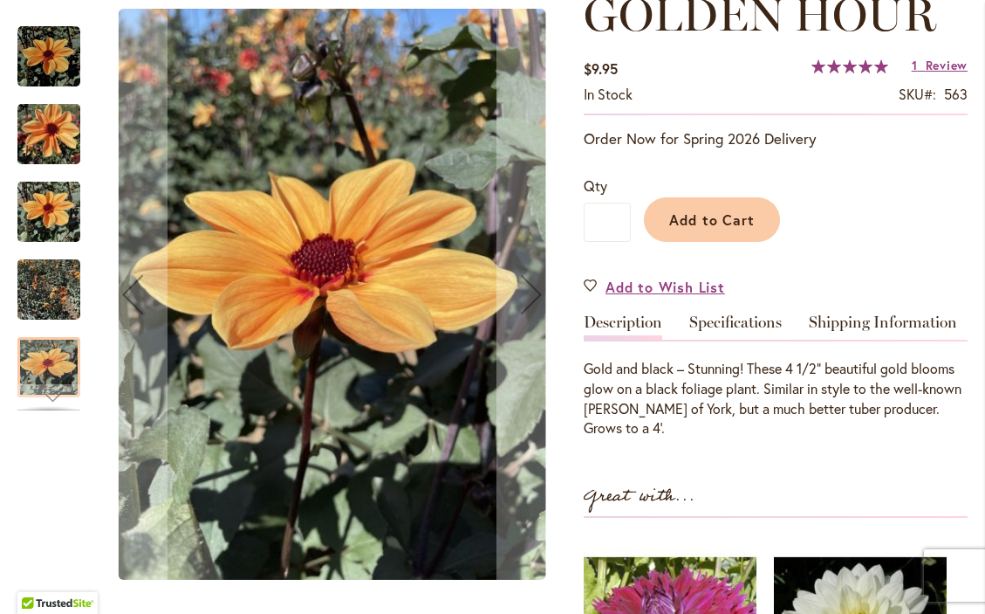
click at [63, 302] on img "Golden Hour" at bounding box center [48, 290] width 63 height 84
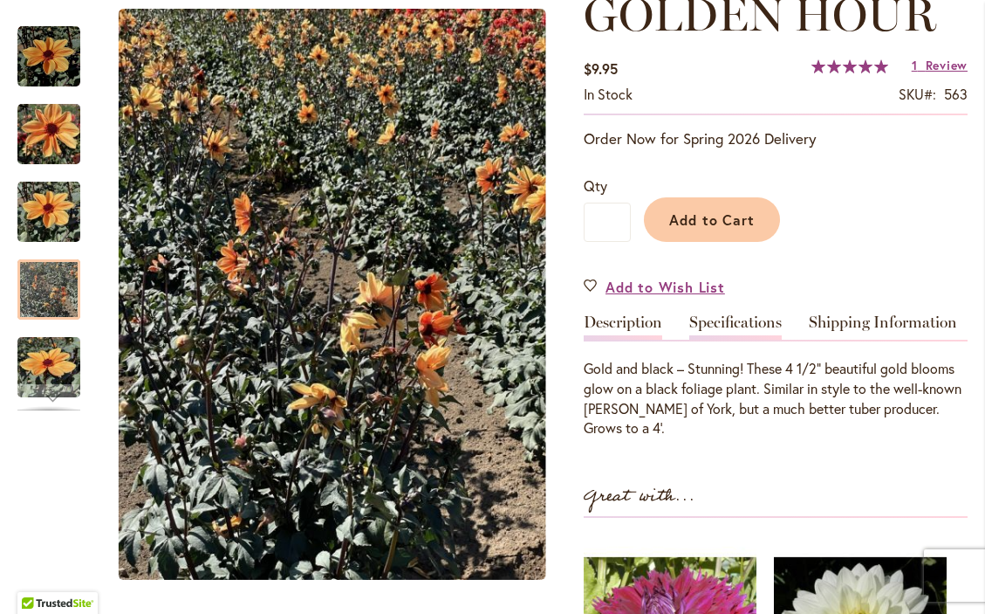
click at [755, 337] on link "Specifications" at bounding box center [736, 326] width 93 height 25
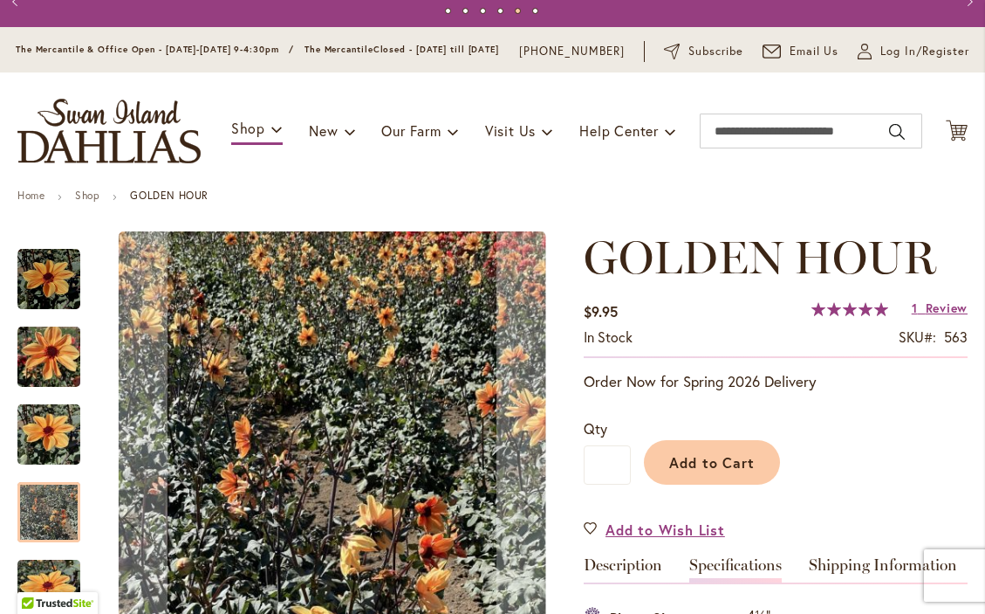
scroll to position [0, 0]
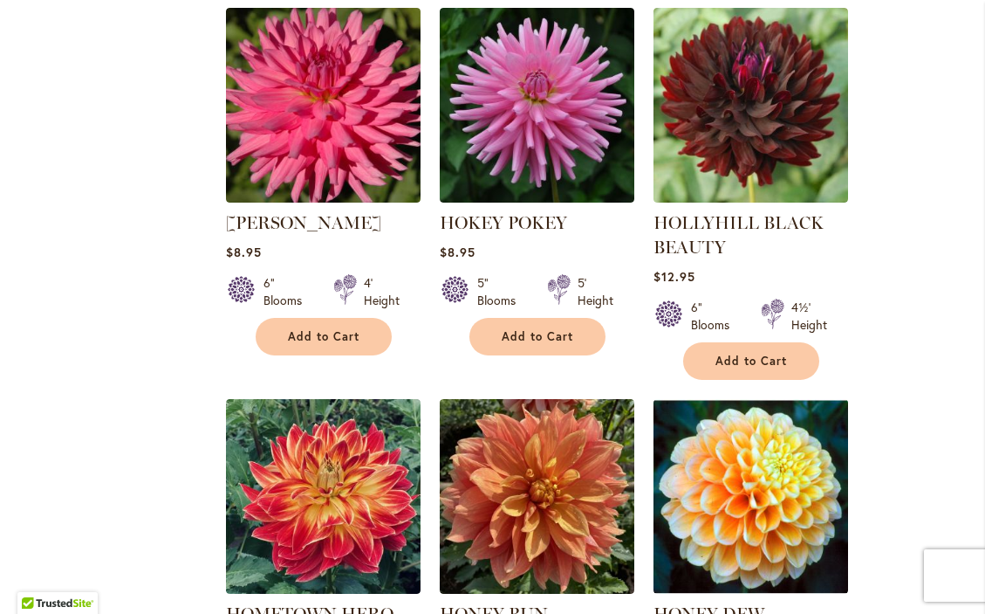
scroll to position [6163, 0]
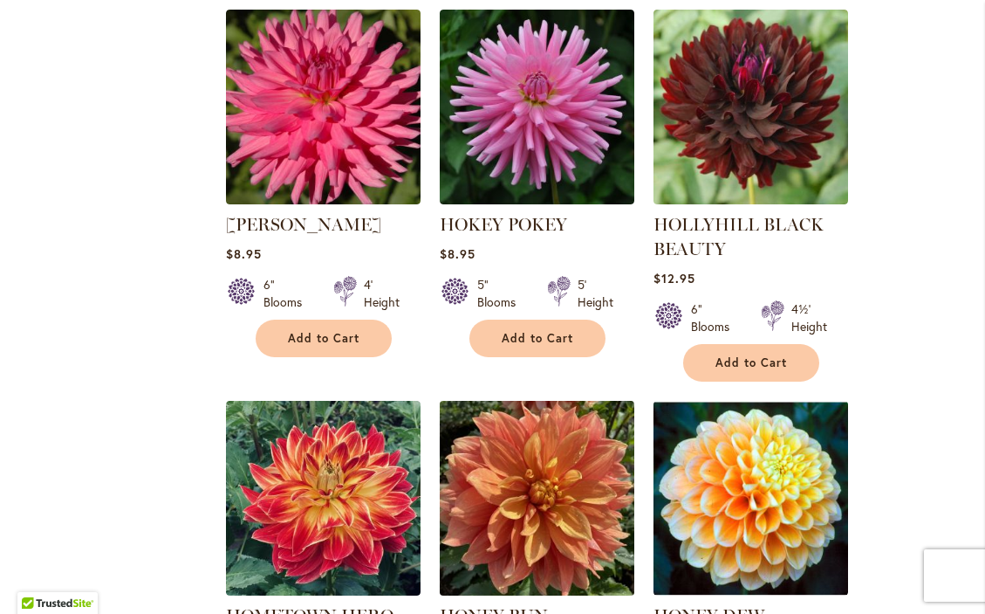
click at [586, 396] on img at bounding box center [537, 498] width 204 height 204
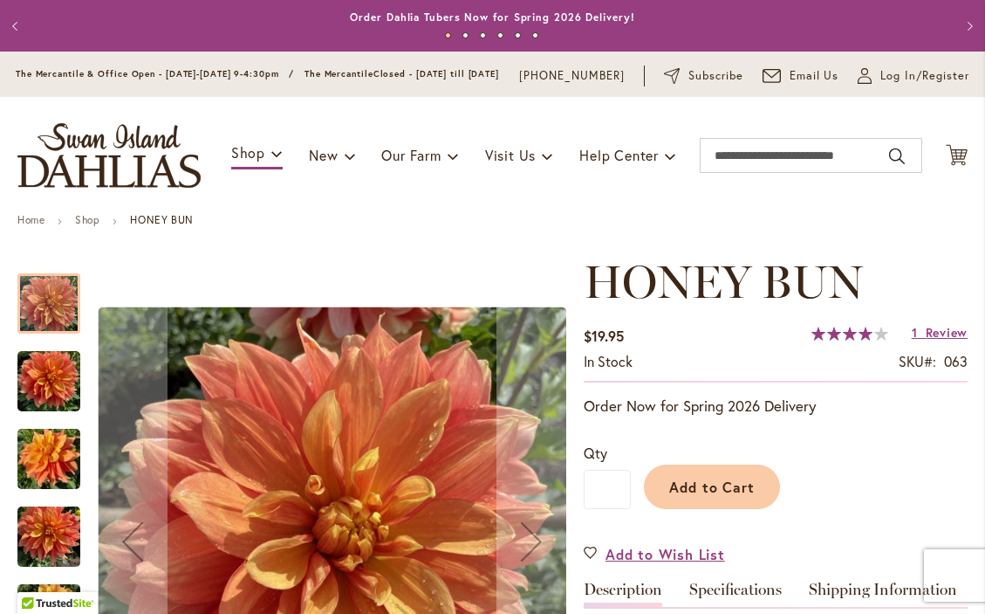
click at [731, 362] on div "$19.95 In stock SKU 063 Rating: 80 % of 100 1 Review Add Your Review" at bounding box center [776, 351] width 384 height 61
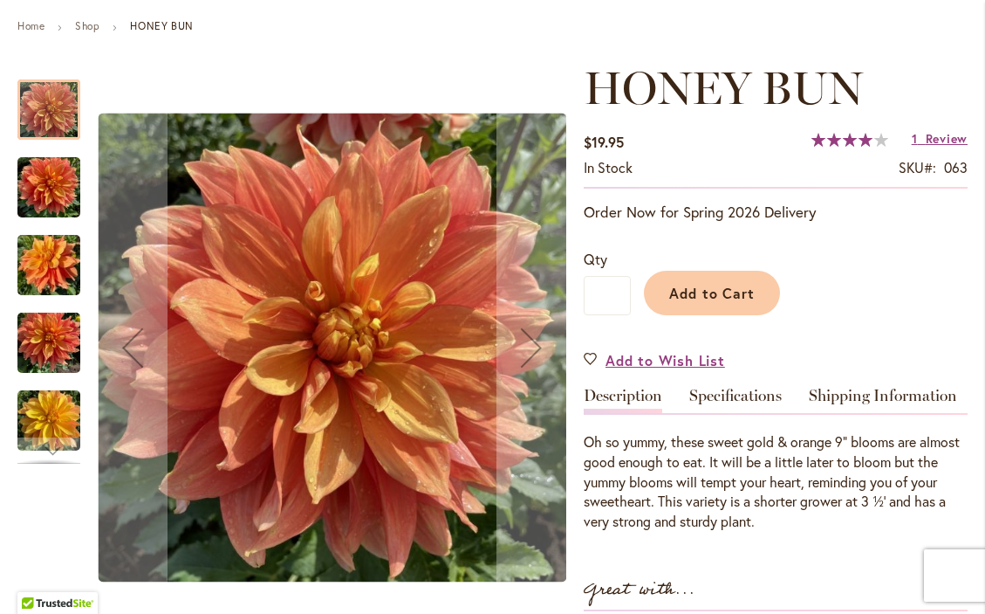
scroll to position [195, 0]
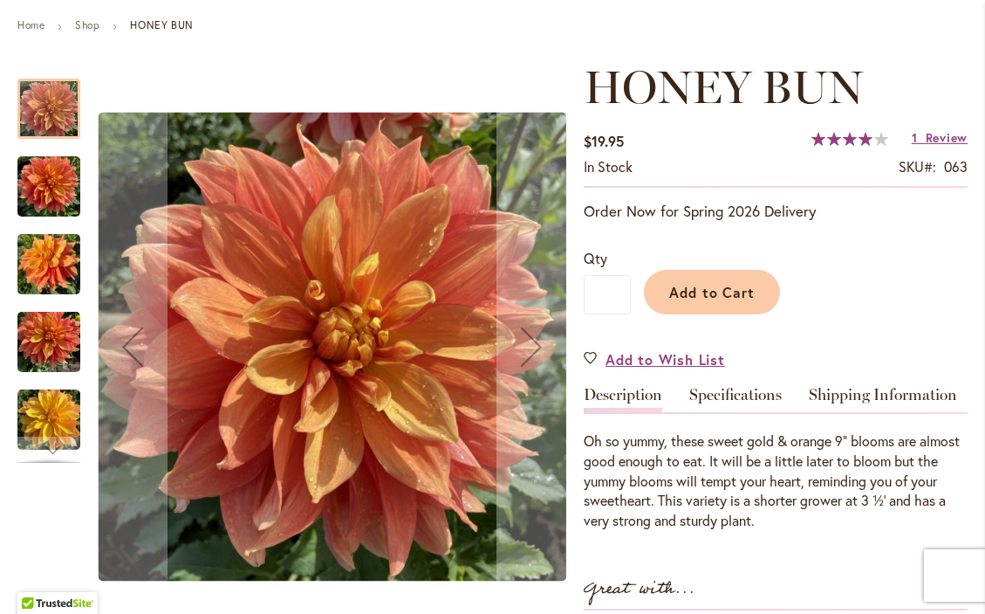
click at [64, 200] on img "Honey Bun" at bounding box center [48, 187] width 63 height 84
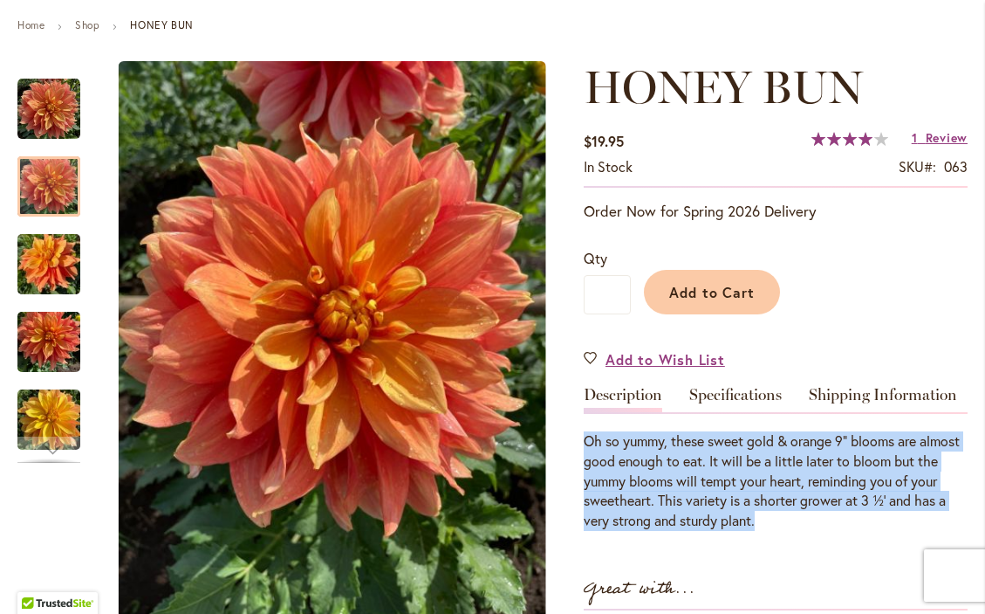
drag, startPoint x: 776, startPoint y: 530, endPoint x: 586, endPoint y: 451, distance: 205.9
click at [586, 451] on div "Oh so yummy, these sweet gold & orange 9” blooms are almost good enough to eat.…" at bounding box center [776, 481] width 384 height 100
copy div "Oh so yummy, these sweet gold & orange 9” blooms are almost good enough to eat.…"
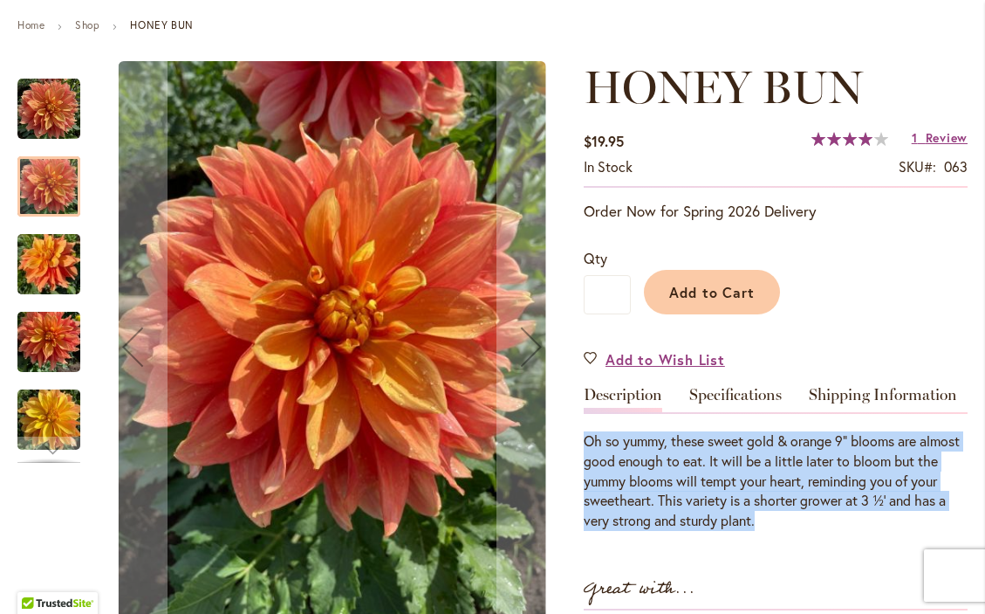
click at [60, 203] on div at bounding box center [48, 186] width 63 height 60
click at [52, 112] on img "Honey Bun" at bounding box center [48, 109] width 63 height 63
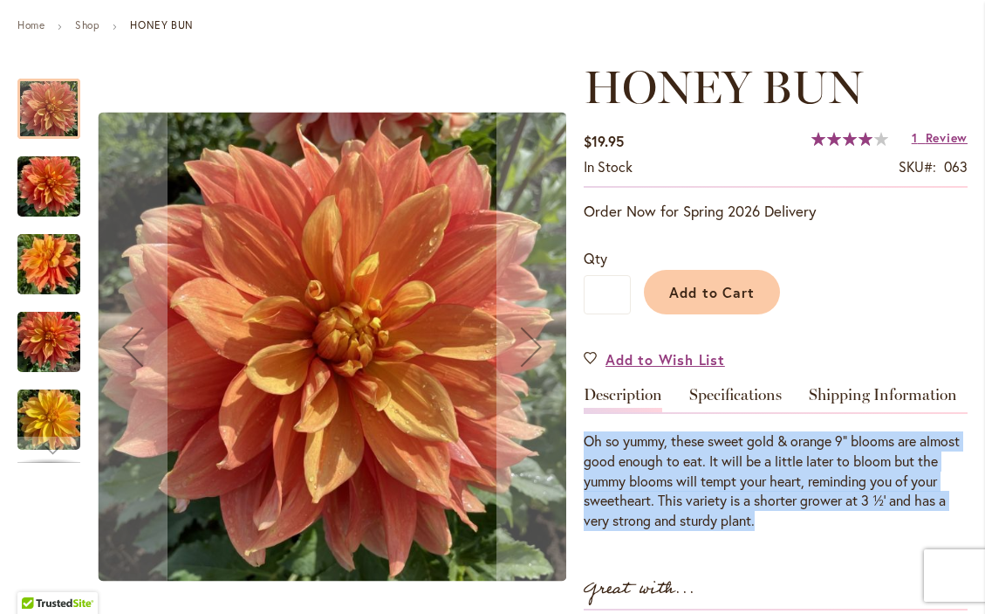
click at [70, 293] on img "Honey Bun" at bounding box center [48, 265] width 63 height 84
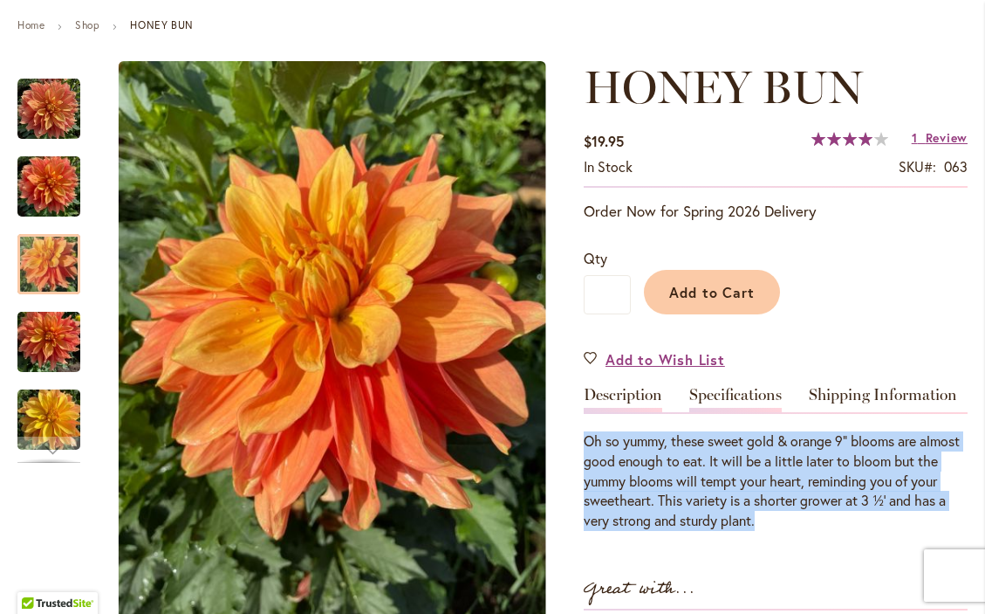
click at [740, 403] on link "Specifications" at bounding box center [736, 399] width 93 height 25
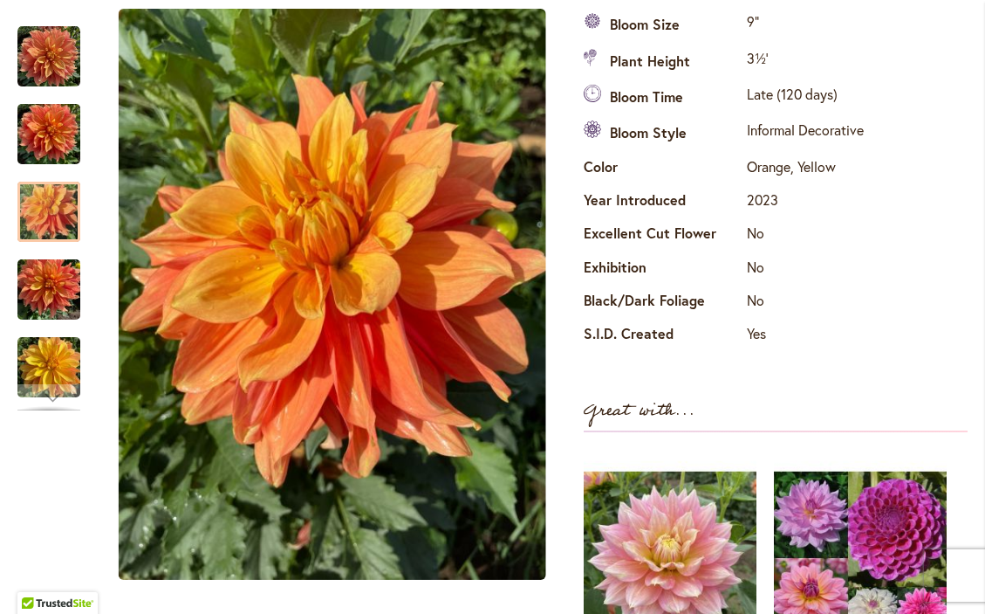
scroll to position [611, 0]
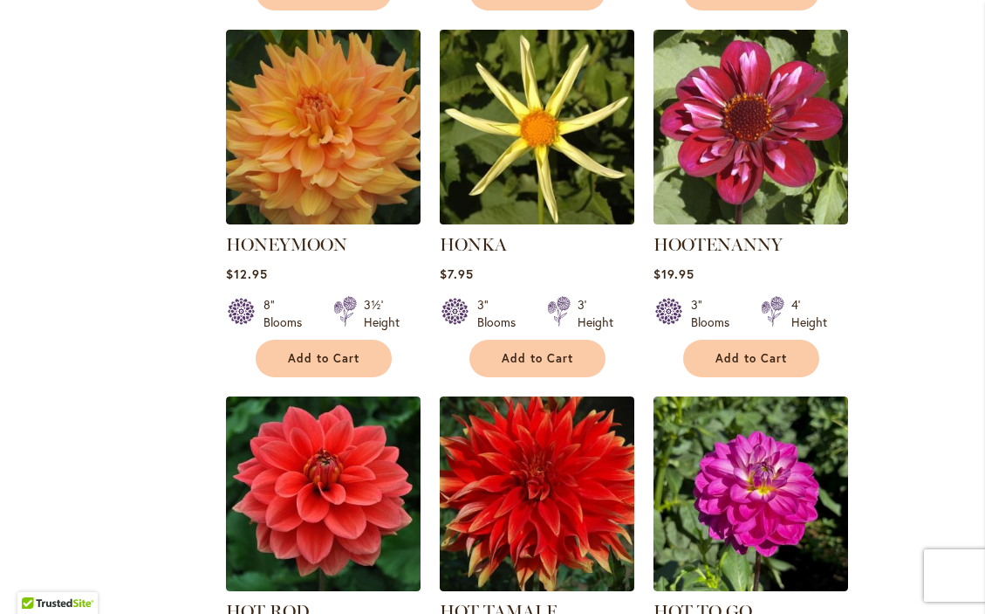
scroll to position [6922, 0]
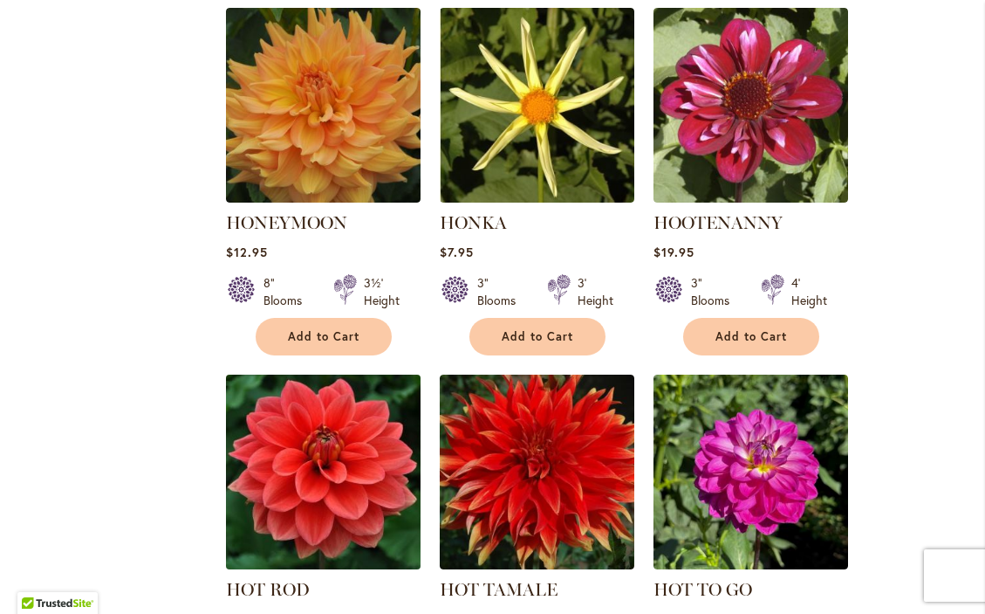
click at [359, 370] on img at bounding box center [323, 472] width 204 height 204
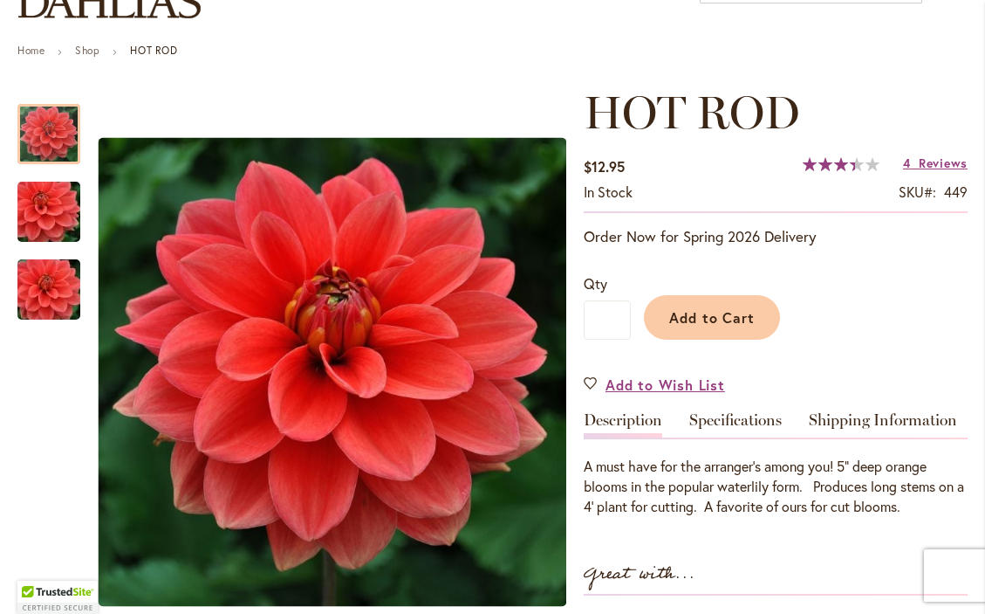
scroll to position [198, 0]
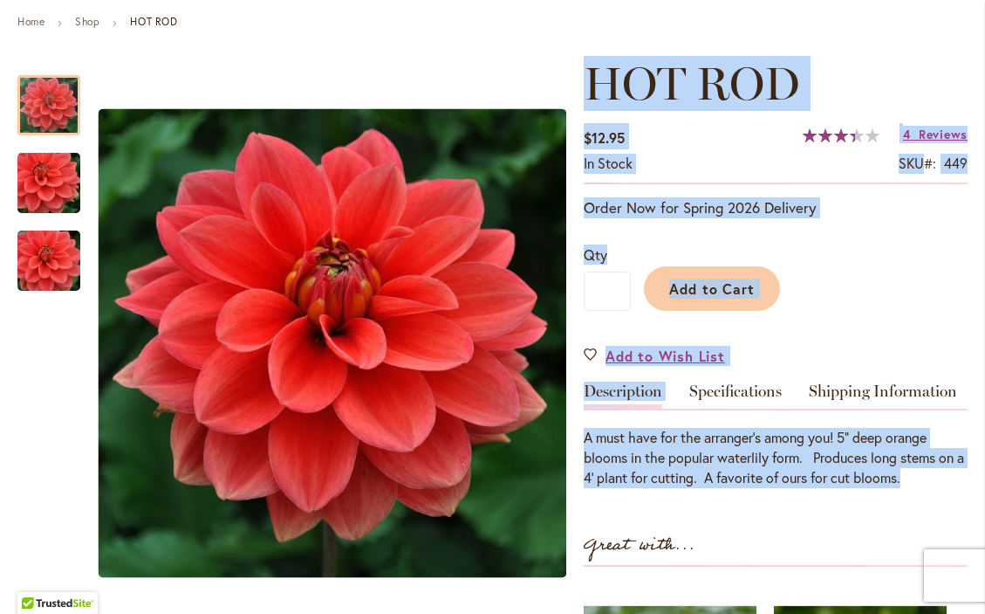
drag, startPoint x: 936, startPoint y: 485, endPoint x: 570, endPoint y: 444, distance: 368.0
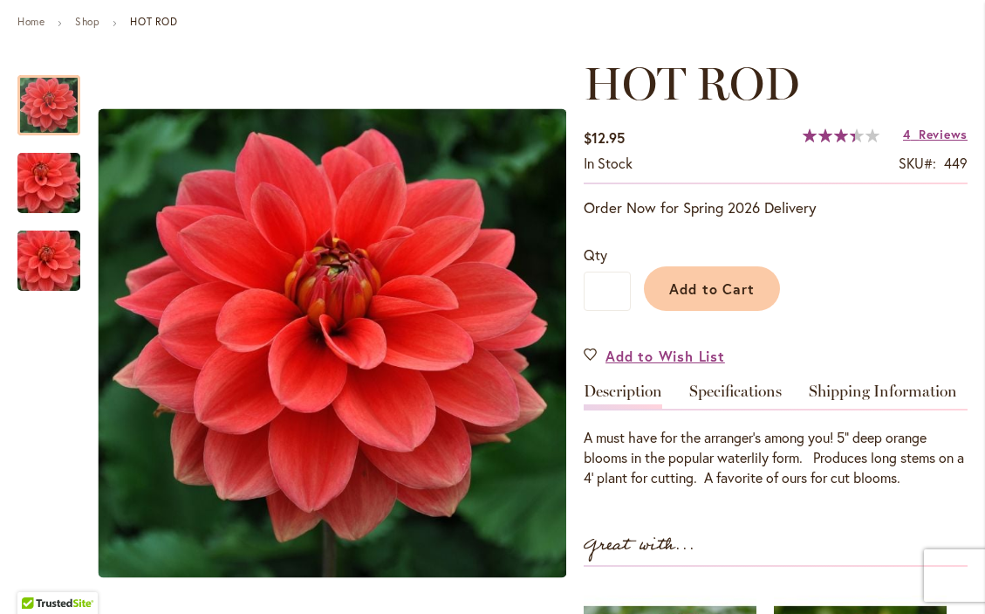
click at [792, 560] on div "Great with..." at bounding box center [776, 549] width 384 height 36
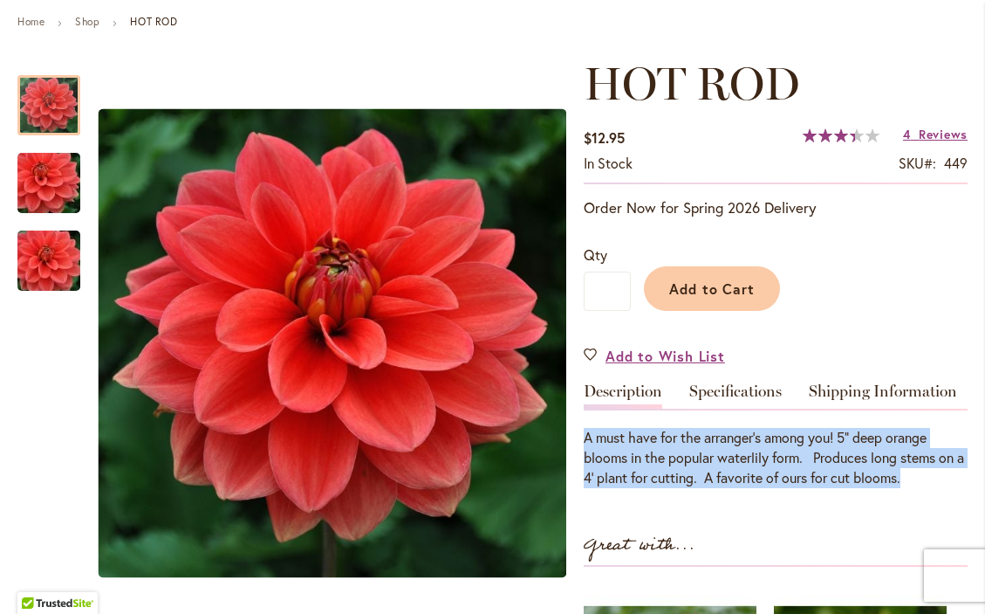
drag, startPoint x: 926, startPoint y: 488, endPoint x: 587, endPoint y: 448, distance: 341.1
click at [587, 448] on div "A must have for the arranger's among you! 5" deep orange blooms in the popular …" at bounding box center [776, 458] width 384 height 60
copy div "A must have for the arranger's among you! 5" deep orange blooms in the popular …"
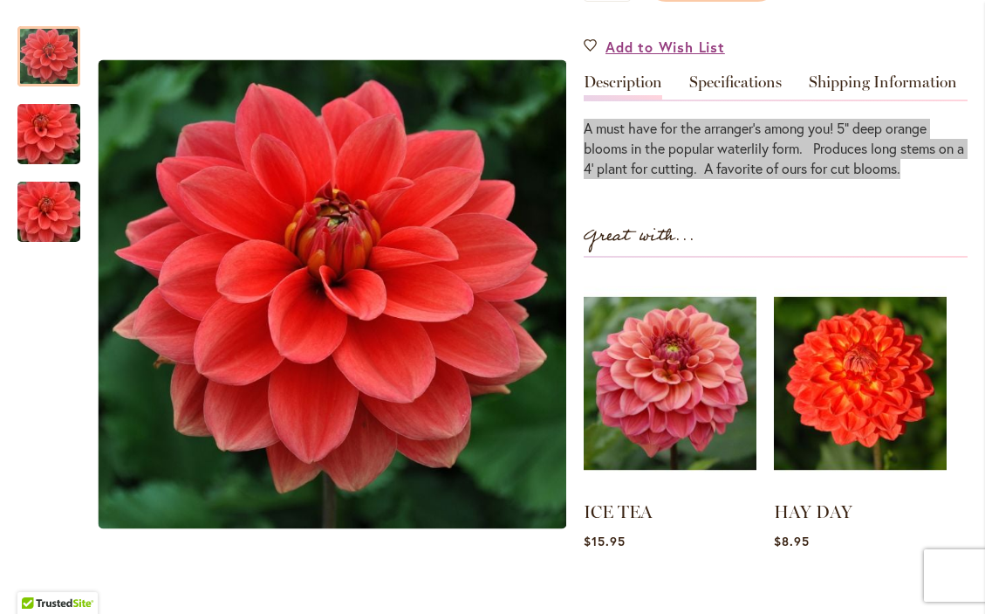
scroll to position [512, 0]
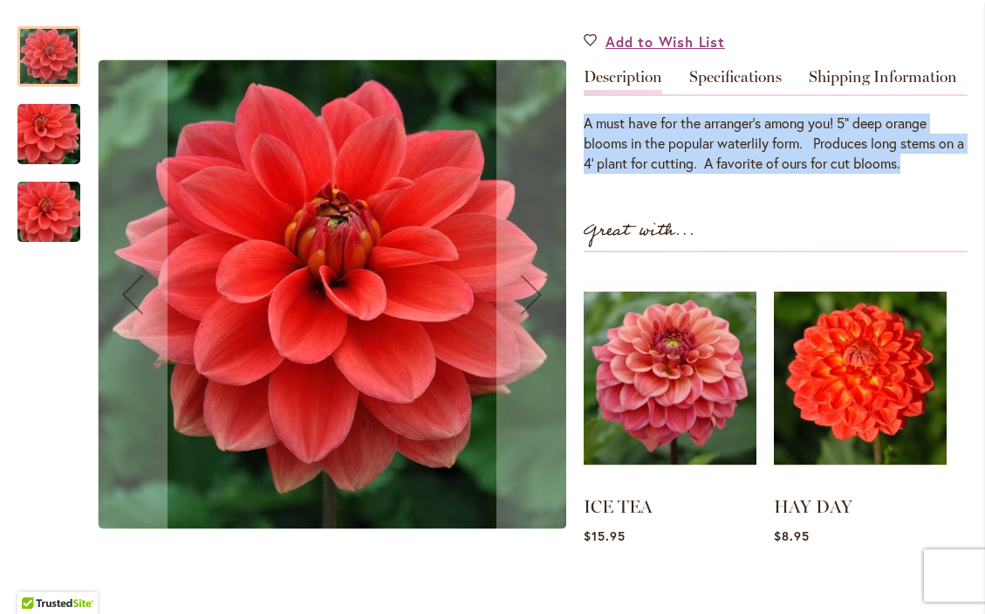
click at [52, 206] on img "HOT ROD" at bounding box center [49, 212] width 126 height 84
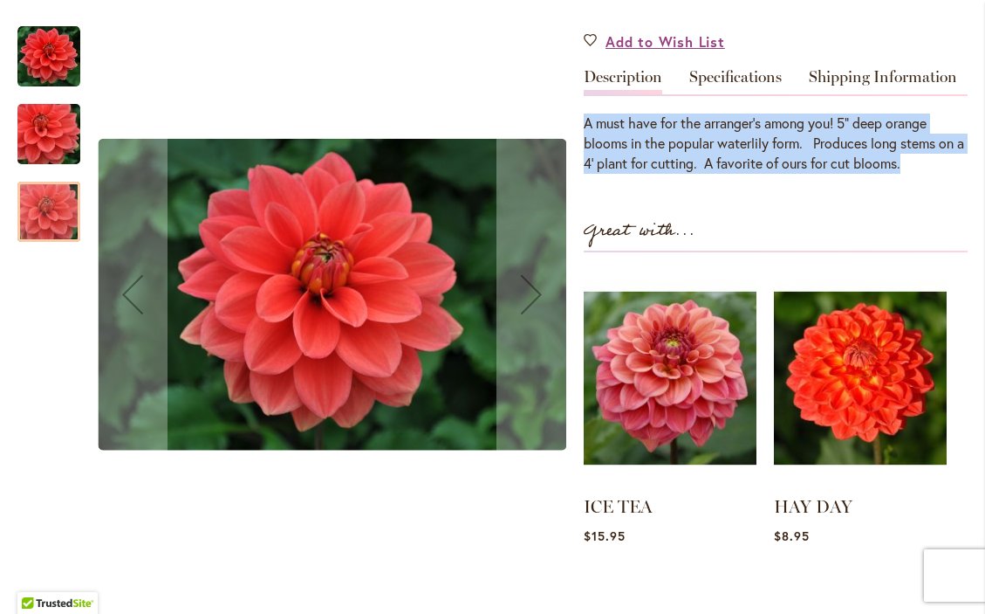
click at [58, 111] on img "HOT ROD" at bounding box center [49, 135] width 126 height 84
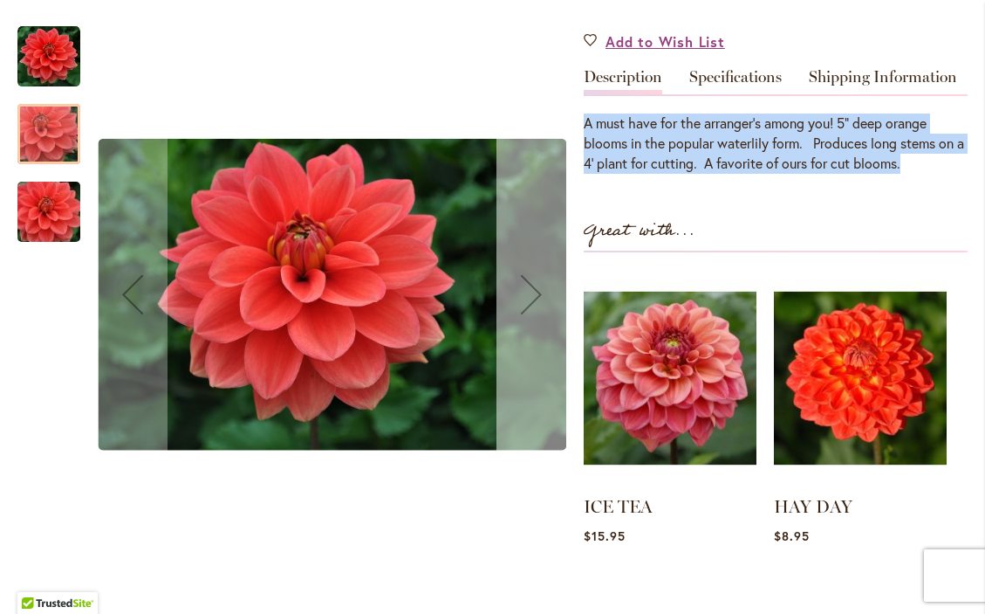
click at [533, 293] on div "Next" at bounding box center [532, 294] width 70 height 70
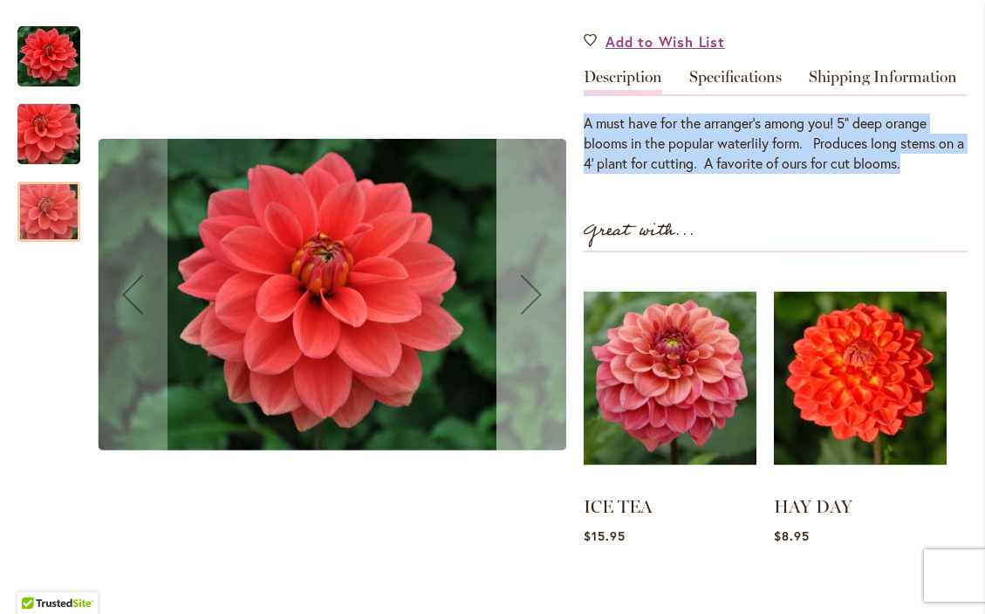
click at [533, 293] on div "Next" at bounding box center [532, 294] width 70 height 70
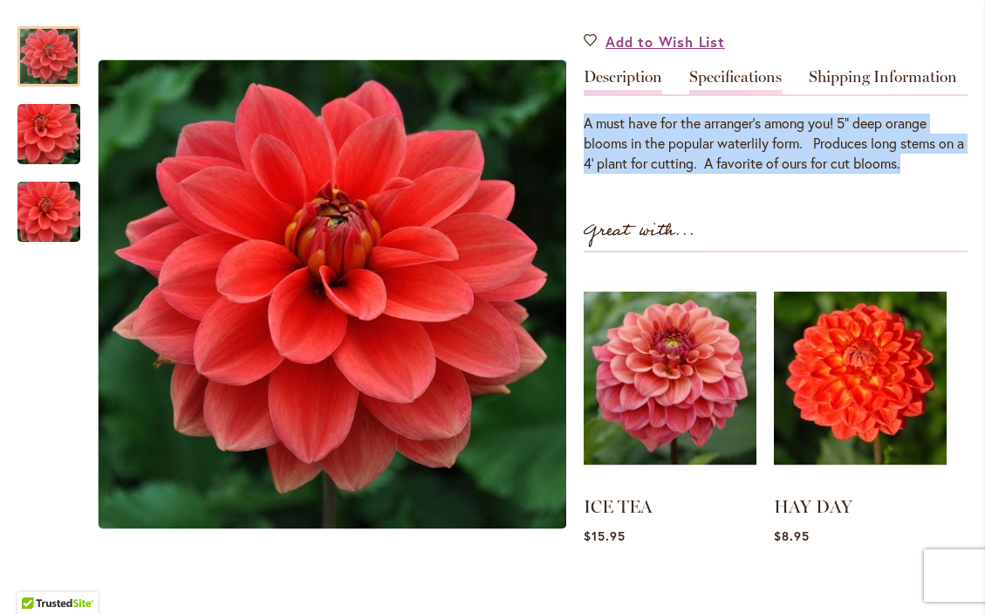
click at [744, 93] on link "Specifications" at bounding box center [736, 81] width 93 height 25
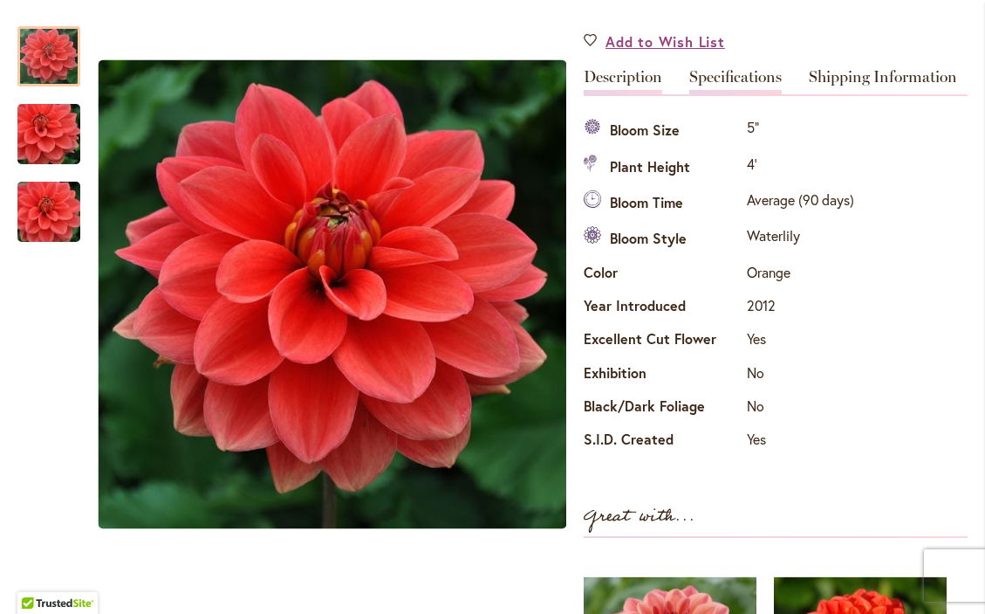
click at [615, 87] on link "Description" at bounding box center [623, 81] width 79 height 25
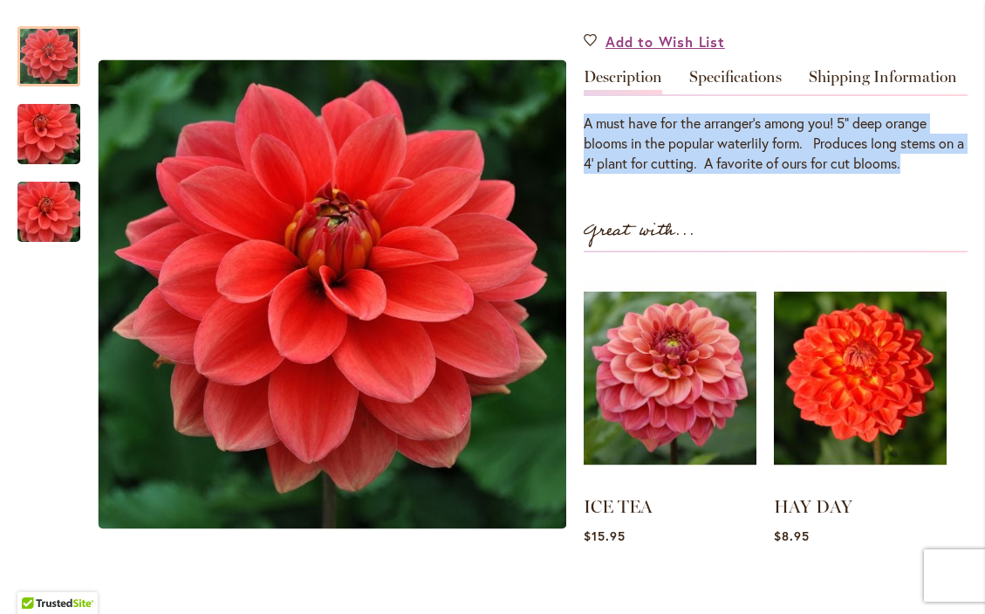
drag, startPoint x: 930, startPoint y: 173, endPoint x: 577, endPoint y: 133, distance: 354.9
copy div "A must have for the arranger's among you! 5" deep orange blooms in the popular …"
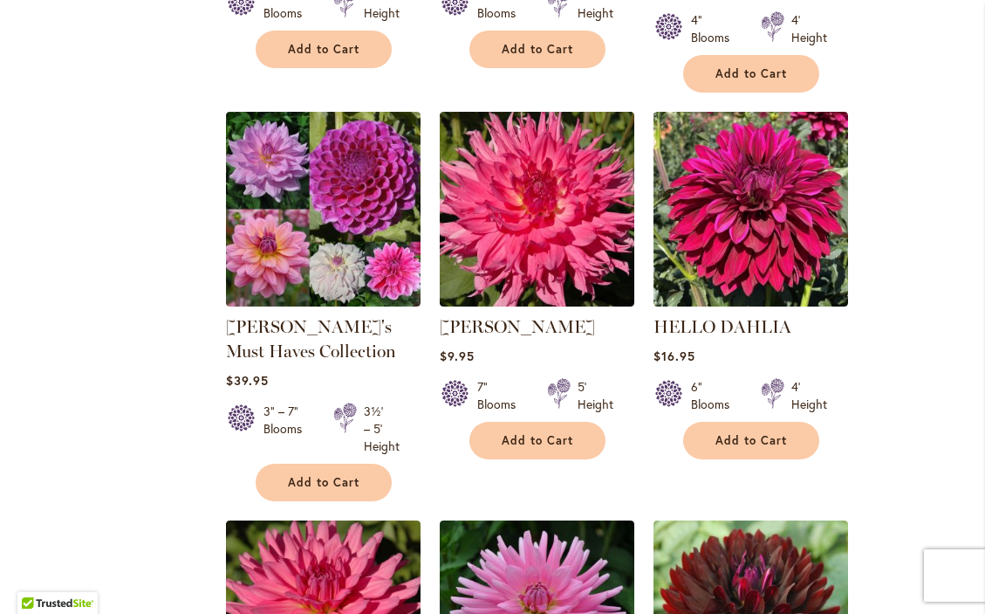
scroll to position [5608, 0]
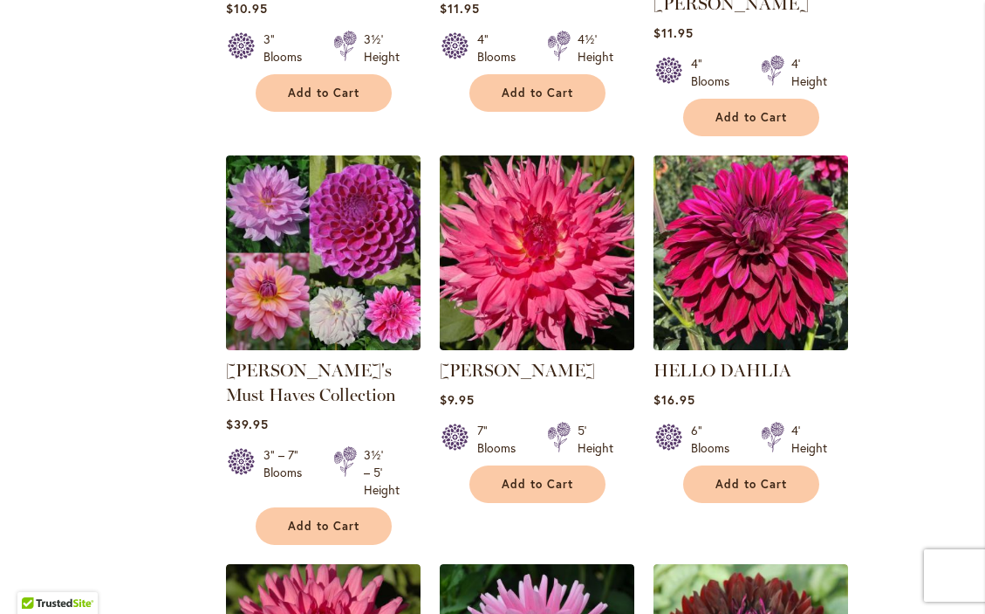
click at [745, 151] on img at bounding box center [751, 253] width 204 height 204
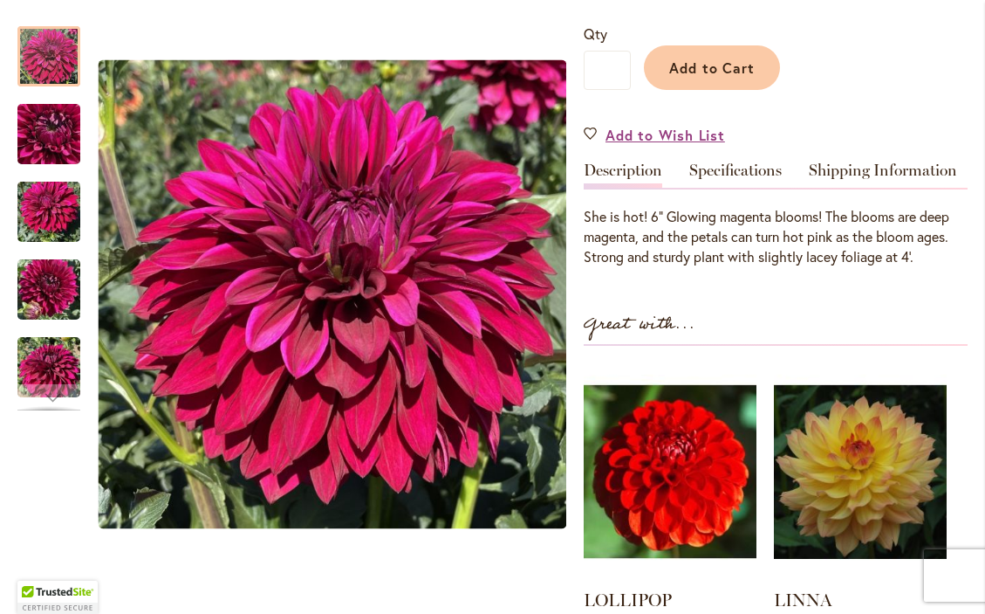
scroll to position [388, 0]
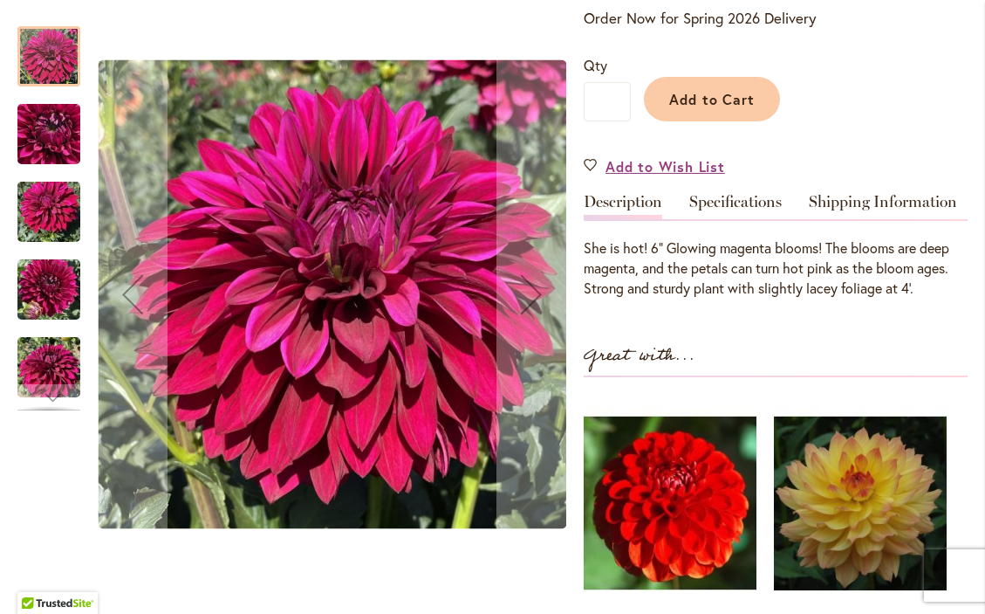
click at [48, 137] on img "Hello Dahlia" at bounding box center [48, 135] width 63 height 84
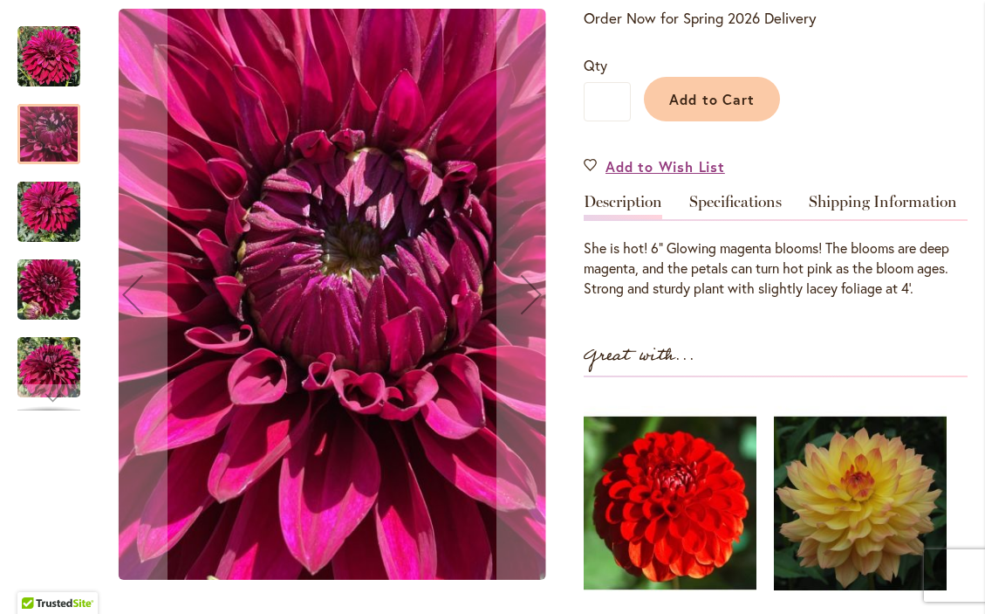
click at [58, 67] on img "Hello Dahlia" at bounding box center [48, 56] width 63 height 63
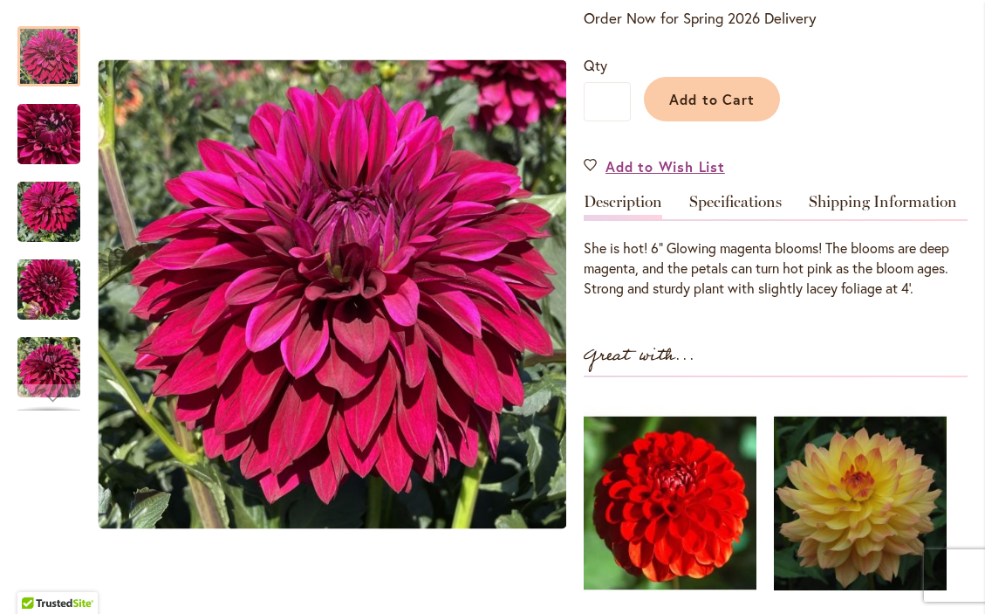
click at [808, 348] on div "HELLO DAHLIA $16.95 In stock SKU 692 Rating: 100 % of 100 1 Review Add Your Rev…" at bounding box center [776, 339] width 384 height 943
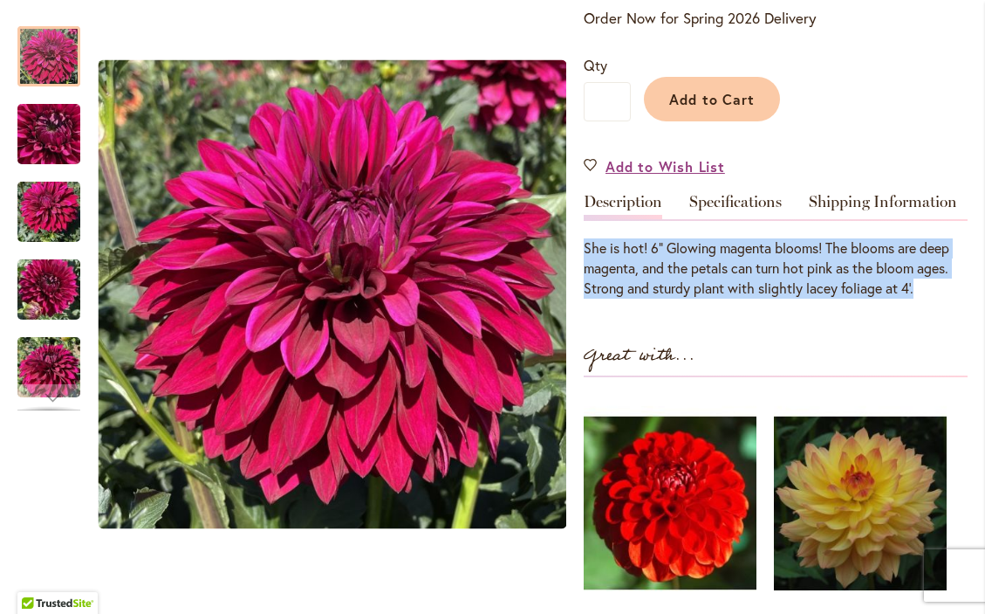
drag, startPoint x: 926, startPoint y: 295, endPoint x: 580, endPoint y: 253, distance: 348.2
copy p "She is hot! 6” Glowing magenta blooms! The blooms are deep magenta, and the pet…"
click at [735, 215] on link "Specifications" at bounding box center [736, 206] width 93 height 25
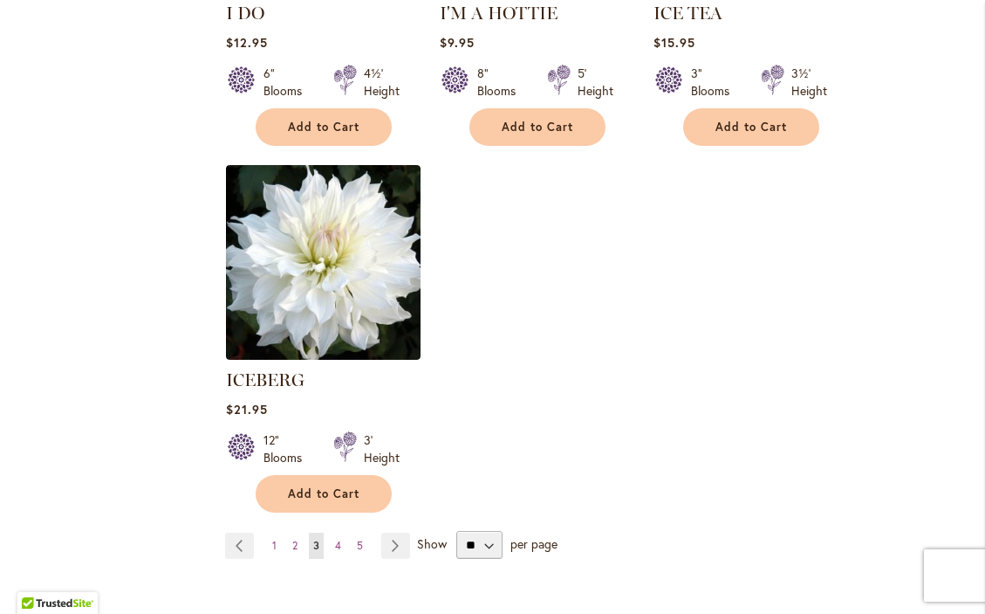
scroll to position [8257, 0]
click at [395, 532] on link "Page Next" at bounding box center [395, 545] width 29 height 26
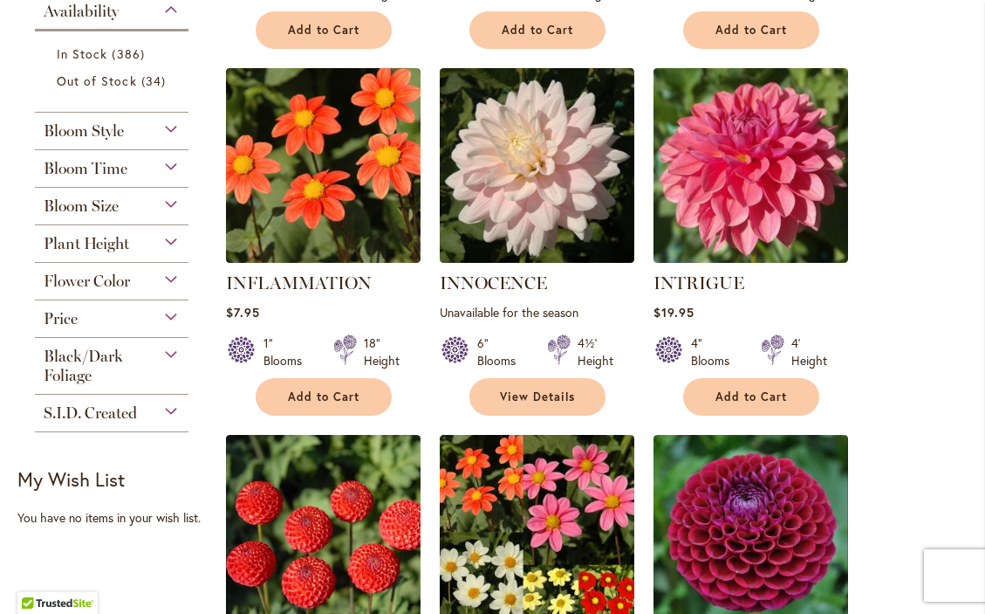
scroll to position [733, 0]
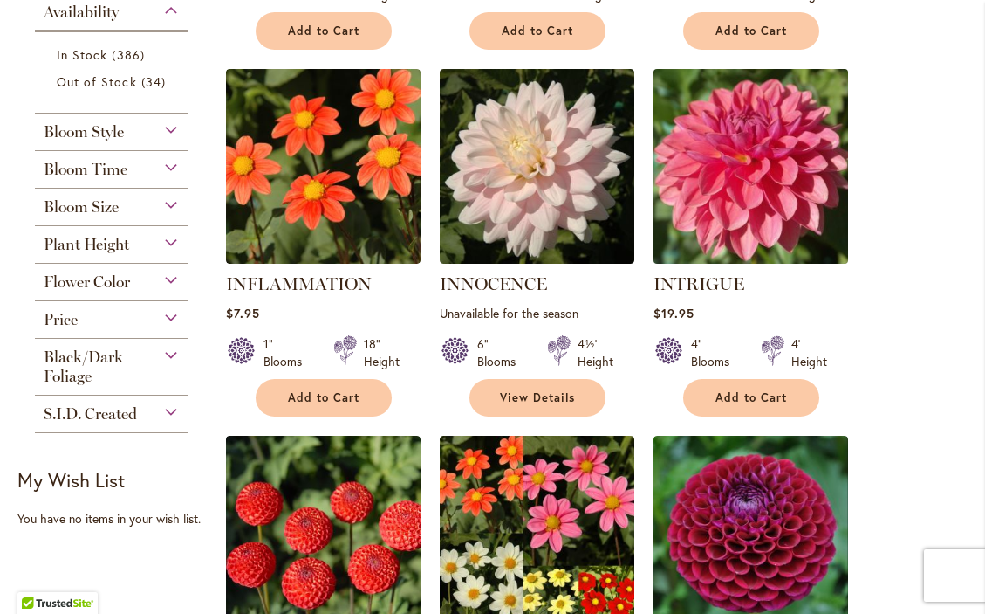
click at [769, 203] on img at bounding box center [751, 167] width 204 height 204
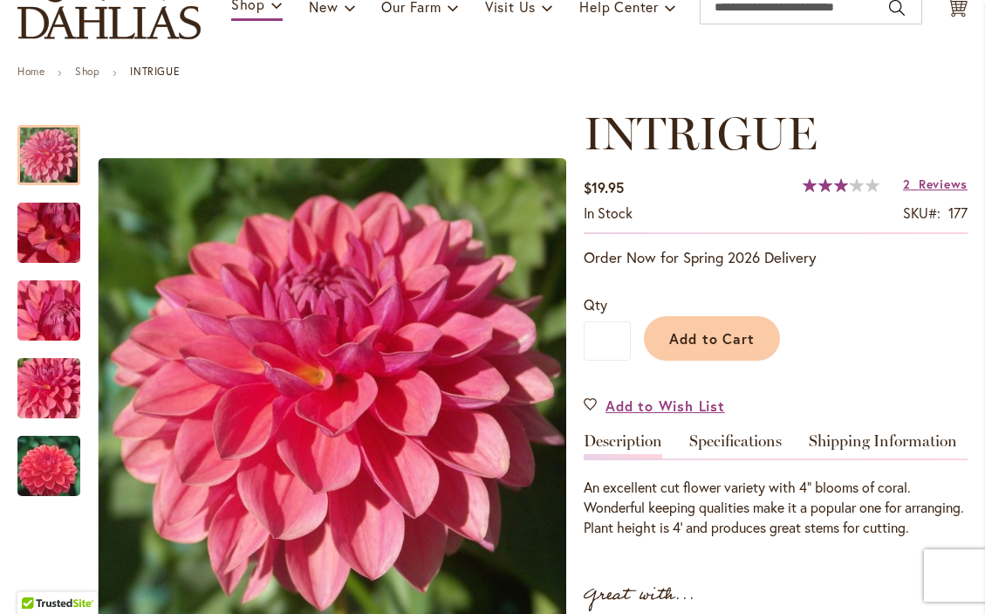
scroll to position [151, 0]
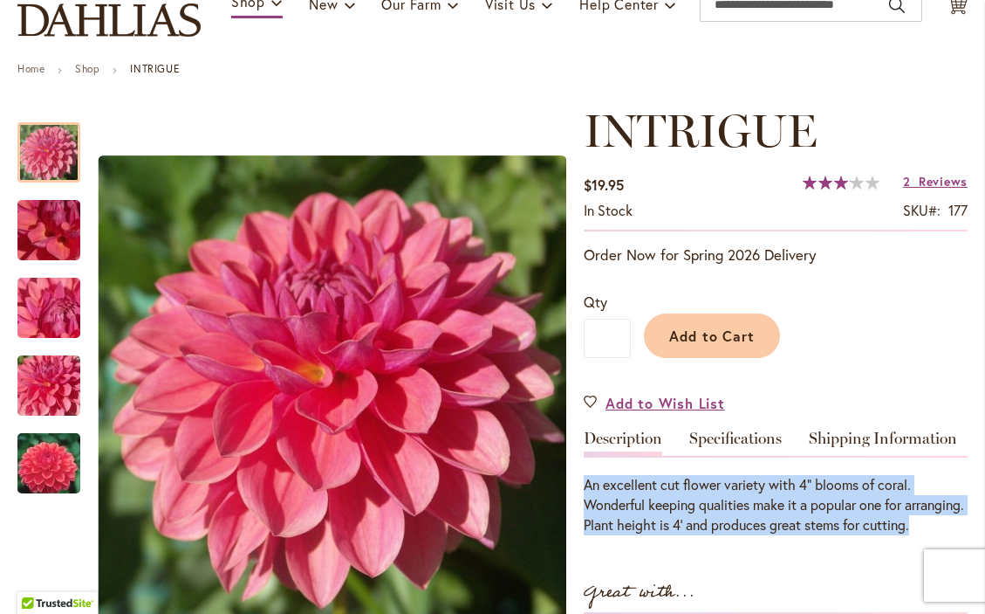
drag, startPoint x: 661, startPoint y: 560, endPoint x: 586, endPoint y: 495, distance: 99.6
click at [586, 495] on div "An excellent cut flower variety with 4" blooms of coral. Wonderful keeping qual…" at bounding box center [776, 505] width 384 height 60
copy div "An excellent cut flower variety with 4" blooms of coral. Wonderful keeping qual…"
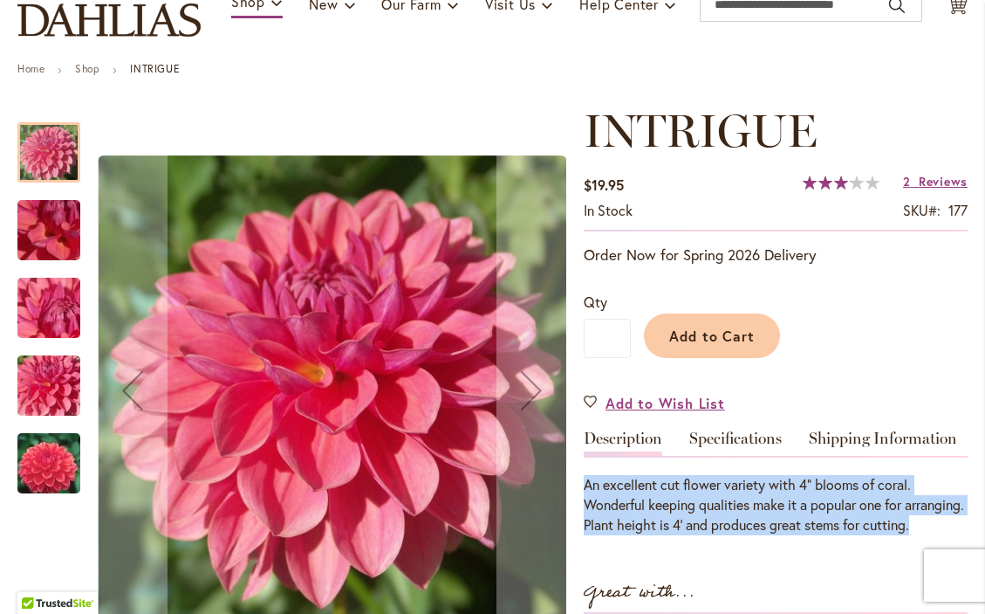
click at [63, 476] on img "INTRIGUE" at bounding box center [49, 464] width 126 height 84
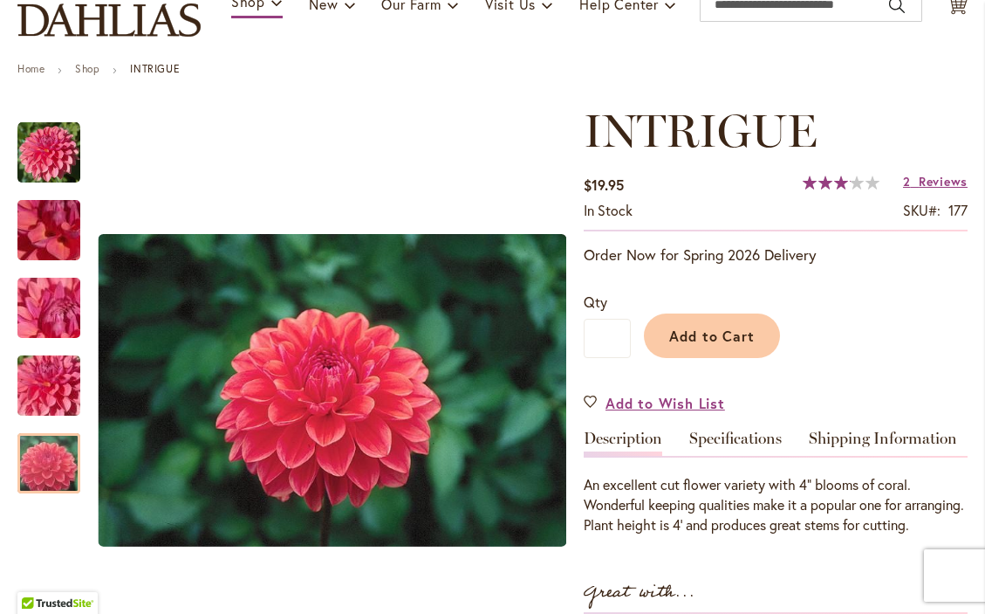
click at [859, 370] on div "Add to Cart" at bounding box center [799, 331] width 337 height 79
click at [763, 456] on link "Specifications" at bounding box center [736, 442] width 93 height 25
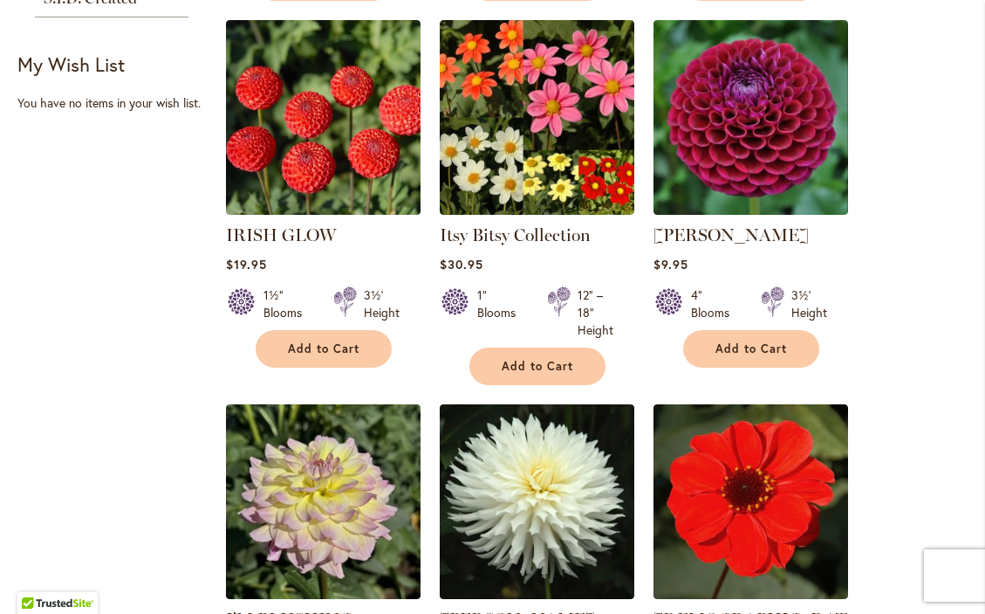
scroll to position [1143, 0]
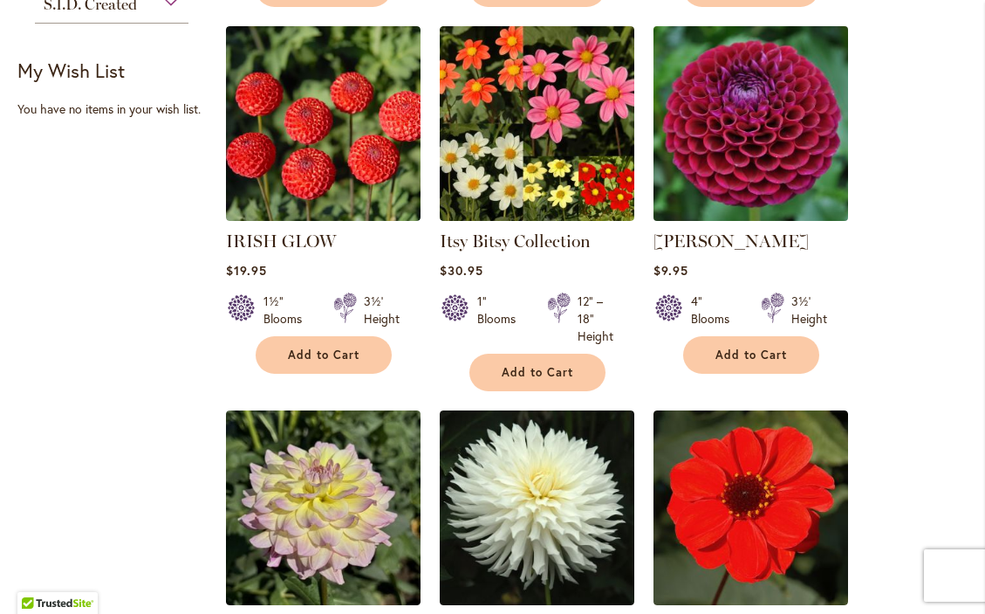
click at [768, 175] on img at bounding box center [751, 124] width 204 height 204
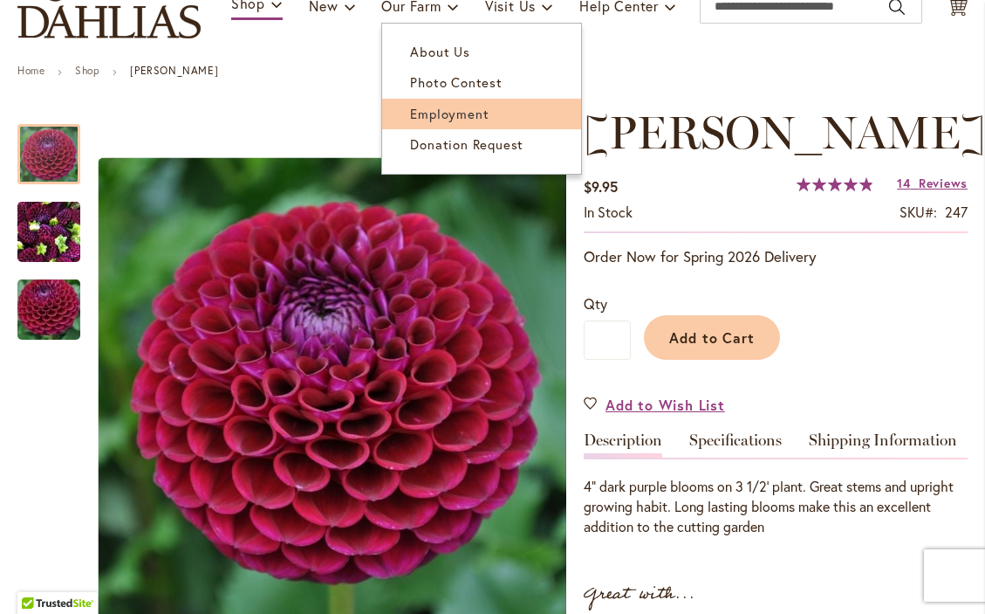
scroll to position [183, 0]
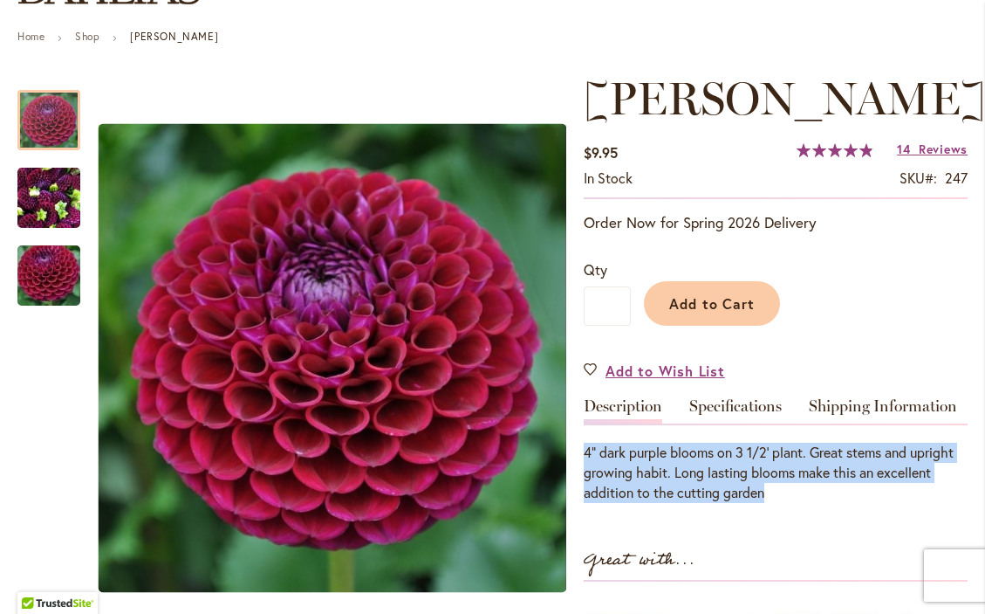
drag, startPoint x: 784, startPoint y: 503, endPoint x: 578, endPoint y: 457, distance: 211.1
copy div "4" dark purple blooms on 3 1/2' plant. Great stems and upright growing habit. L…"
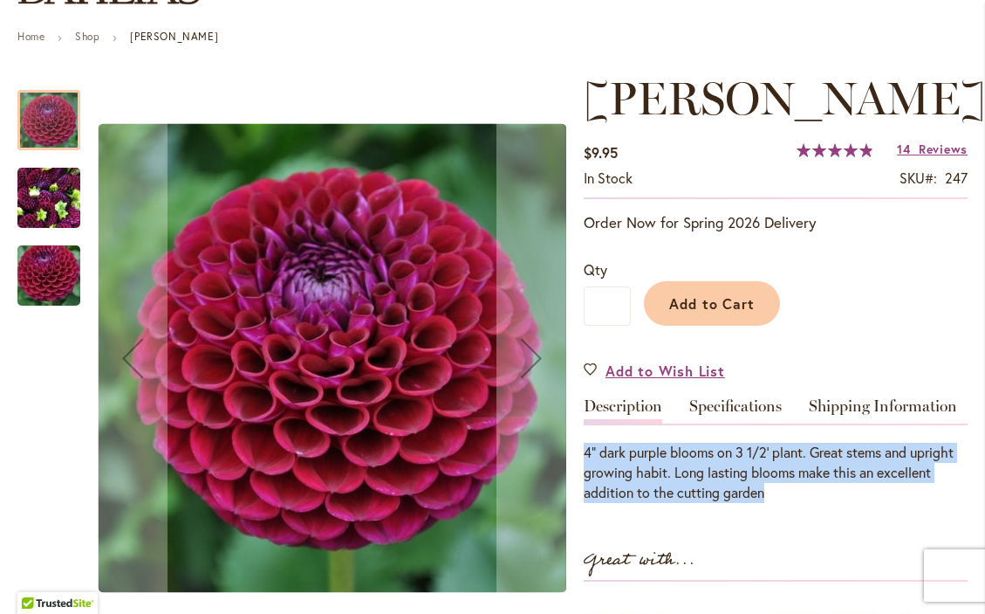
click at [47, 216] on img "IVANETTI" at bounding box center [48, 198] width 63 height 84
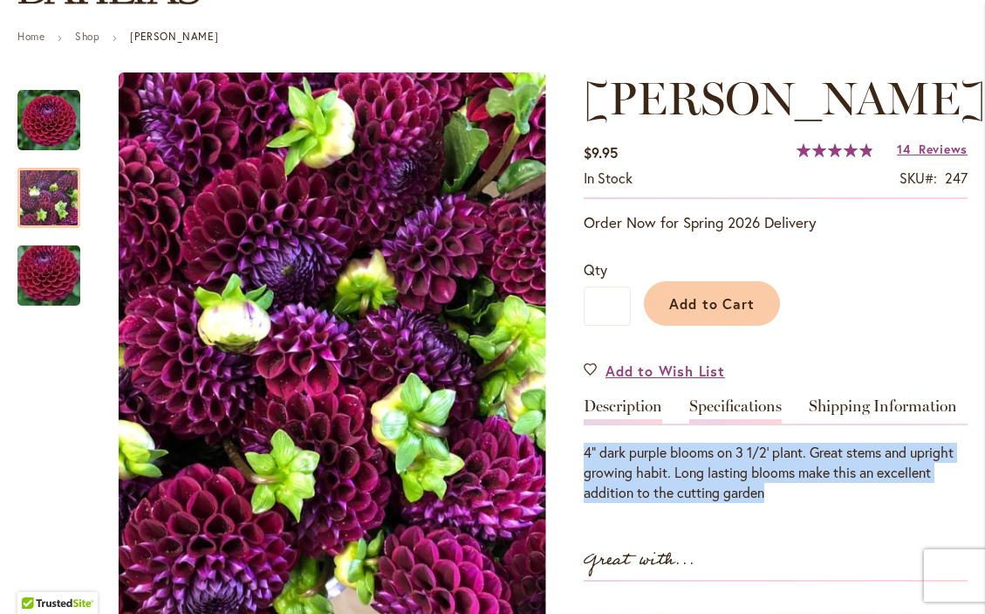
click at [724, 416] on link "Specifications" at bounding box center [736, 410] width 93 height 25
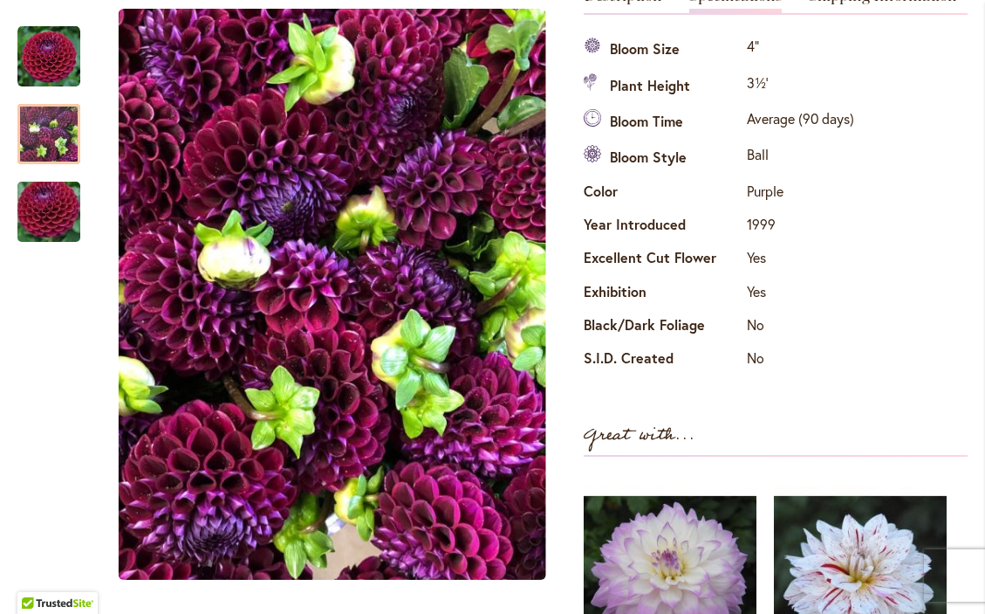
click at [872, 319] on div "Specifications Bloom Size 4" Plant Height 3½' Bloom Time Average (90 days) Bloo…" at bounding box center [776, 204] width 384 height 345
